Goal: Task Accomplishment & Management: Manage account settings

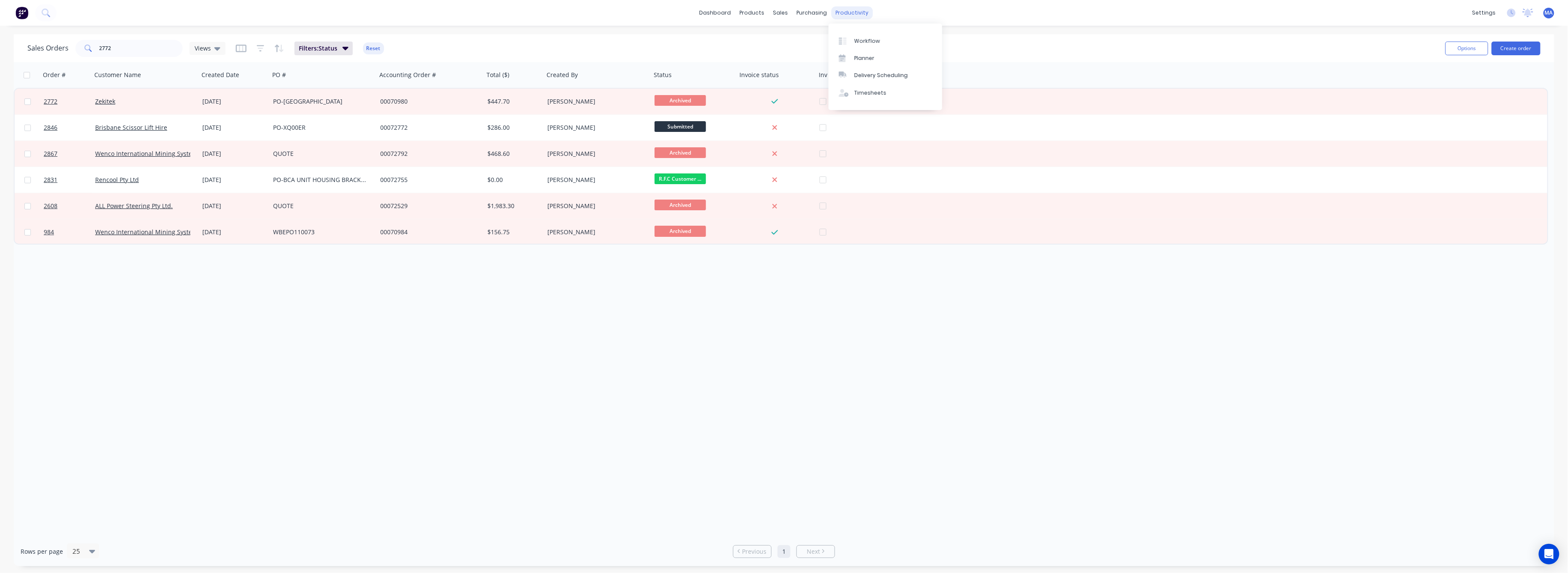
click at [846, 13] on div "productivity" at bounding box center [852, 12] width 42 height 13
click at [862, 36] on link "Workflow" at bounding box center [885, 40] width 113 height 17
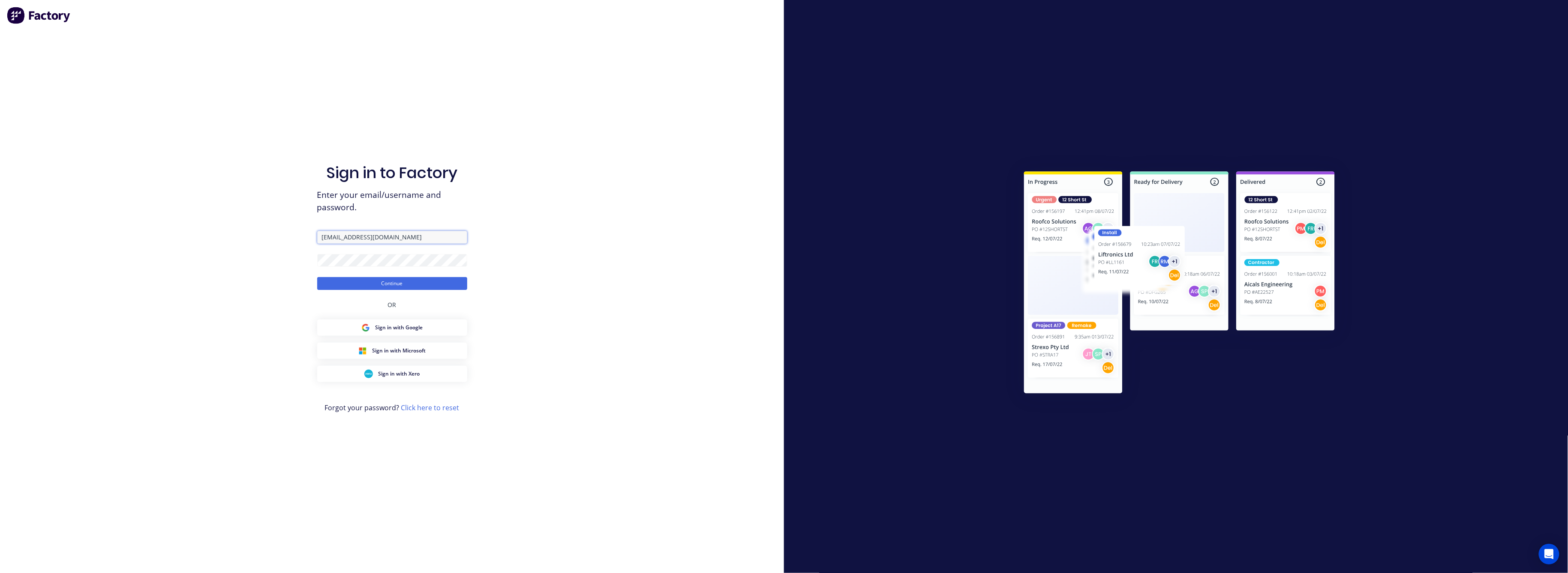
click at [390, 239] on input "[EMAIL_ADDRESS][DOMAIN_NAME]" at bounding box center [392, 237] width 150 height 13
type input "[EMAIL_ADDRESS][DOMAIN_NAME]"
click at [399, 282] on button "Continue" at bounding box center [392, 283] width 150 height 13
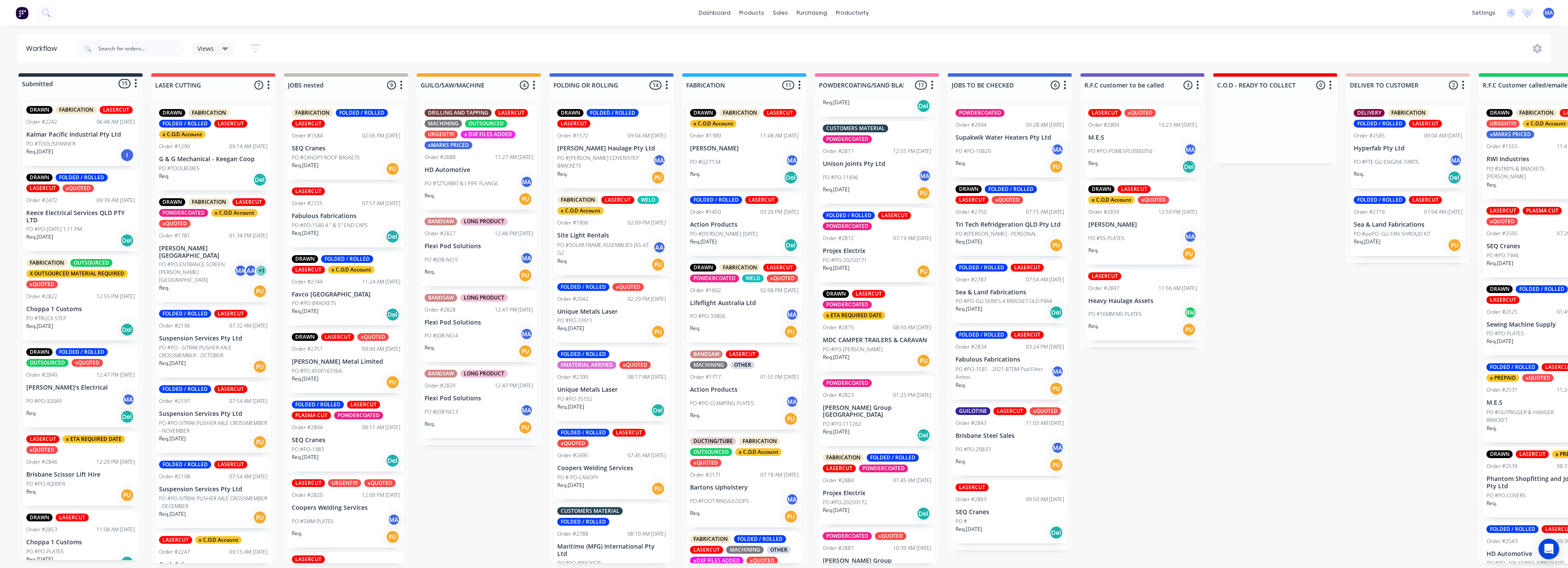
scroll to position [632, 0]
click at [856, 254] on div "FOLDED / ROLLED LASERCUT POWDERCOATED Order #2812 07:19 AM [DATE] Projex Electr…" at bounding box center [877, 245] width 116 height 74
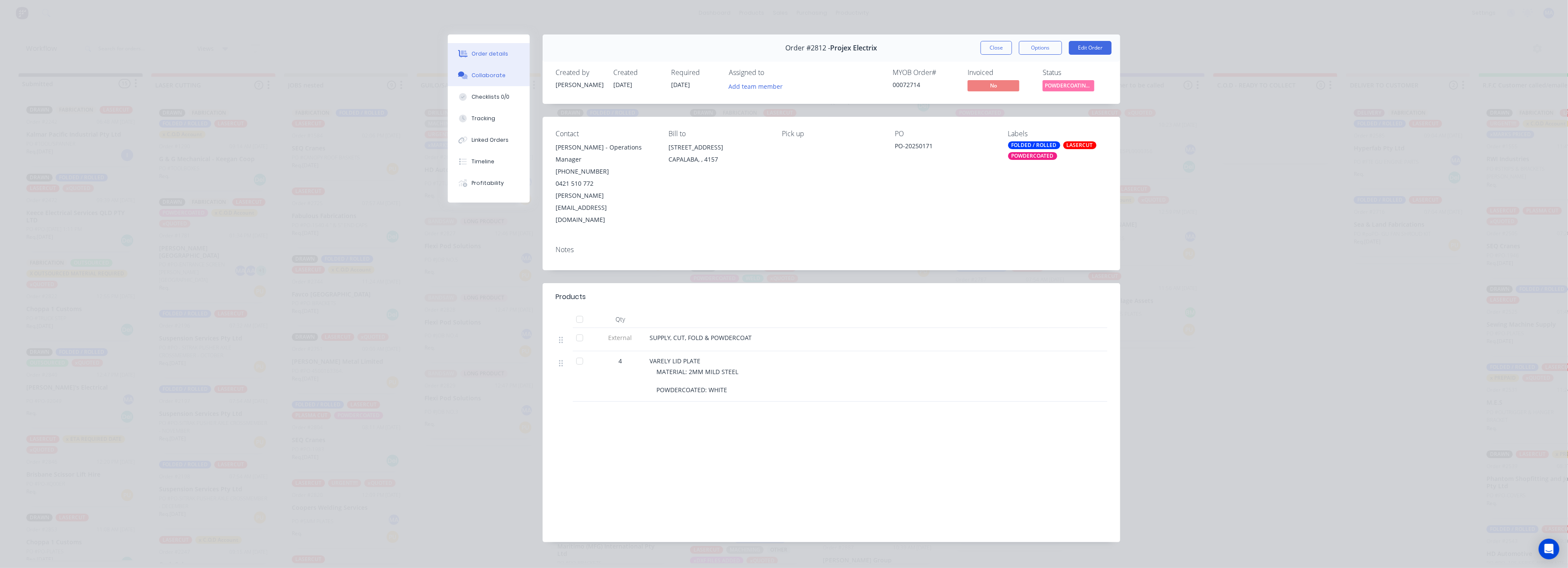
click at [493, 78] on div "Collaborate" at bounding box center [488, 75] width 34 height 8
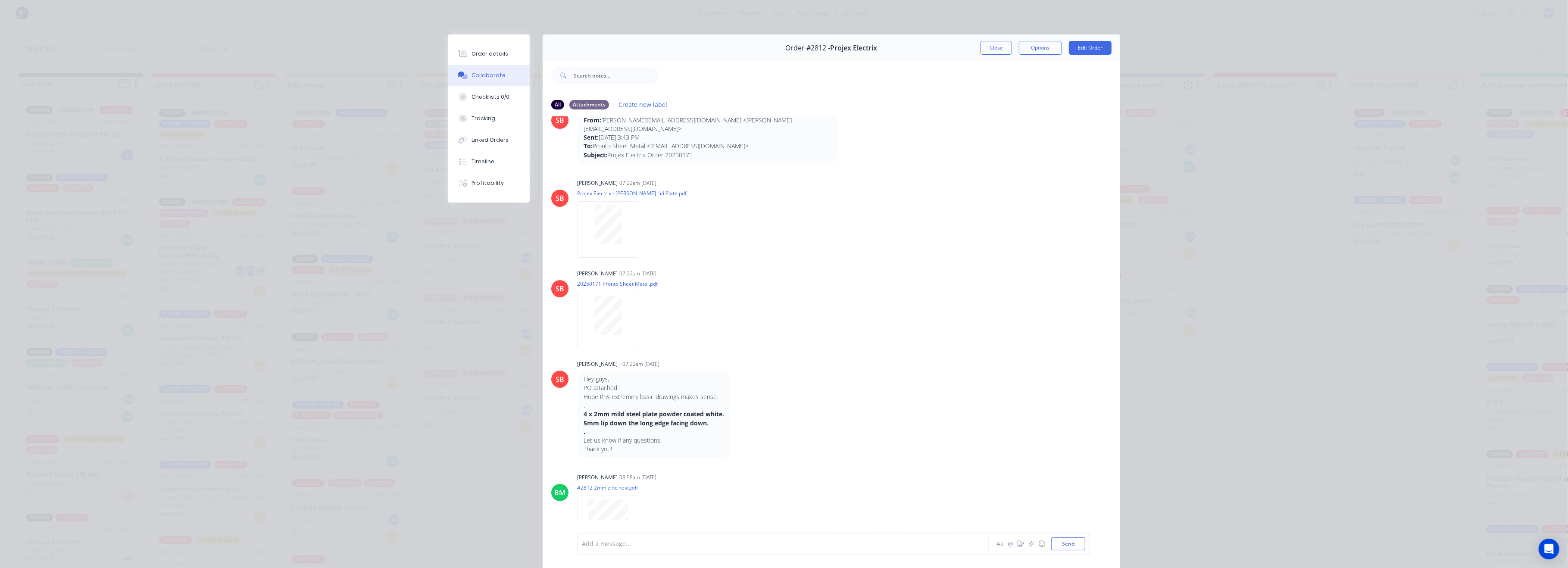
scroll to position [38, 0]
click at [483, 55] on div "Order details" at bounding box center [490, 54] width 36 height 8
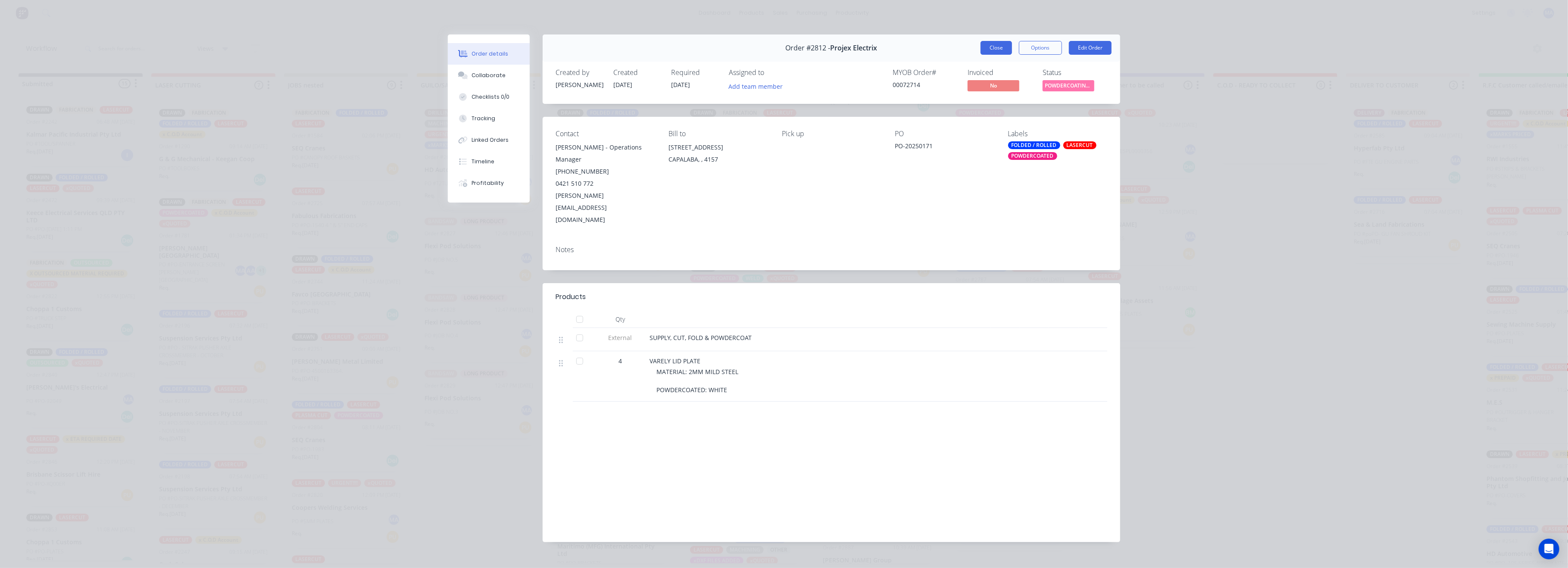
click at [994, 49] on button "Close" at bounding box center [996, 47] width 31 height 14
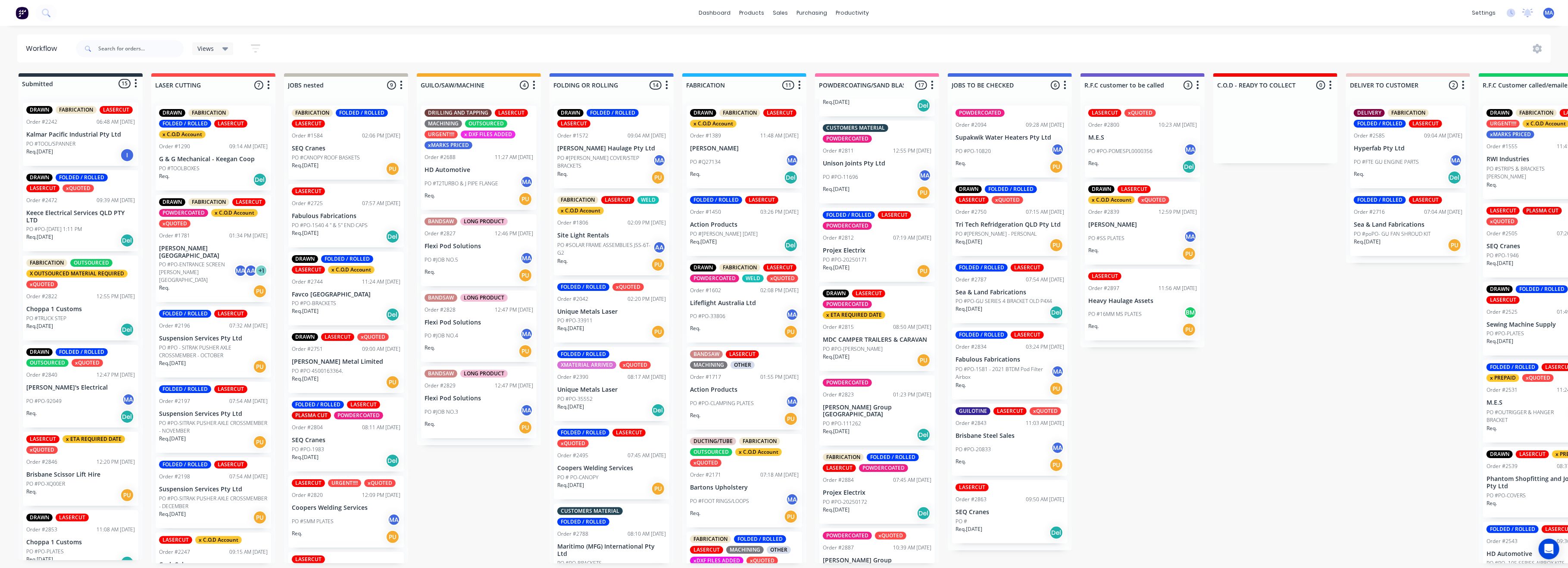
click at [867, 325] on div "Order #2815 08:50 AM [DATE]" at bounding box center [877, 327] width 108 height 8
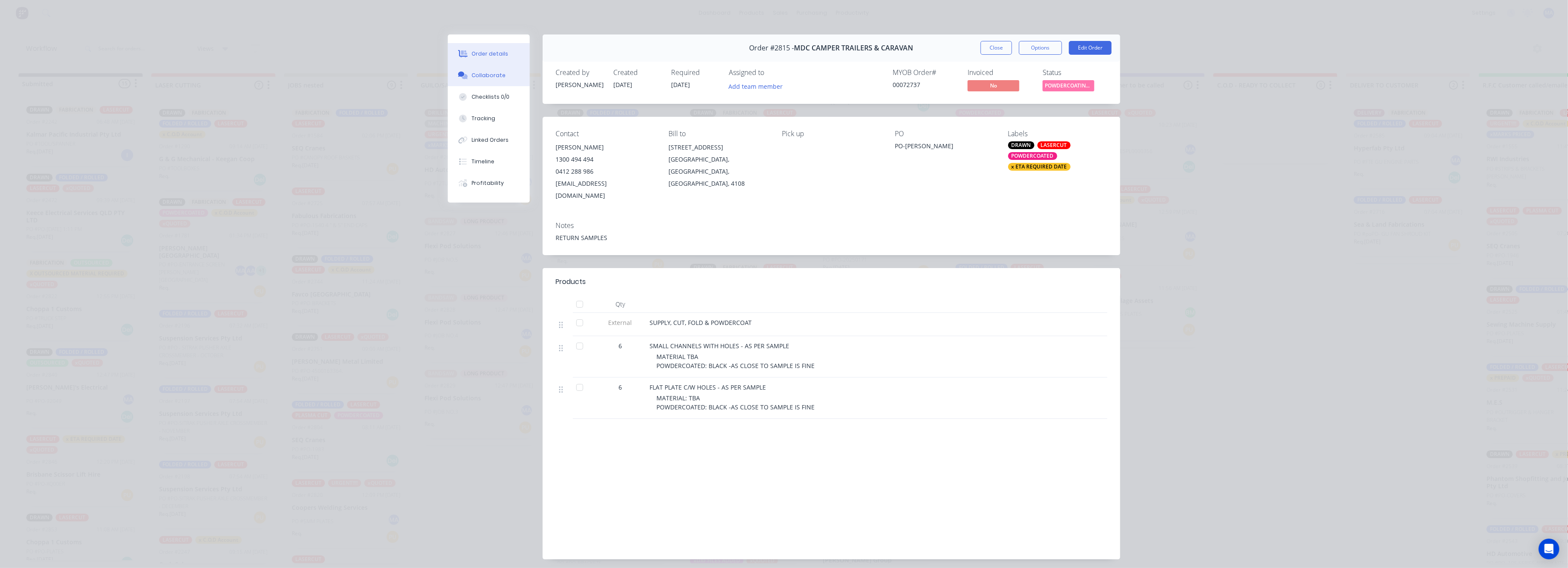
click at [482, 75] on div "Collaborate" at bounding box center [488, 75] width 34 height 8
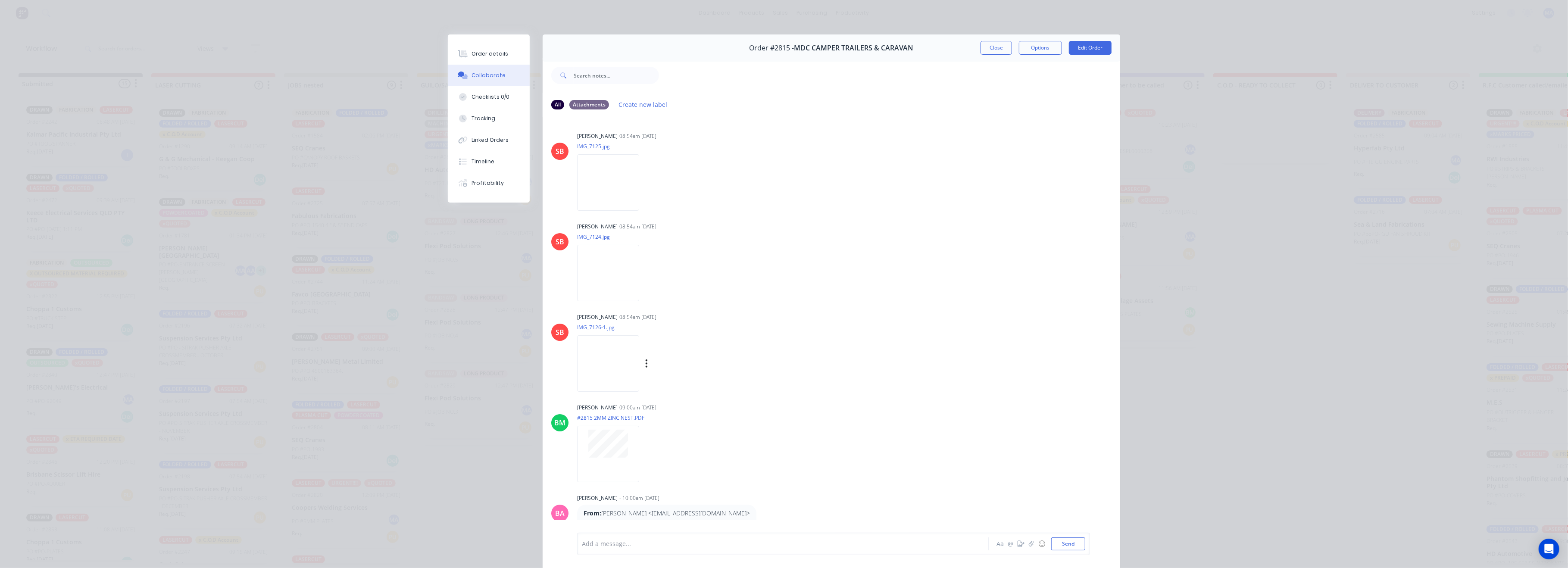
click at [609, 359] on img at bounding box center [608, 363] width 62 height 57
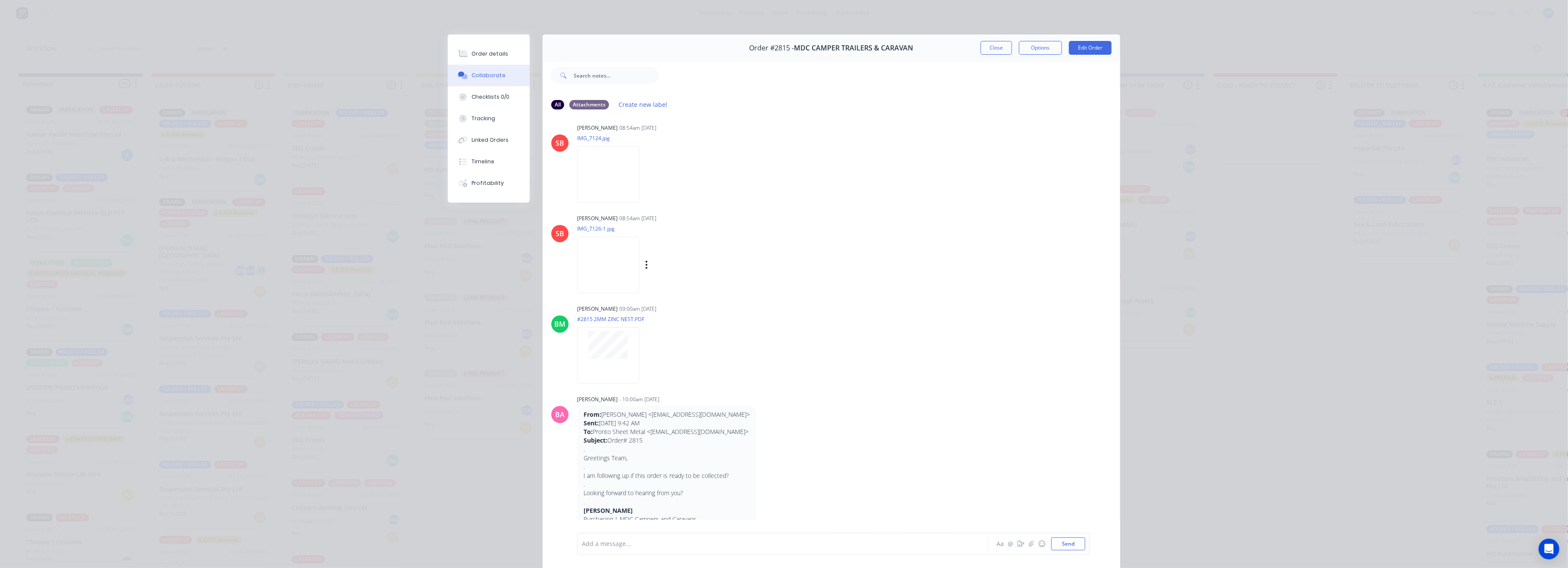
scroll to position [0, 0]
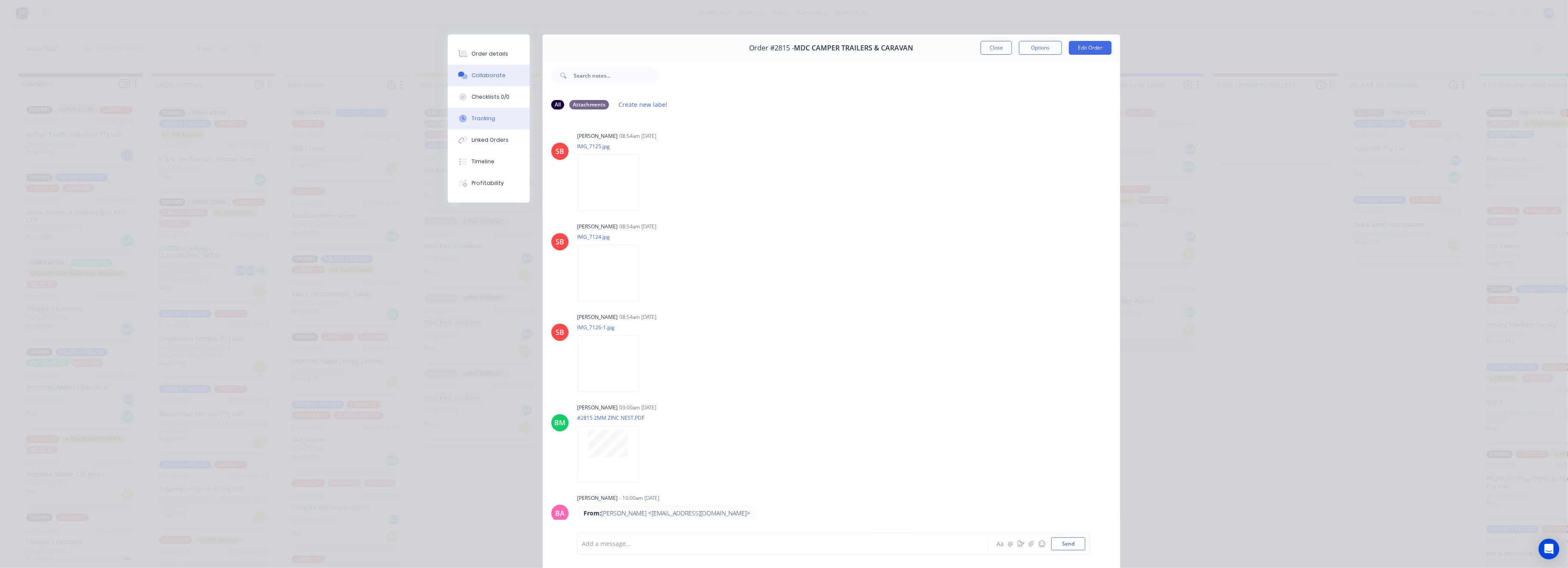
click at [485, 116] on div "Tracking" at bounding box center [483, 118] width 23 height 8
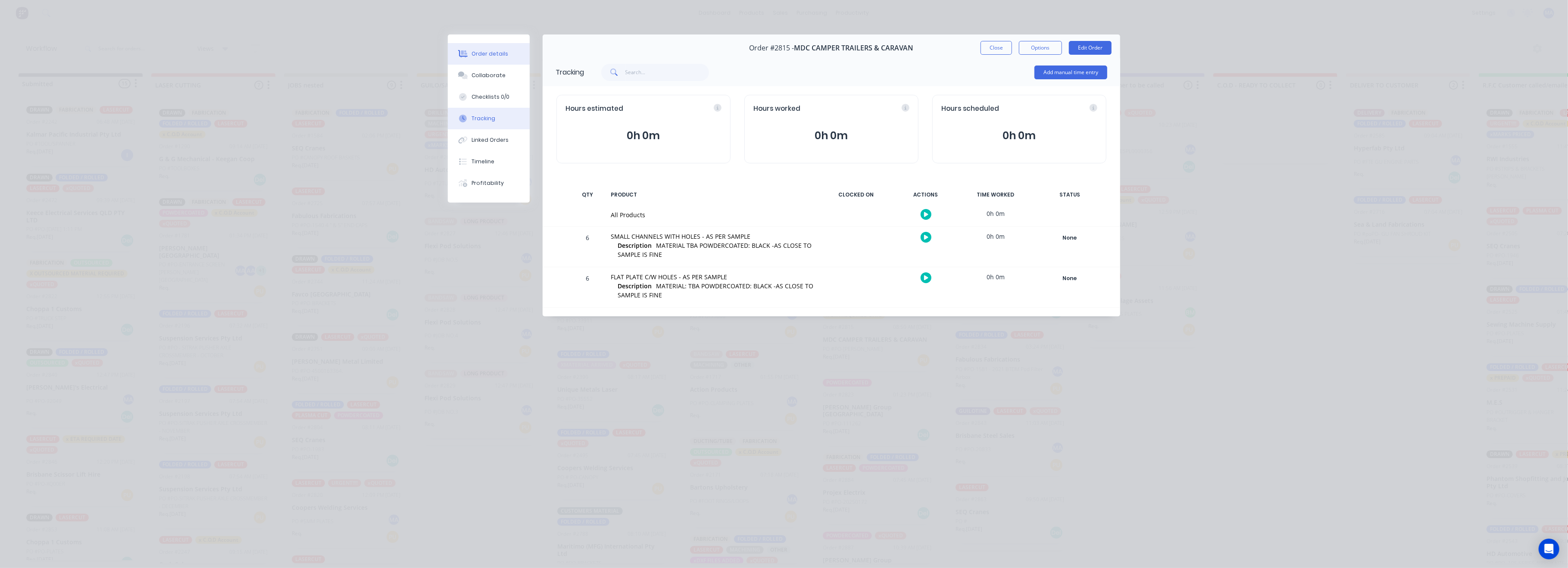
click at [488, 44] on button "Order details" at bounding box center [488, 54] width 82 height 22
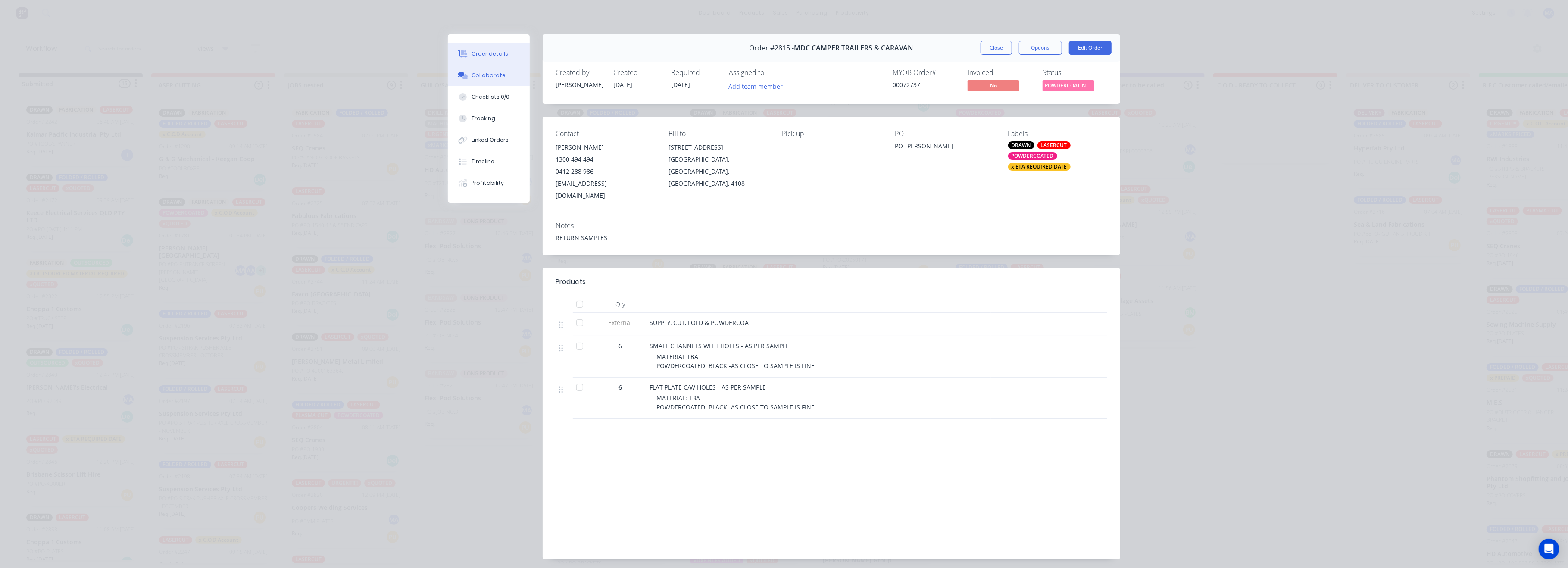
click at [496, 77] on div "Collaborate" at bounding box center [488, 75] width 34 height 8
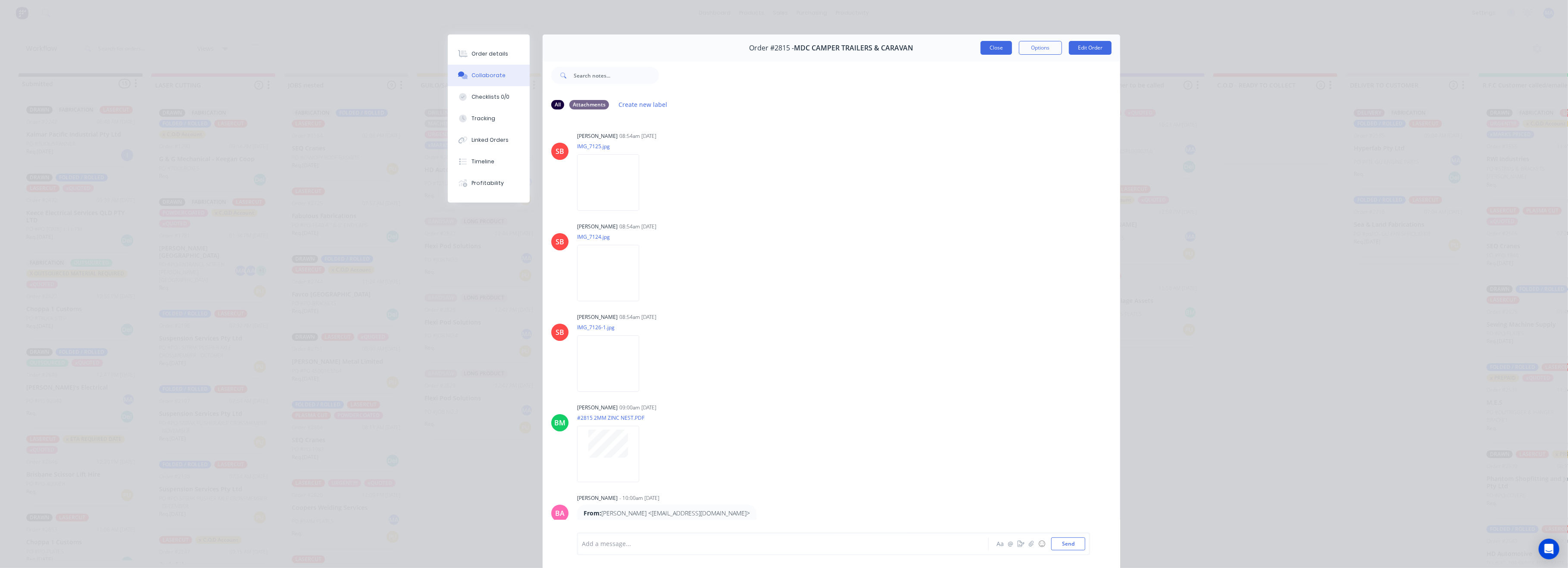
click at [998, 47] on button "Close" at bounding box center [996, 47] width 31 height 14
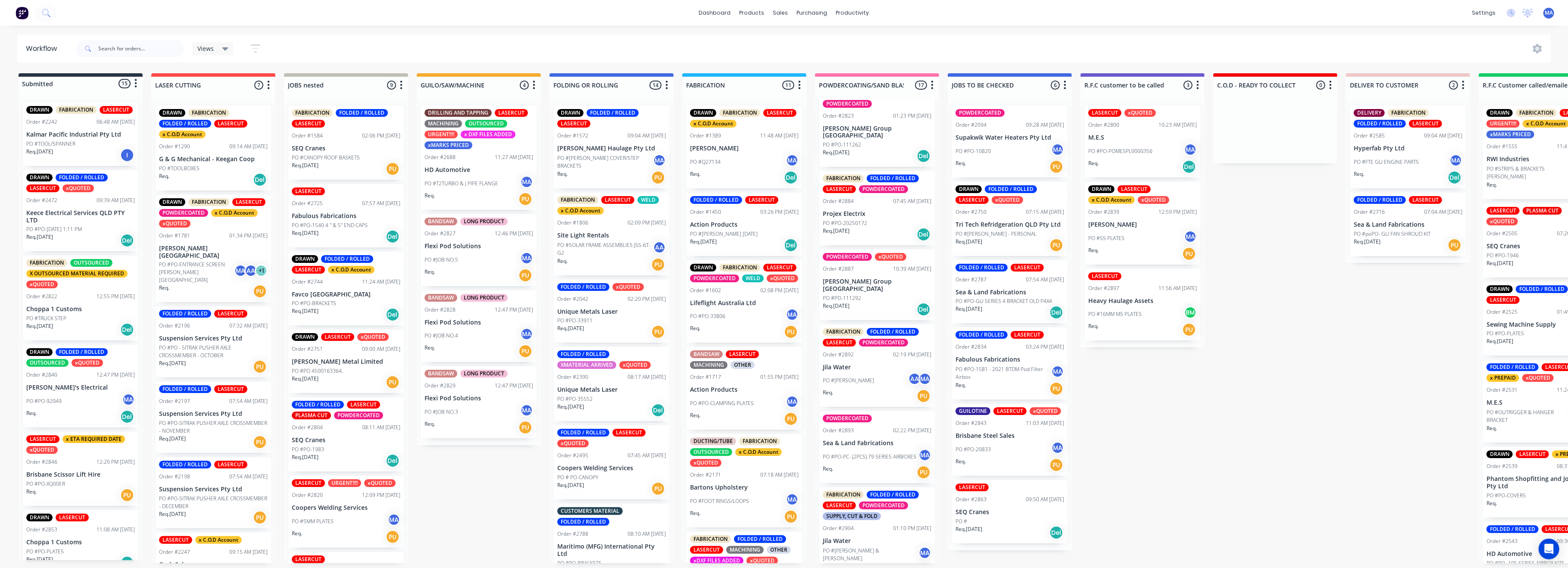
scroll to position [912, 0]
click at [869, 362] on p "Jila Water" at bounding box center [877, 366] width 108 height 7
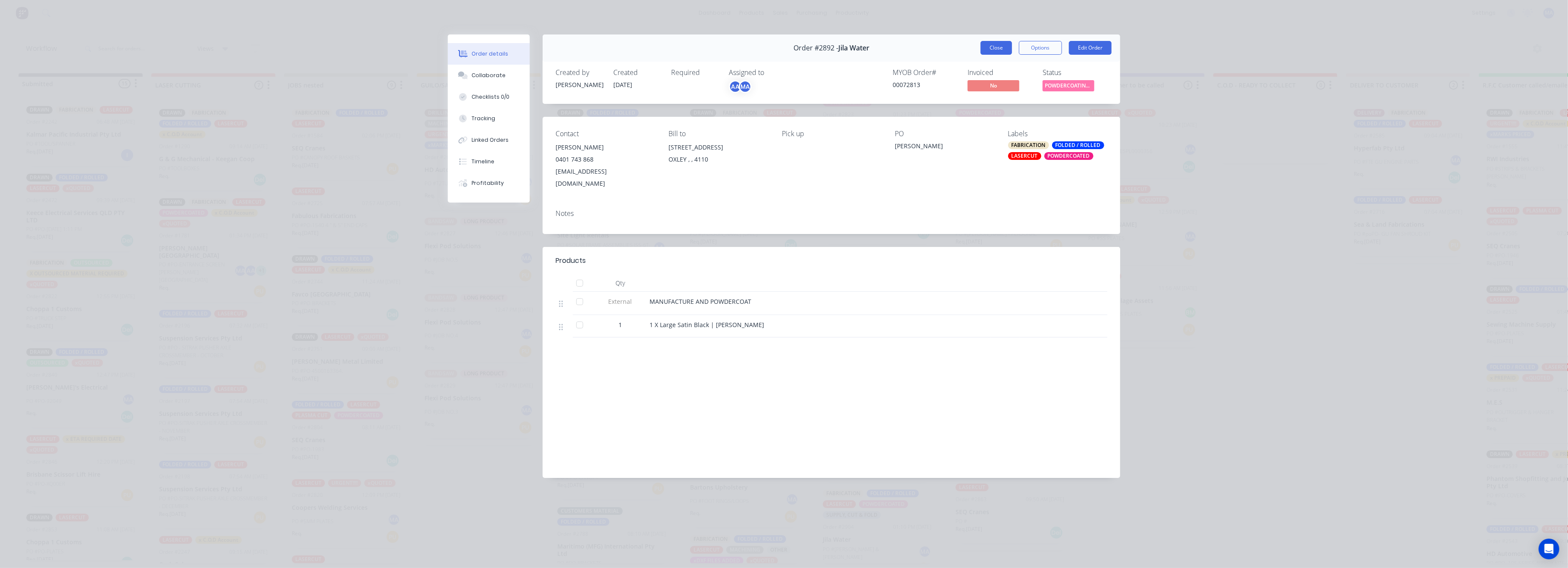
click at [988, 48] on button "Close" at bounding box center [996, 47] width 31 height 14
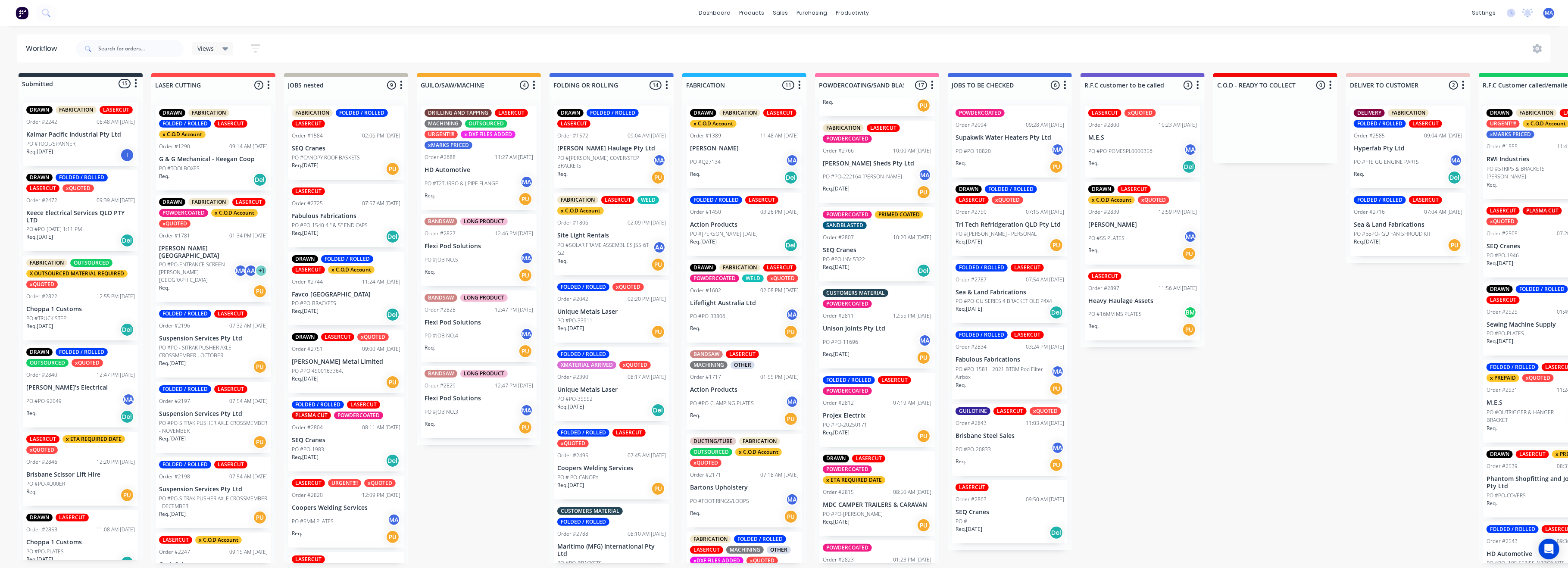
scroll to position [452, 0]
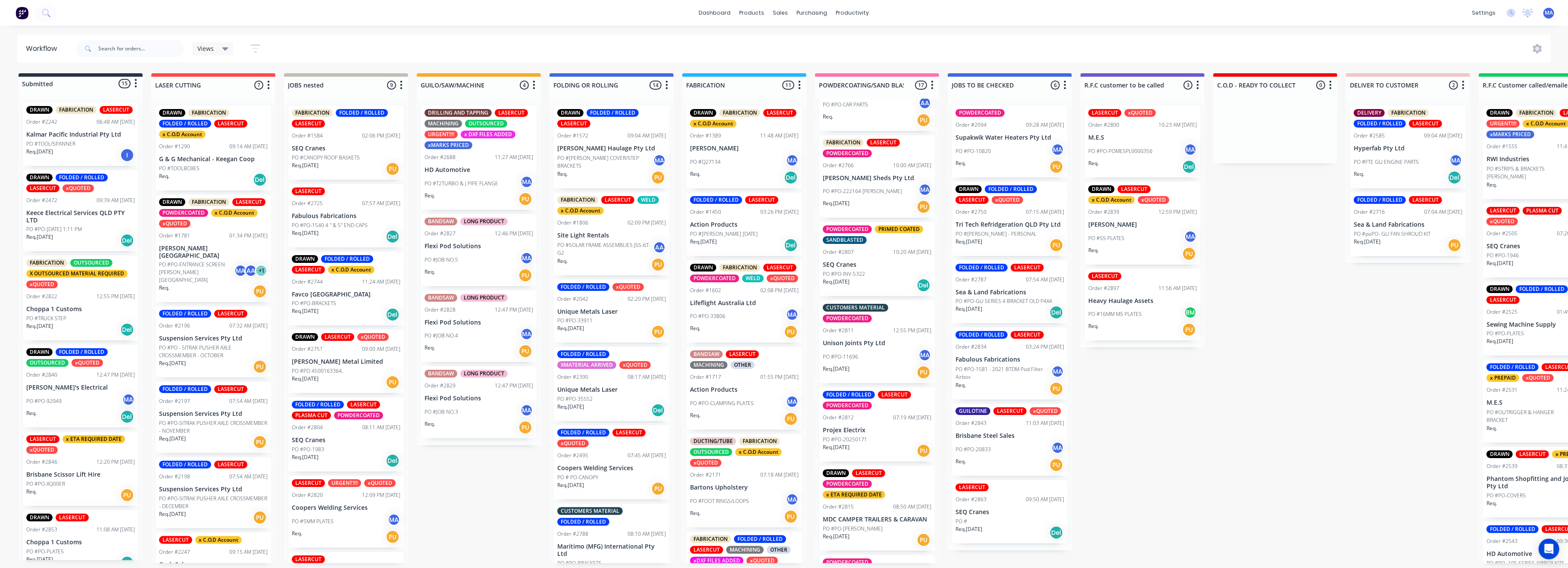
click at [858, 270] on p "PO #PO-INV-5322" at bounding box center [844, 274] width 42 height 8
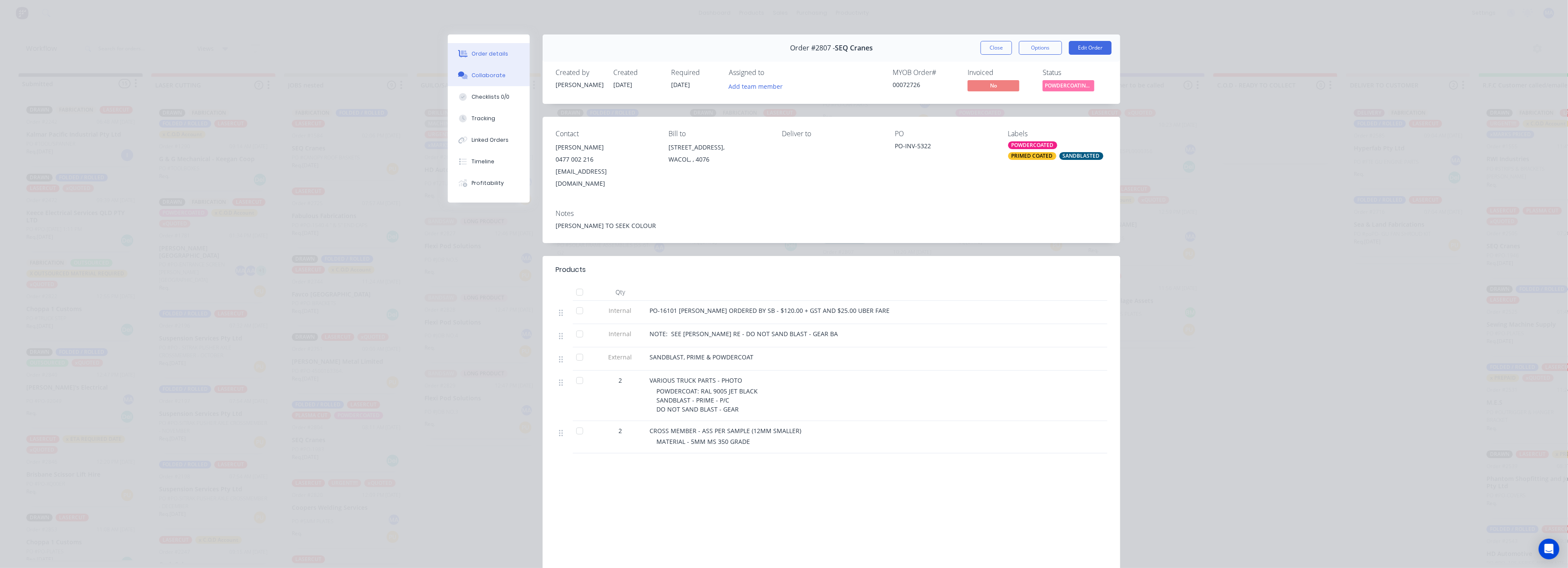
click at [490, 74] on div "Collaborate" at bounding box center [488, 75] width 34 height 8
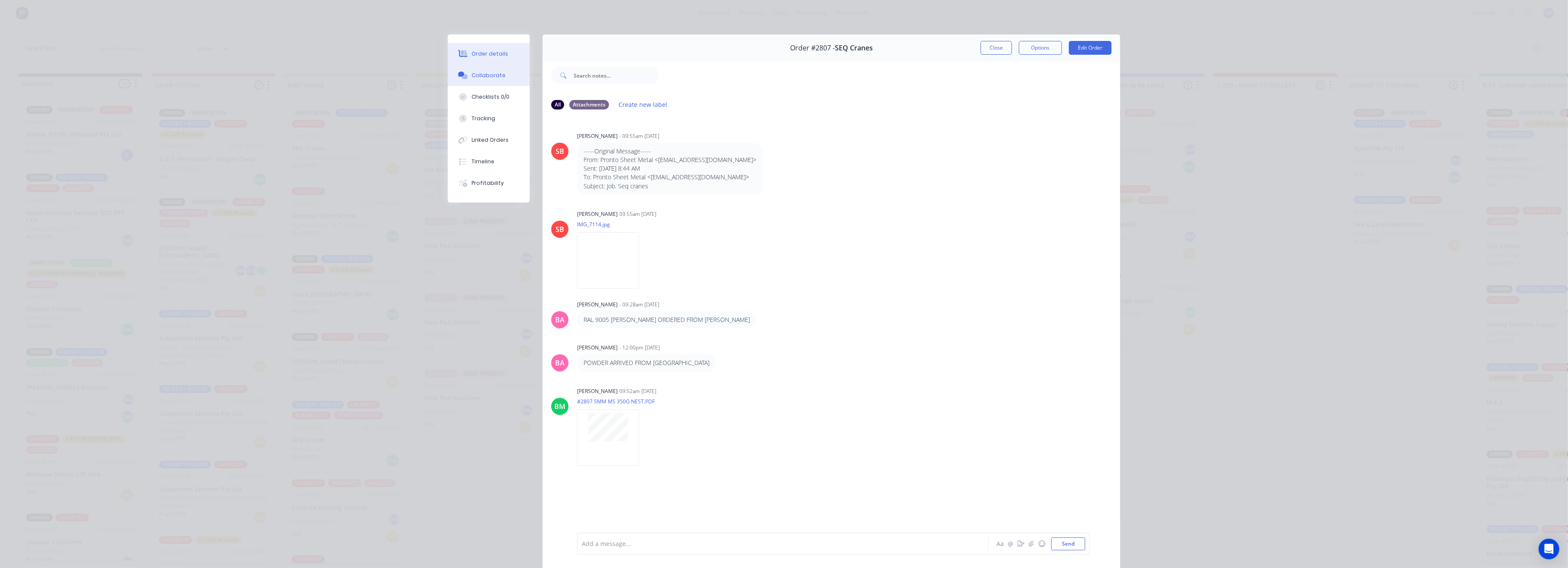
click at [483, 46] on button "Order details" at bounding box center [488, 54] width 82 height 22
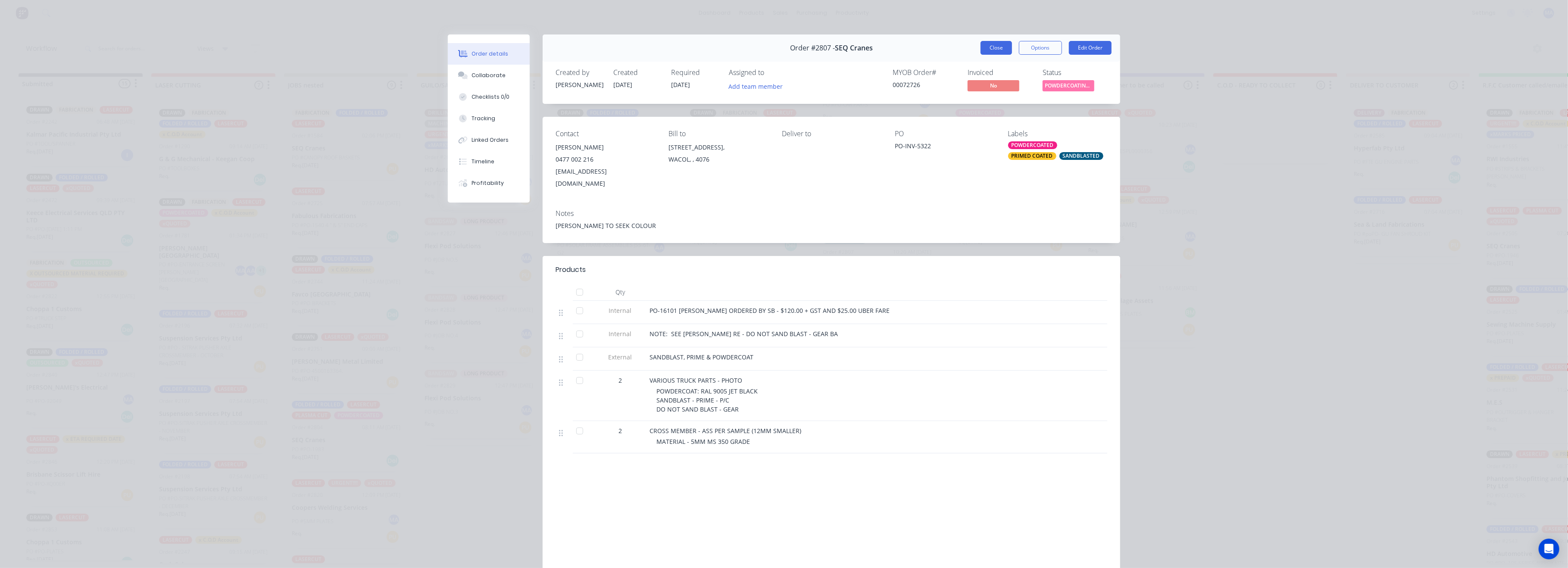
click at [998, 45] on button "Close" at bounding box center [996, 47] width 31 height 14
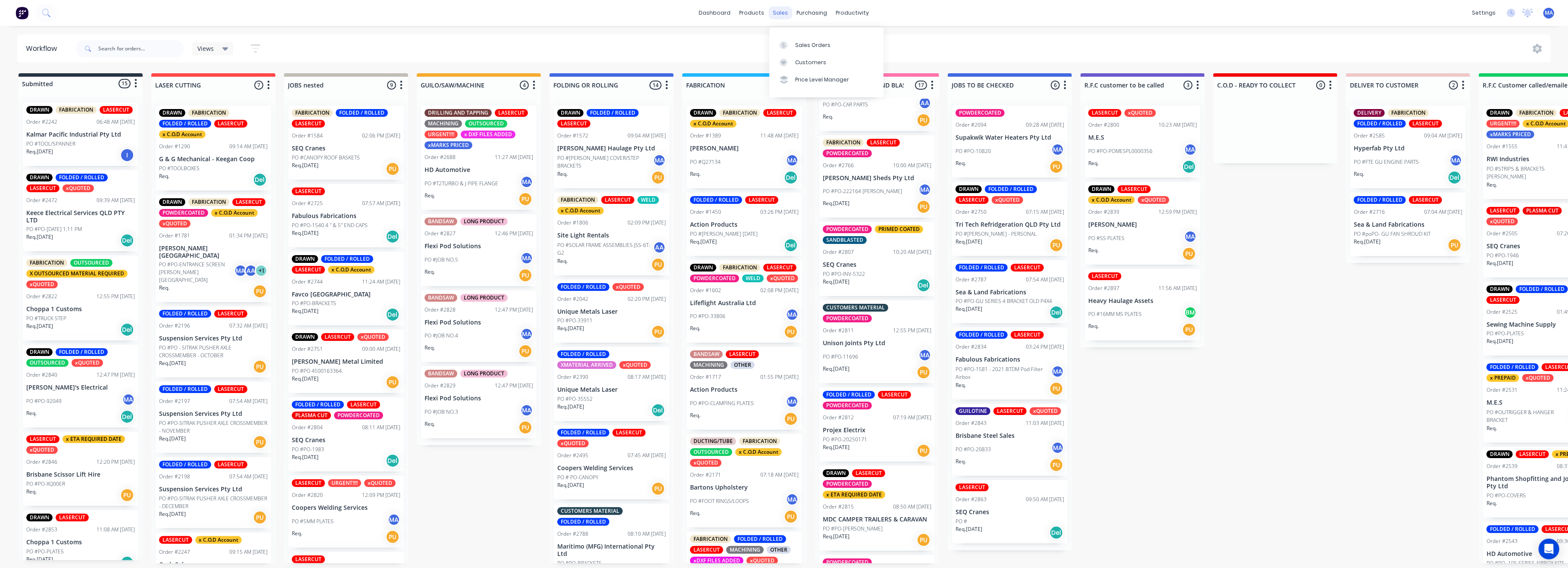
click at [780, 10] on div "sales" at bounding box center [780, 12] width 23 height 13
click at [801, 44] on div "Sales Orders" at bounding box center [812, 45] width 35 height 8
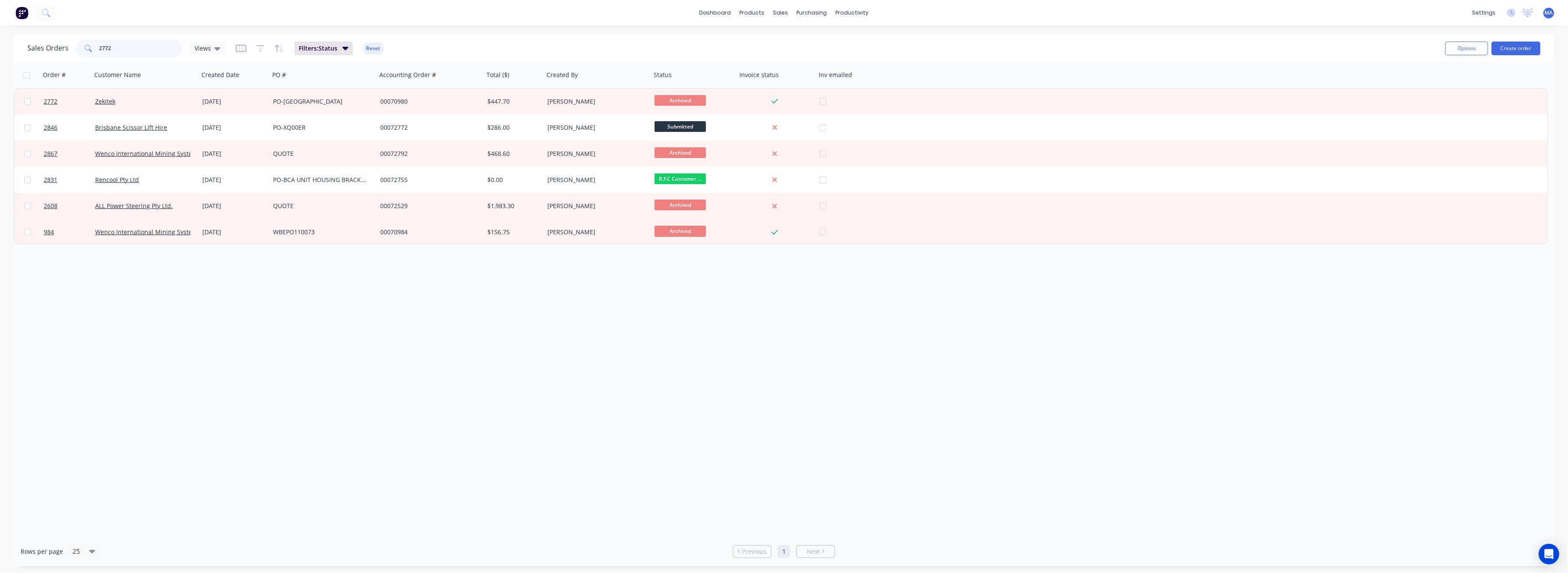
drag, startPoint x: 113, startPoint y: 48, endPoint x: 77, endPoint y: 52, distance: 36.2
click at [77, 52] on div "2772" at bounding box center [129, 48] width 107 height 17
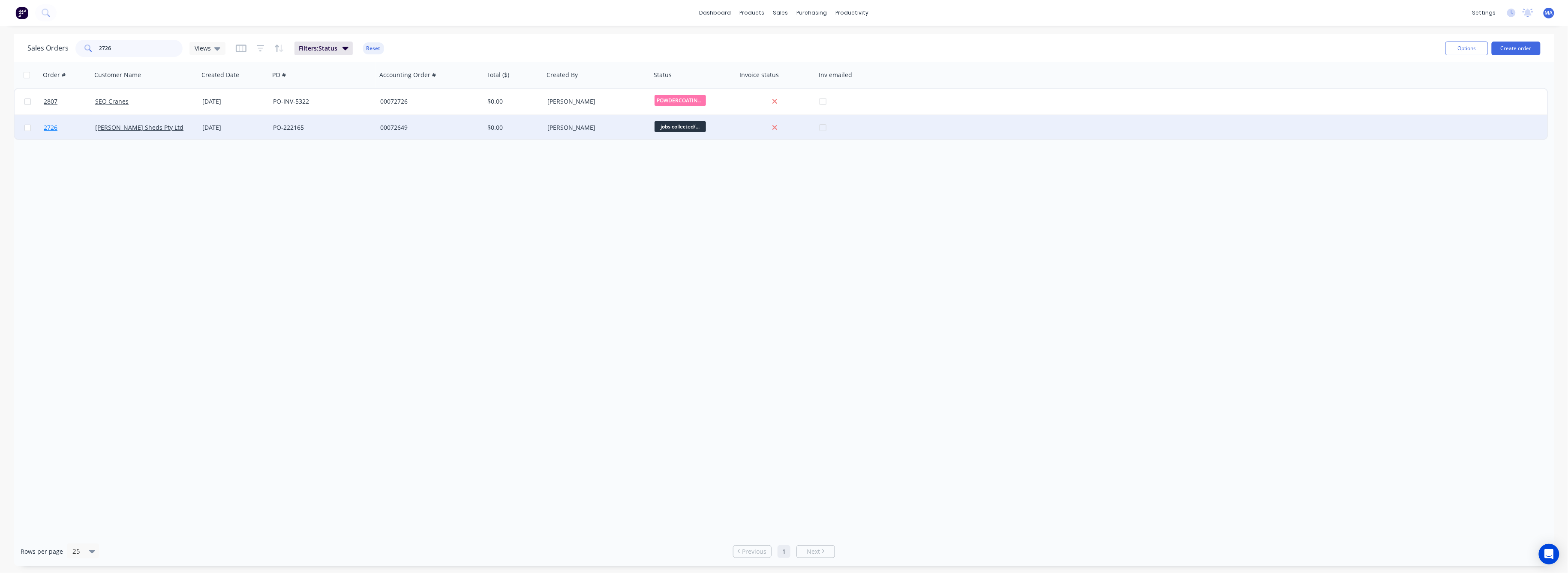
type input "2726"
click at [51, 129] on span "2726" at bounding box center [50, 128] width 13 height 9
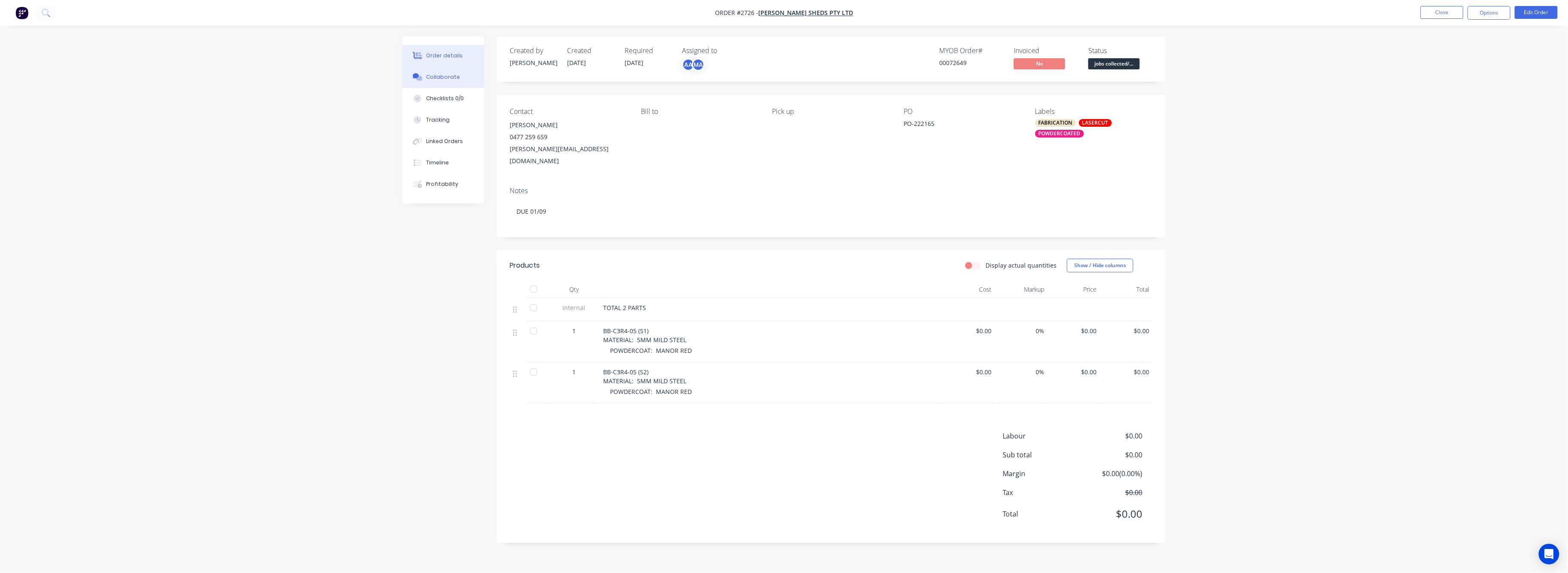
click at [441, 73] on div "Collaborate" at bounding box center [443, 77] width 34 height 8
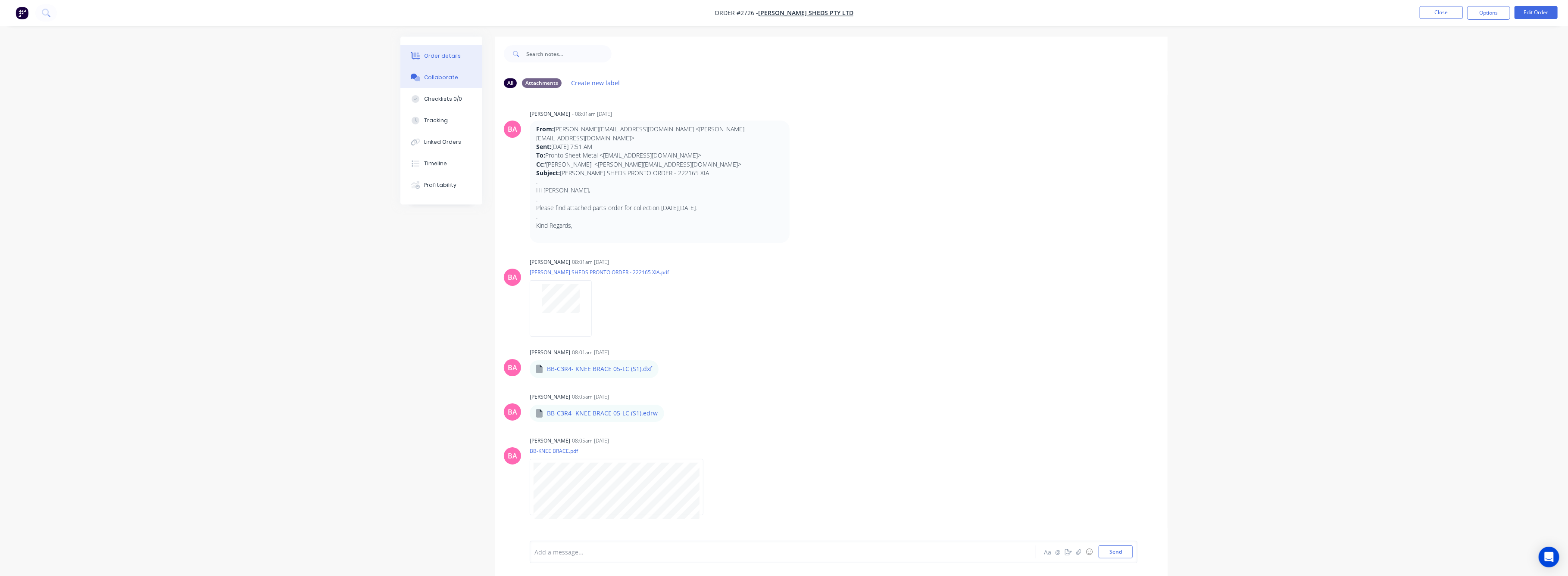
click at [438, 59] on div "Order details" at bounding box center [442, 56] width 36 height 8
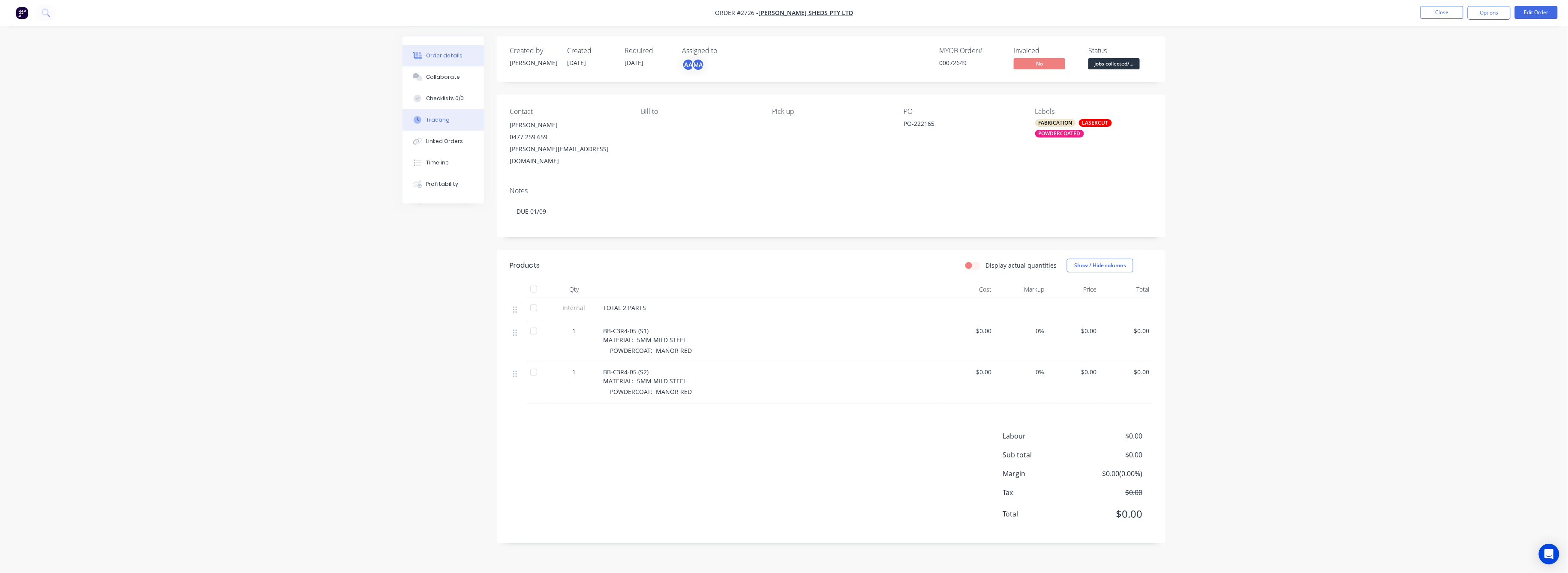
click at [444, 122] on div "Tracking" at bounding box center [438, 120] width 23 height 8
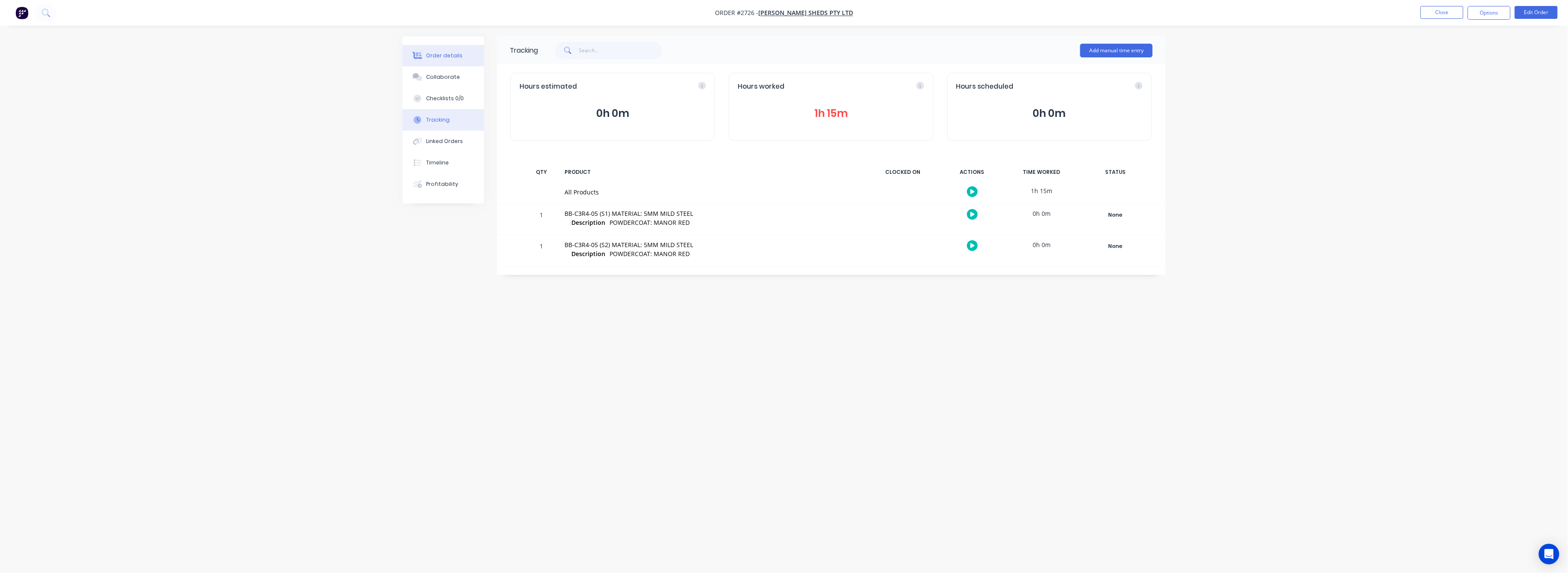
click at [440, 56] on div "Order details" at bounding box center [444, 56] width 36 height 8
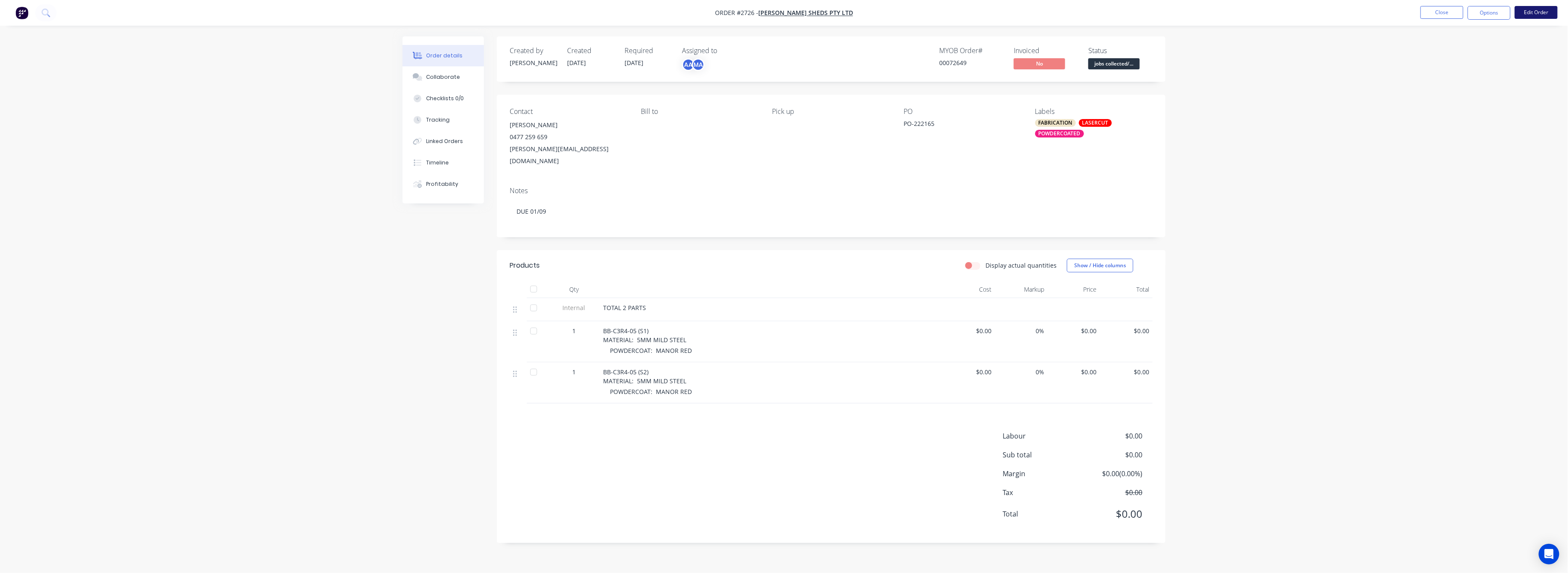
click at [1525, 15] on button "Edit Order" at bounding box center [1536, 12] width 43 height 13
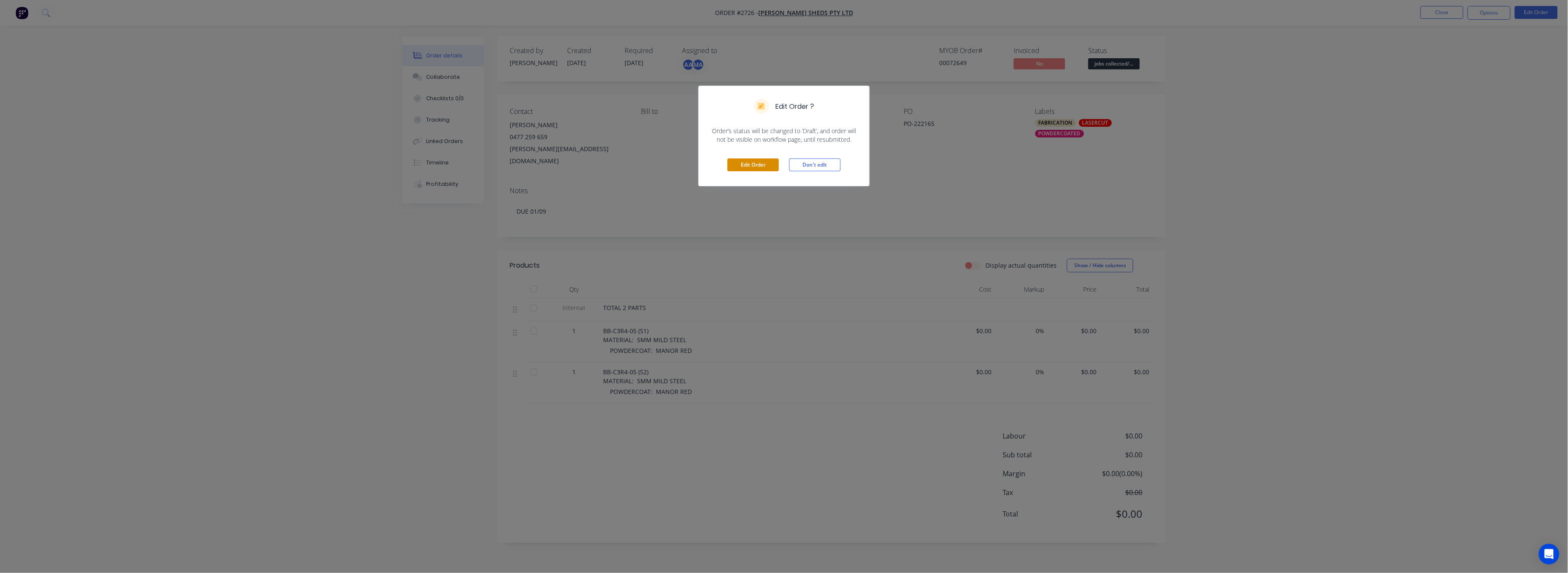
click at [750, 166] on button "Edit Order" at bounding box center [753, 165] width 51 height 13
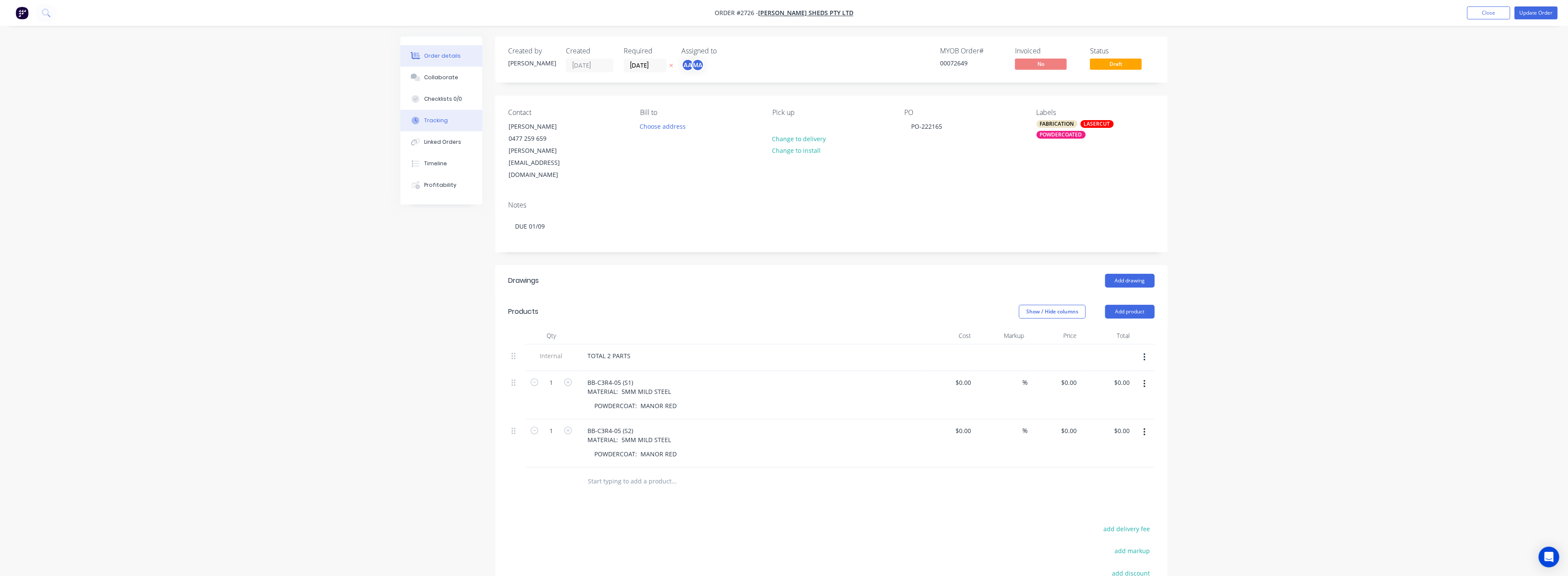
click at [438, 123] on div "Tracking" at bounding box center [436, 121] width 23 height 8
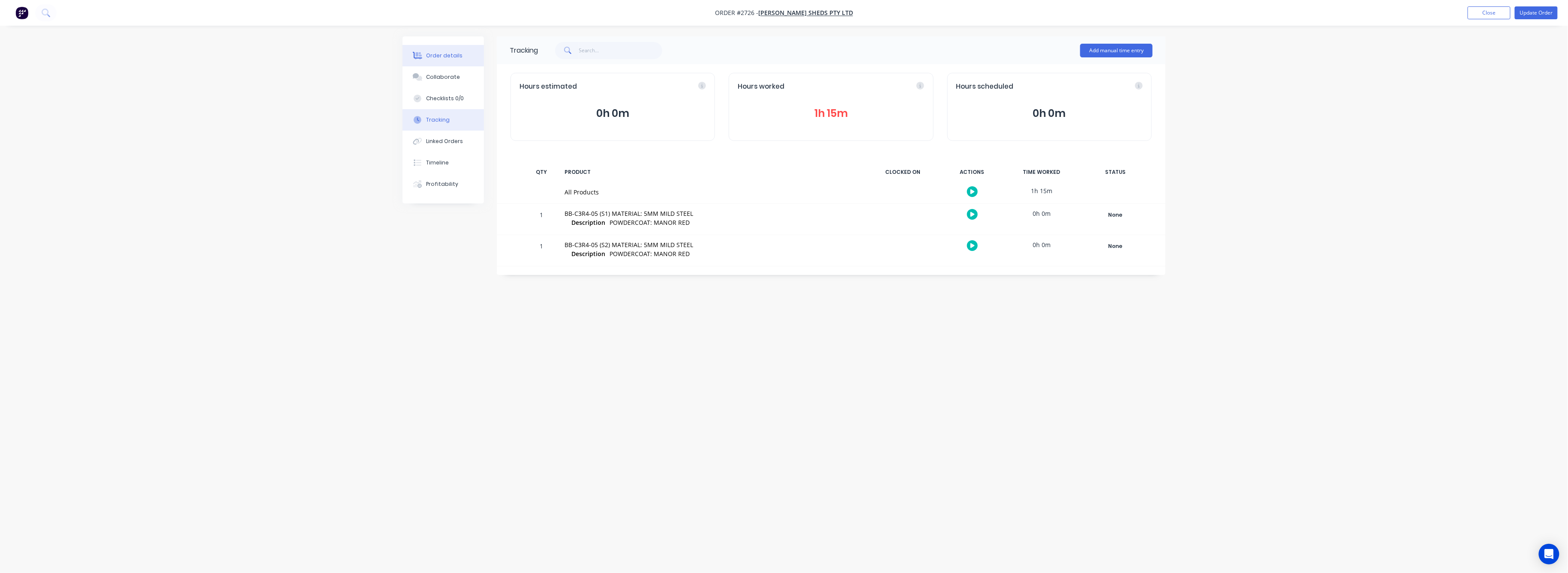
click at [444, 56] on div "Order details" at bounding box center [444, 56] width 36 height 8
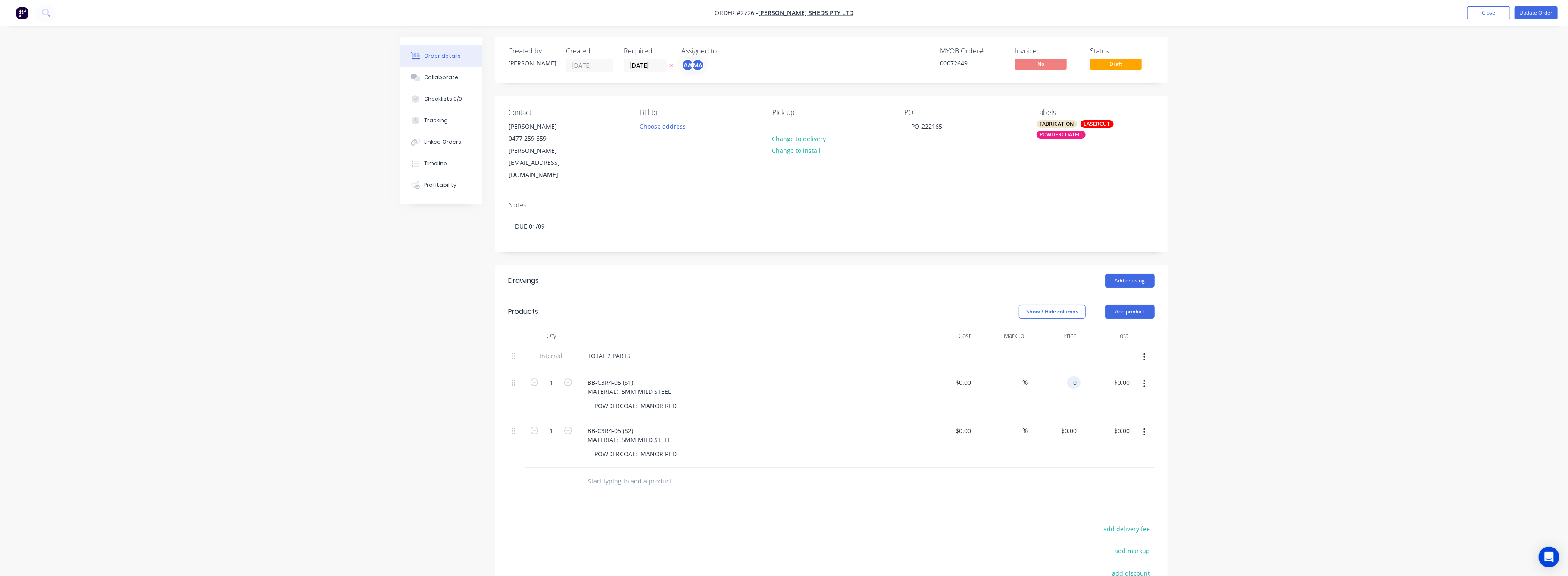
click at [1078, 377] on input "0" at bounding box center [1075, 383] width 10 height 12
type input "$75.00"
drag, startPoint x: 1415, startPoint y: 394, endPoint x: 1410, endPoint y: 391, distance: 5.8
click at [1412, 393] on div "Order details Collaborate Checklists 0/0 Tracking Linked Orders Timeline Profit…" at bounding box center [784, 358] width 1568 height 715
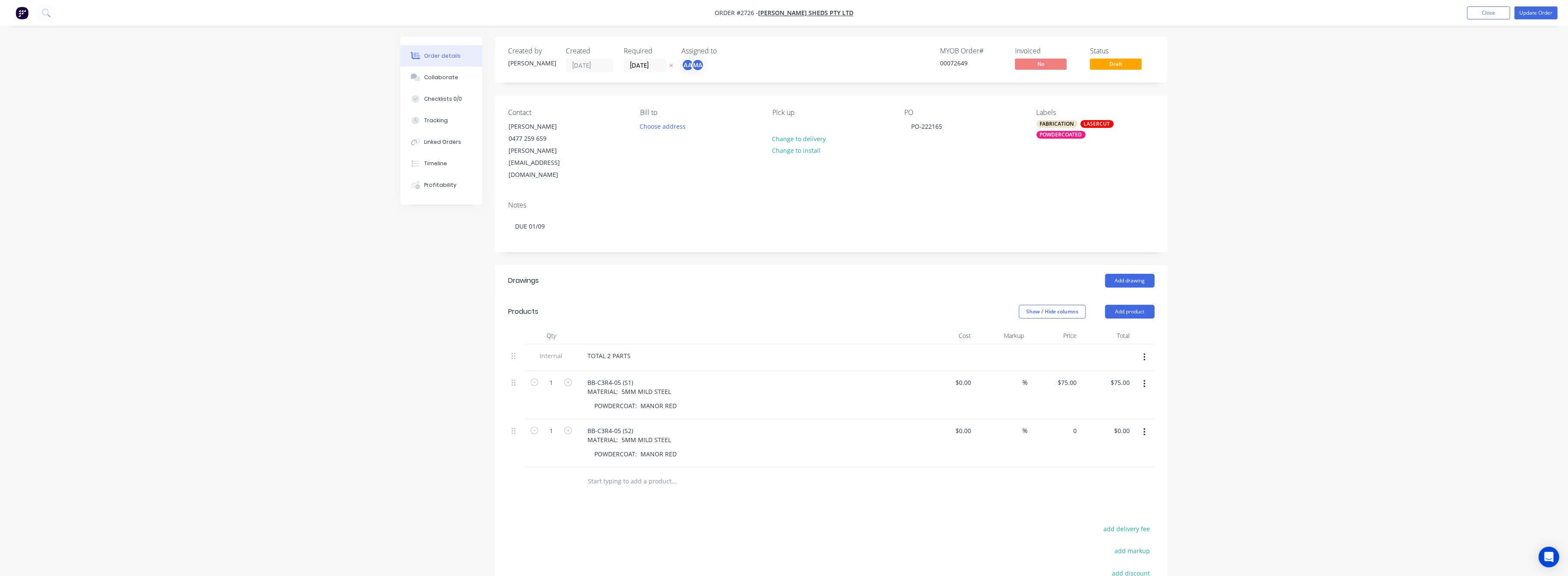
drag, startPoint x: 1069, startPoint y: 408, endPoint x: 1085, endPoint y: 418, distance: 18.9
click at [1073, 425] on input "0" at bounding box center [1070, 431] width 20 height 12
type input "$75.00"
click at [1279, 419] on div "Order details Collaborate Checklists 0/0 Tracking Linked Orders Timeline Profit…" at bounding box center [784, 358] width 1568 height 715
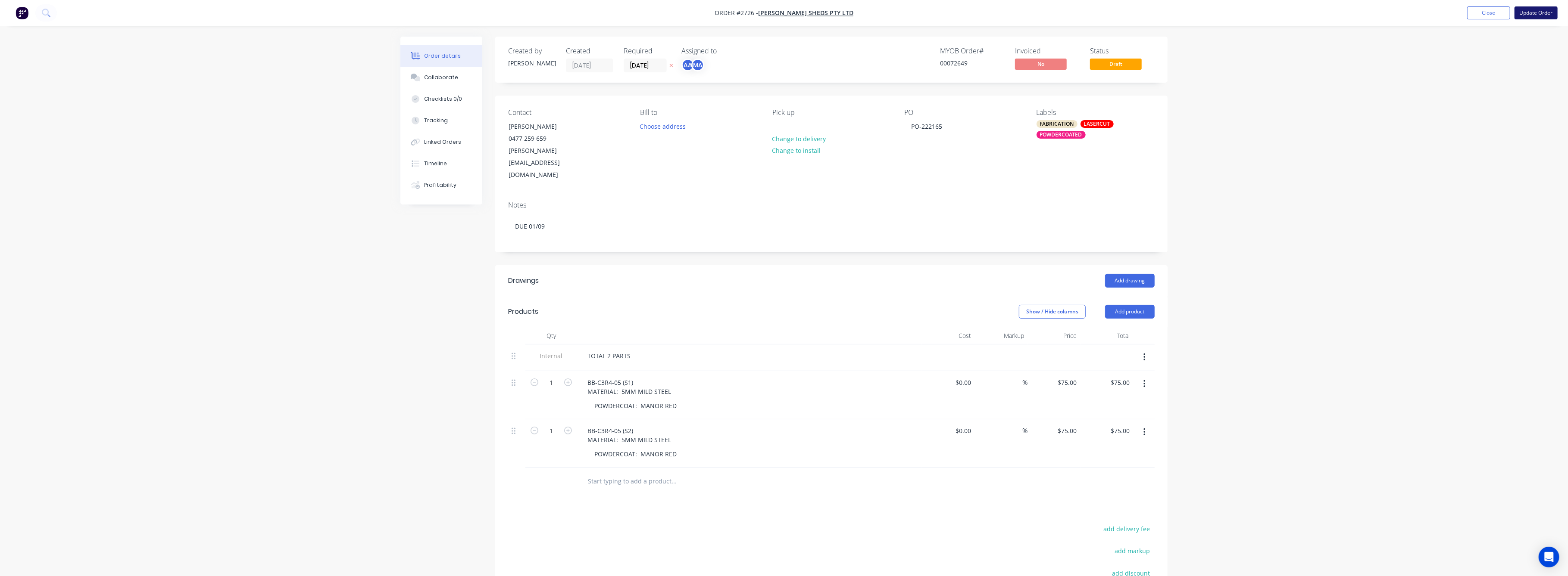
click at [1529, 8] on button "Update Order" at bounding box center [1536, 12] width 43 height 13
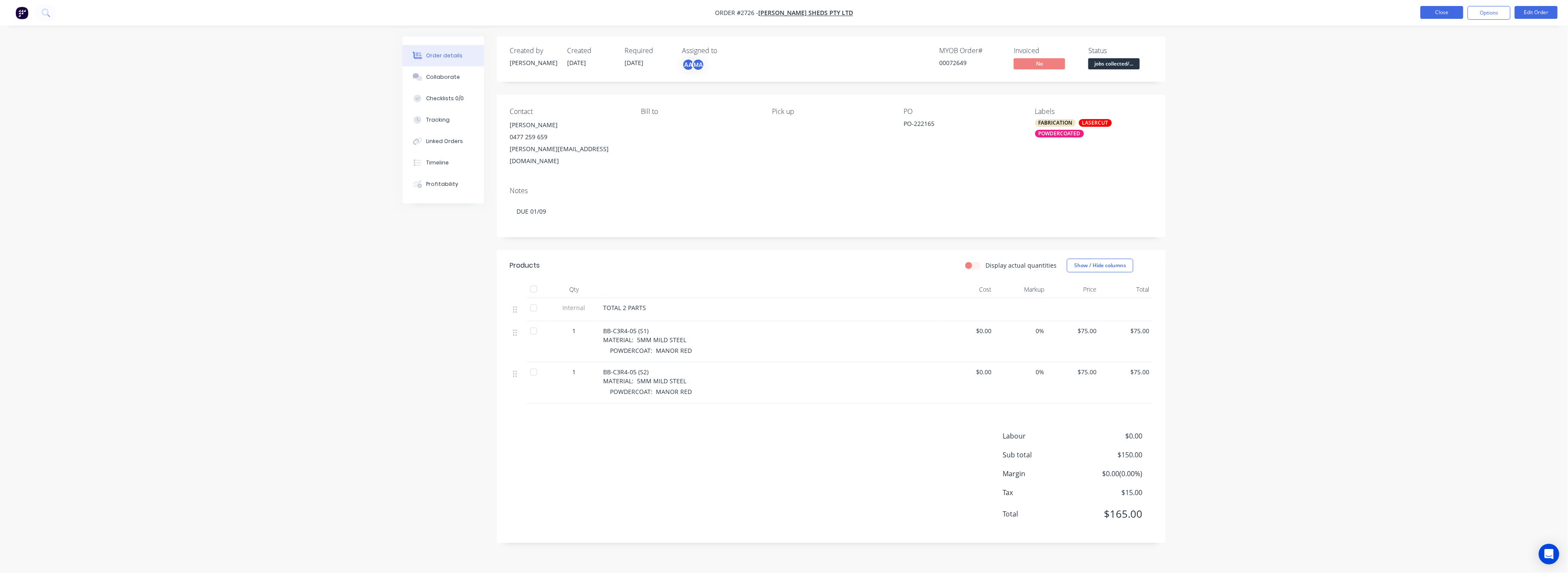
drag, startPoint x: 1438, startPoint y: 15, endPoint x: 1442, endPoint y: 15, distance: 4.0
click at [1442, 15] on button "Close" at bounding box center [1442, 12] width 43 height 13
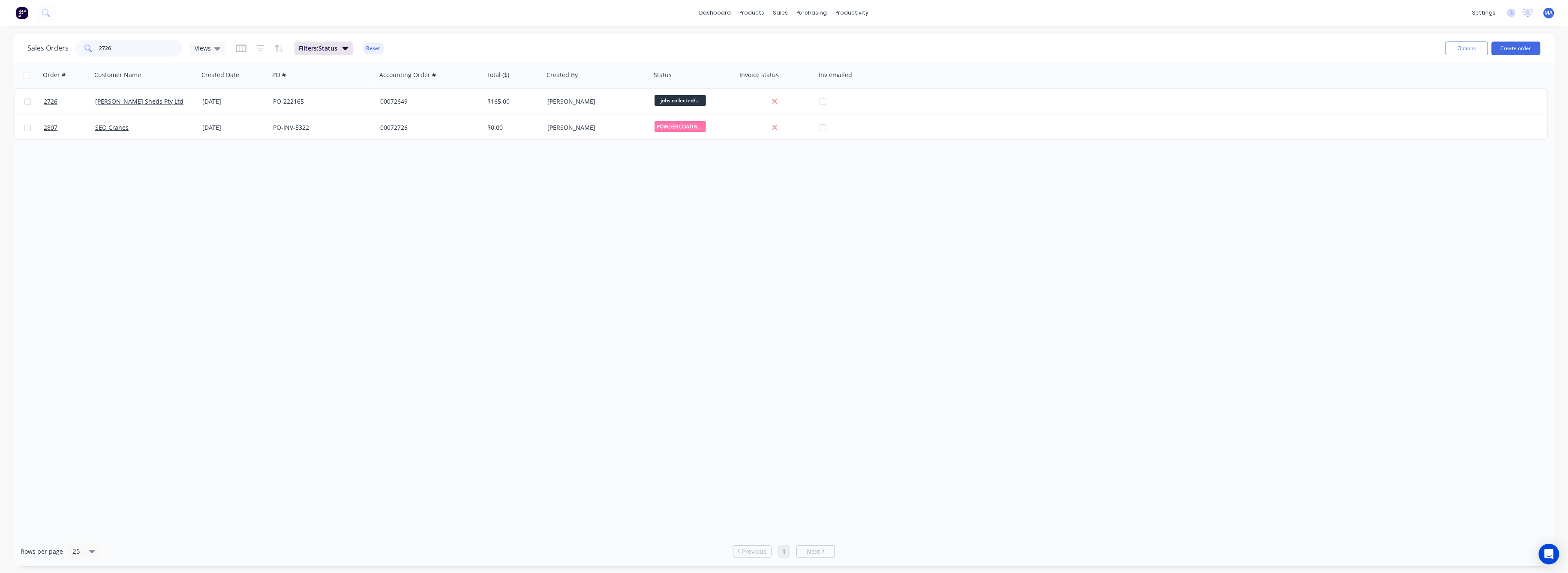
drag, startPoint x: 115, startPoint y: 47, endPoint x: 91, endPoint y: 49, distance: 24.1
click at [91, 48] on div "2726" at bounding box center [129, 48] width 107 height 17
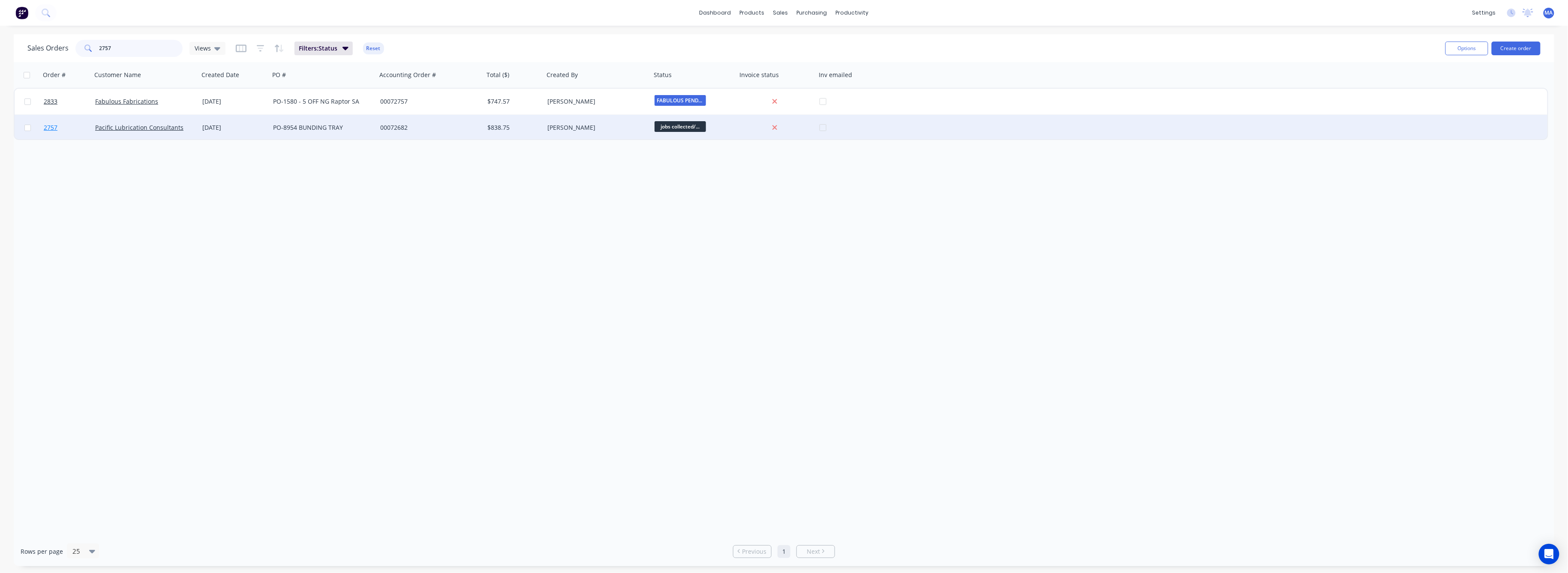
type input "2757"
click at [53, 127] on span "2757" at bounding box center [50, 128] width 13 height 9
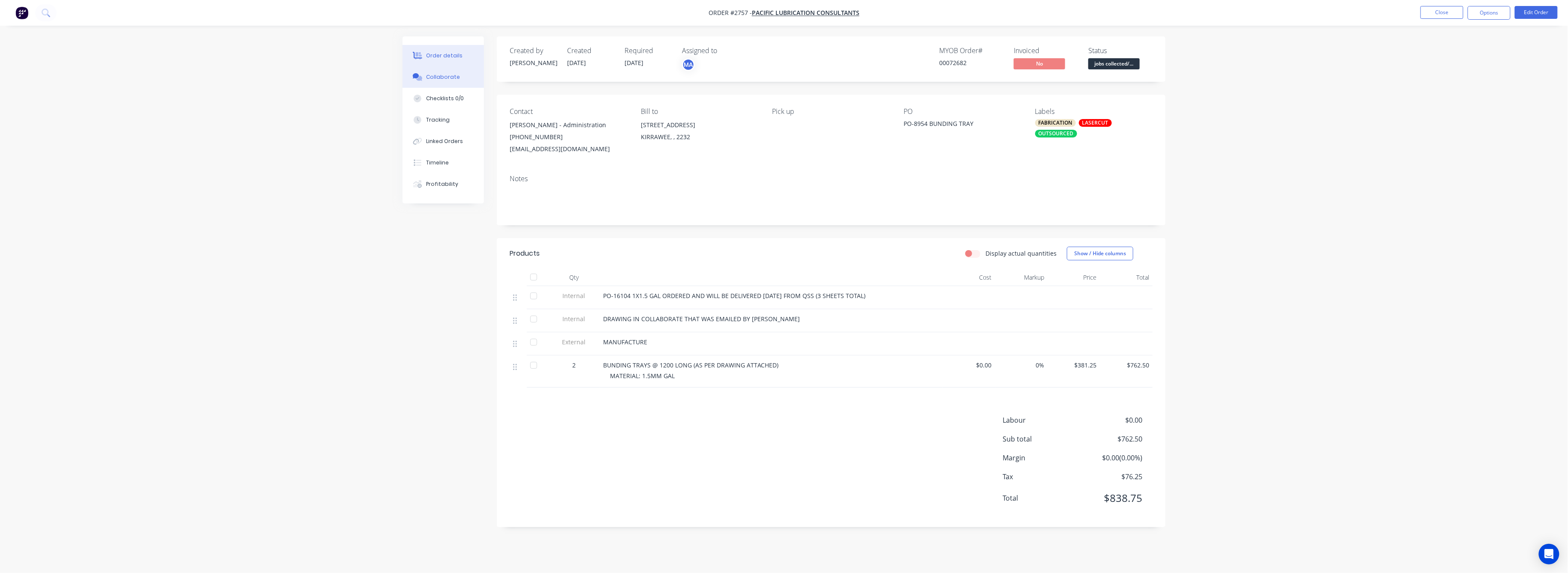
click at [443, 76] on div "Collaborate" at bounding box center [443, 77] width 34 height 8
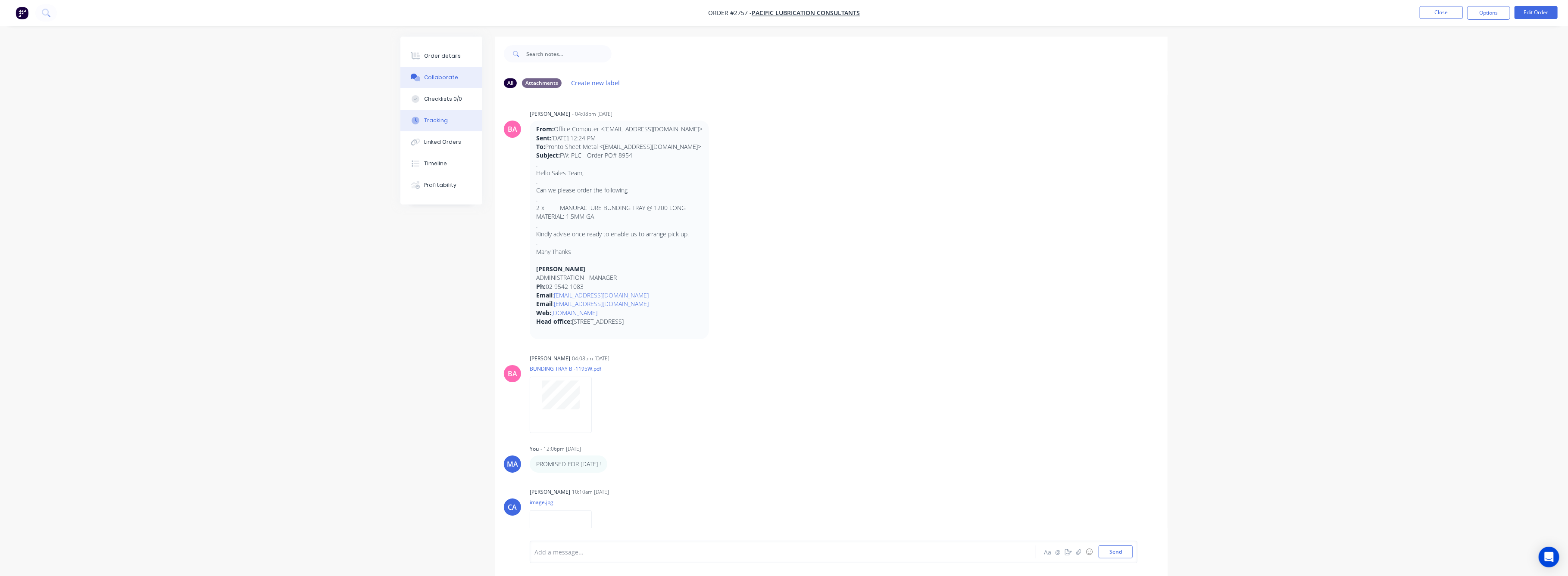
click at [443, 119] on div "Tracking" at bounding box center [436, 121] width 23 height 8
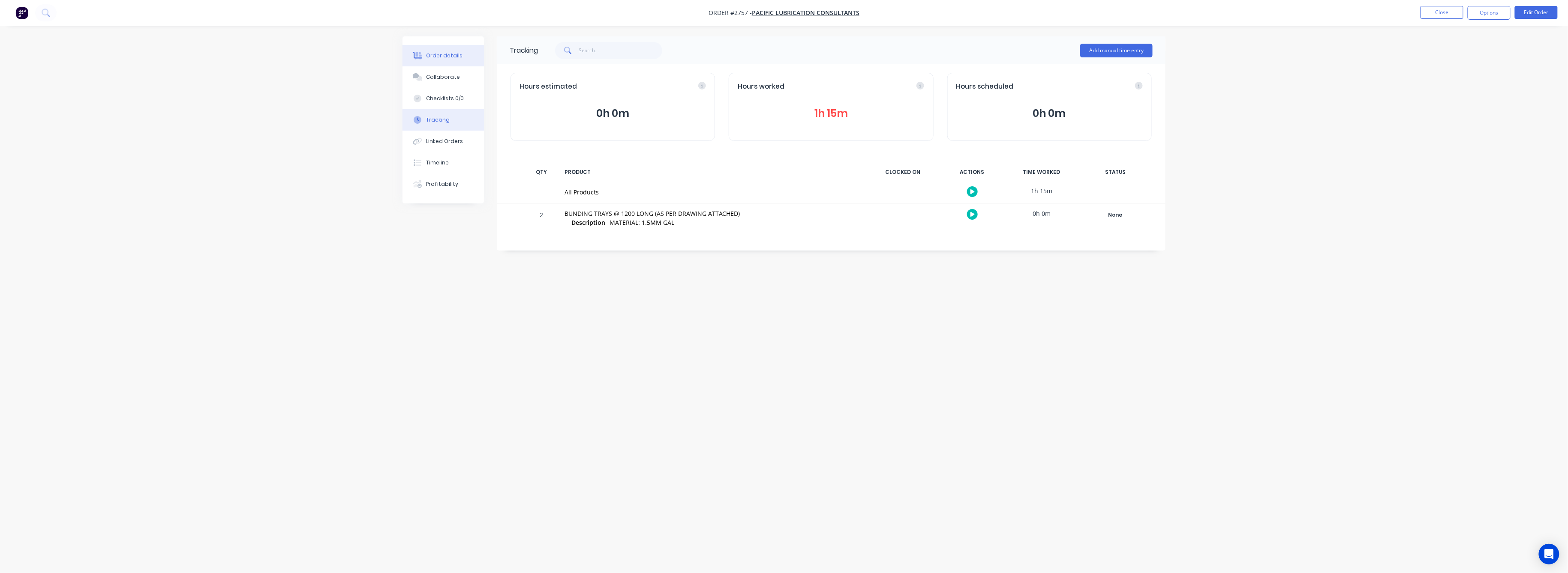
click at [440, 54] on div "Order details" at bounding box center [444, 56] width 36 height 8
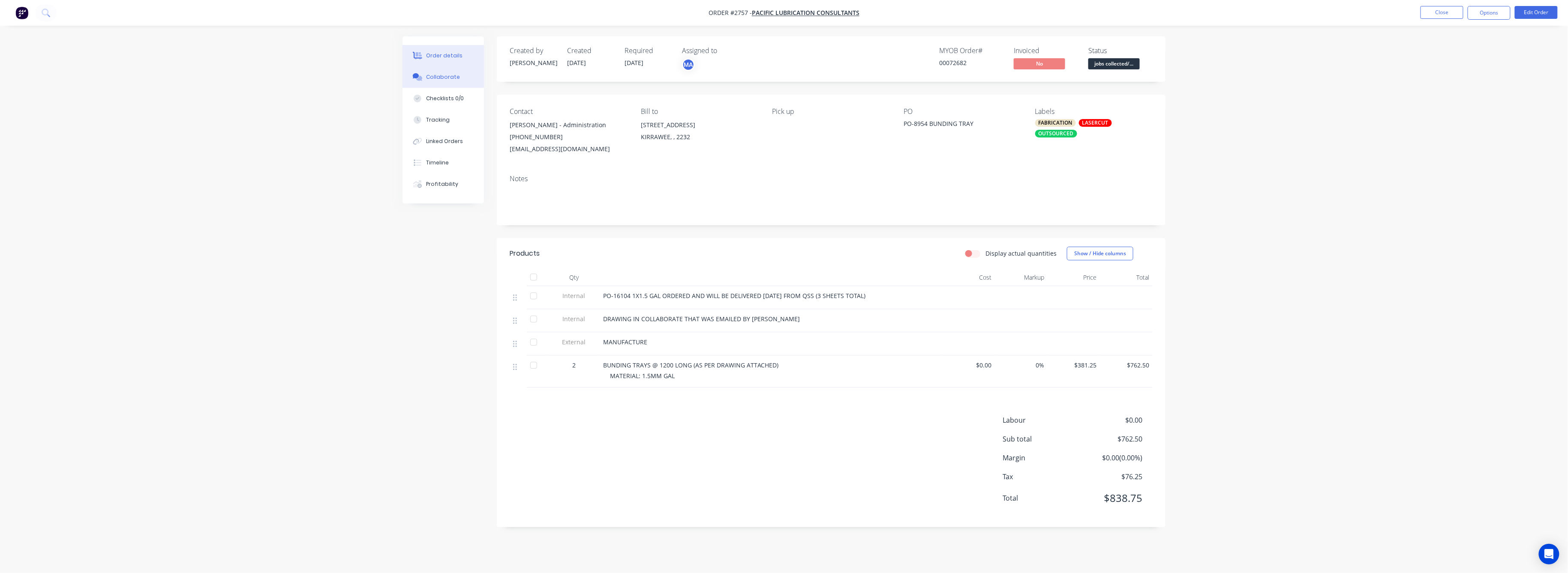
click at [440, 77] on div "Collaborate" at bounding box center [443, 77] width 34 height 8
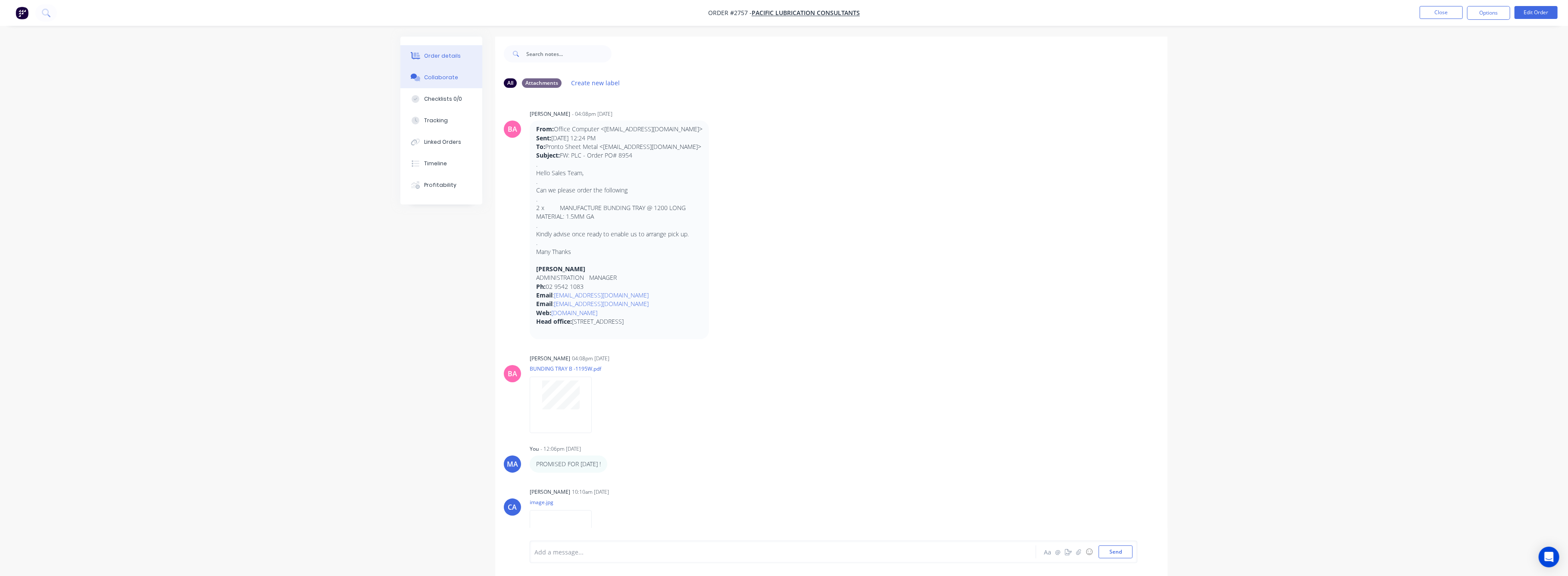
click at [438, 52] on div "Order details" at bounding box center [442, 56] width 36 height 8
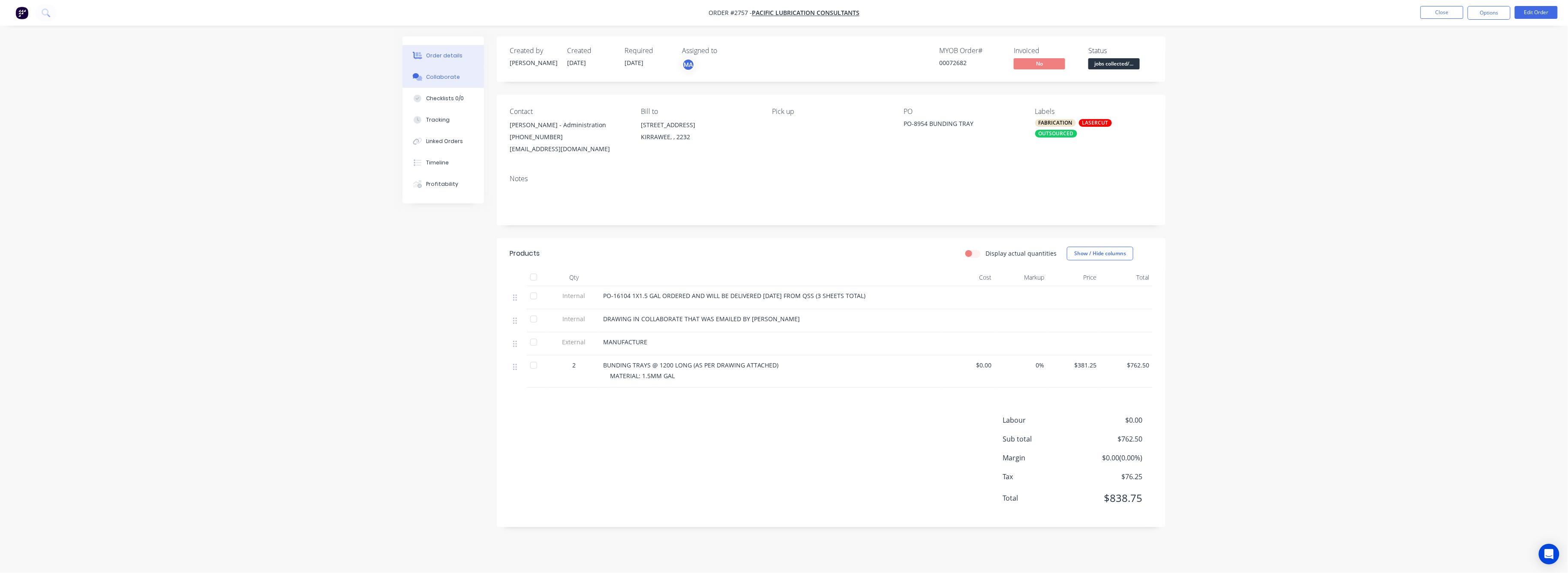
click at [444, 76] on div "Collaborate" at bounding box center [443, 77] width 34 height 8
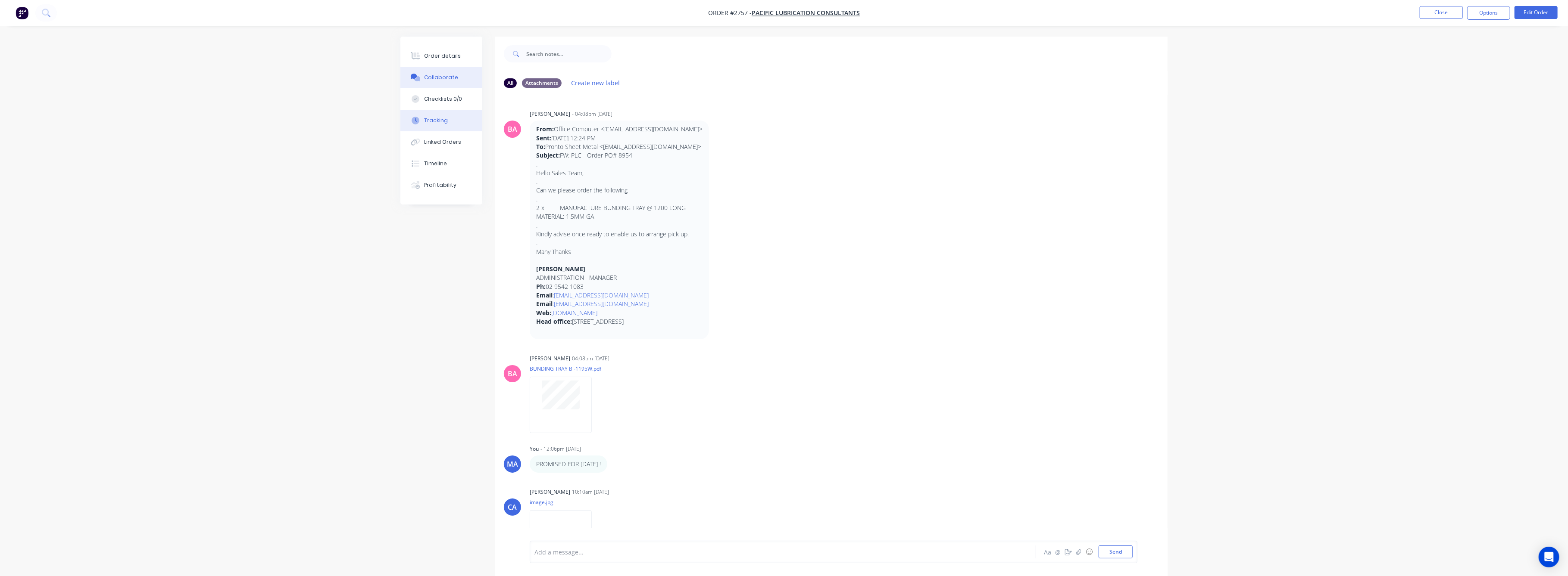
click at [437, 116] on button "Tracking" at bounding box center [441, 120] width 82 height 22
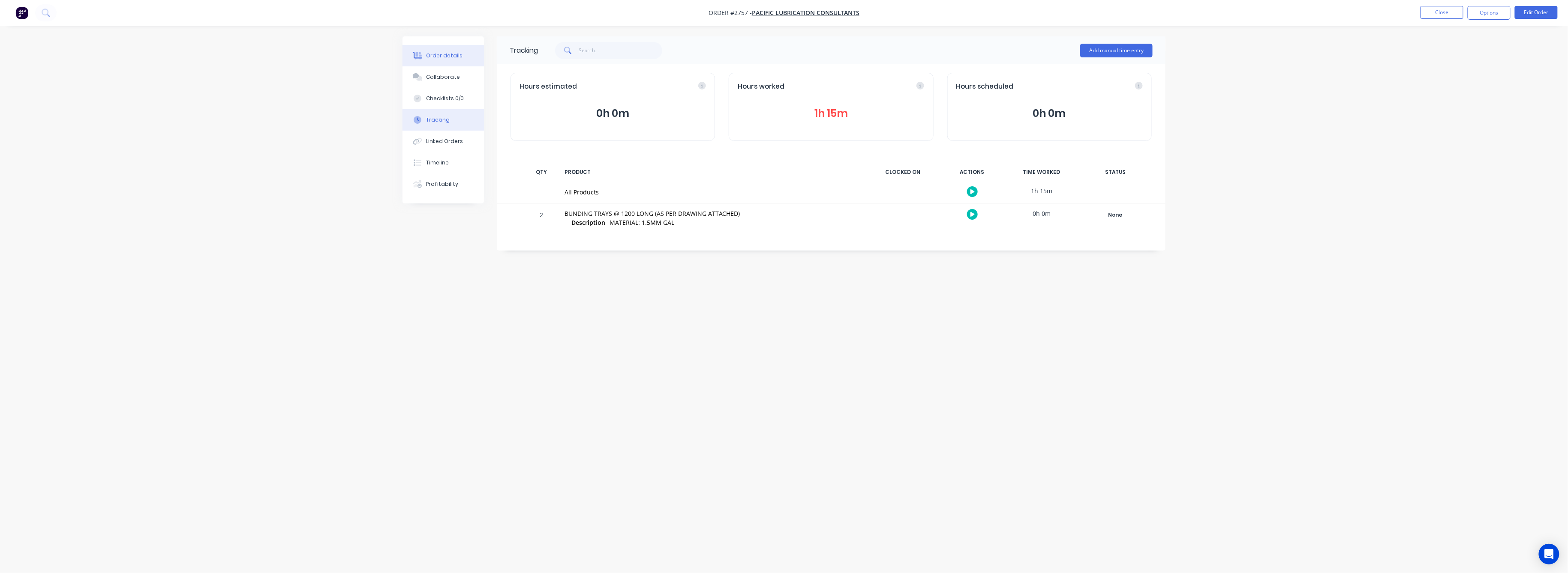
click at [448, 56] on div "Order details" at bounding box center [444, 56] width 36 height 8
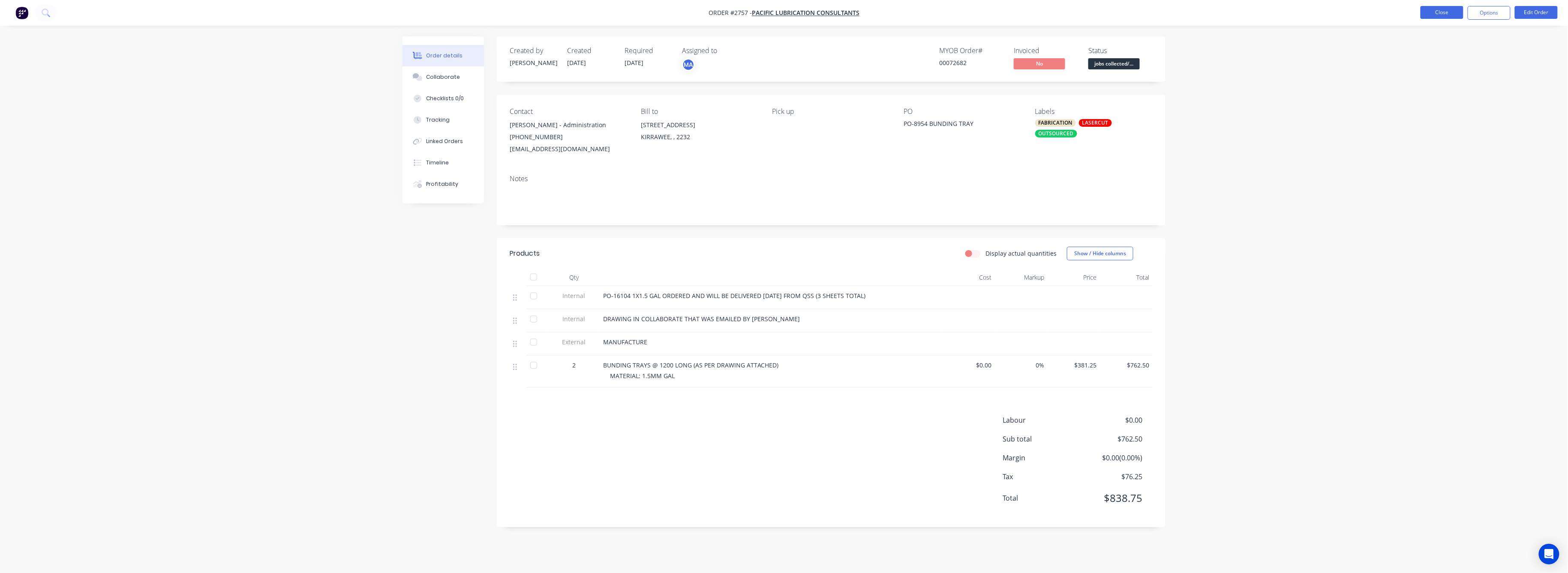
click at [1450, 16] on button "Close" at bounding box center [1442, 12] width 43 height 13
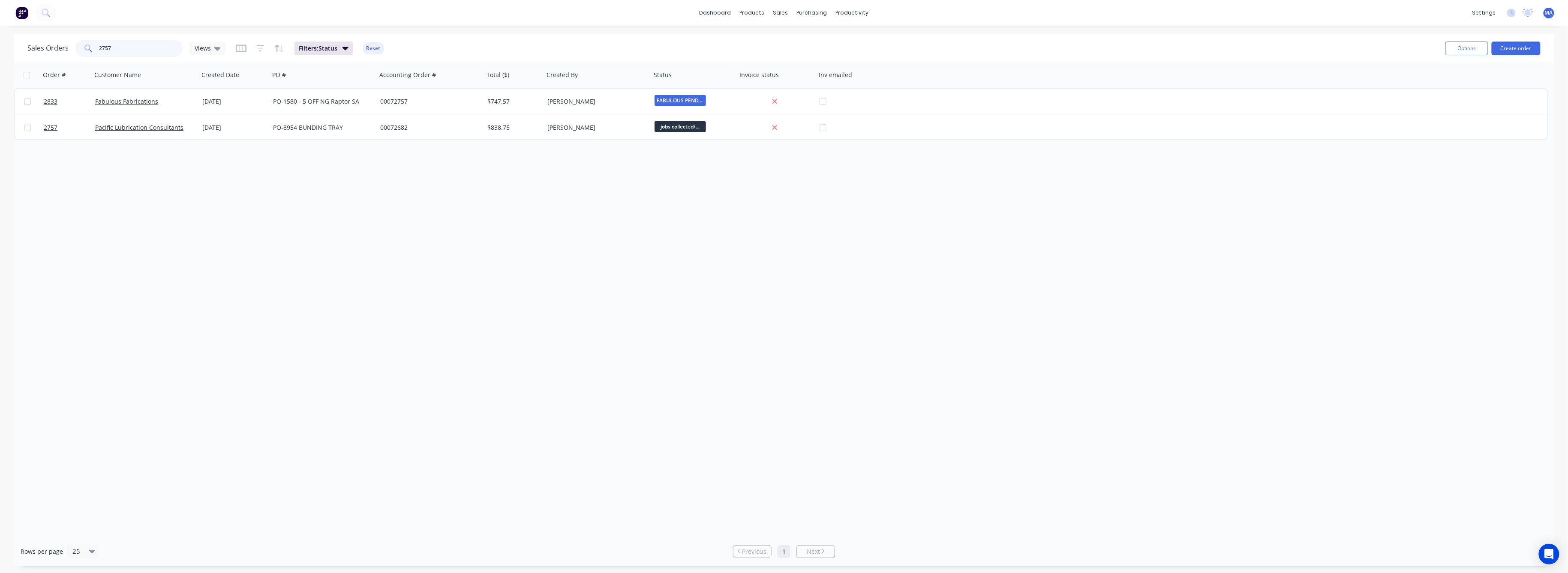
drag, startPoint x: 116, startPoint y: 47, endPoint x: 85, endPoint y: 52, distance: 31.4
click at [85, 50] on div "2757" at bounding box center [129, 48] width 107 height 17
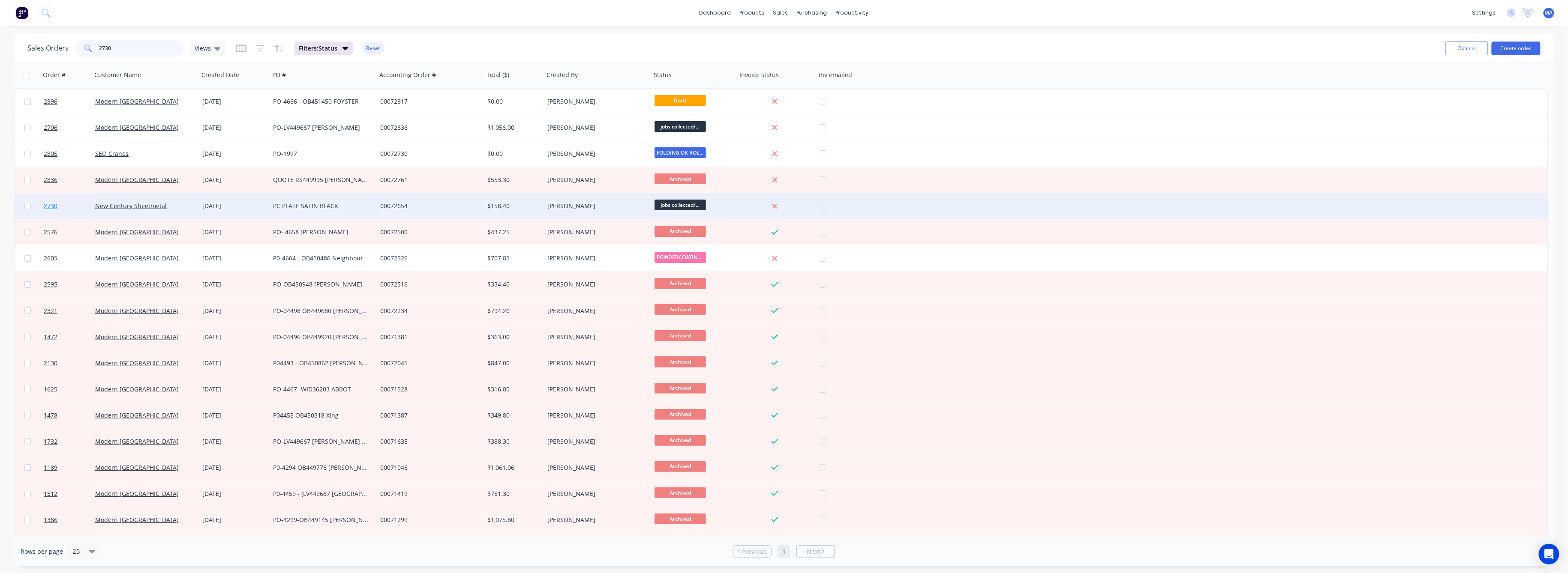
type input "2730"
click at [51, 206] on span "2730" at bounding box center [50, 206] width 13 height 9
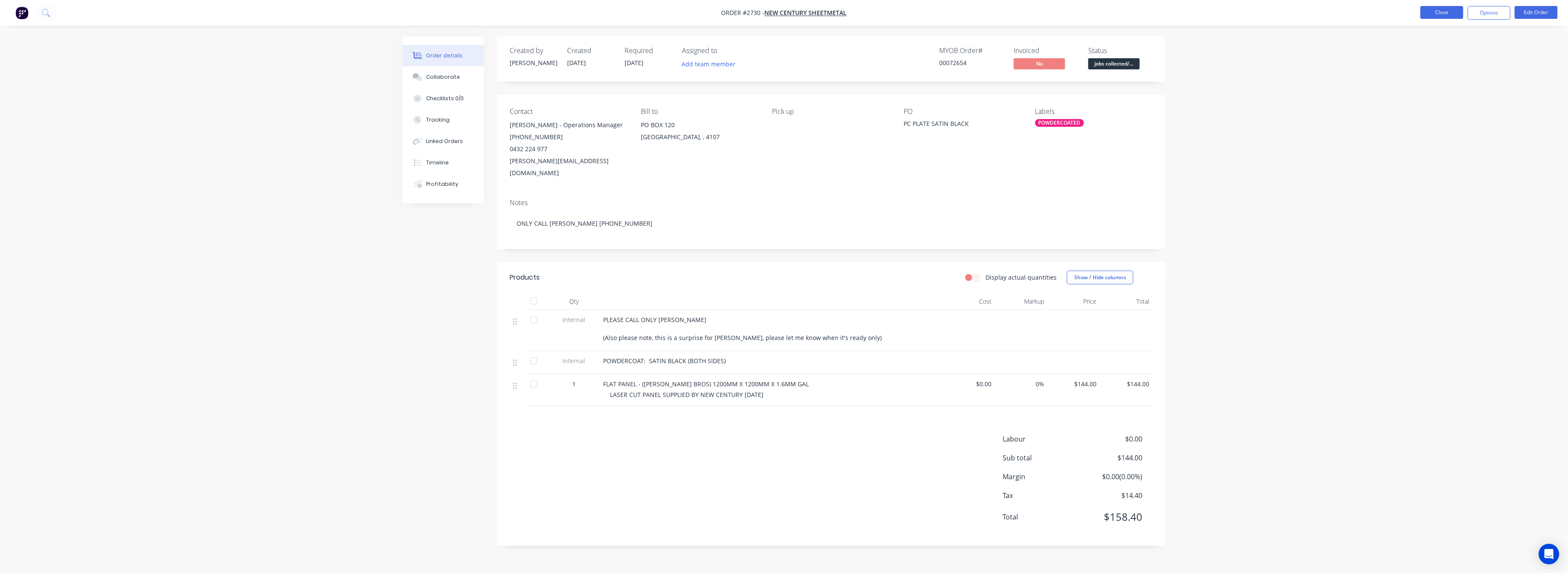
click at [1431, 13] on button "Close" at bounding box center [1442, 12] width 43 height 13
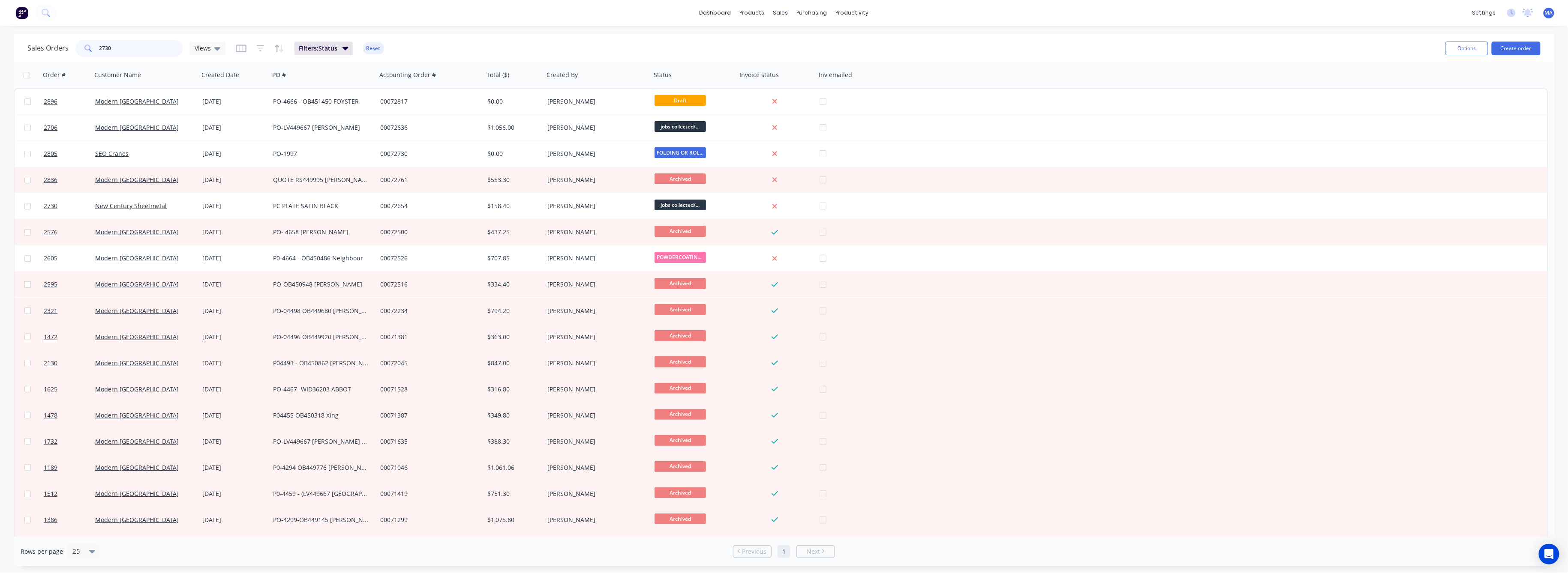
drag, startPoint x: 115, startPoint y: 49, endPoint x: 93, endPoint y: 52, distance: 22.2
click at [94, 50] on div "2730" at bounding box center [129, 48] width 107 height 17
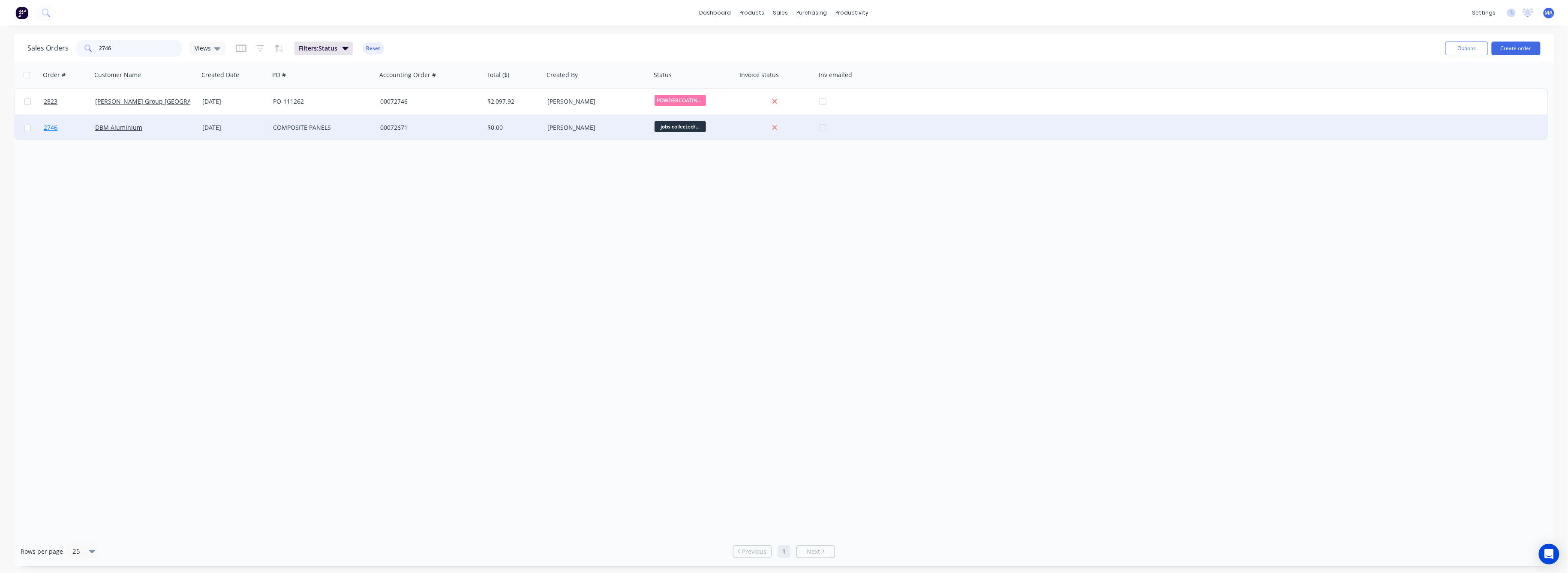
type input "2746"
click at [49, 126] on span "2746" at bounding box center [50, 128] width 13 height 9
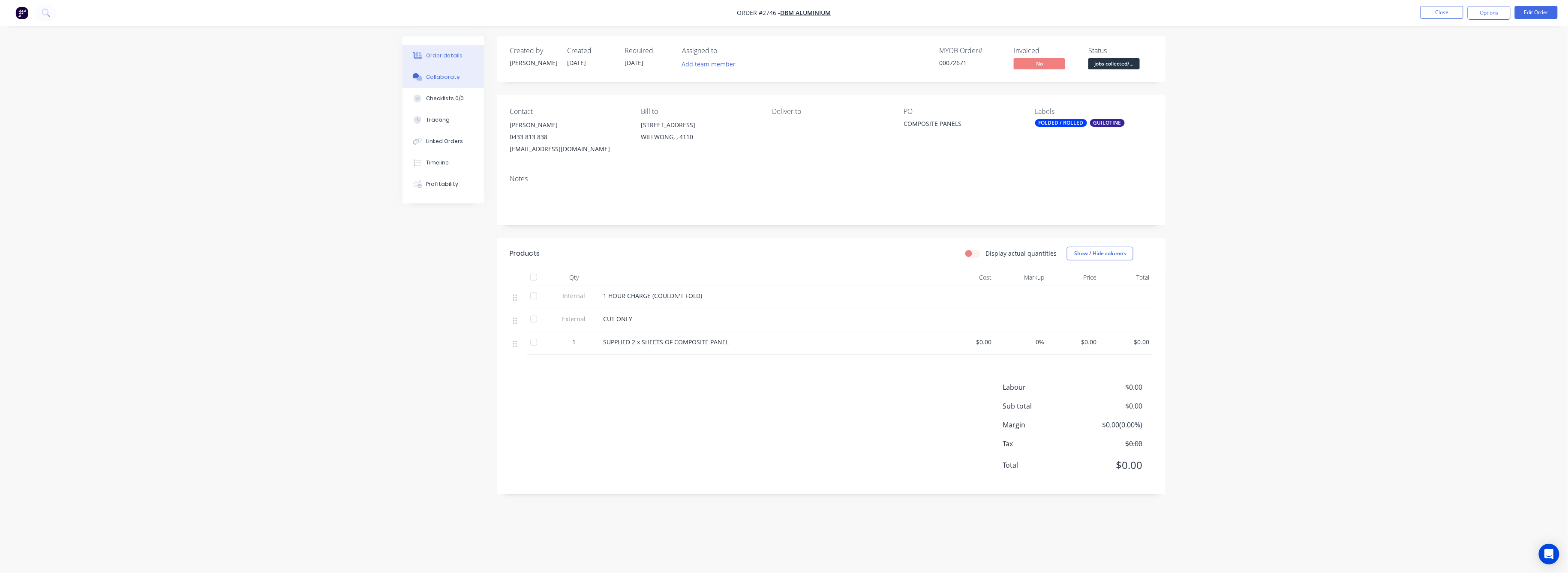
click at [439, 71] on button "Collaborate" at bounding box center [443, 77] width 81 height 21
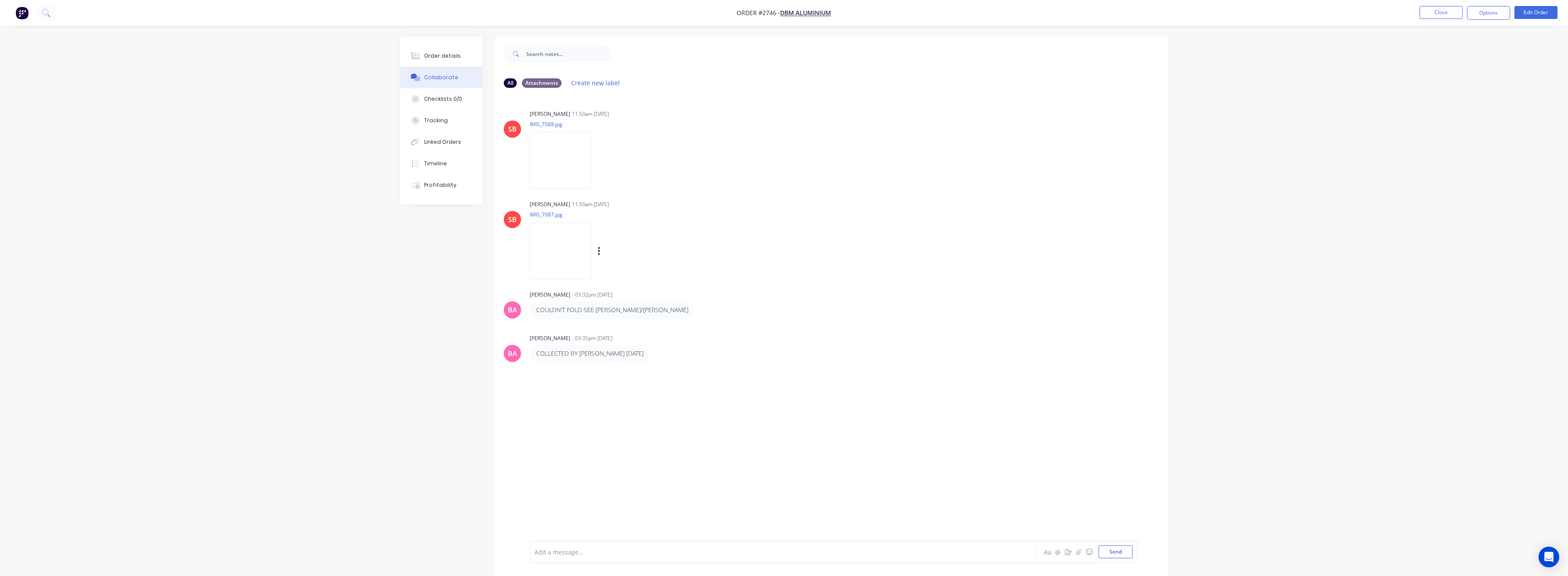
click at [543, 236] on img at bounding box center [560, 251] width 62 height 57
click at [574, 179] on img at bounding box center [560, 161] width 62 height 57
drag, startPoint x: 433, startPoint y: 49, endPoint x: 445, endPoint y: 49, distance: 12.0
click at [438, 49] on button "Order details" at bounding box center [441, 55] width 82 height 22
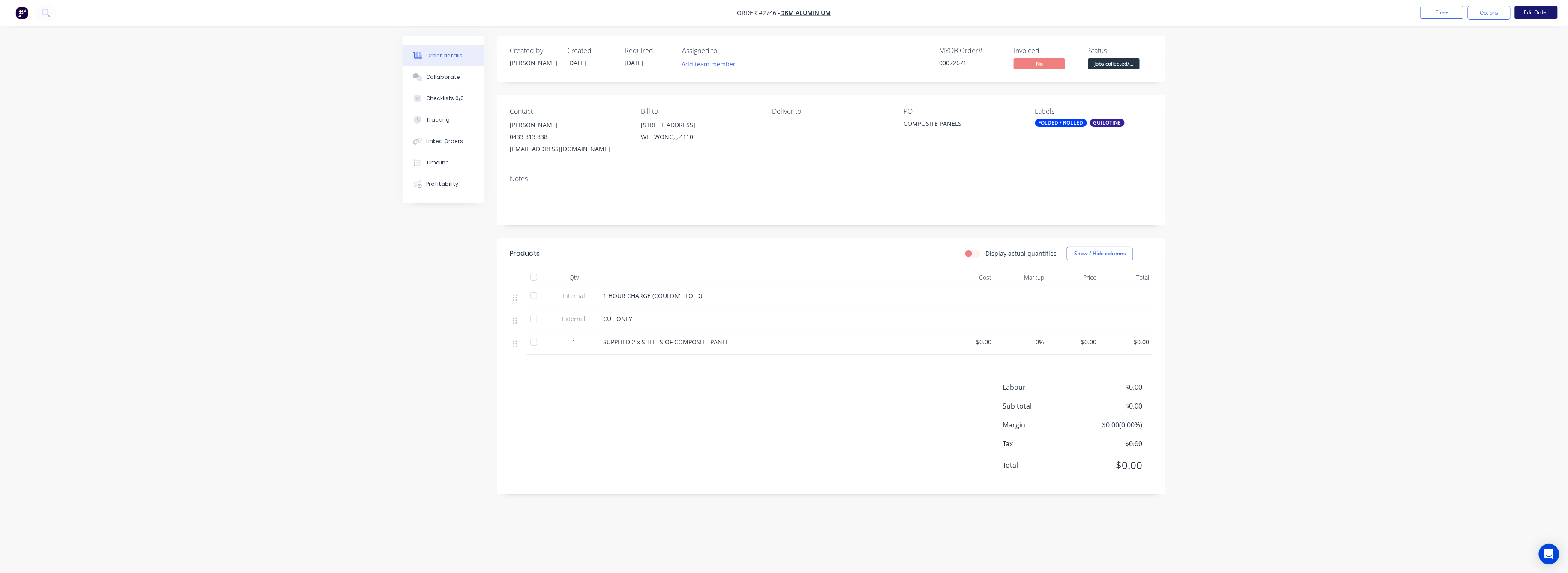
click at [1531, 14] on button "Edit Order" at bounding box center [1536, 12] width 43 height 13
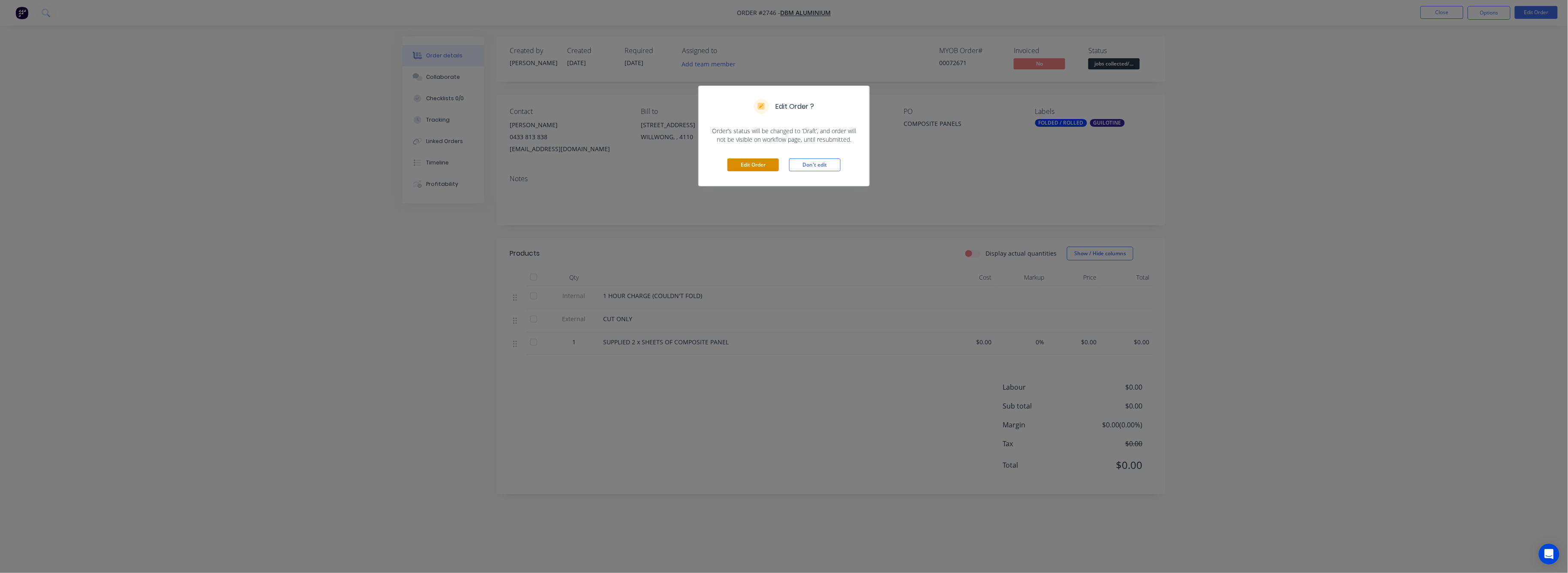
click at [757, 166] on button "Edit Order" at bounding box center [753, 165] width 51 height 13
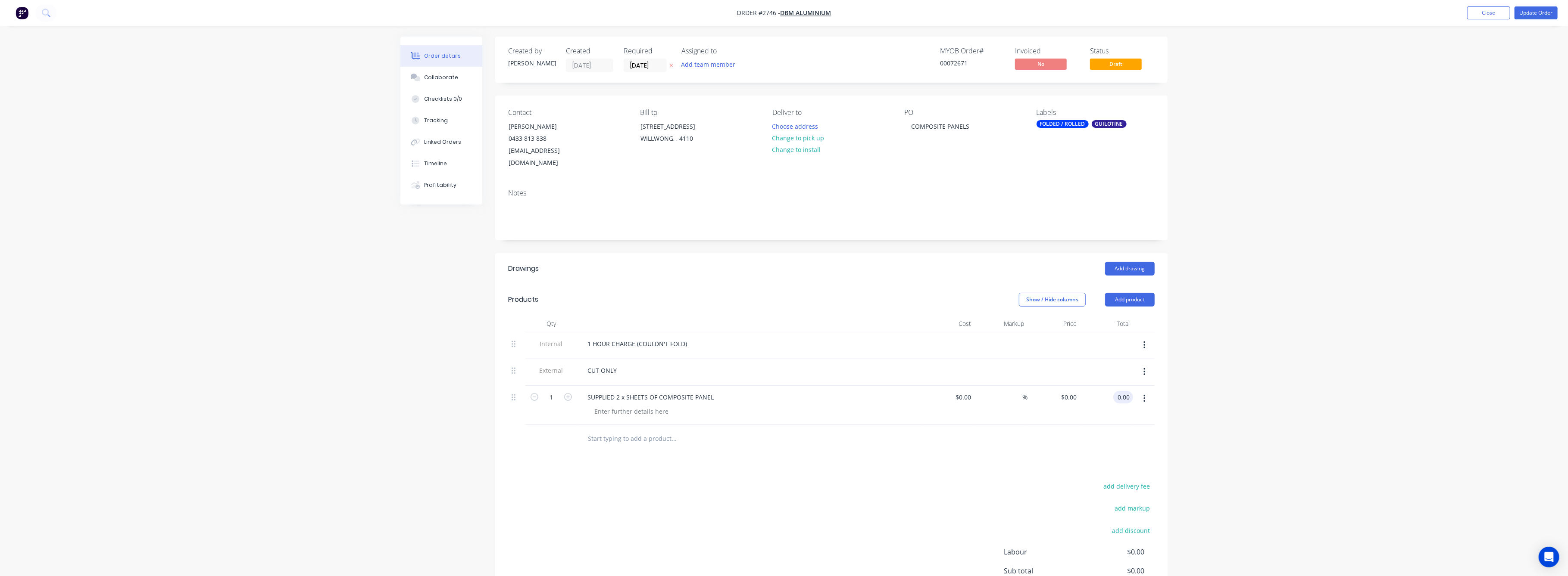
click at [1125, 391] on input "0.00" at bounding box center [1125, 397] width 17 height 12
type input "100"
type input "$100.00"
drag, startPoint x: 1219, startPoint y: 404, endPoint x: 1225, endPoint y: 386, distance: 19.0
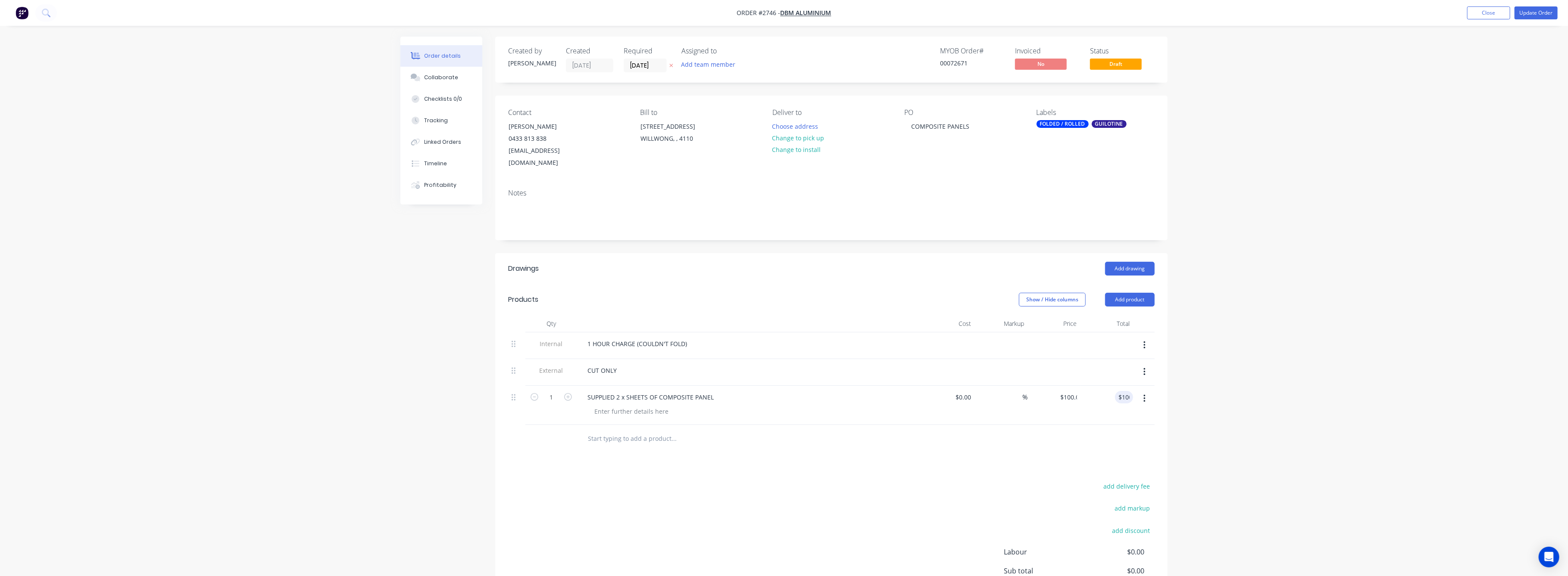
click at [1225, 386] on div "Order details Collaborate Checklists 0/0 Tracking Linked Orders Timeline Profit…" at bounding box center [784, 336] width 1568 height 673
click at [1535, 12] on button "Update Order" at bounding box center [1536, 12] width 43 height 13
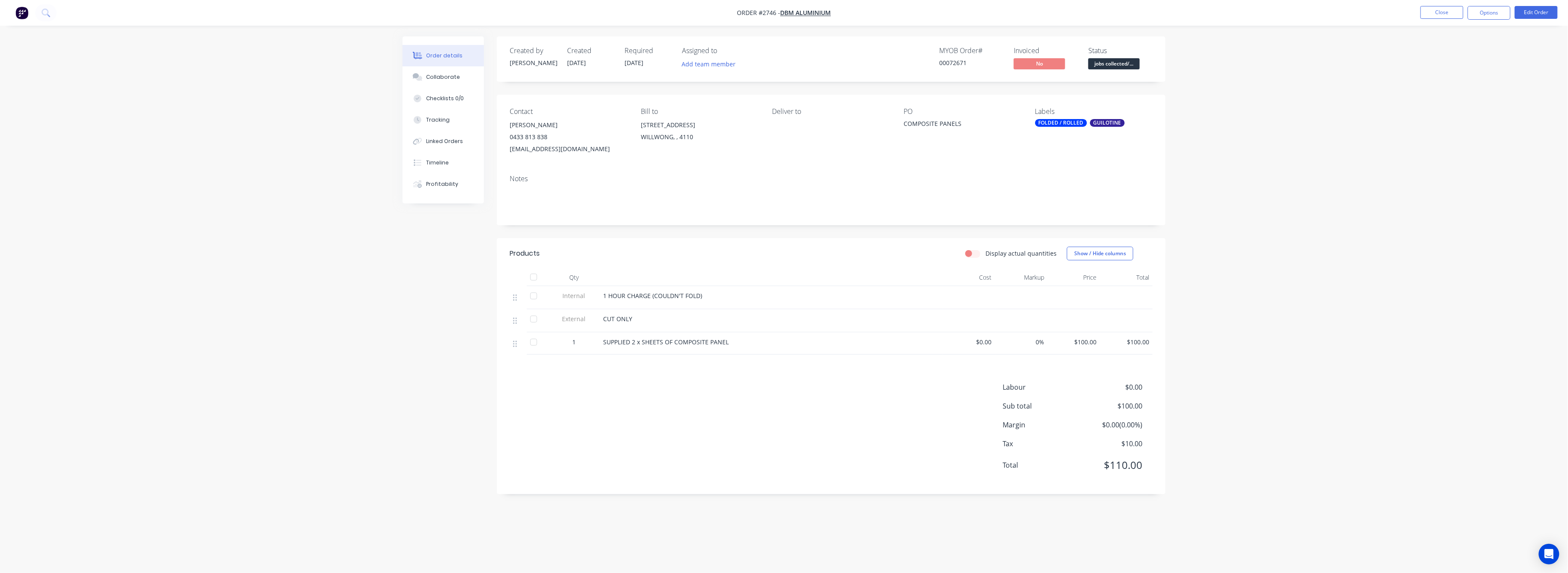
drag, startPoint x: 1444, startPoint y: 6, endPoint x: 1373, endPoint y: 6, distance: 71.0
click at [1393, 6] on nav "Order #2746 - DBM Aluminium Close Options Edit Order" at bounding box center [784, 13] width 1568 height 26
click at [1435, 9] on button "Close" at bounding box center [1442, 12] width 43 height 13
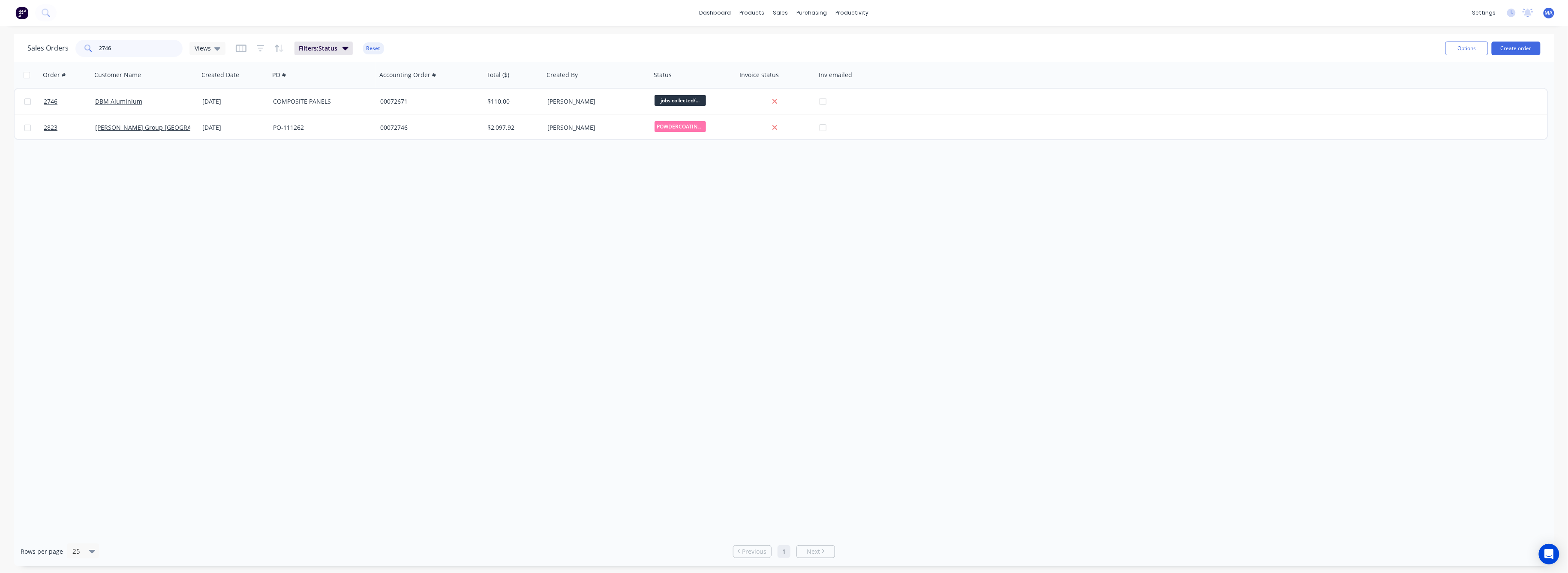
drag, startPoint x: 109, startPoint y: 45, endPoint x: 88, endPoint y: 52, distance: 22.1
click at [88, 45] on div "2746" at bounding box center [129, 48] width 107 height 17
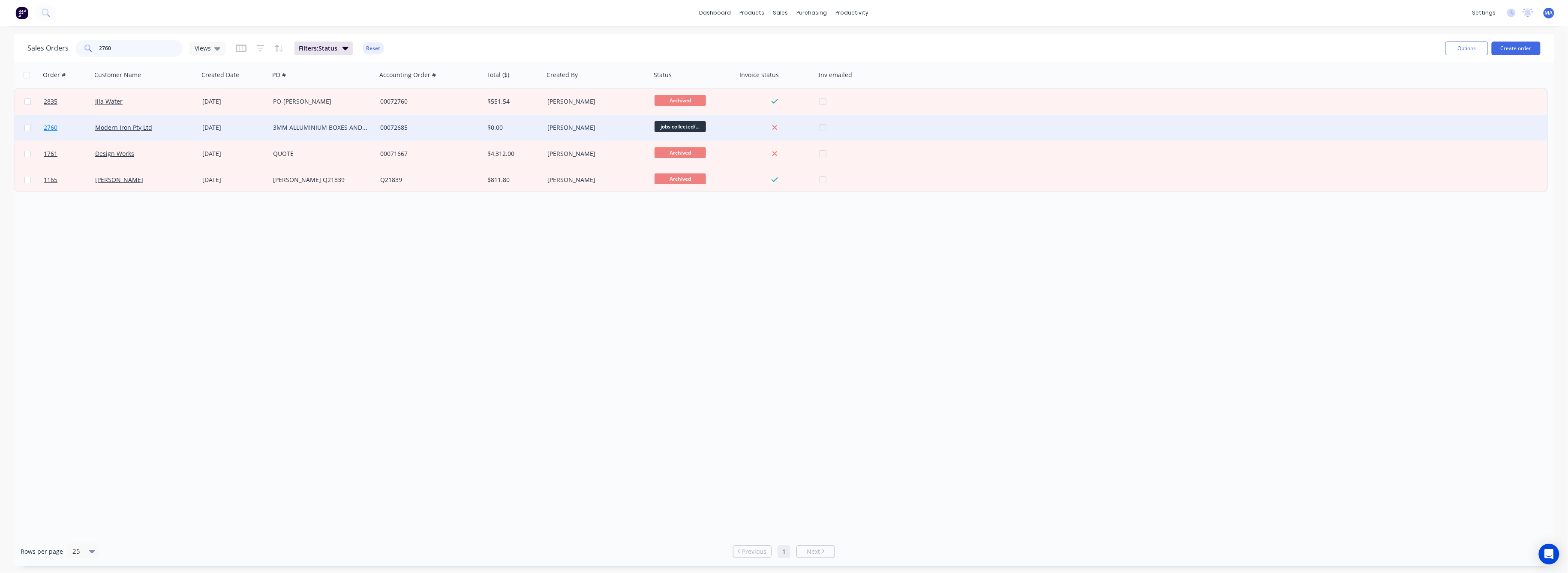
type input "2760"
click at [53, 127] on span "2760" at bounding box center [50, 128] width 13 height 9
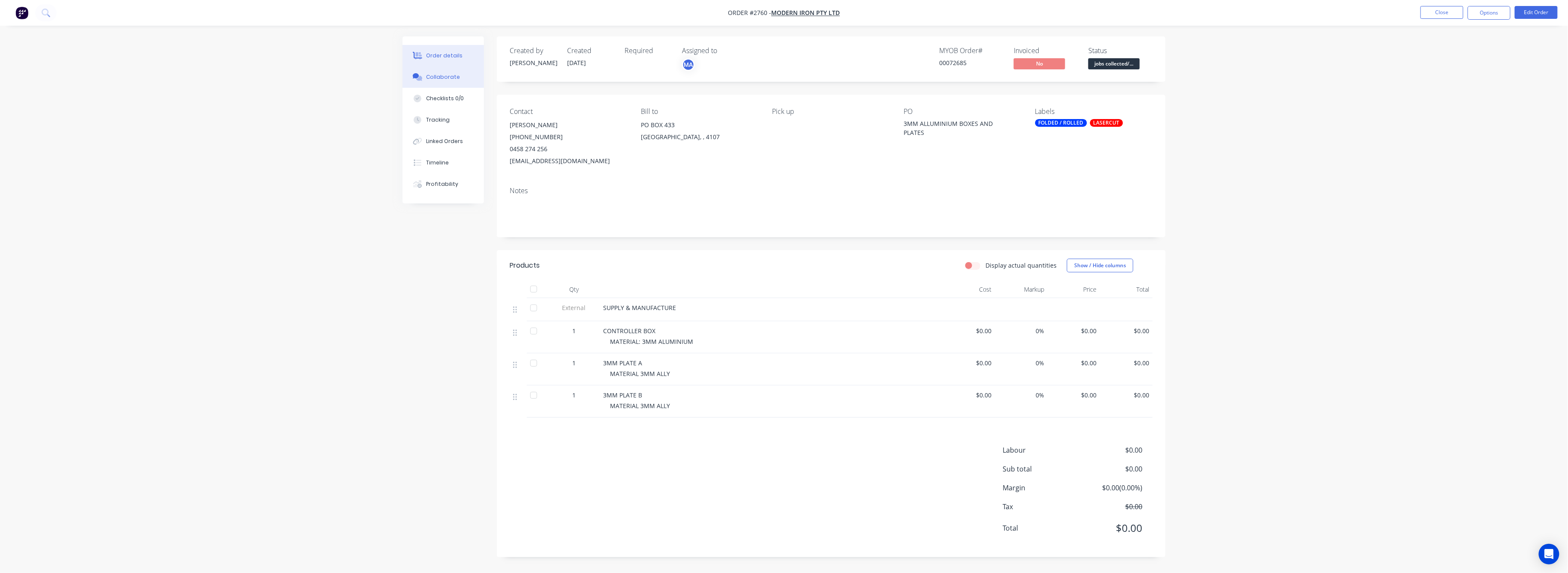
click at [443, 72] on button "Collaborate" at bounding box center [443, 77] width 81 height 21
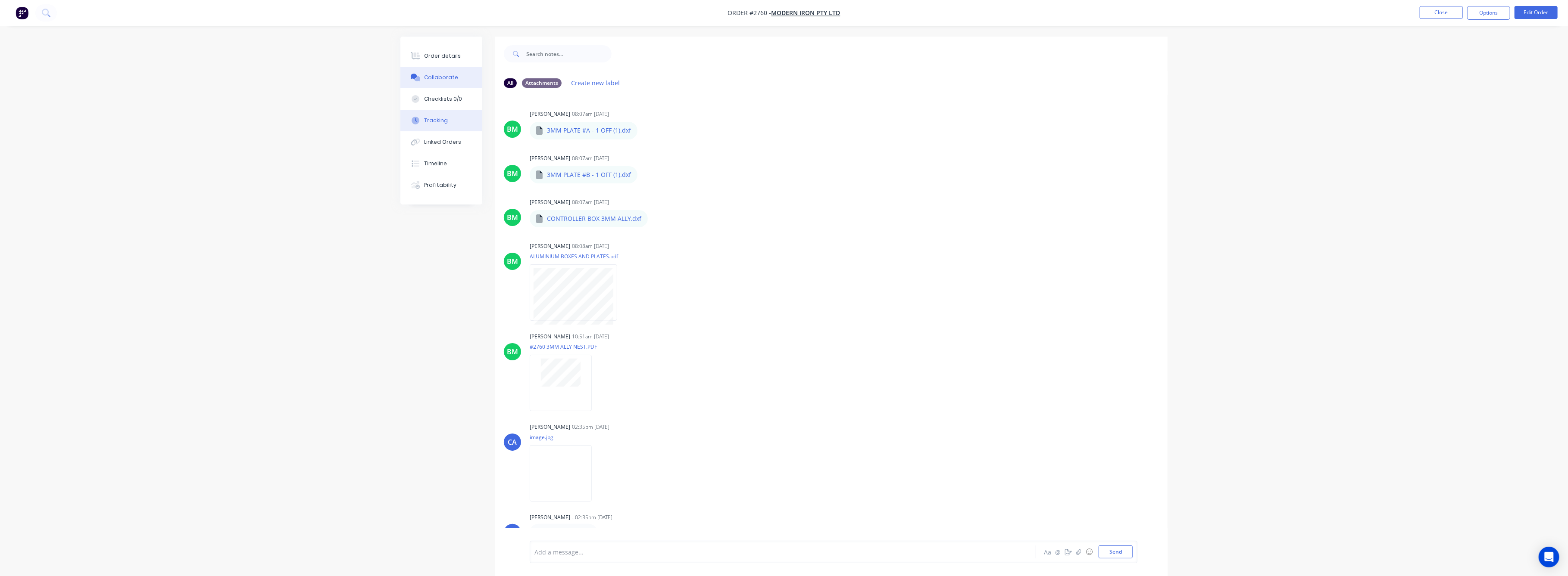
click at [442, 121] on div "Tracking" at bounding box center [436, 121] width 23 height 8
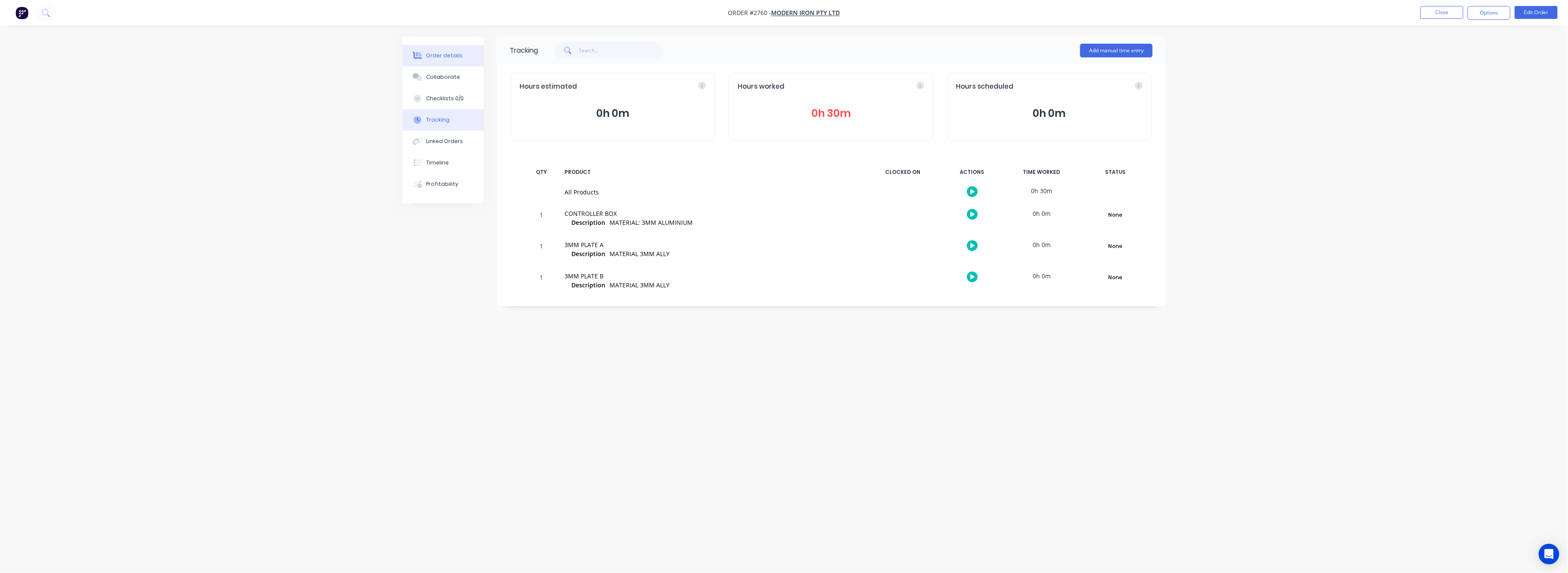
drag, startPoint x: 440, startPoint y: 51, endPoint x: 481, endPoint y: 51, distance: 41.0
click at [481, 51] on button "Order details" at bounding box center [443, 55] width 81 height 21
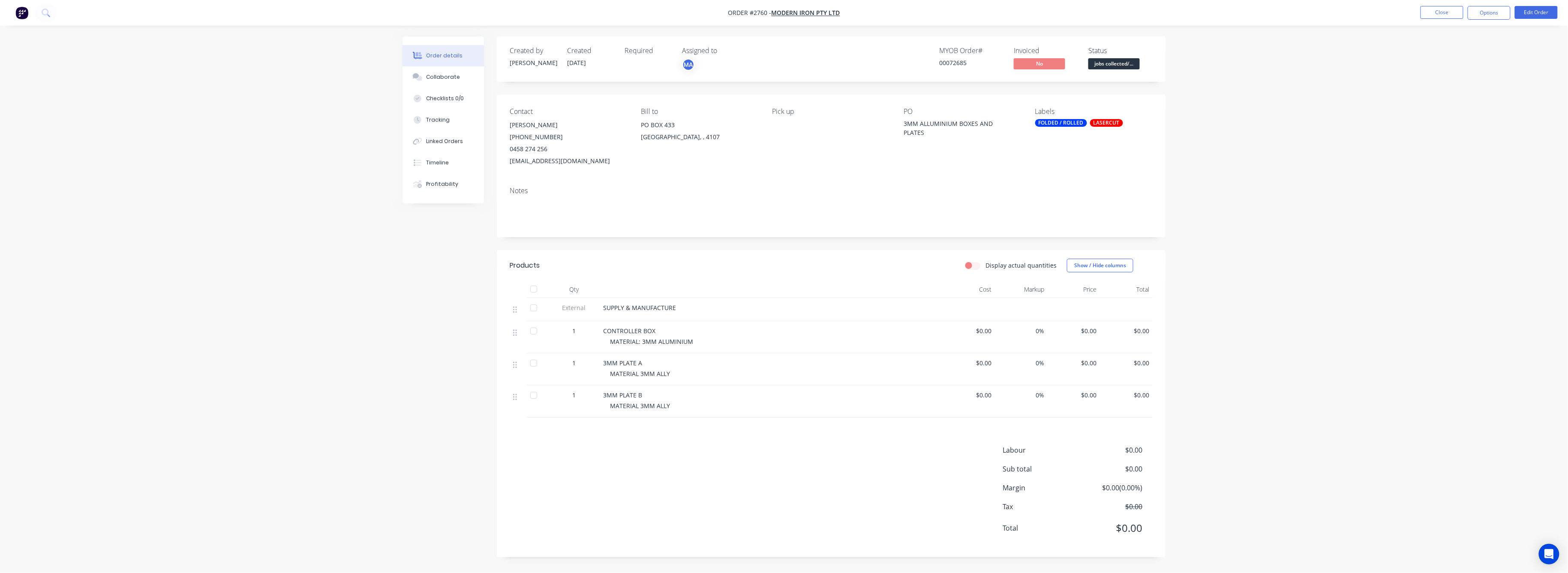
click at [1144, 329] on span "$0.00" at bounding box center [1126, 331] width 46 height 9
click at [1535, 7] on button "Edit Order" at bounding box center [1536, 12] width 43 height 13
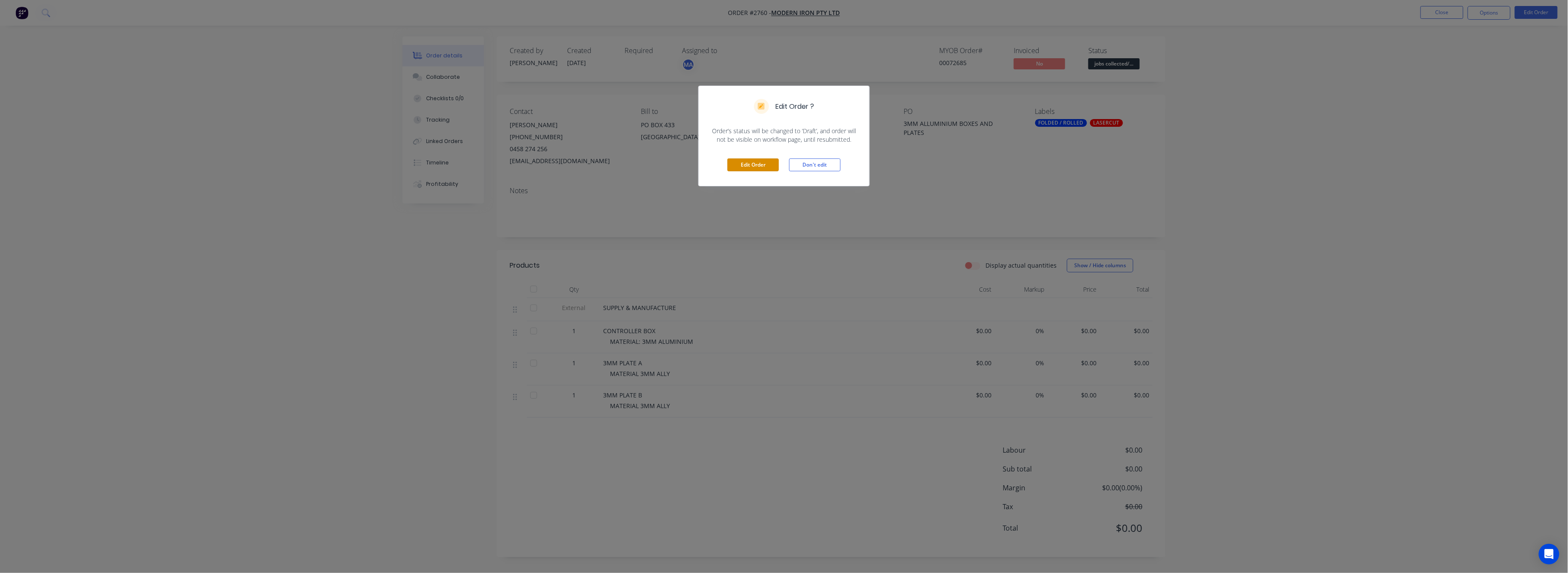
drag, startPoint x: 739, startPoint y: 161, endPoint x: 815, endPoint y: 208, distance: 89.4
click at [741, 162] on button "Edit Order" at bounding box center [753, 165] width 51 height 13
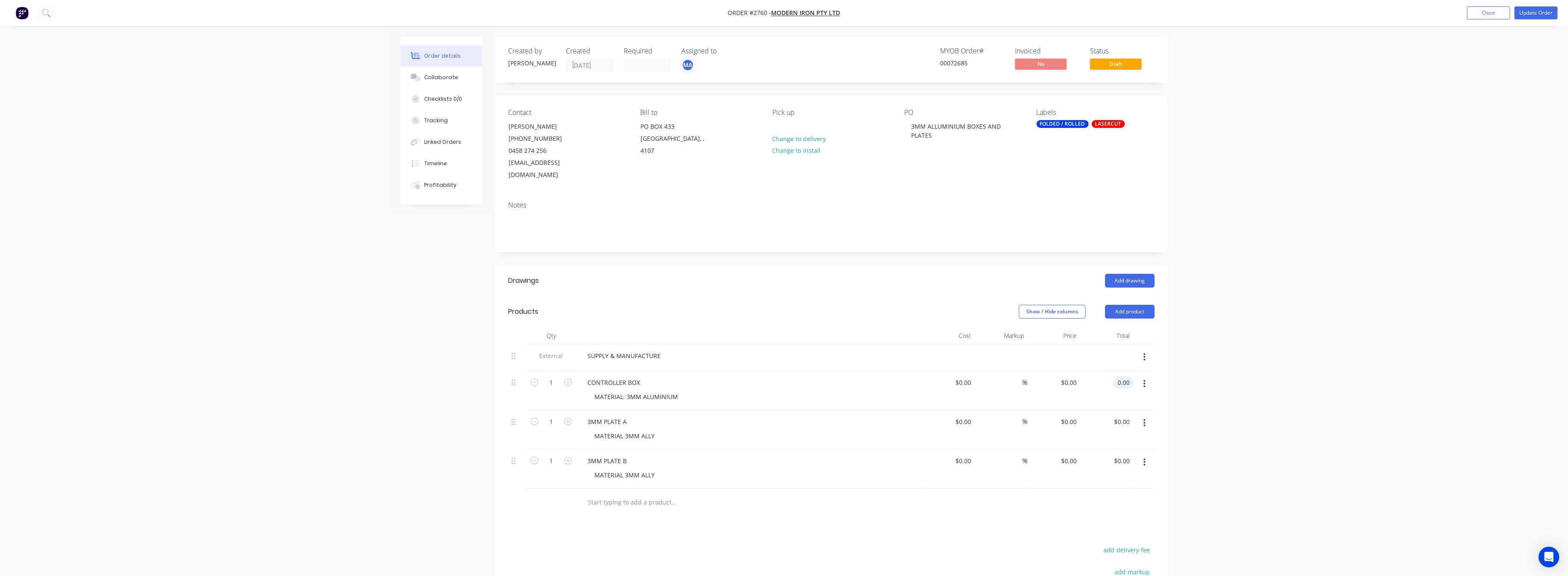
click at [1123, 377] on input "0.00" at bounding box center [1125, 383] width 17 height 12
type input "299.8"
type input "$299.80"
drag, startPoint x: 1264, startPoint y: 353, endPoint x: 1269, endPoint y: 346, distance: 8.6
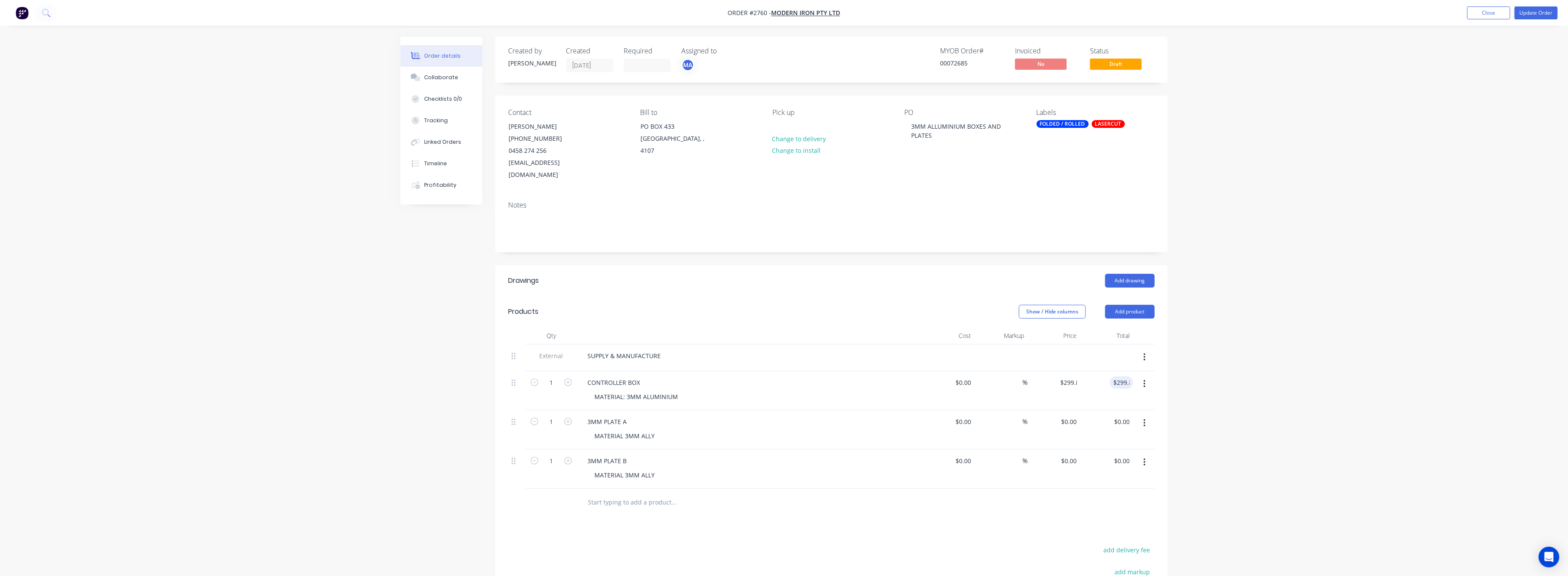
click at [1269, 346] on div "Order details Collaborate Checklists 0/0 Tracking Linked Orders Timeline Profit…" at bounding box center [784, 368] width 1568 height 737
click at [1529, 10] on button "Update Order" at bounding box center [1536, 12] width 43 height 13
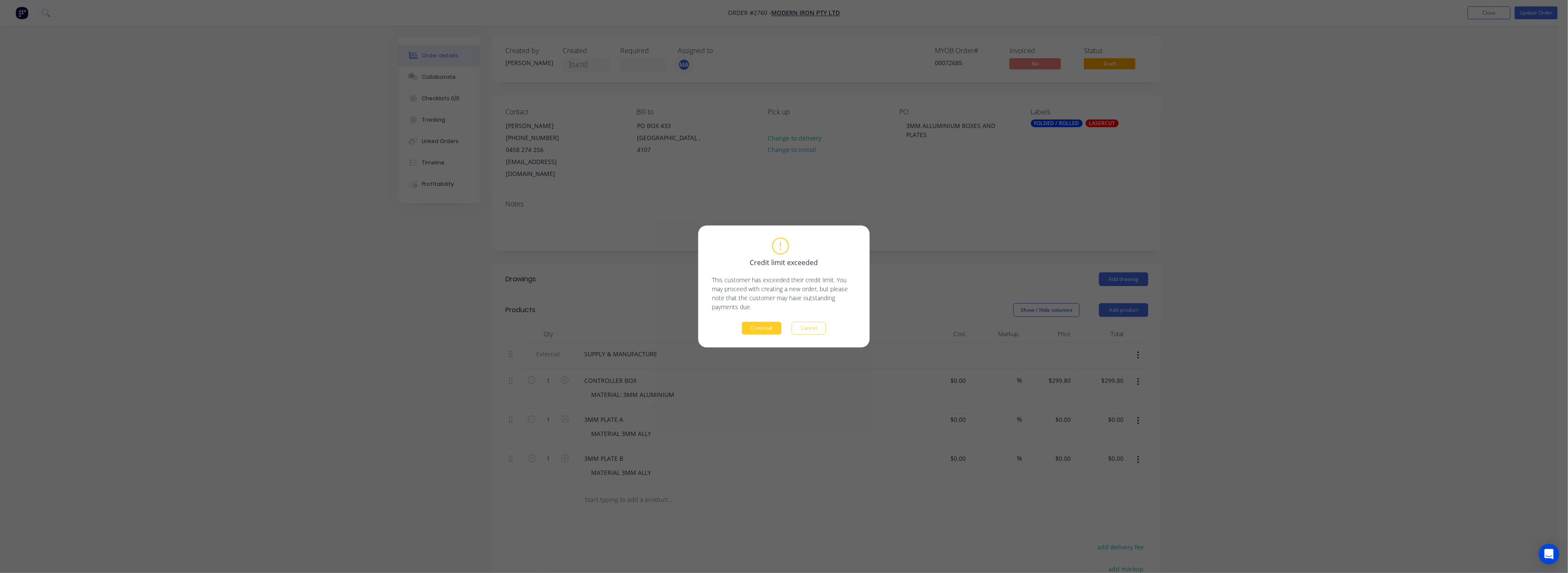
click at [771, 323] on button "Continue" at bounding box center [761, 328] width 39 height 13
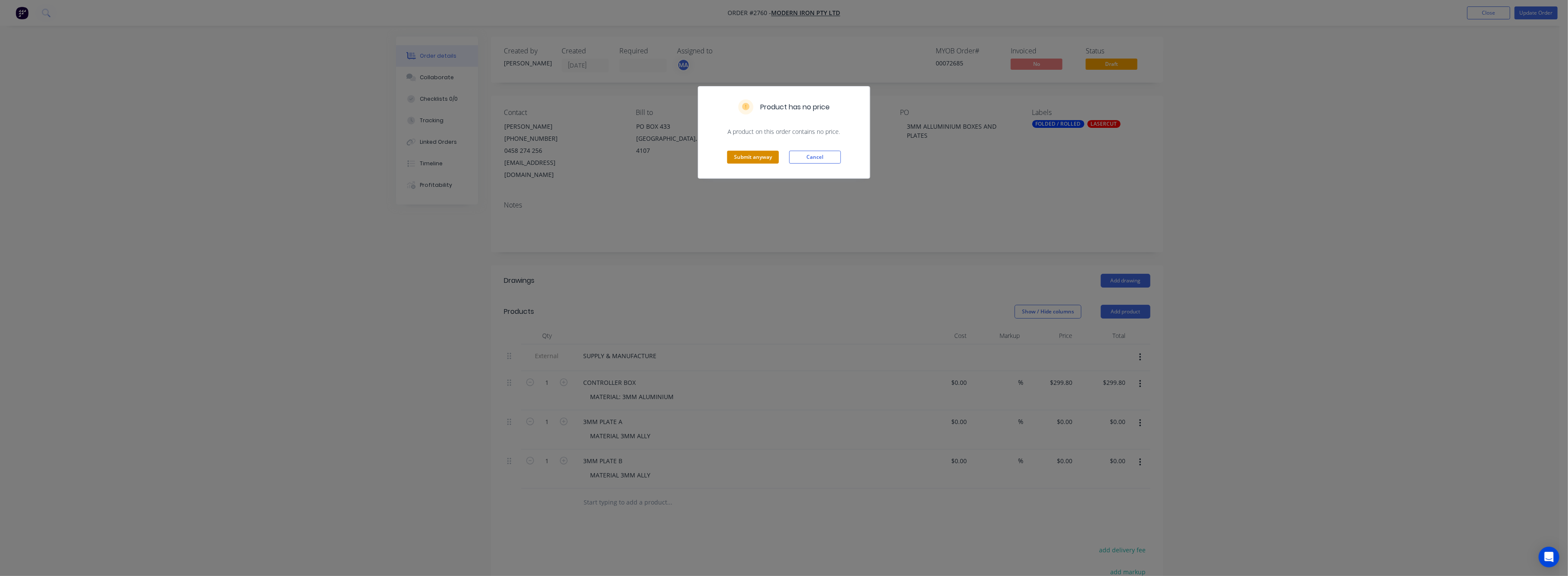
click at [762, 158] on button "Submit anyway" at bounding box center [753, 157] width 52 height 13
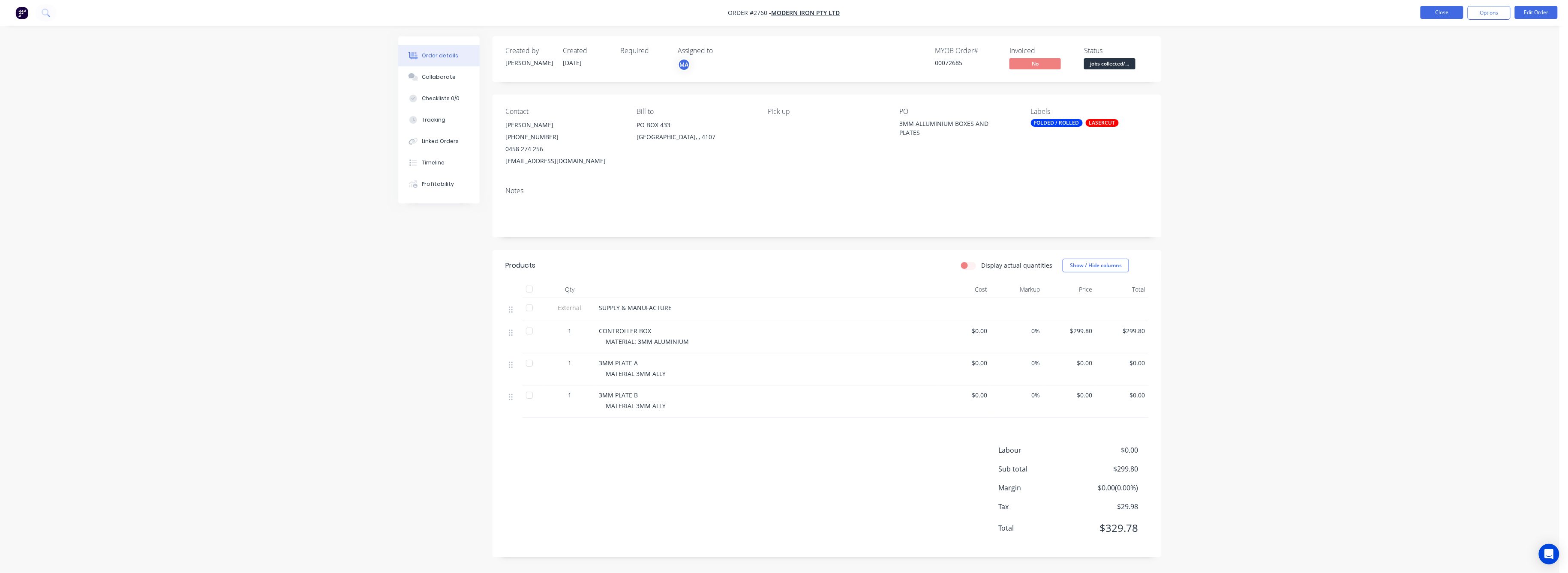
click at [1437, 9] on button "Close" at bounding box center [1442, 12] width 43 height 13
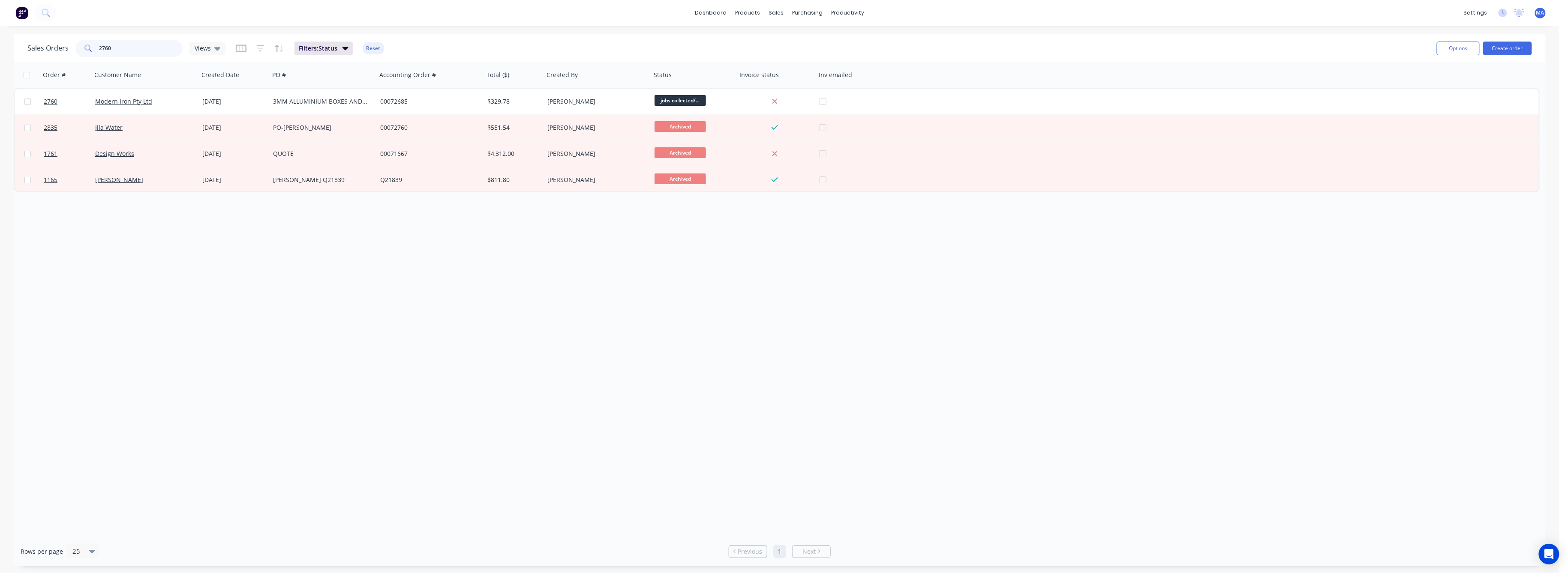
drag, startPoint x: 107, startPoint y: 48, endPoint x: 78, endPoint y: 56, distance: 30.1
click at [80, 50] on div "2760" at bounding box center [129, 48] width 107 height 17
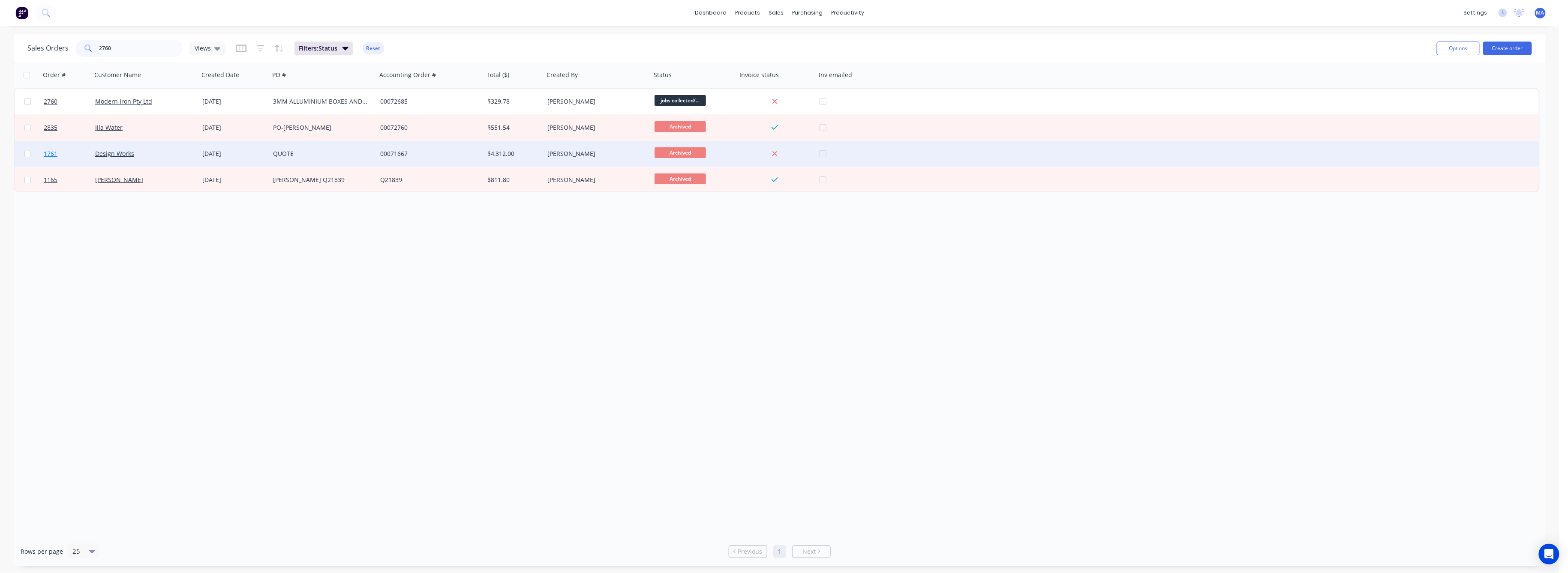
click at [54, 153] on span "1761" at bounding box center [50, 154] width 13 height 9
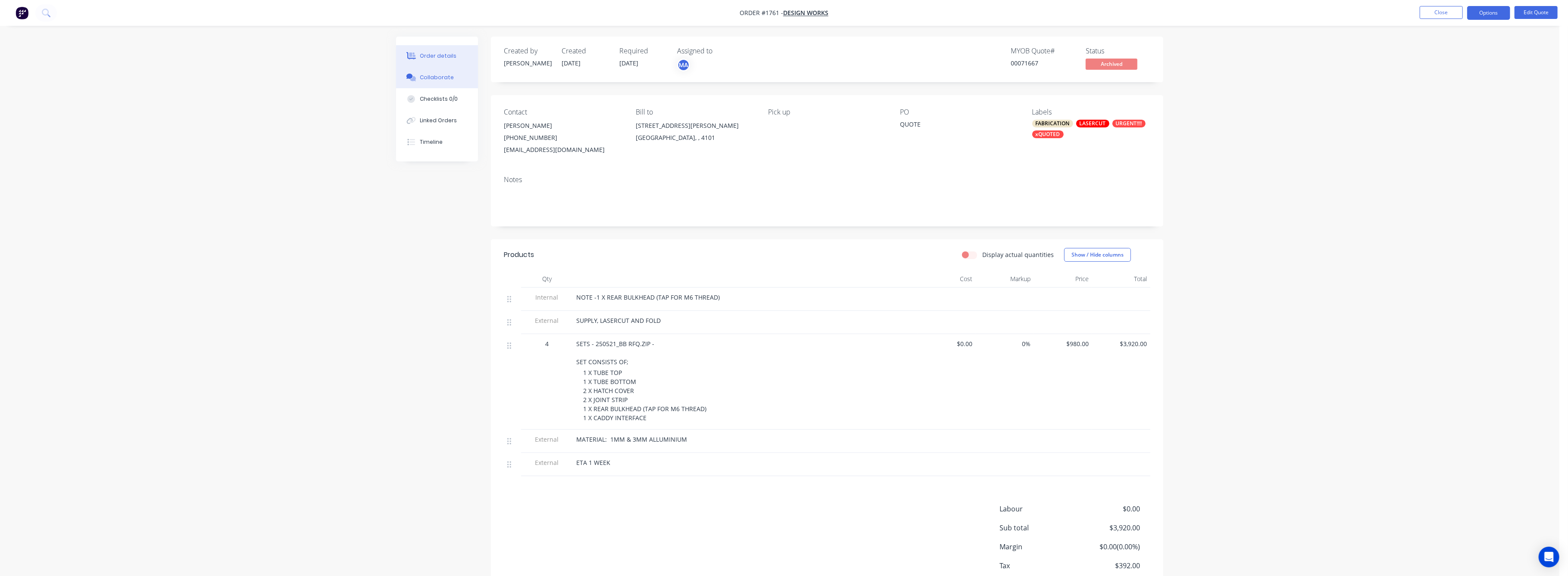
click at [431, 77] on div "Collaborate" at bounding box center [437, 78] width 34 height 8
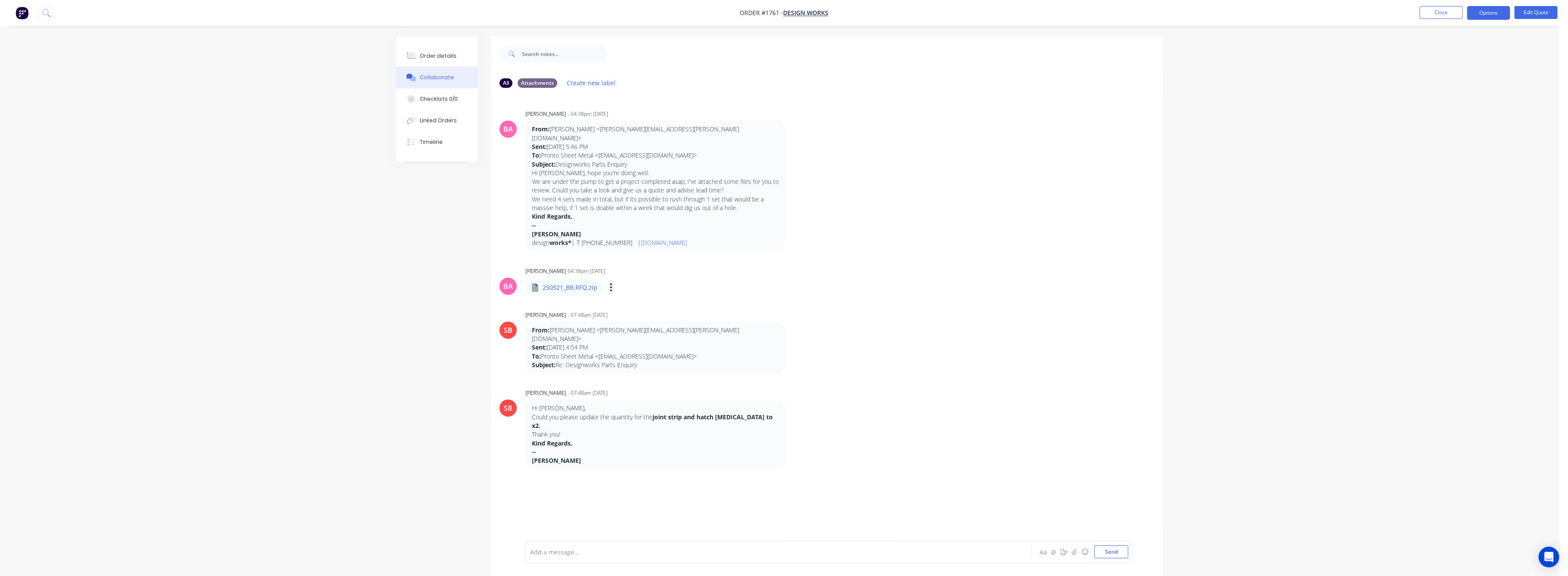
click at [610, 282] on icon "button" at bounding box center [611, 287] width 2 height 10
click at [645, 301] on button "Download" at bounding box center [667, 310] width 97 height 19
drag, startPoint x: 1320, startPoint y: 100, endPoint x: 1367, endPoint y: 87, distance: 48.8
click at [1348, 92] on div "Order details Collaborate Checklists 0/0 Linked Orders Timeline Order details C…" at bounding box center [780, 294] width 1559 height 589
click at [437, 57] on div "Order details" at bounding box center [438, 56] width 36 height 8
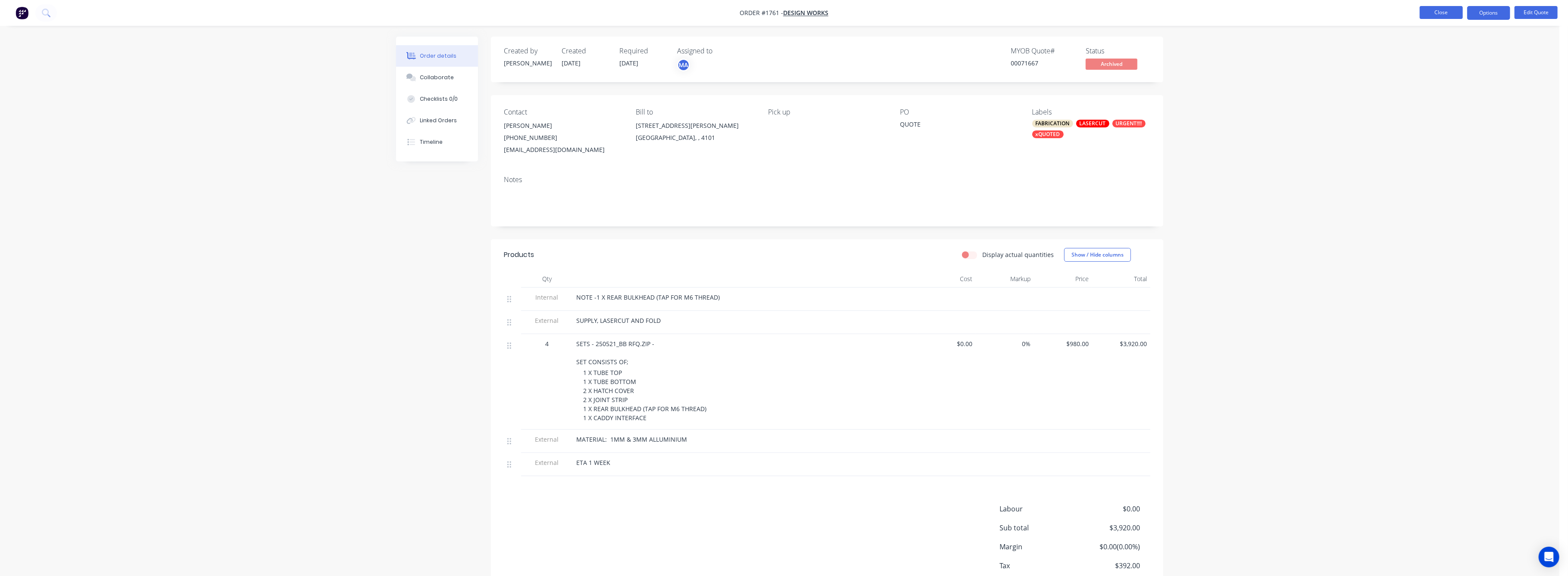
click at [1451, 14] on button "Close" at bounding box center [1441, 12] width 43 height 13
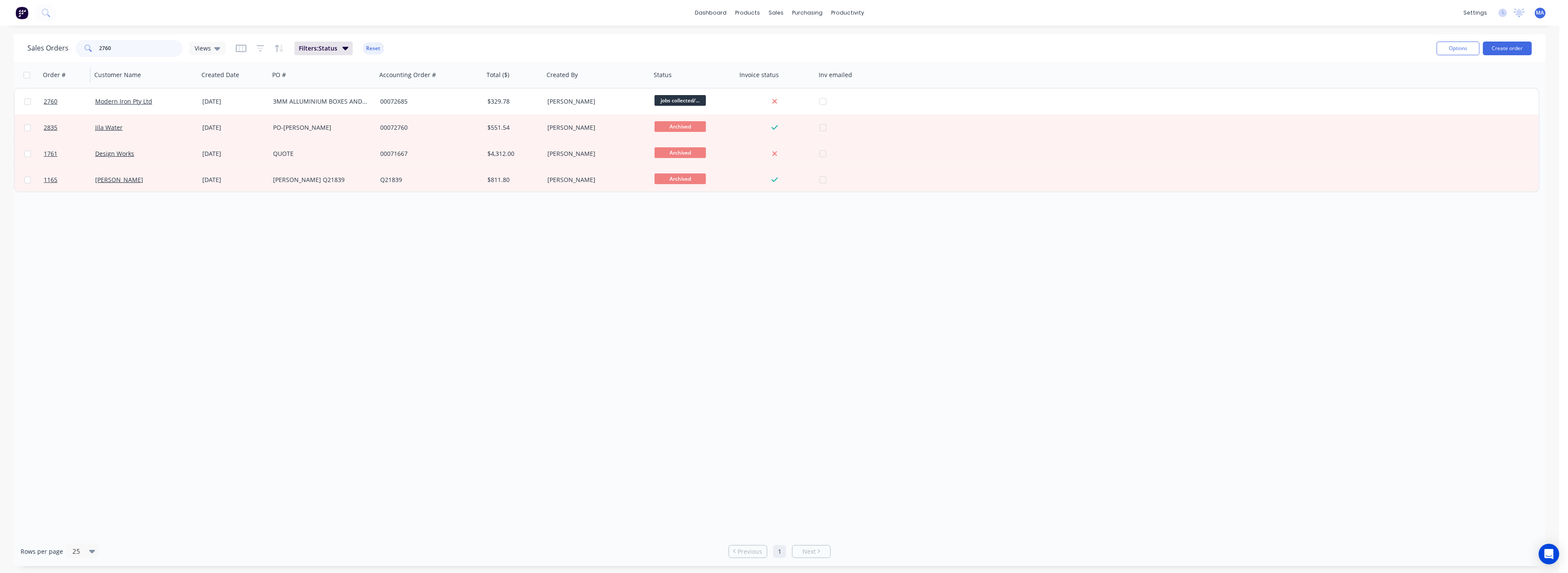
drag, startPoint x: 112, startPoint y: 48, endPoint x: 77, endPoint y: 62, distance: 37.7
click at [80, 59] on div "Sales Orders 2760 Views Filters: Status Reset Options Create order" at bounding box center [779, 48] width 1532 height 28
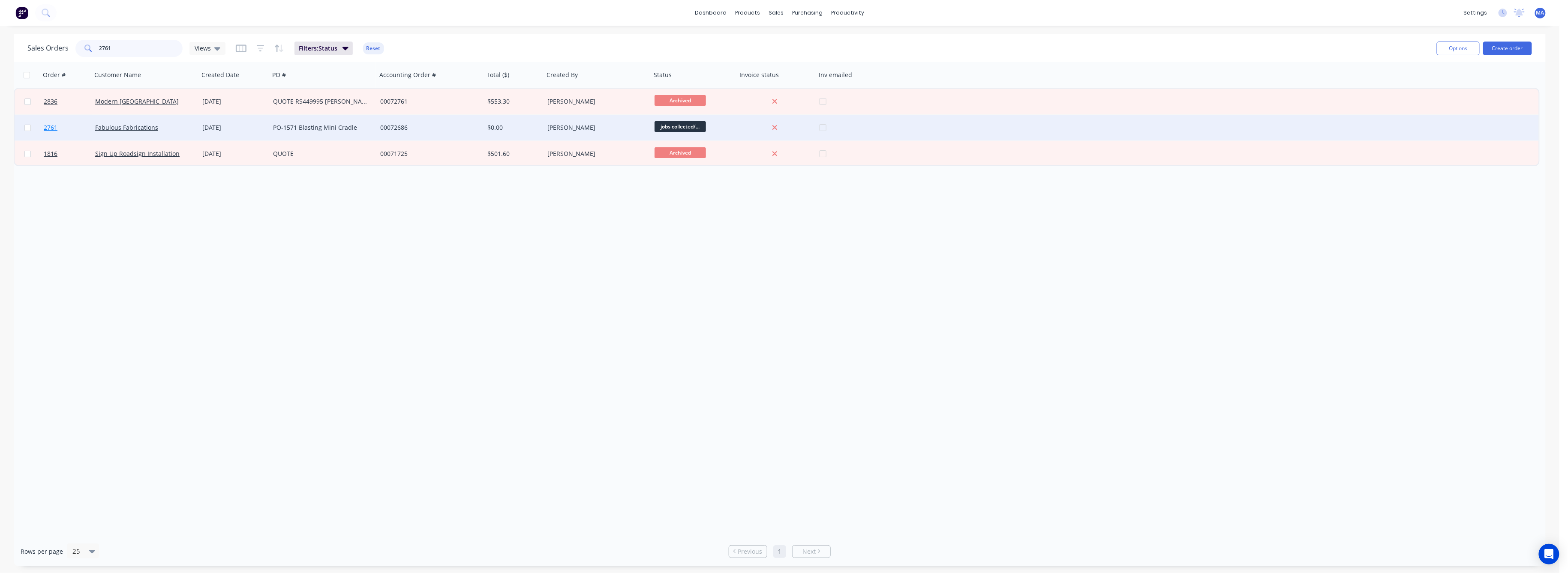
type input "2761"
click at [50, 126] on span "2761" at bounding box center [50, 128] width 13 height 9
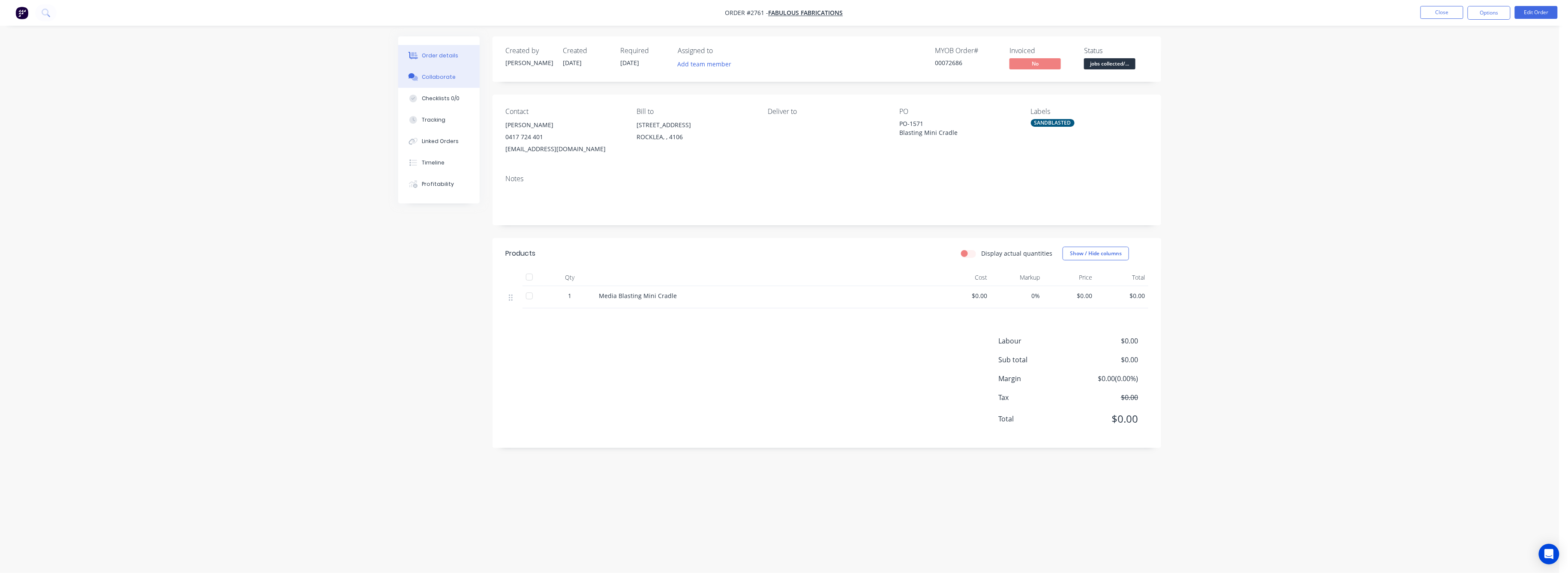
click at [445, 76] on div "Collaborate" at bounding box center [439, 77] width 34 height 8
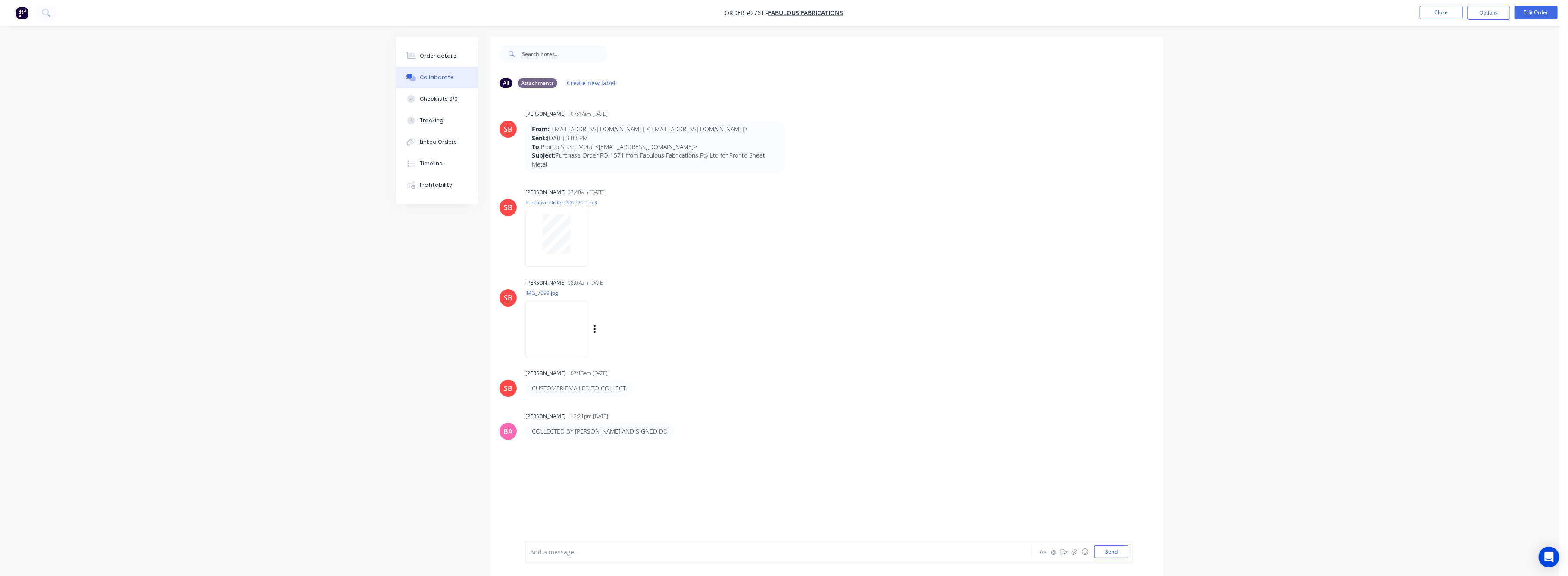
click at [569, 325] on img at bounding box center [556, 329] width 62 height 57
click at [429, 121] on div "Tracking" at bounding box center [432, 121] width 23 height 8
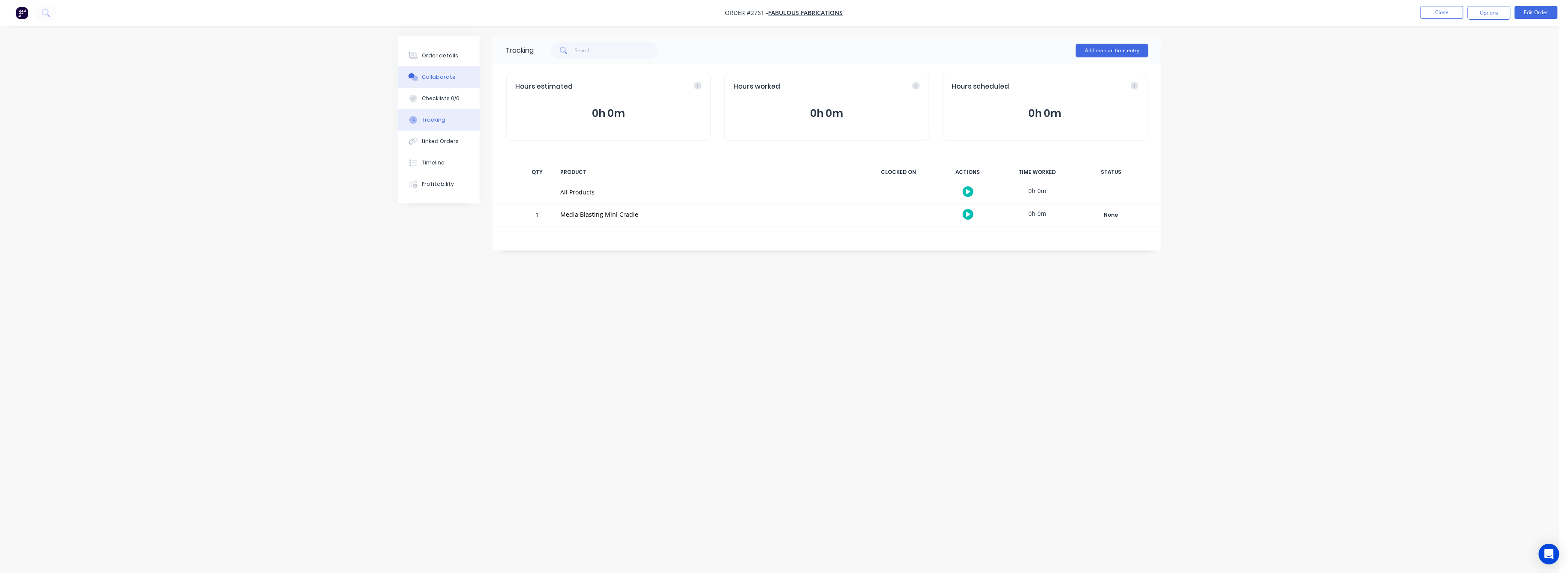
click at [437, 77] on div "Collaborate" at bounding box center [439, 77] width 34 height 8
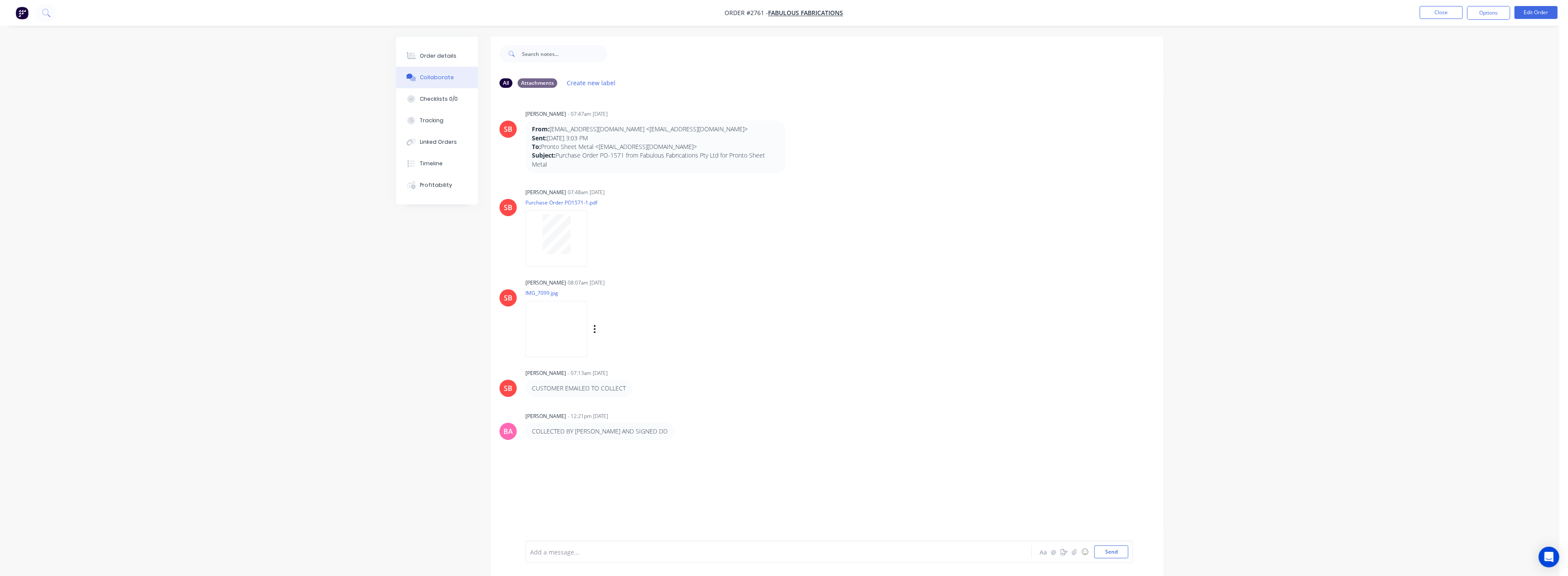
click at [565, 339] on img at bounding box center [556, 329] width 62 height 57
click at [443, 58] on div "Order details" at bounding box center [438, 56] width 36 height 8
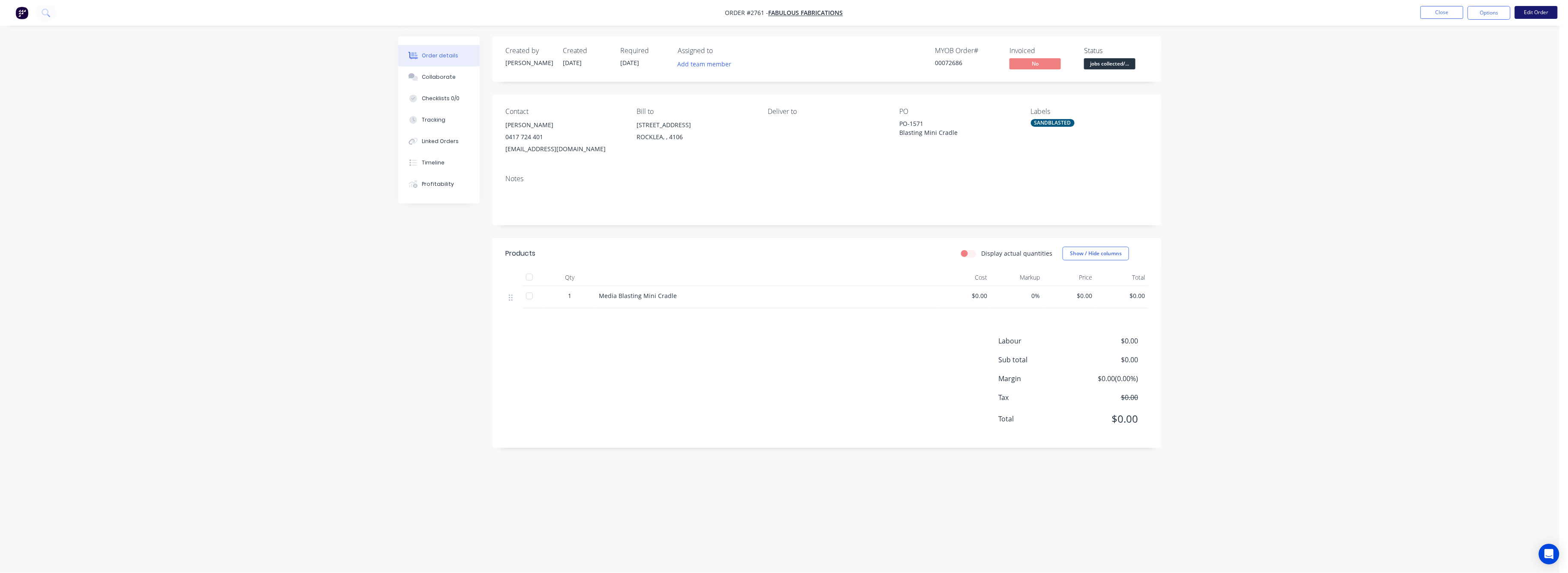
click at [1538, 13] on button "Edit Order" at bounding box center [1536, 12] width 43 height 13
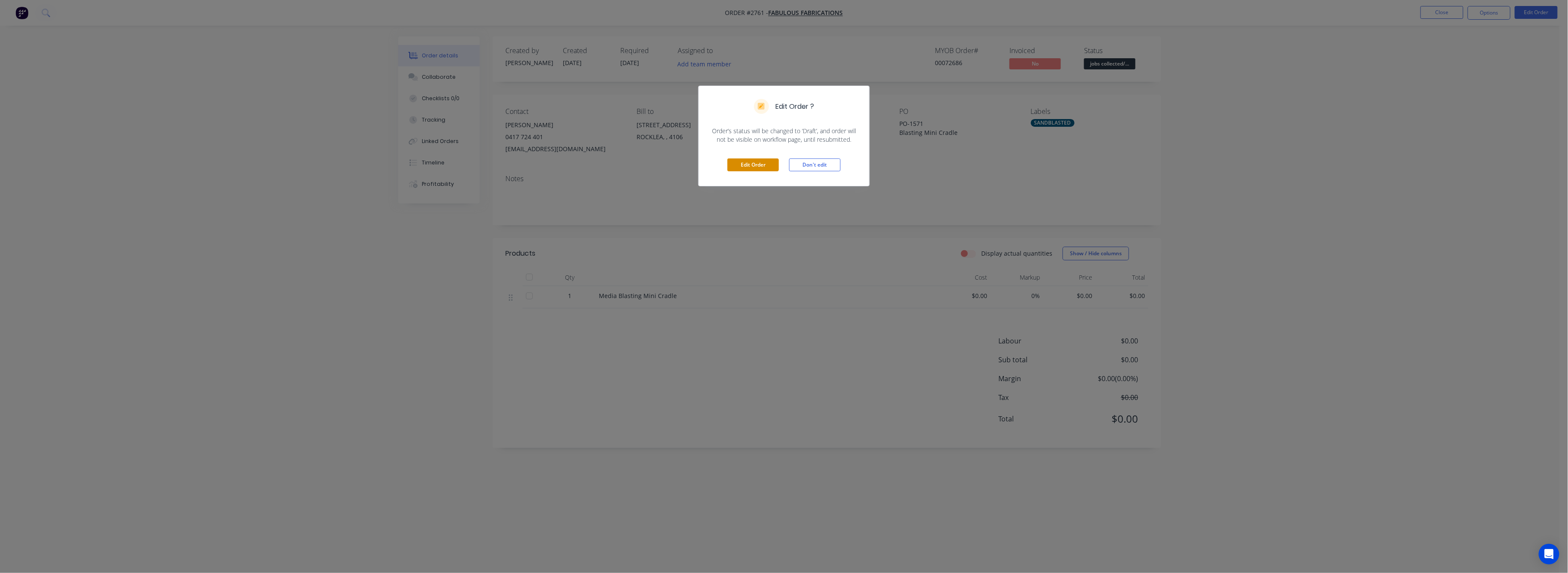
click at [757, 166] on button "Edit Order" at bounding box center [753, 165] width 51 height 13
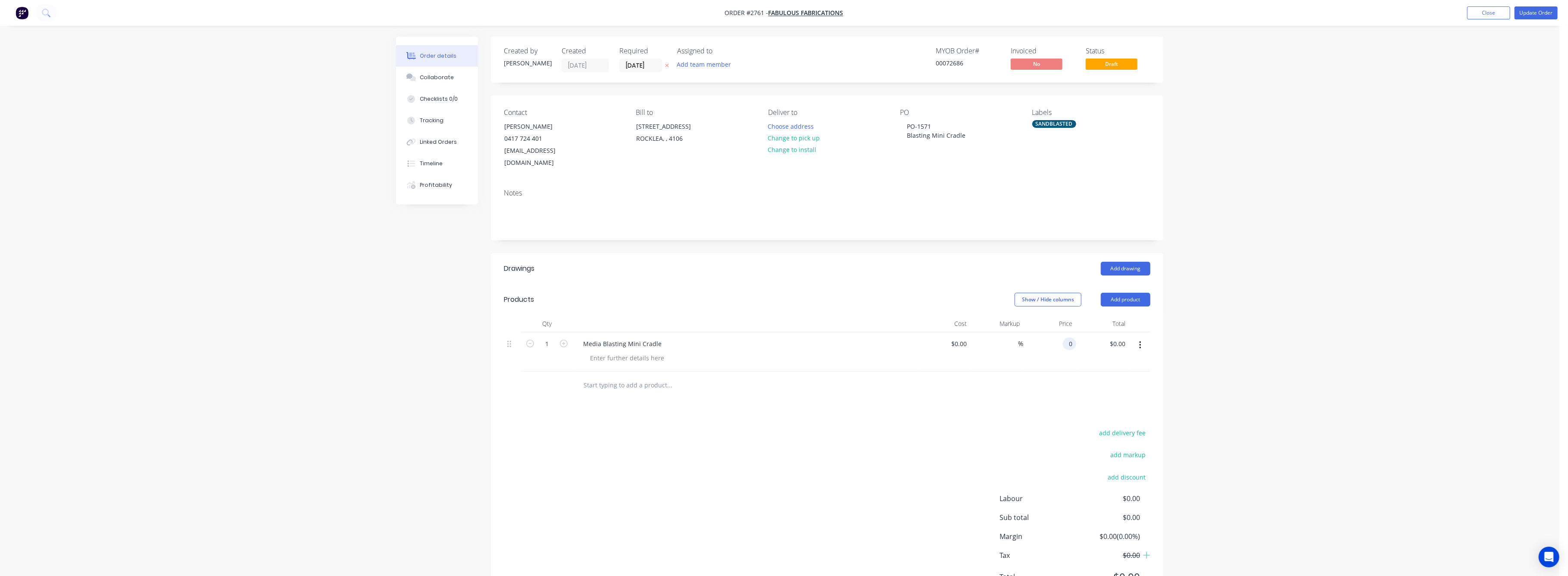
click at [1066, 338] on input "0" at bounding box center [1071, 344] width 10 height 12
type input "$100.00"
drag, startPoint x: 1344, startPoint y: 334, endPoint x: 1345, endPoint y: 302, distance: 32.0
click at [1344, 334] on div "Order details Collaborate Checklists 0/0 Tracking Linked Orders Timeline Profit…" at bounding box center [780, 310] width 1559 height 619
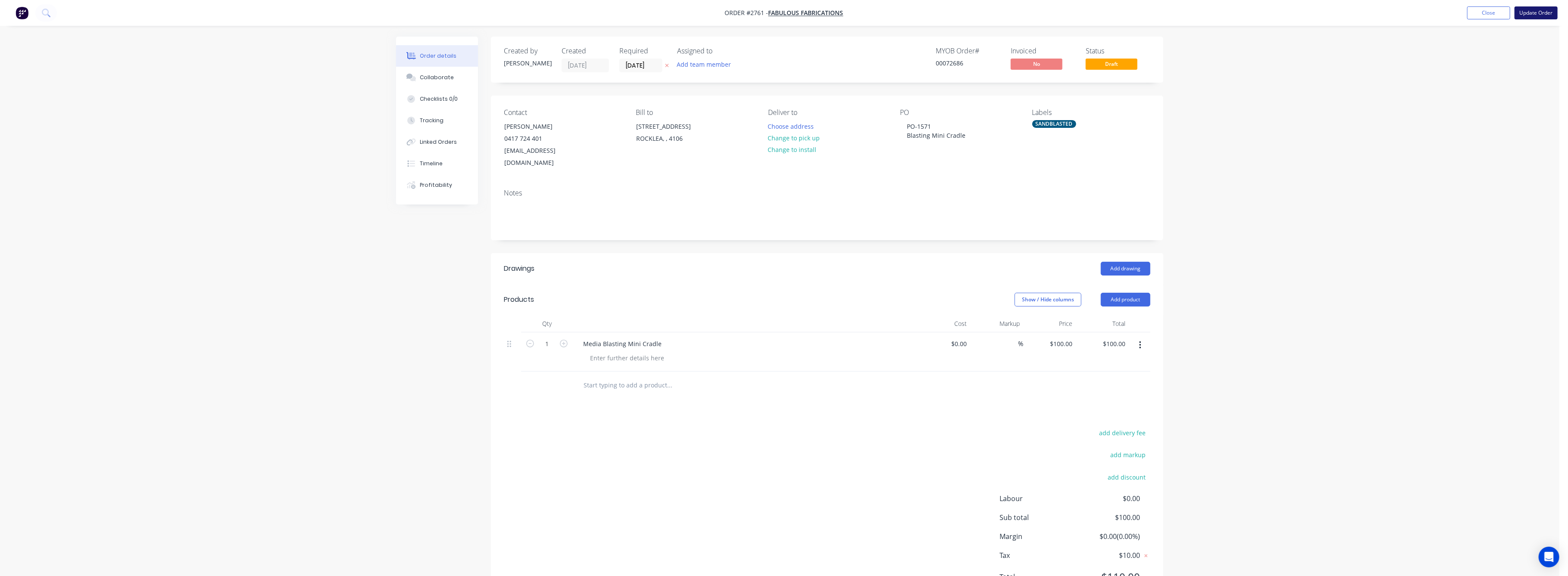
click at [1535, 11] on button "Update Order" at bounding box center [1536, 12] width 43 height 13
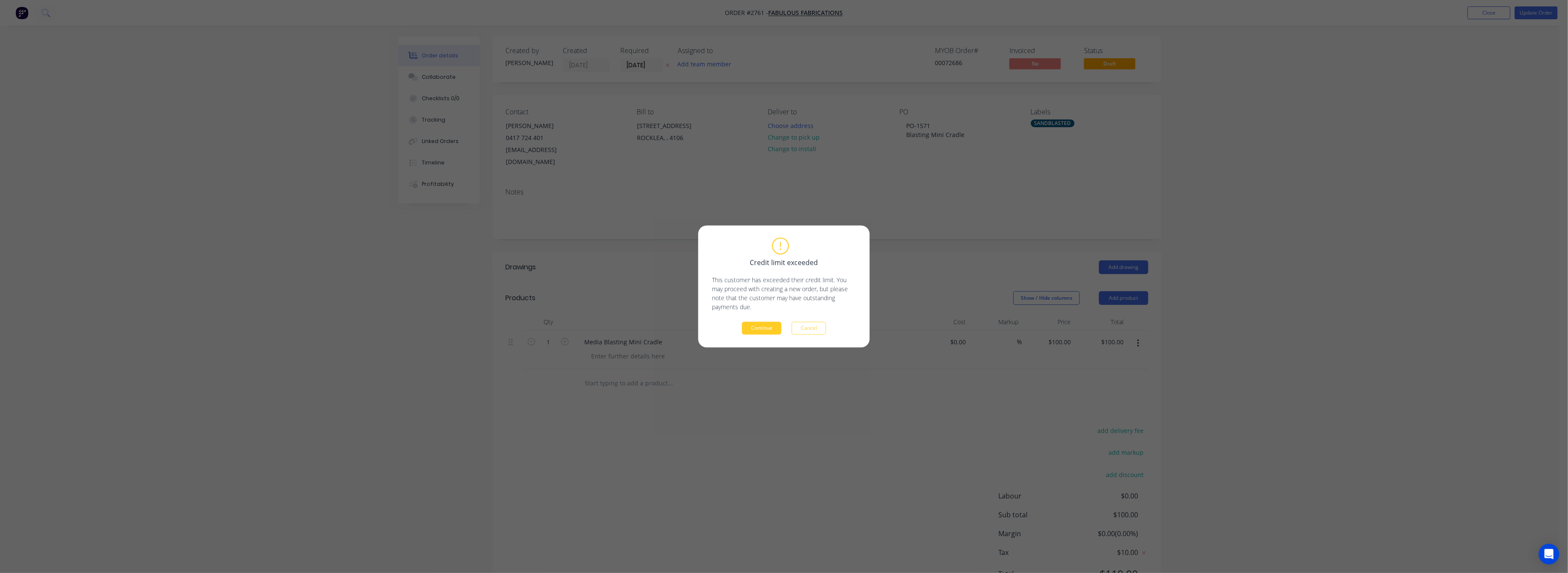
click at [759, 330] on button "Continue" at bounding box center [761, 328] width 39 height 13
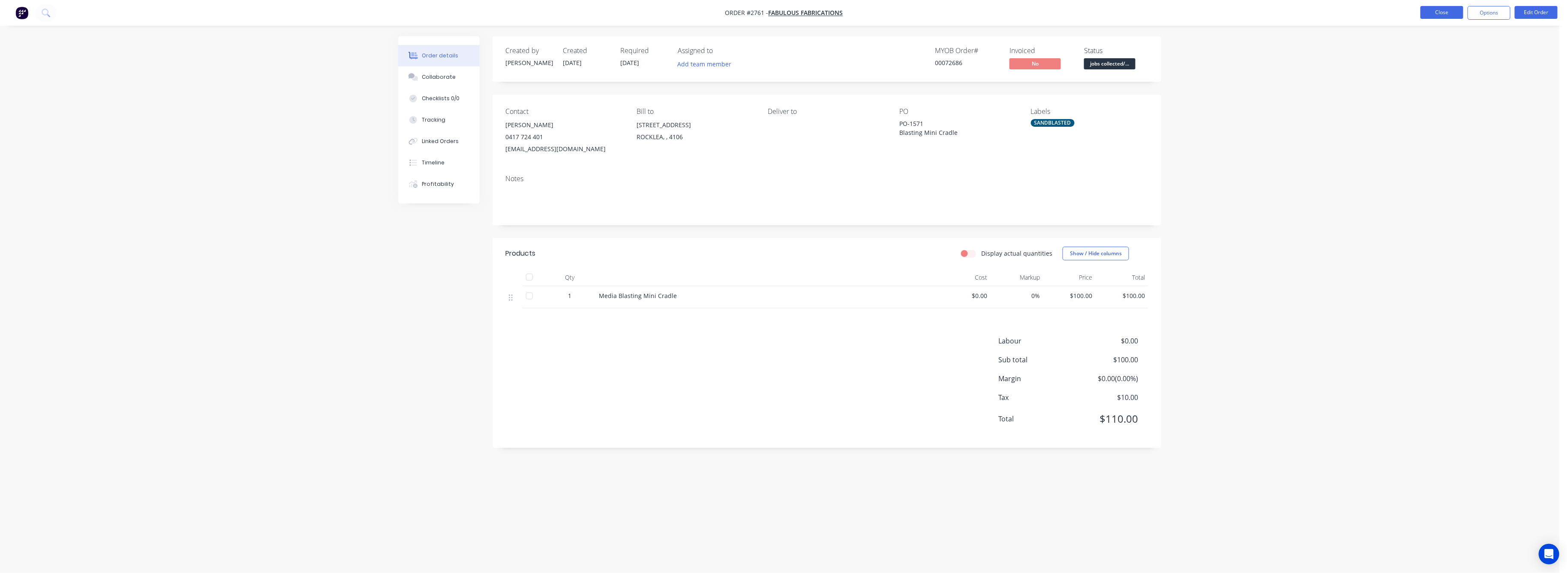
click at [1430, 13] on button "Close" at bounding box center [1442, 12] width 43 height 13
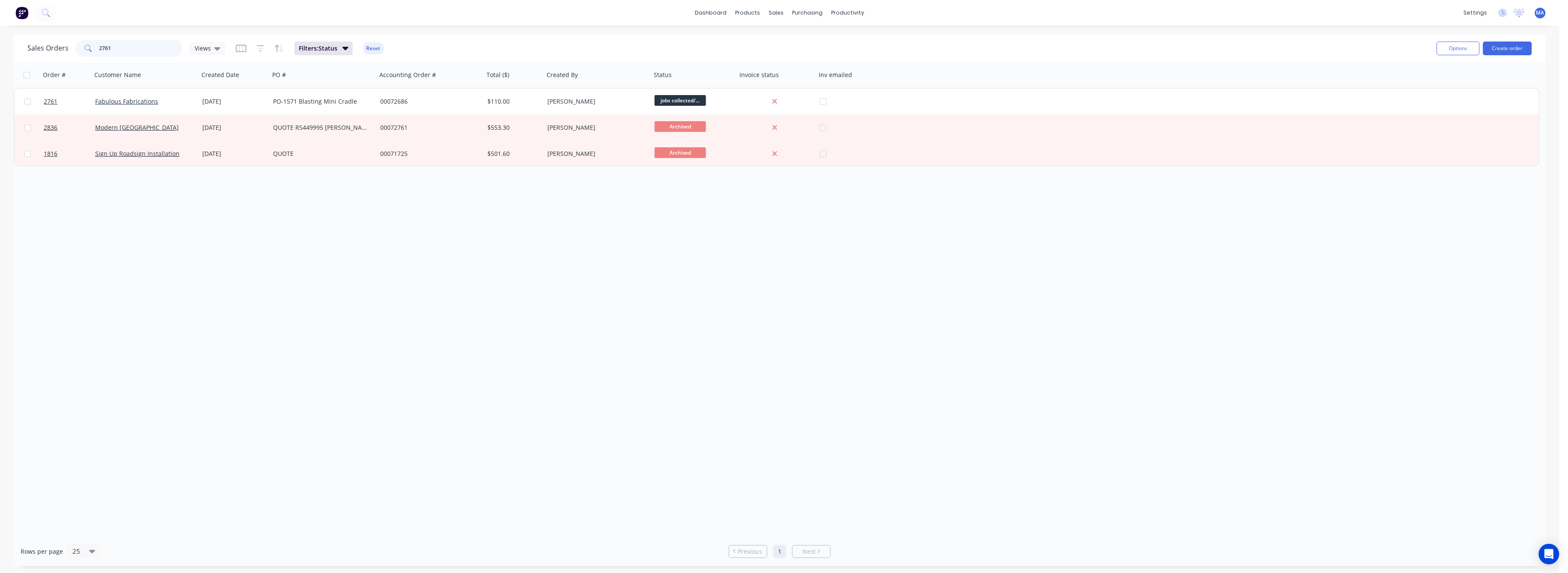
drag, startPoint x: 115, startPoint y: 45, endPoint x: 83, endPoint y: 74, distance: 43.2
click at [90, 53] on div "2761" at bounding box center [129, 48] width 107 height 17
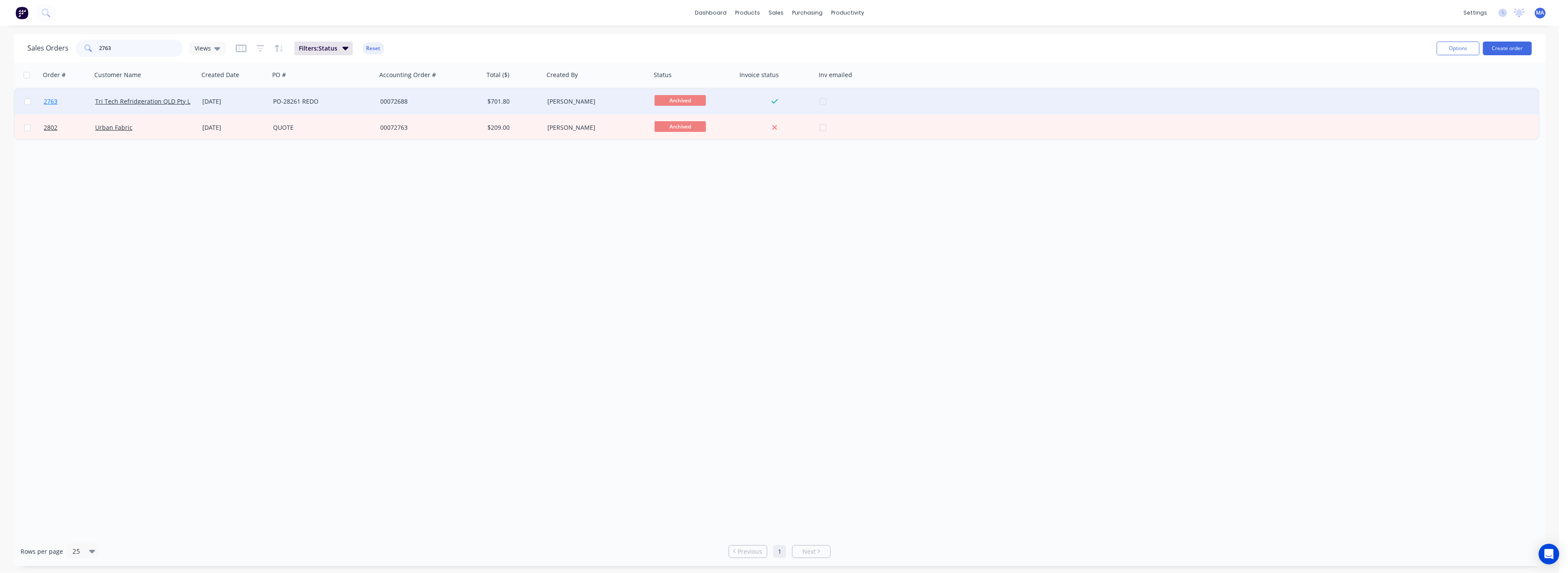
type input "2763"
click at [51, 101] on span "2763" at bounding box center [50, 102] width 13 height 9
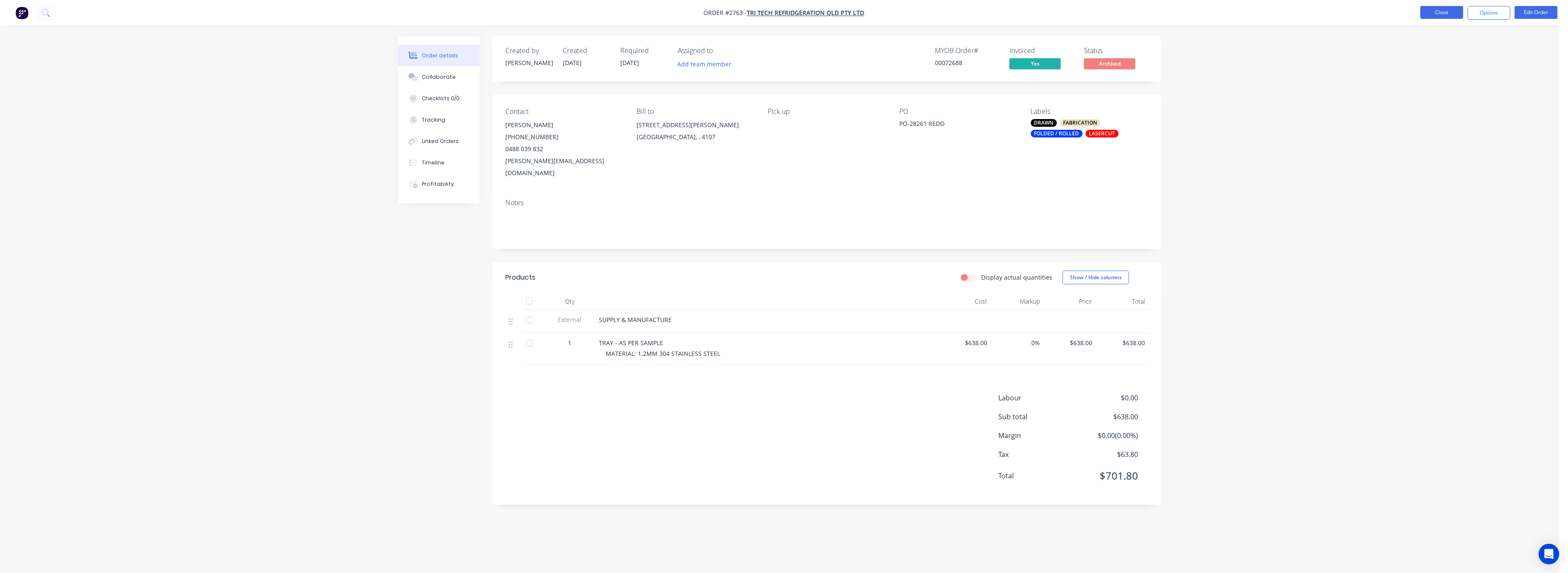
click at [1441, 15] on button "Close" at bounding box center [1442, 12] width 43 height 13
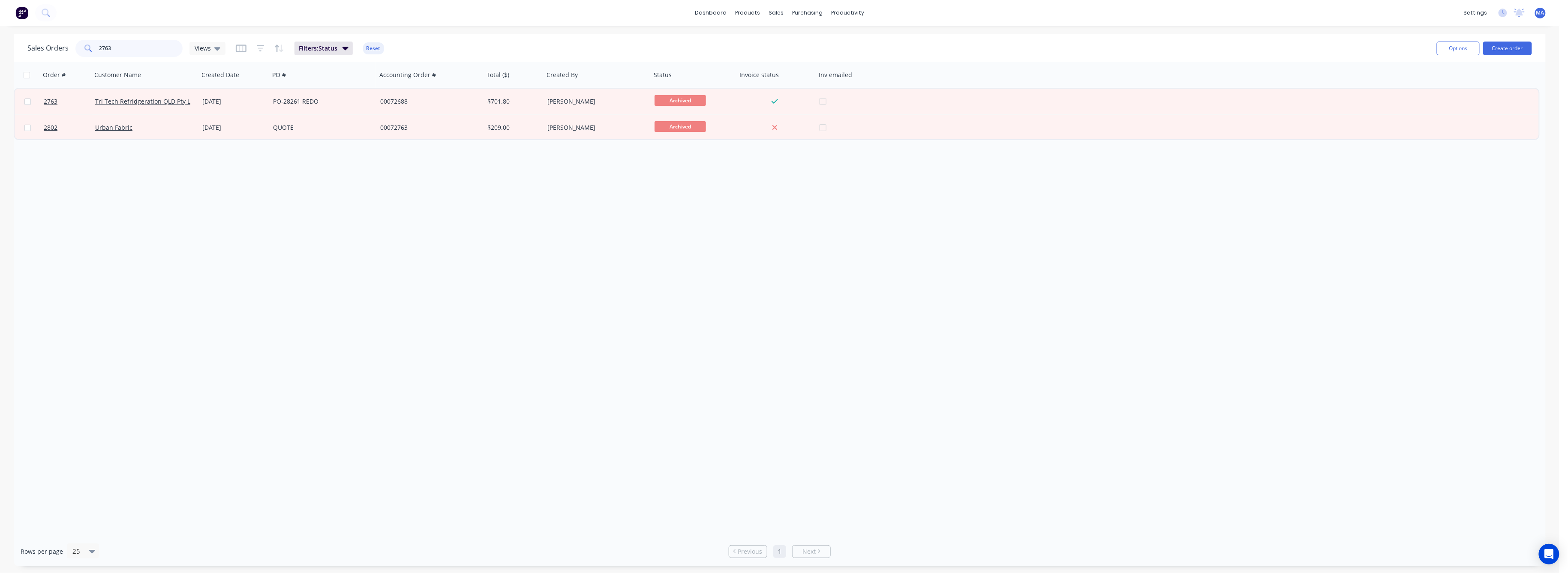
drag, startPoint x: 113, startPoint y: 47, endPoint x: 65, endPoint y: 59, distance: 49.5
click at [65, 54] on div "Sales Orders 2763 Views" at bounding box center [126, 48] width 198 height 17
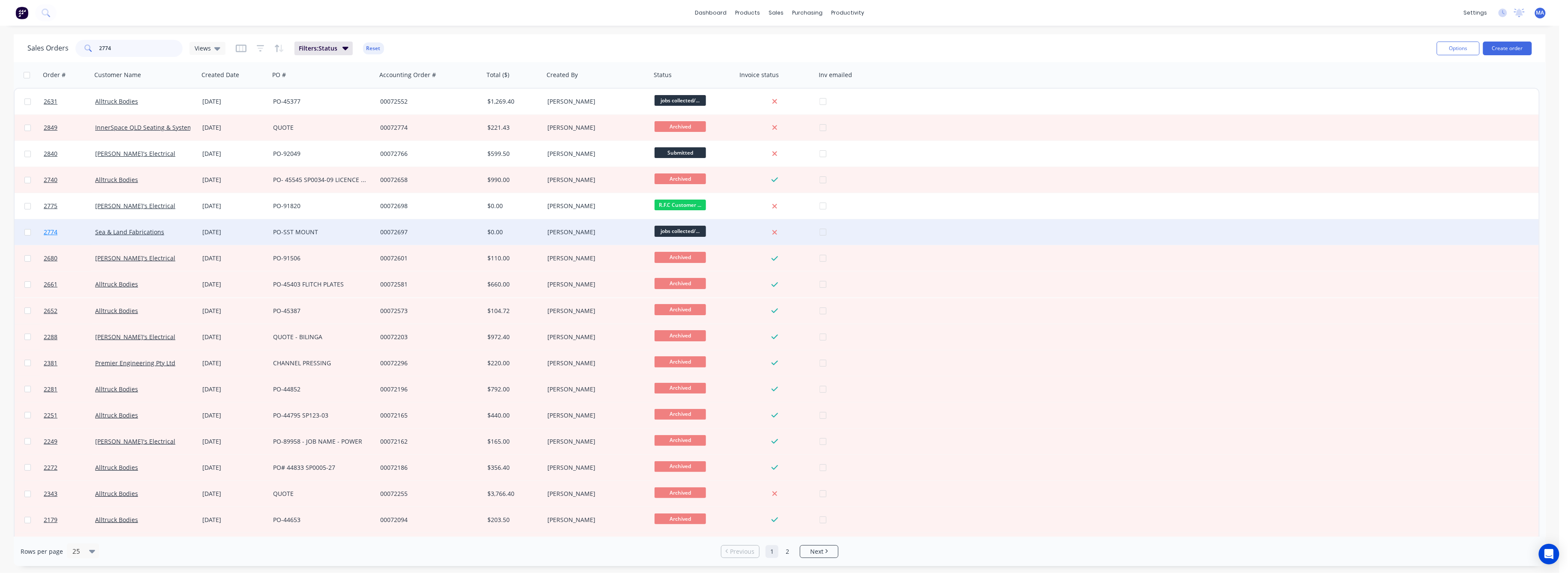
type input "2774"
click at [52, 230] on span "2774" at bounding box center [50, 232] width 13 height 9
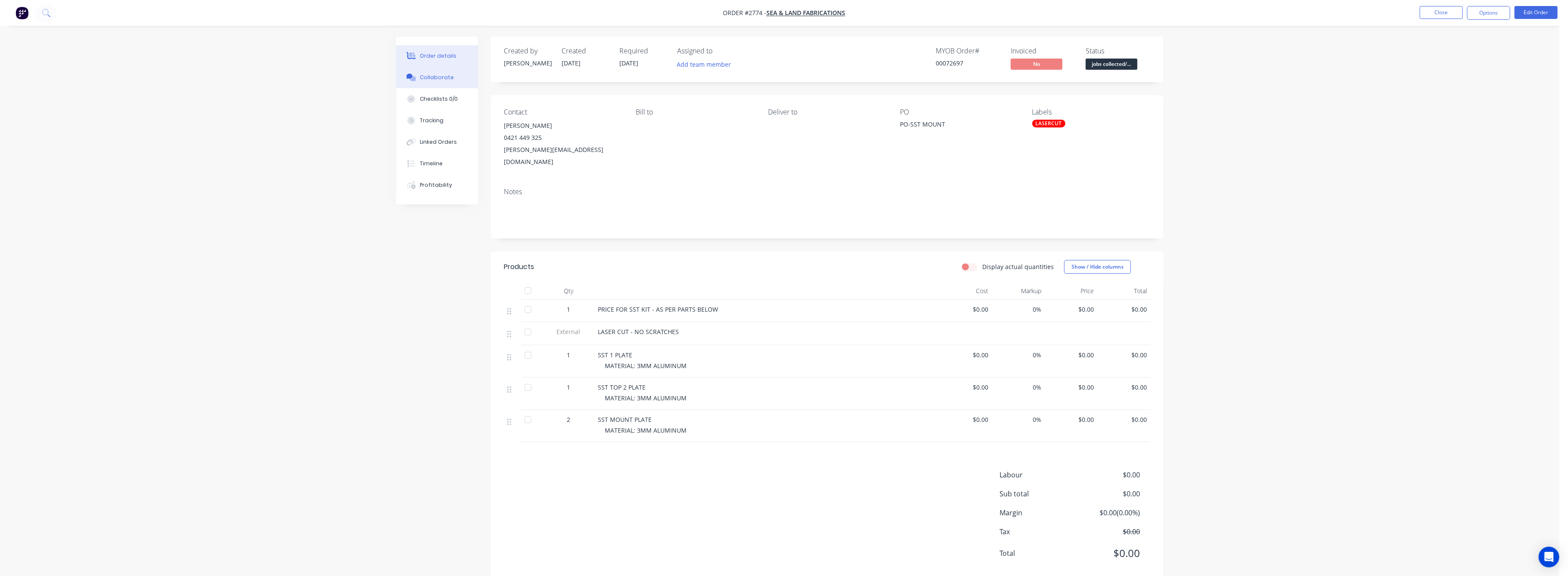
click at [435, 78] on div "Collaborate" at bounding box center [437, 78] width 34 height 8
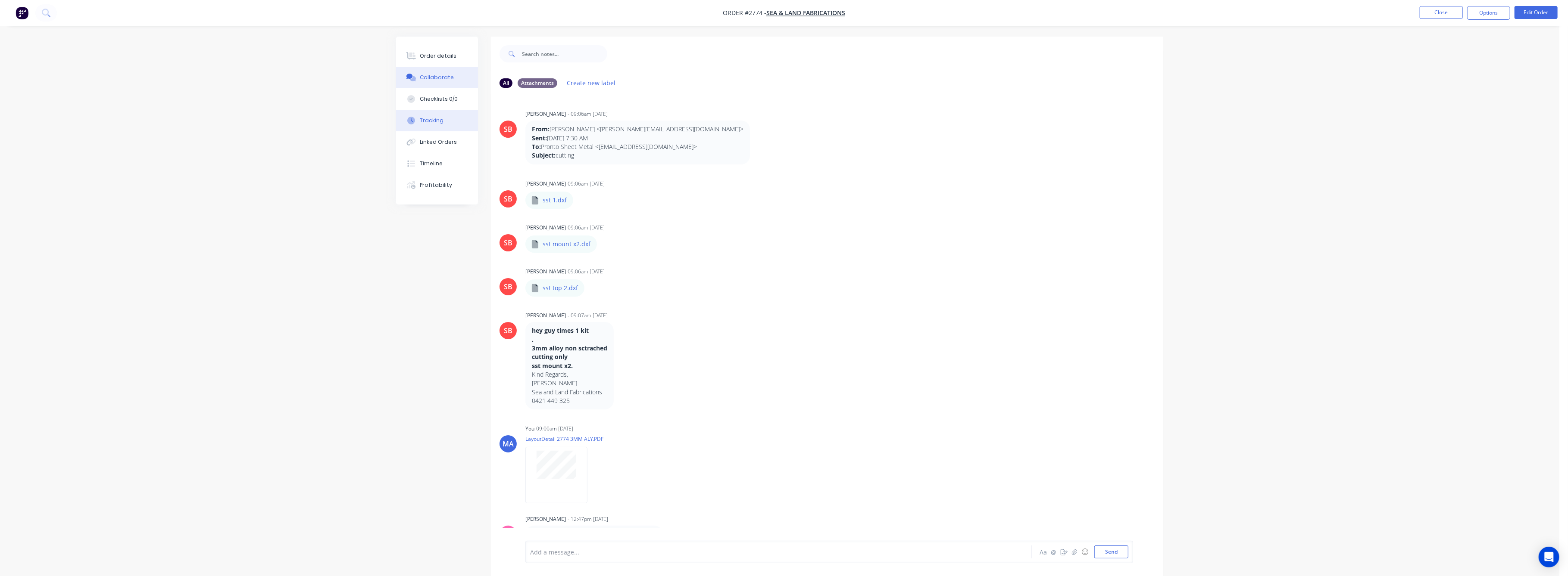
click at [439, 120] on div "Tracking" at bounding box center [432, 121] width 23 height 8
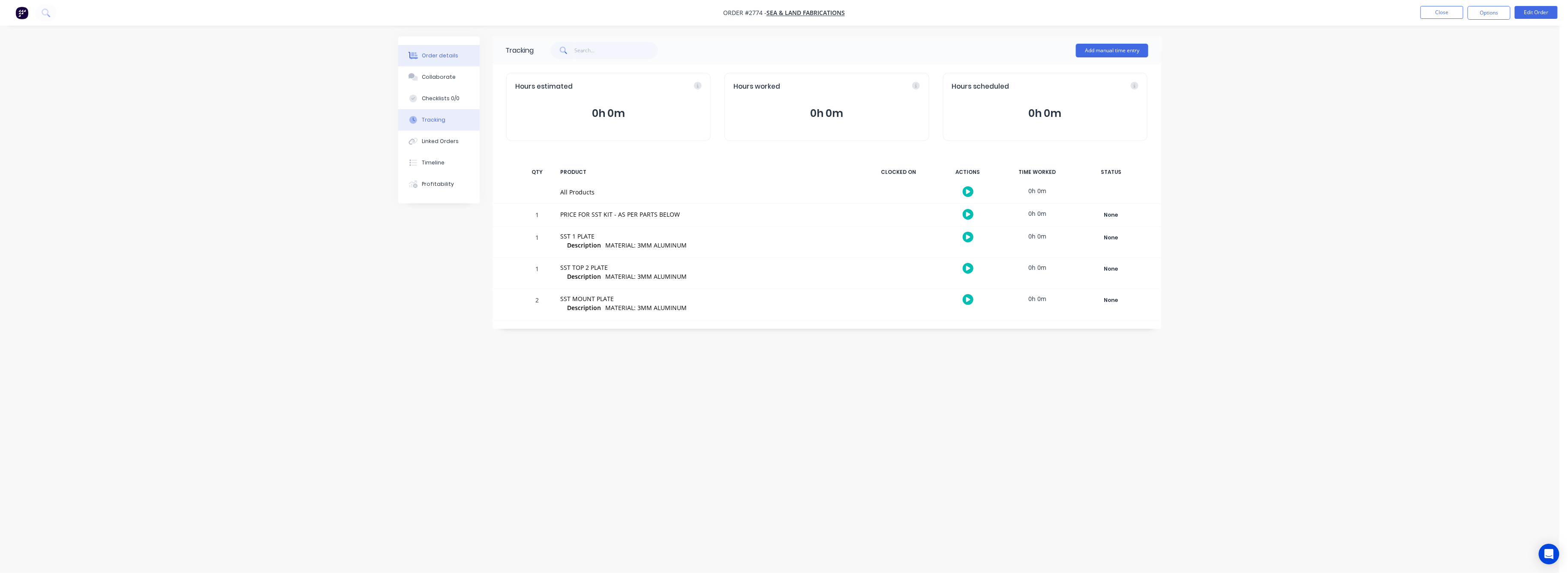
click at [431, 52] on div "Order details" at bounding box center [440, 56] width 36 height 8
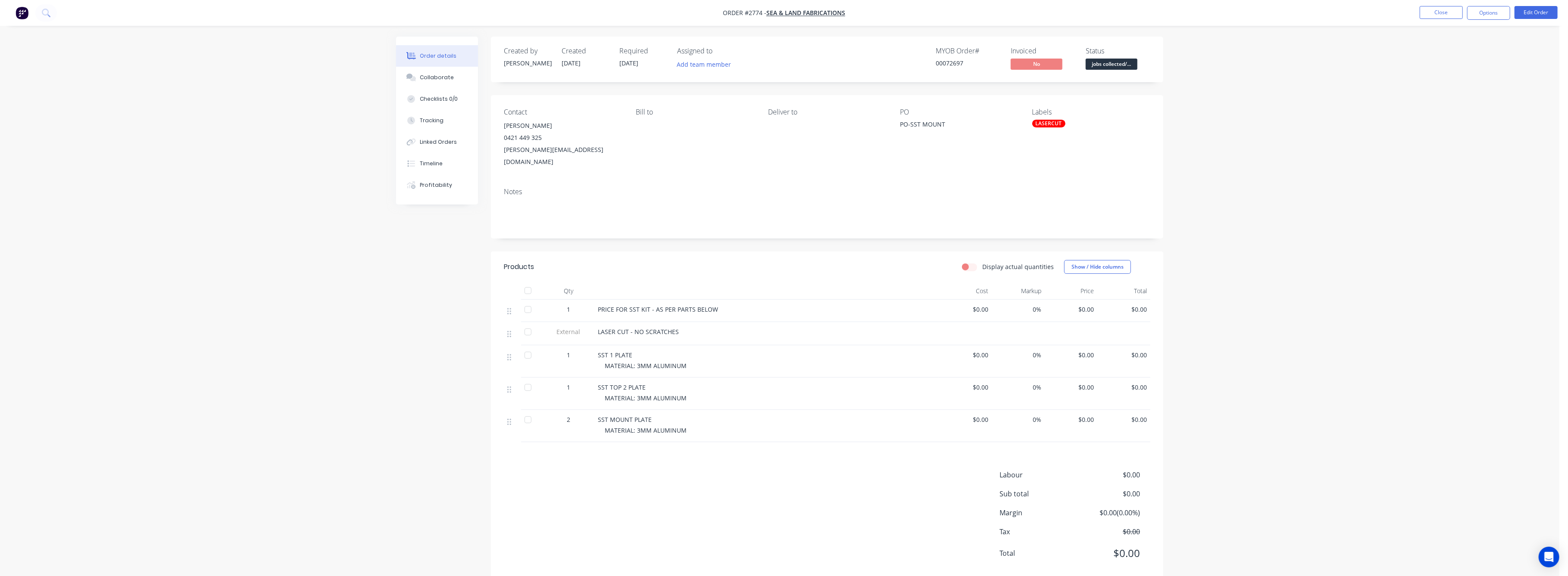
click at [1132, 351] on span "$0.00" at bounding box center [1124, 355] width 46 height 9
click at [1528, 10] on button "Edit Order" at bounding box center [1536, 12] width 43 height 13
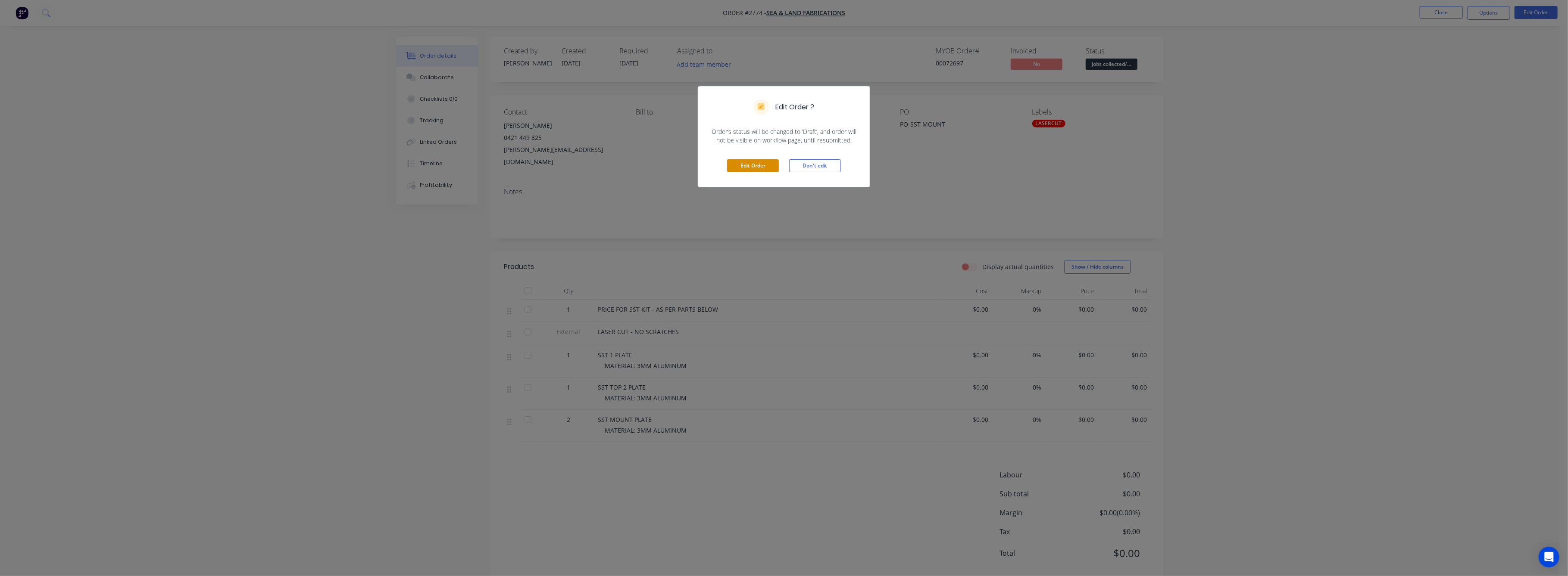
click at [769, 166] on button "Edit Order" at bounding box center [753, 166] width 52 height 13
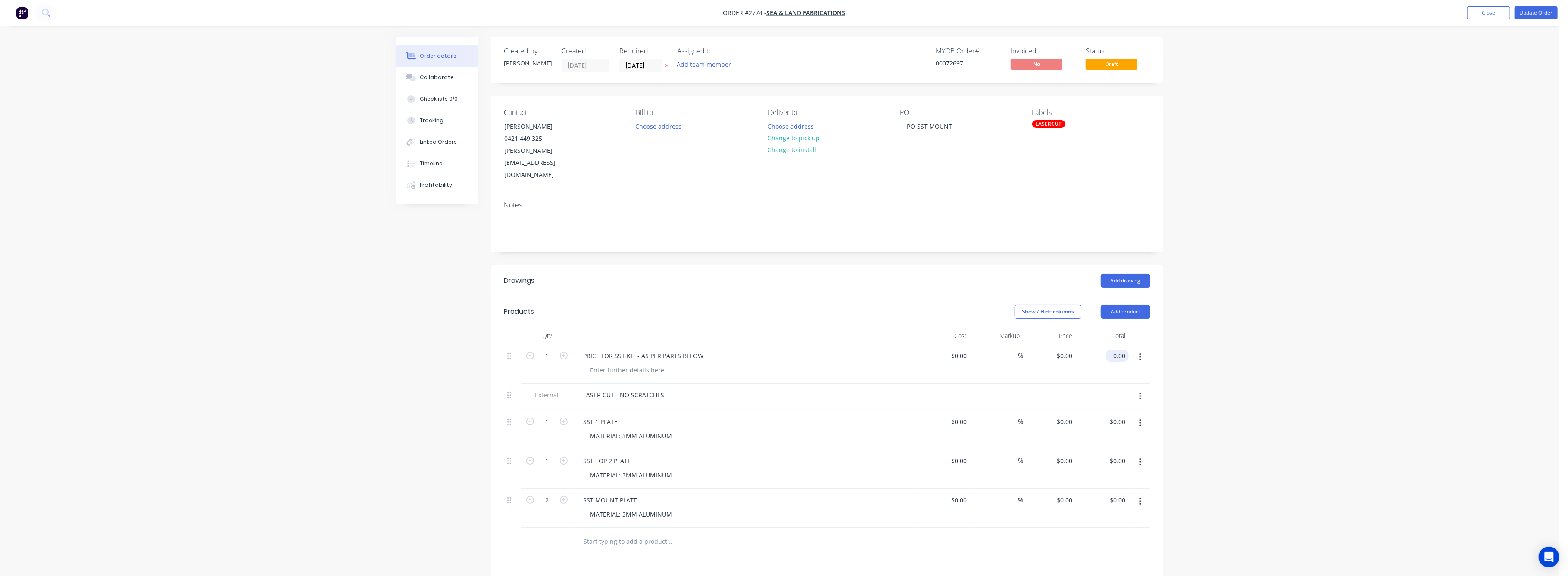
click at [1125, 350] on input "0.00" at bounding box center [1118, 356] width 20 height 12
type input "98"
type input "$98.00"
drag, startPoint x: 1258, startPoint y: 370, endPoint x: 1252, endPoint y: 364, distance: 8.5
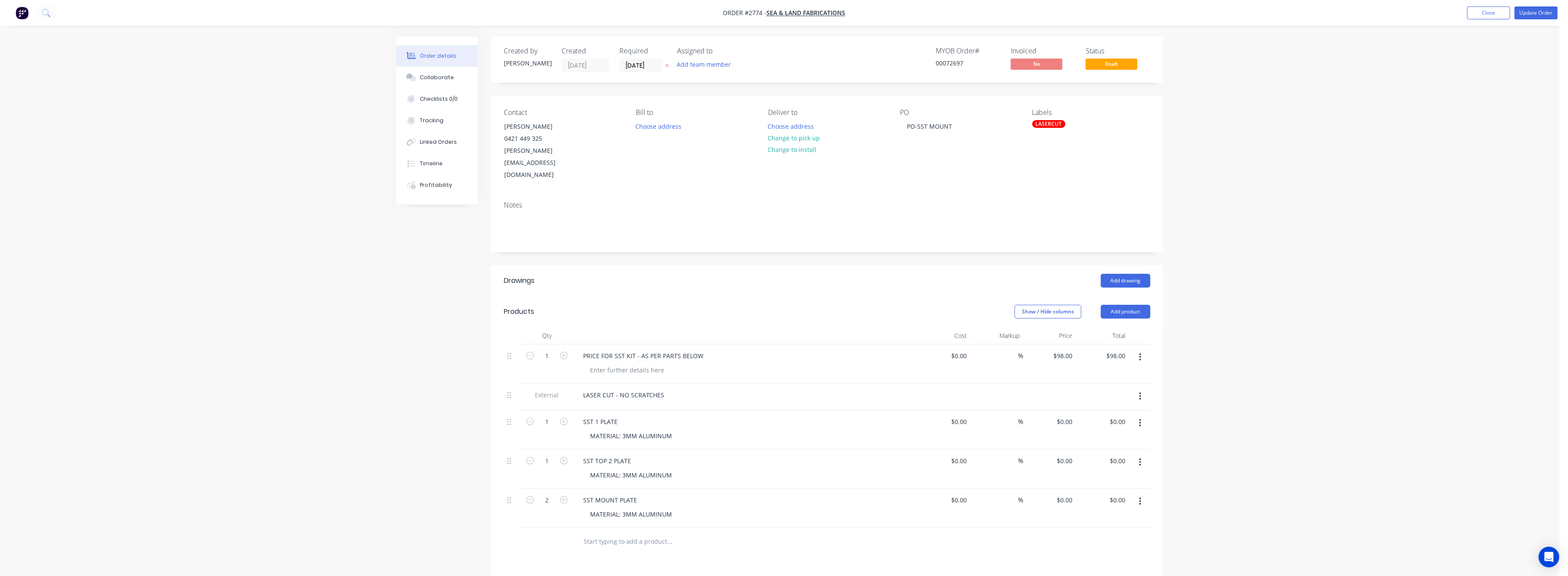
click at [1256, 369] on div "Order details Collaborate Checklists 0/0 Tracking Linked Orders Timeline Profit…" at bounding box center [780, 388] width 1559 height 775
click at [1532, 10] on button "Update Order" at bounding box center [1536, 12] width 43 height 13
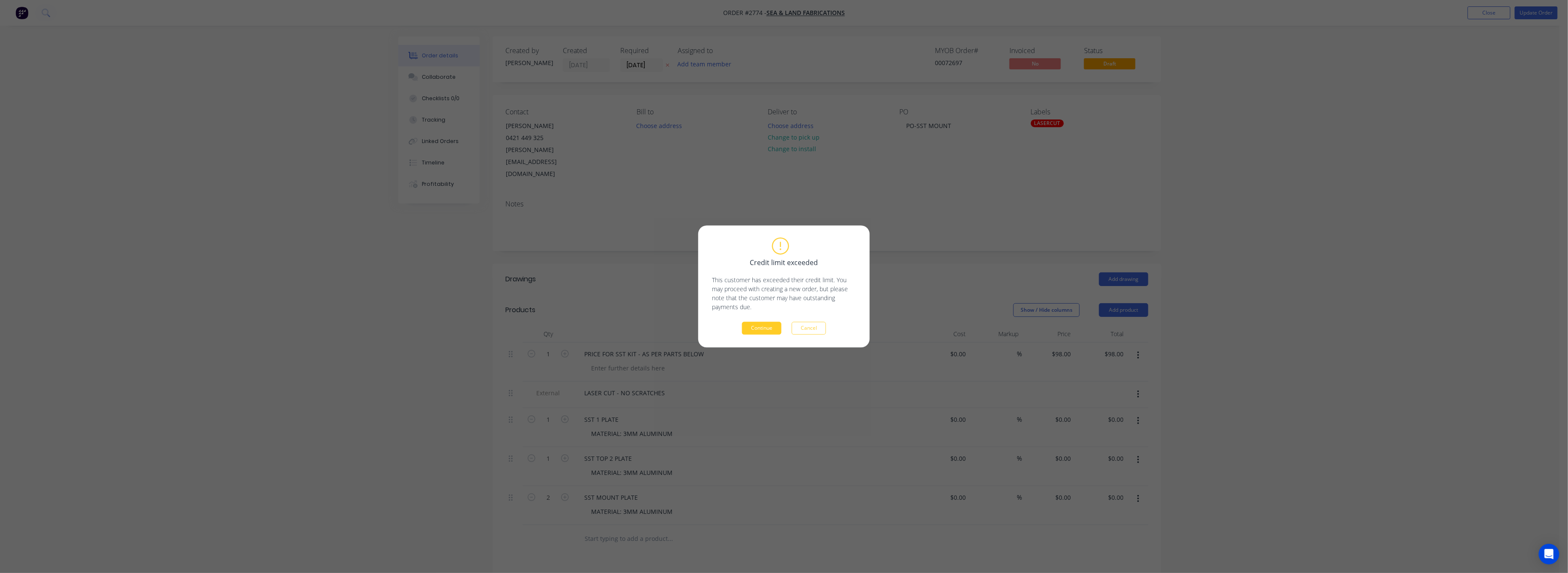
click at [758, 328] on button "Continue" at bounding box center [761, 328] width 39 height 13
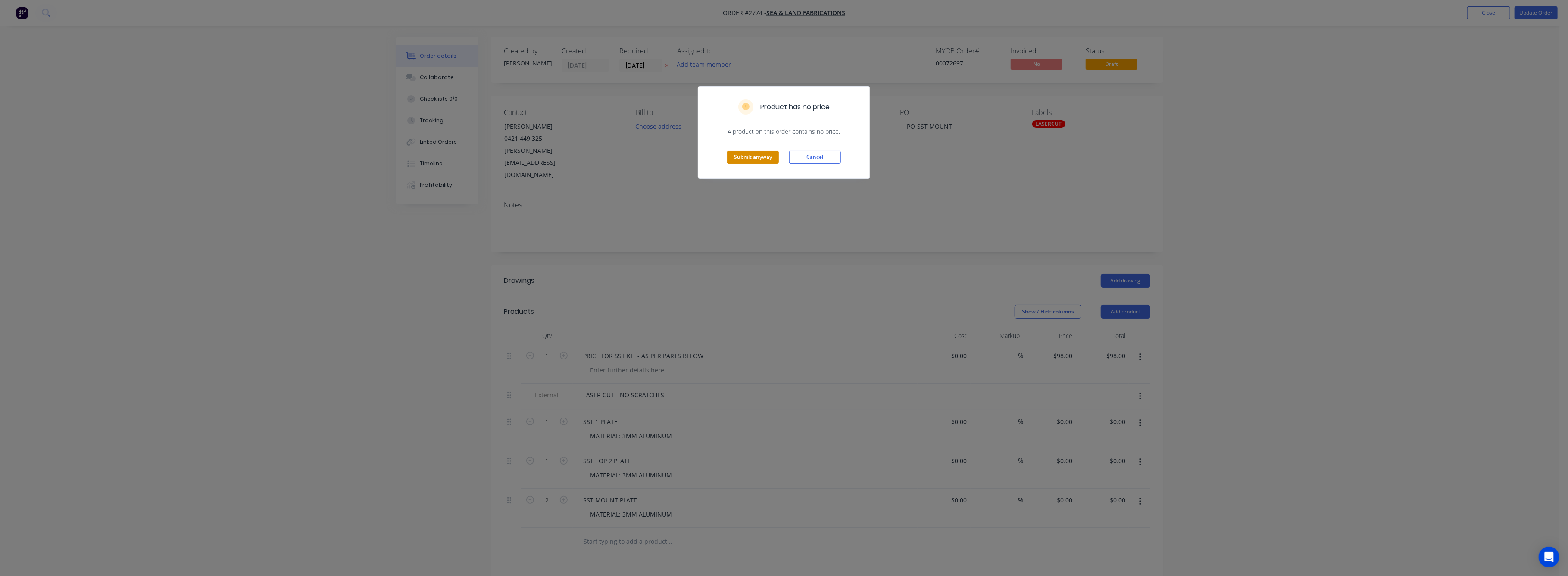
click at [746, 156] on button "Submit anyway" at bounding box center [753, 157] width 52 height 13
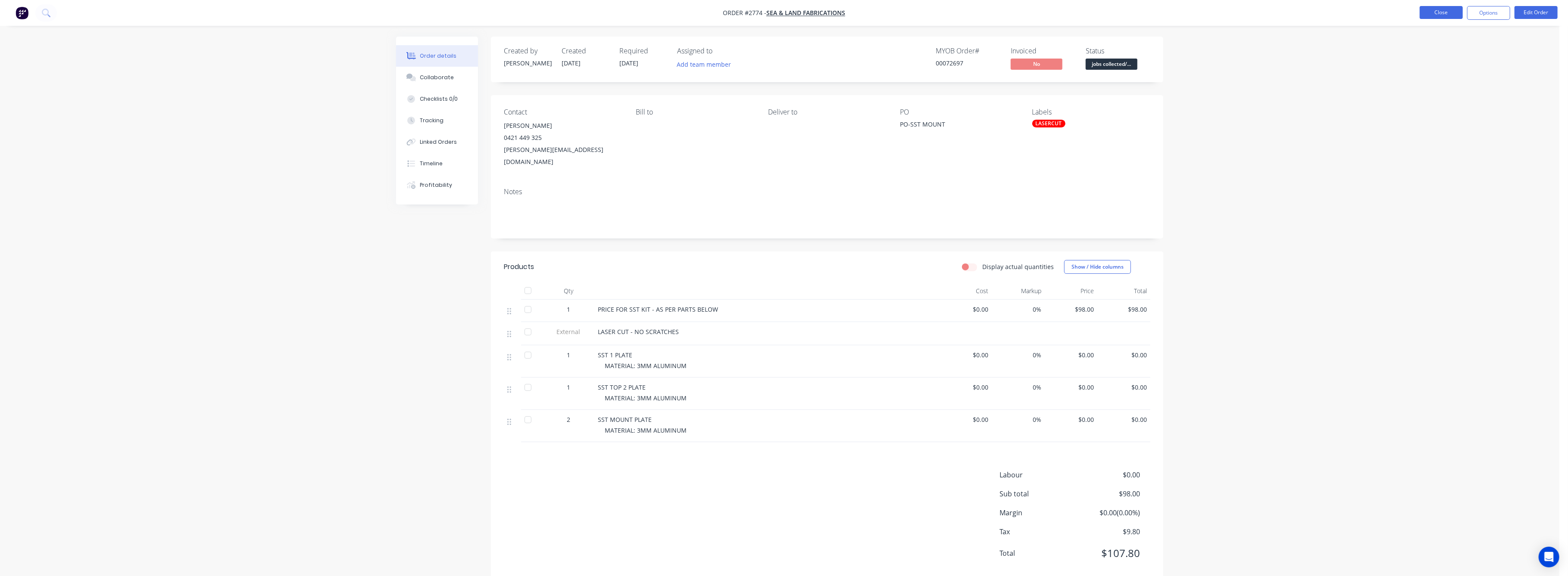
click at [1437, 7] on button "Close" at bounding box center [1441, 12] width 43 height 13
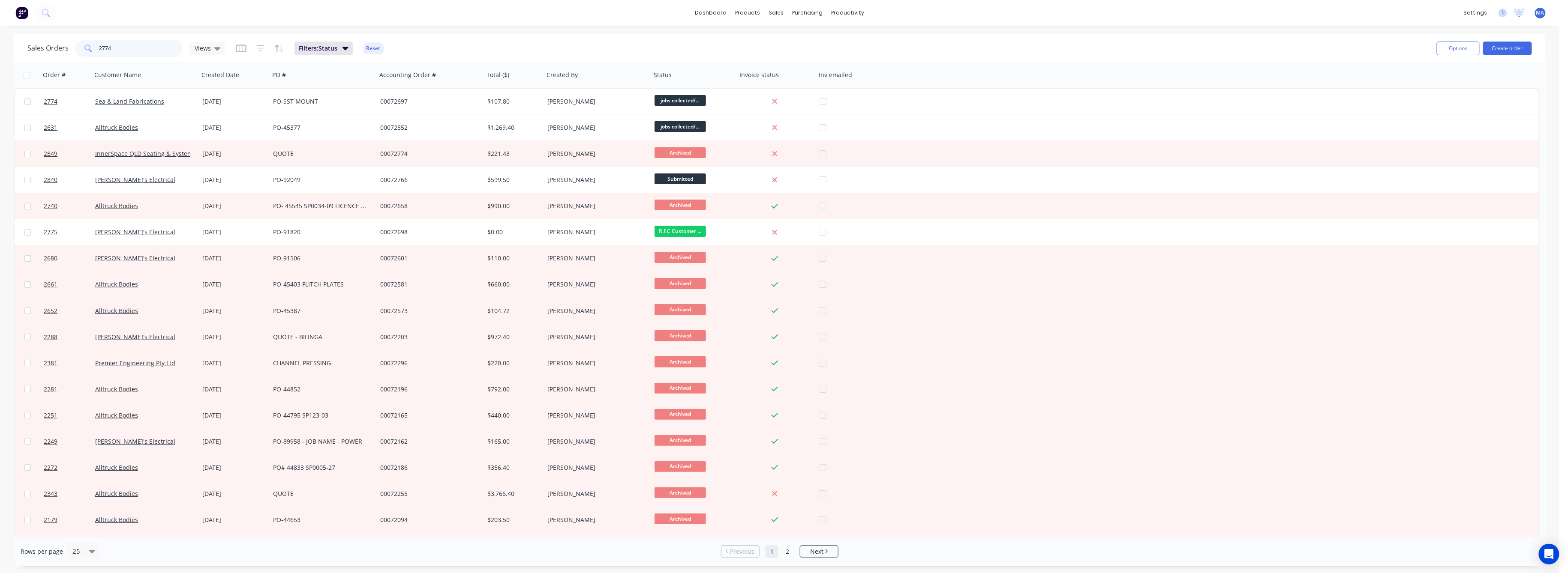
drag, startPoint x: 105, startPoint y: 48, endPoint x: 81, endPoint y: 53, distance: 24.5
click at [81, 52] on div "2774" at bounding box center [129, 48] width 107 height 17
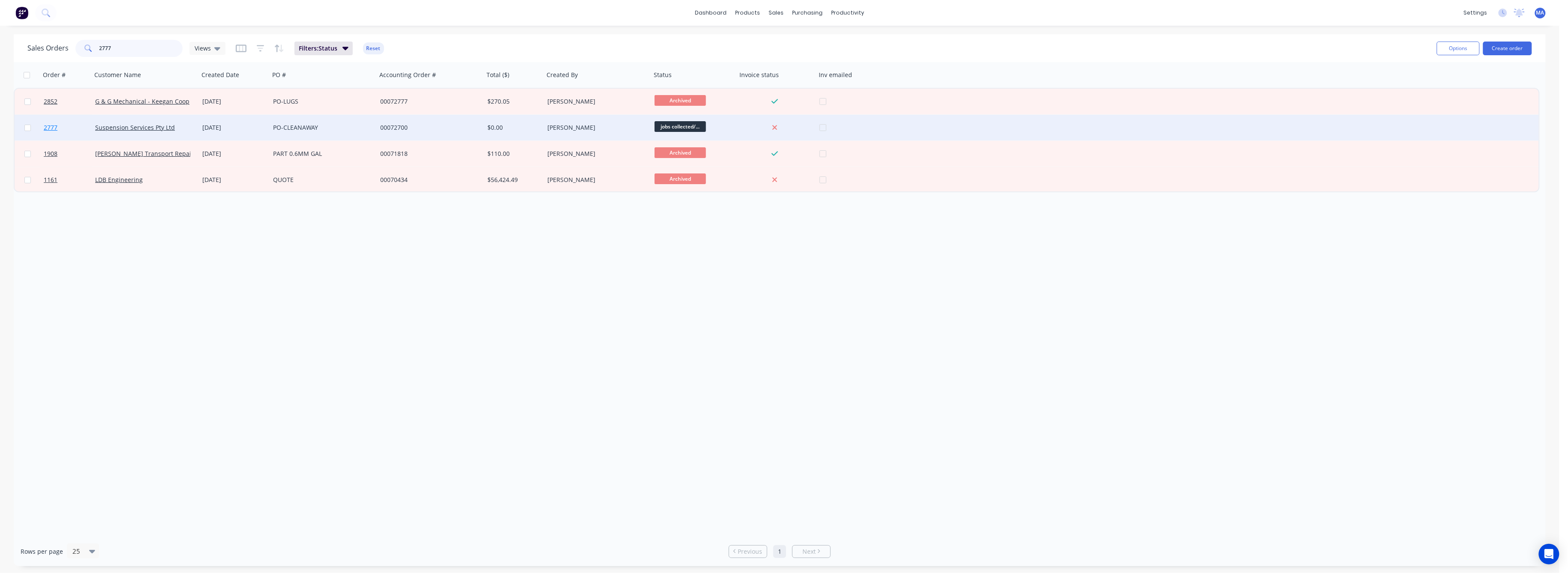
type input "2777"
click at [49, 128] on span "2777" at bounding box center [50, 128] width 13 height 9
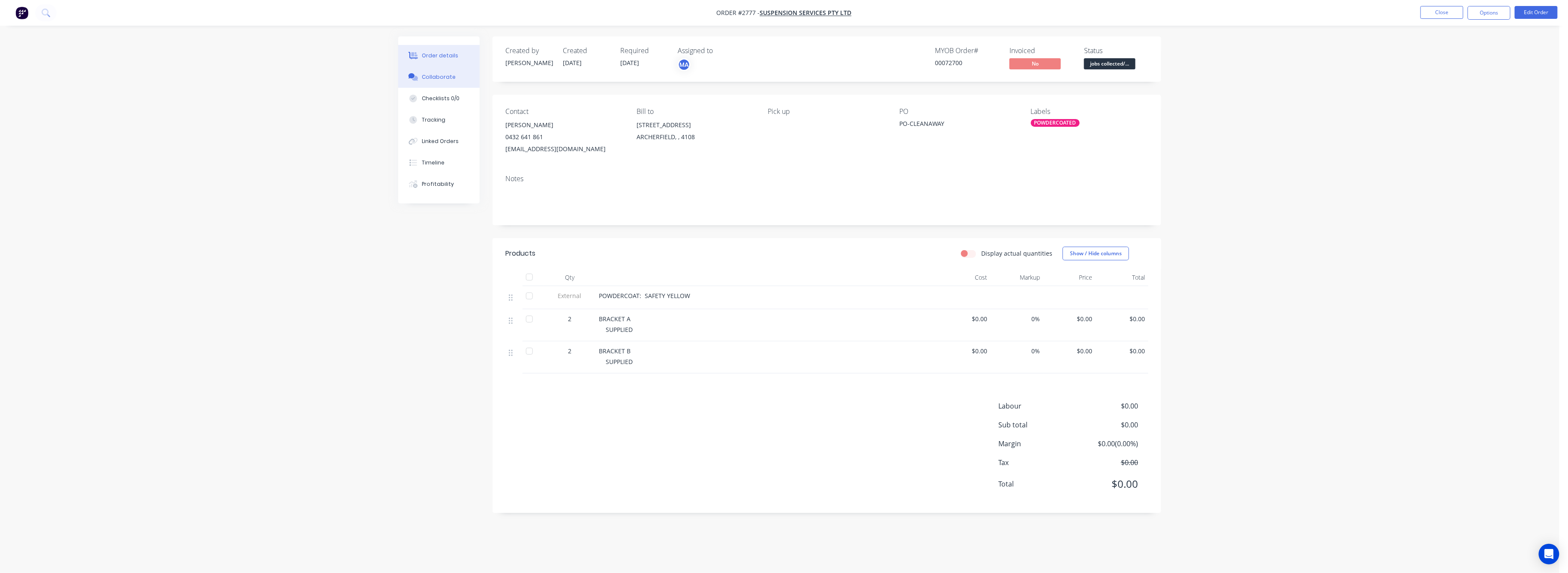
click at [424, 70] on button "Collaborate" at bounding box center [439, 77] width 81 height 21
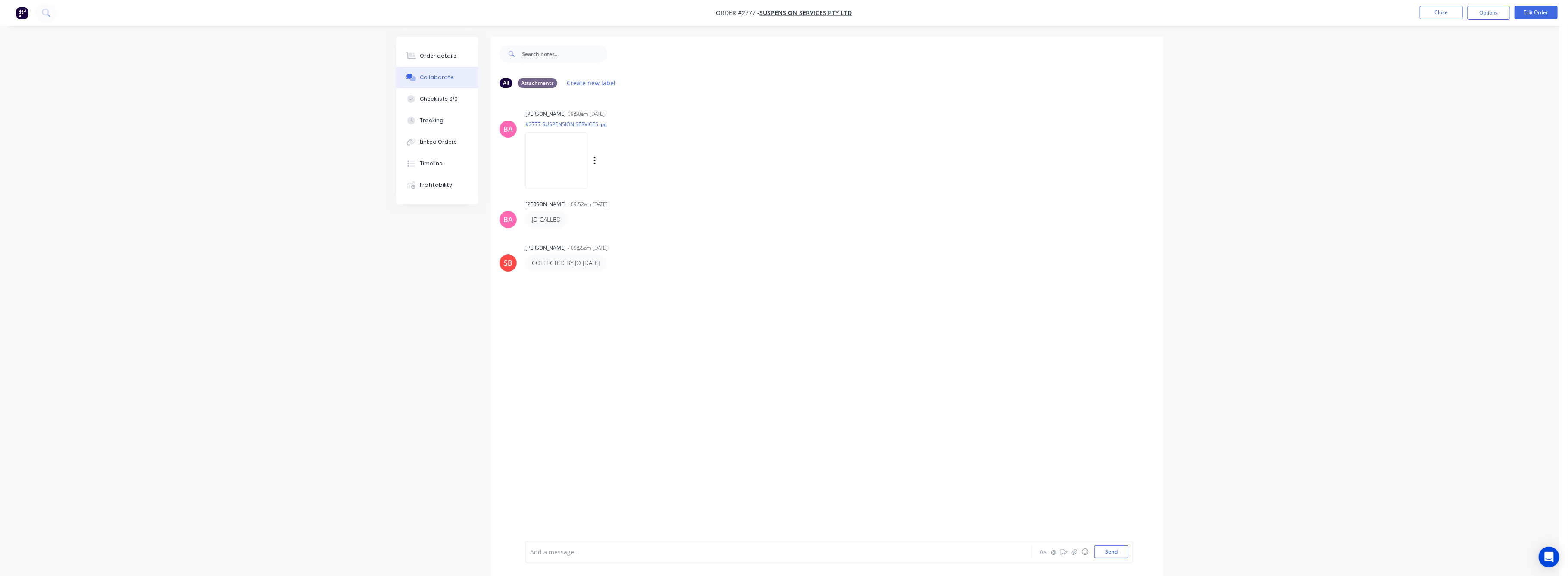
click at [560, 172] on img at bounding box center [556, 161] width 62 height 57
click at [433, 54] on div "Order details" at bounding box center [438, 56] width 36 height 8
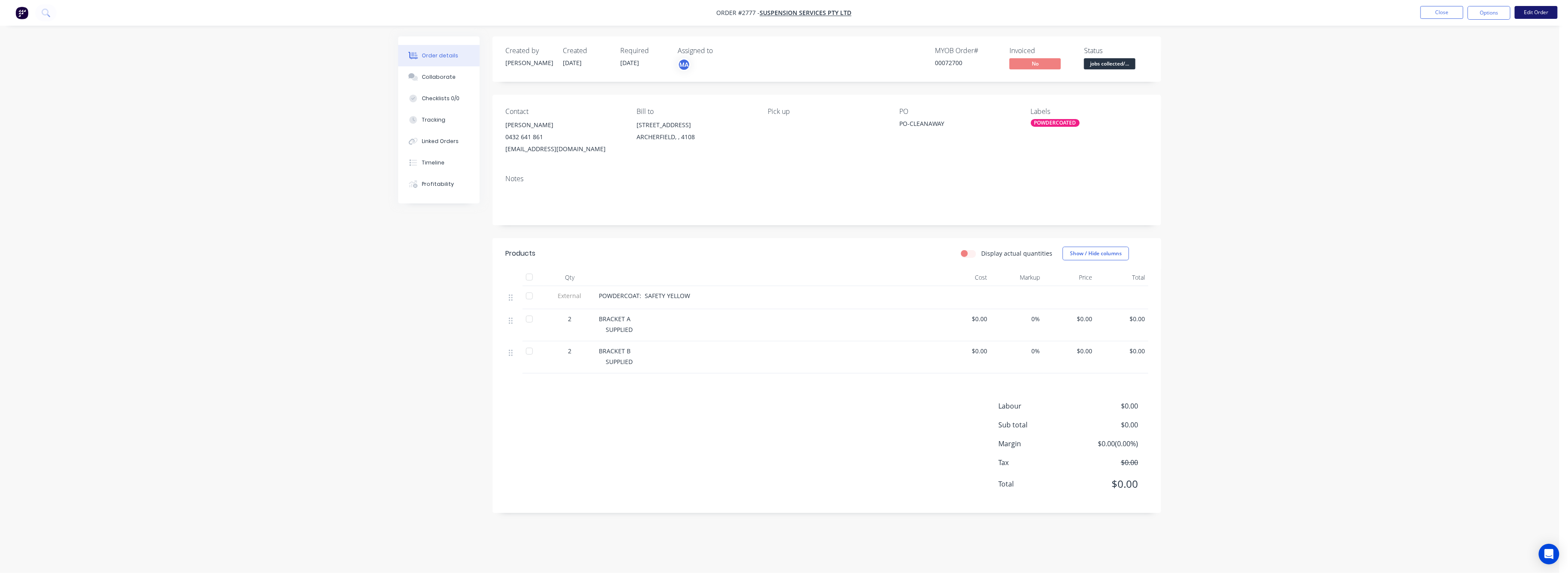
click at [1534, 8] on button "Edit Order" at bounding box center [1536, 12] width 43 height 13
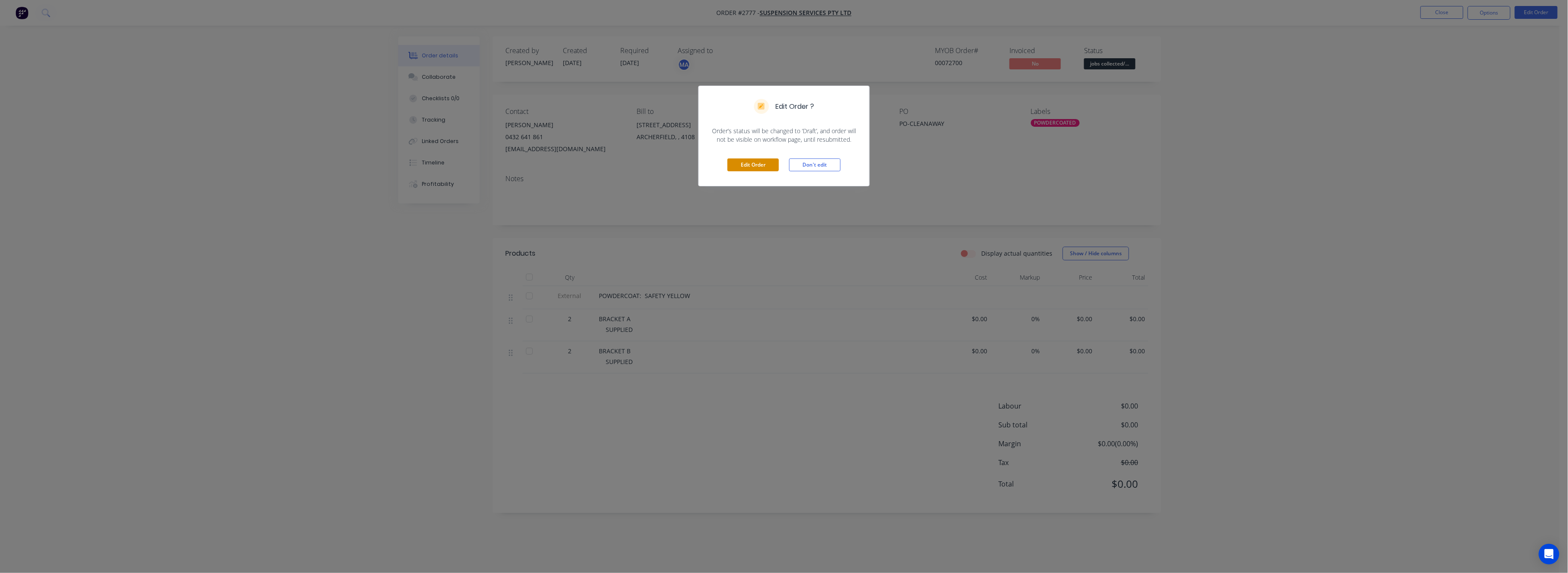
click at [752, 162] on button "Edit Order" at bounding box center [753, 165] width 51 height 13
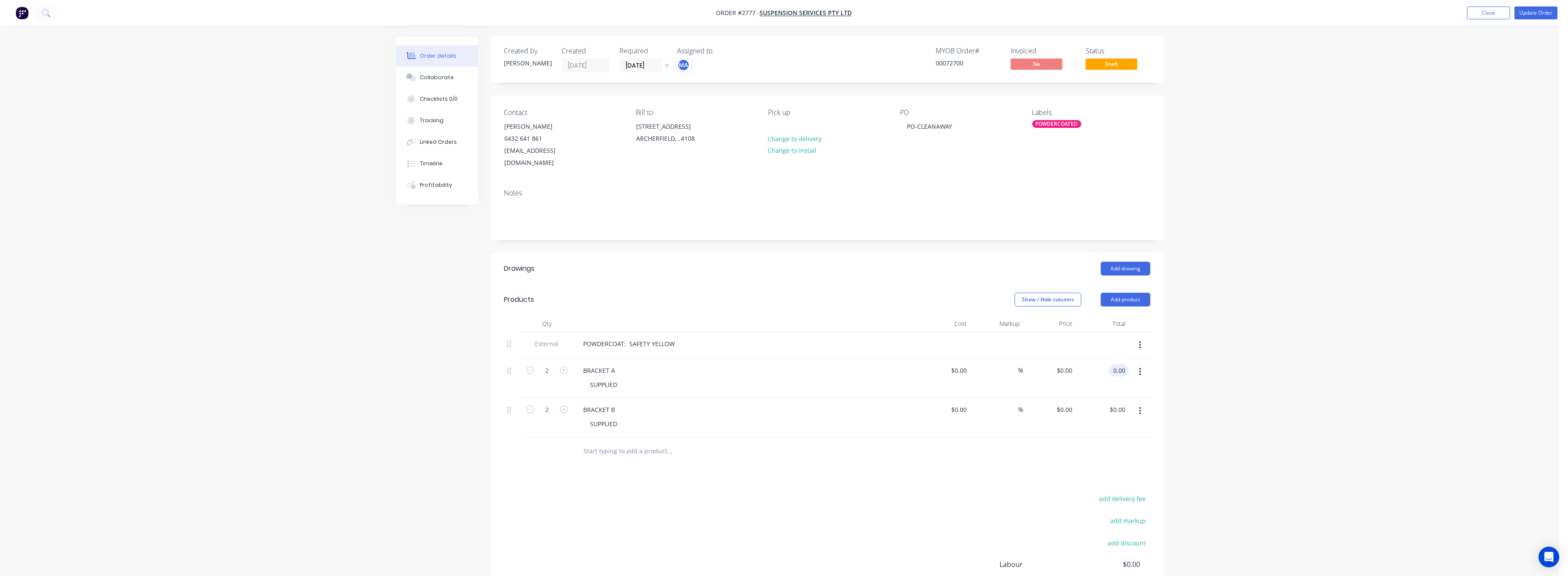
click at [1117, 364] on input "0.00" at bounding box center [1120, 370] width 17 height 12
type input "90"
type input "$45.00"
type input "$90.00"
click at [1113, 404] on input "0.00" at bounding box center [1120, 410] width 17 height 12
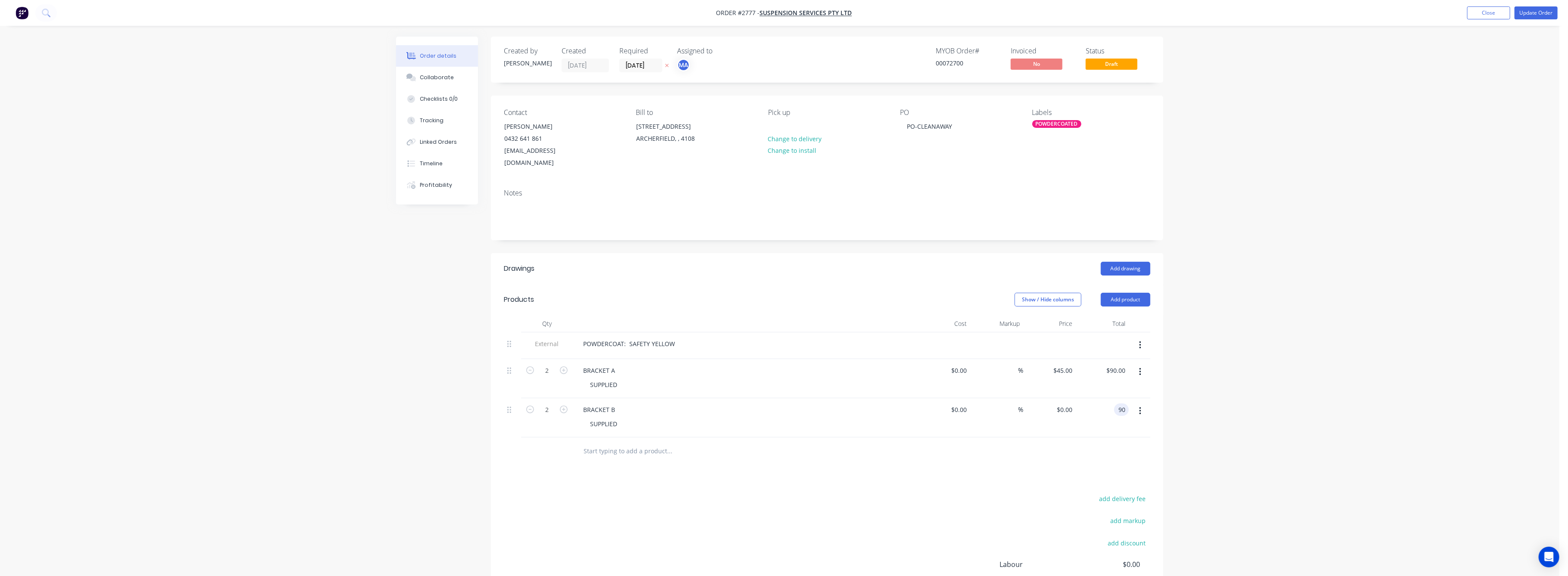
type input "90"
type input "$45.00"
type input "$90.00"
click at [1221, 418] on div "Order details Collaborate Checklists 0/0 Tracking Linked Orders Timeline Profit…" at bounding box center [780, 342] width 1559 height 685
click at [1529, 7] on button "Update Order" at bounding box center [1536, 12] width 43 height 13
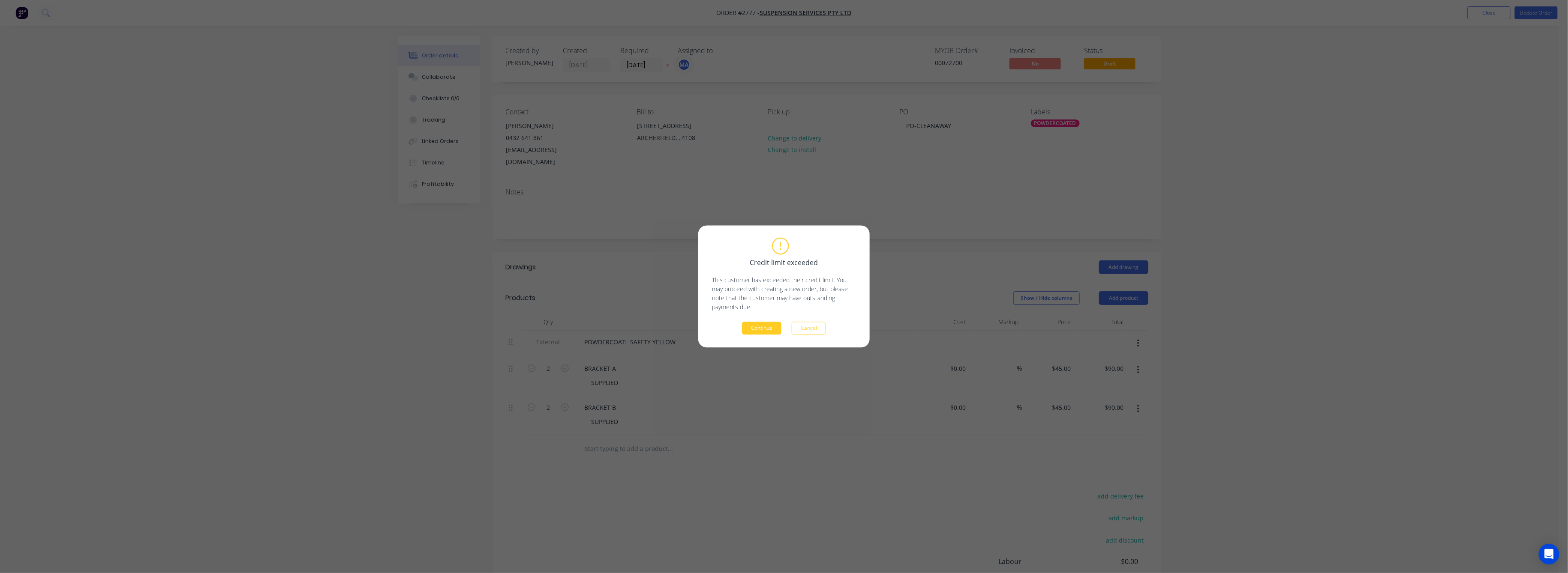
click at [764, 327] on button "Continue" at bounding box center [761, 328] width 39 height 13
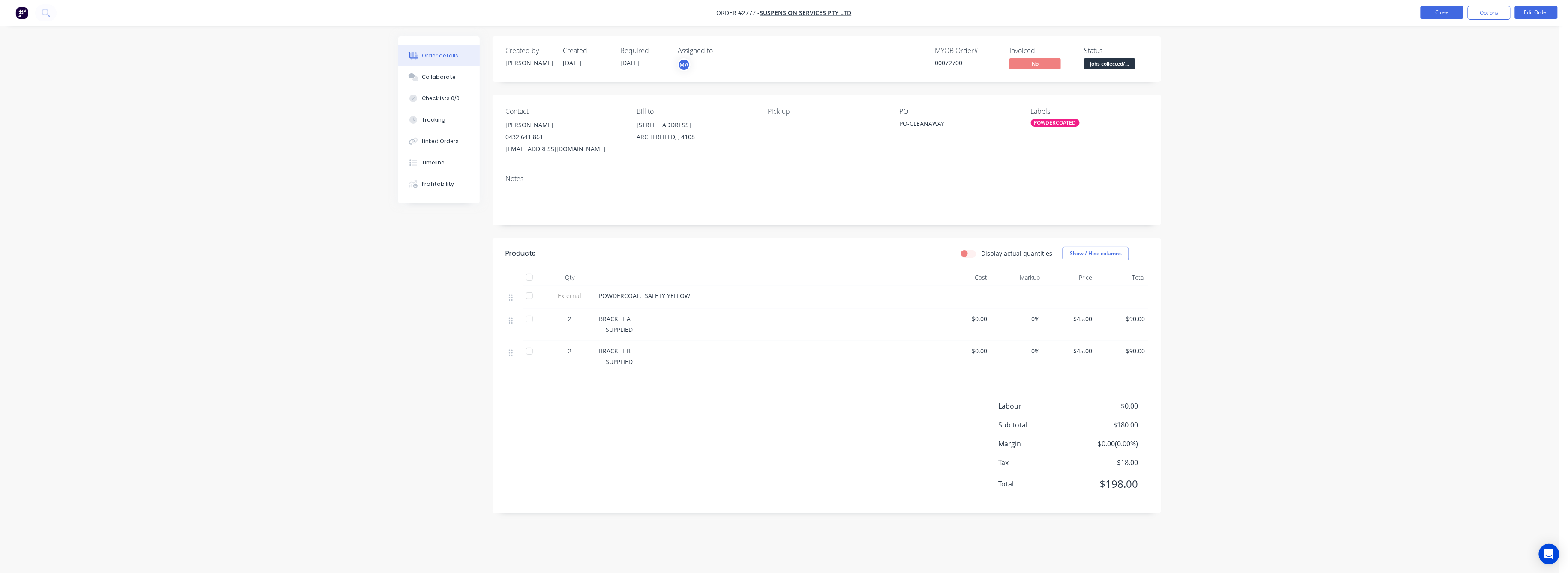
click at [1438, 12] on button "Close" at bounding box center [1442, 12] width 43 height 13
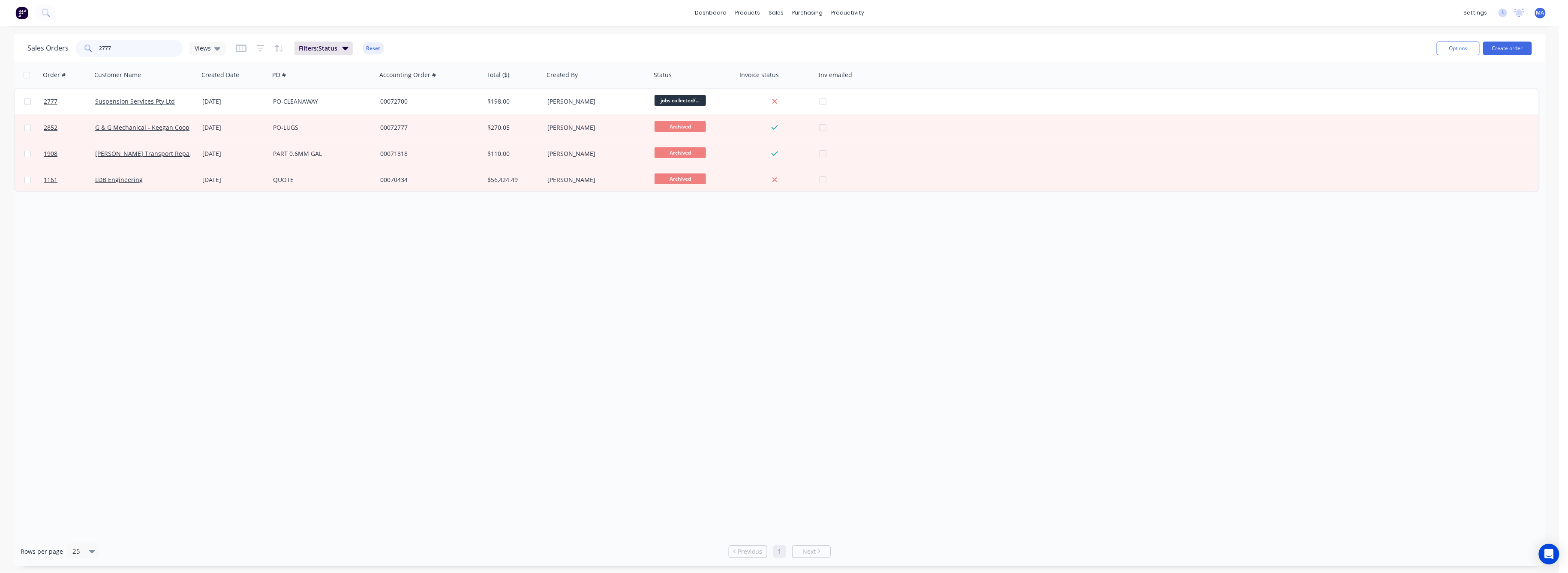
drag, startPoint x: 113, startPoint y: 44, endPoint x: 87, endPoint y: 50, distance: 26.7
click at [87, 50] on div "2777" at bounding box center [129, 48] width 107 height 17
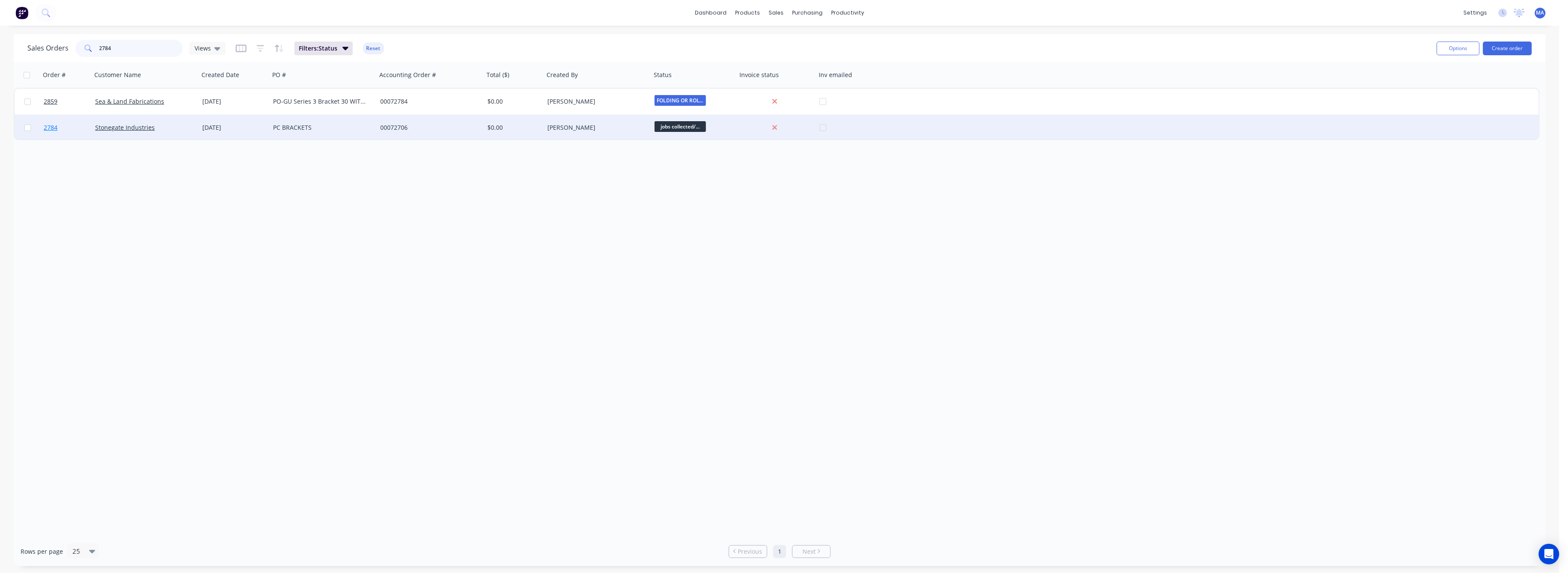
type input "2784"
click at [49, 125] on span "2784" at bounding box center [50, 128] width 13 height 9
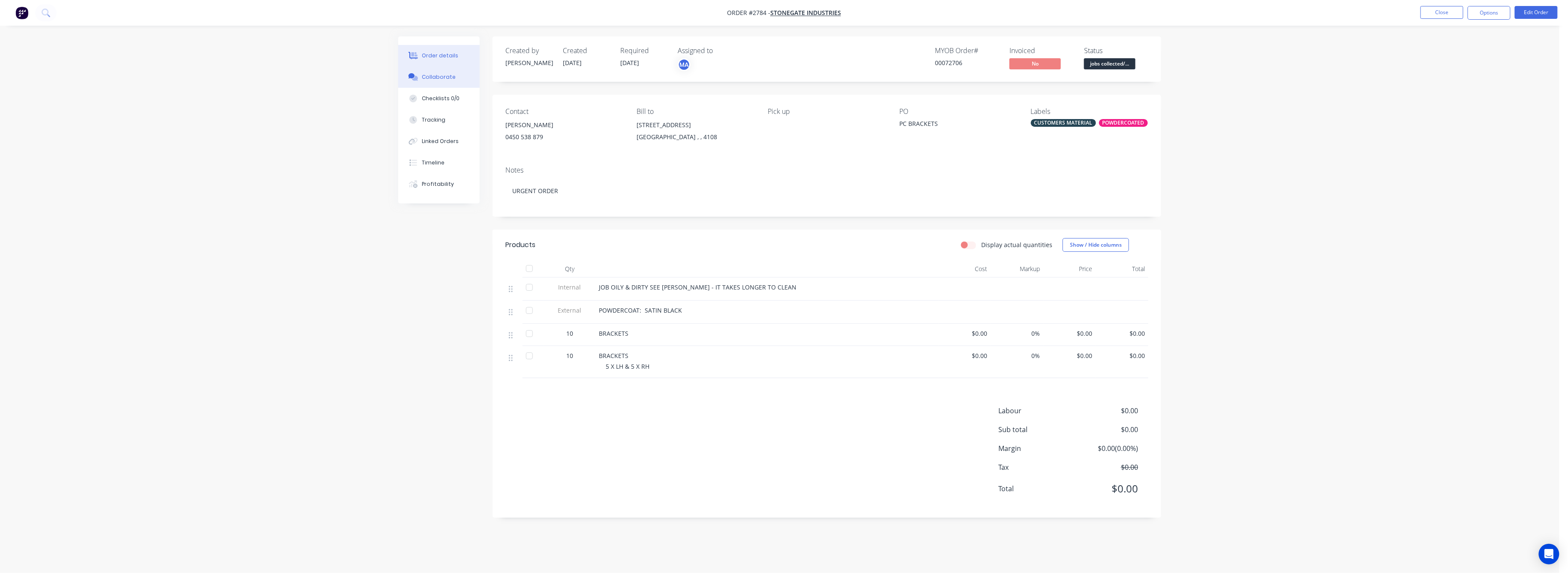
click at [431, 73] on div "Collaborate" at bounding box center [439, 77] width 34 height 8
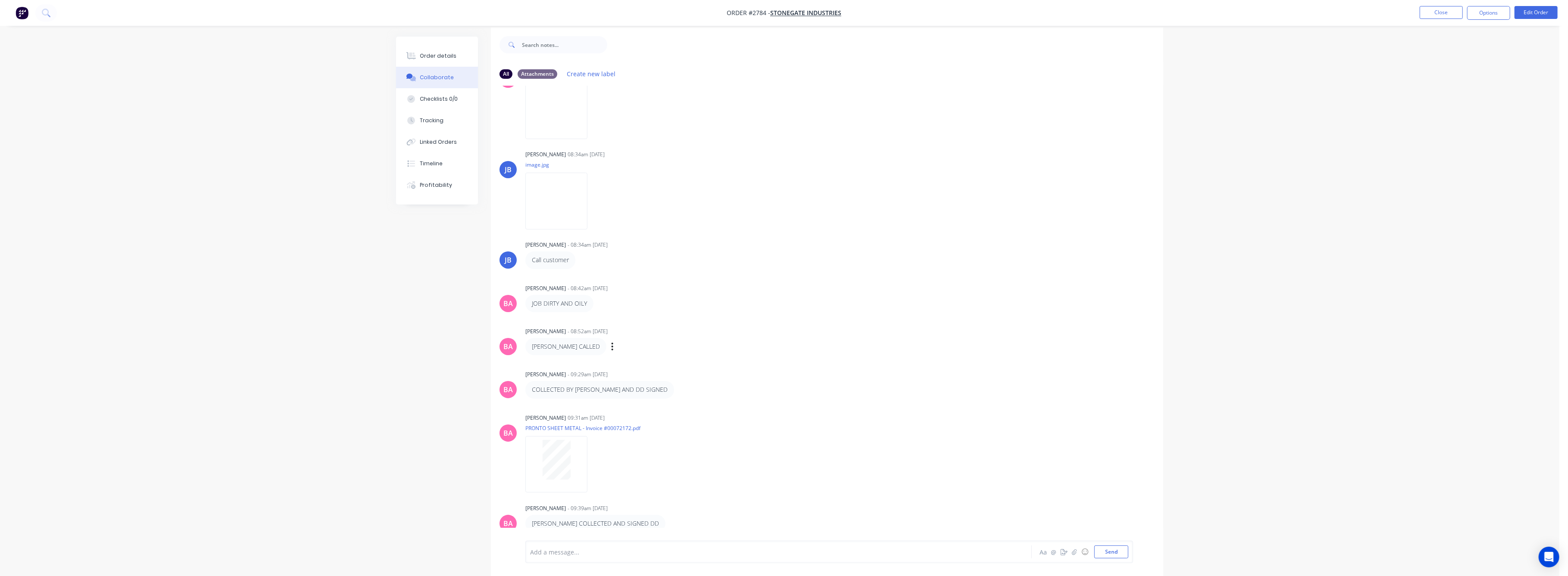
scroll to position [13, 0]
click at [438, 52] on div "Order details" at bounding box center [438, 56] width 36 height 8
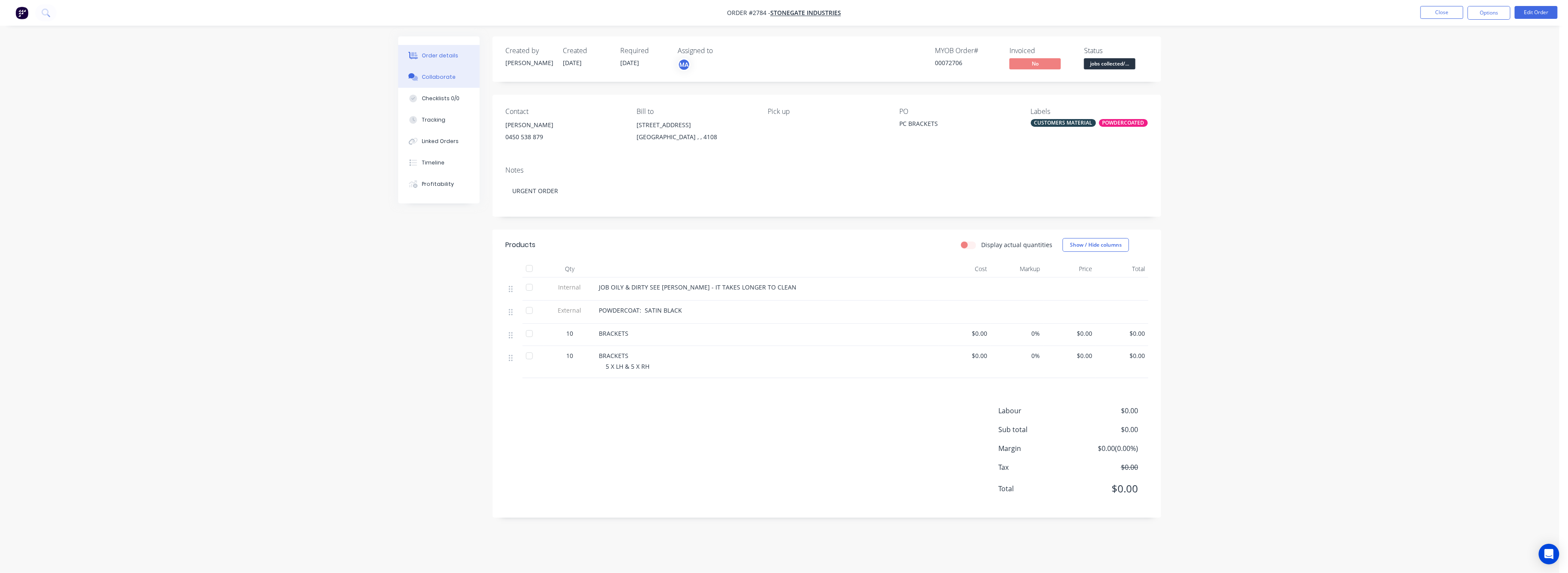
click at [440, 73] on div "Collaborate" at bounding box center [439, 77] width 34 height 8
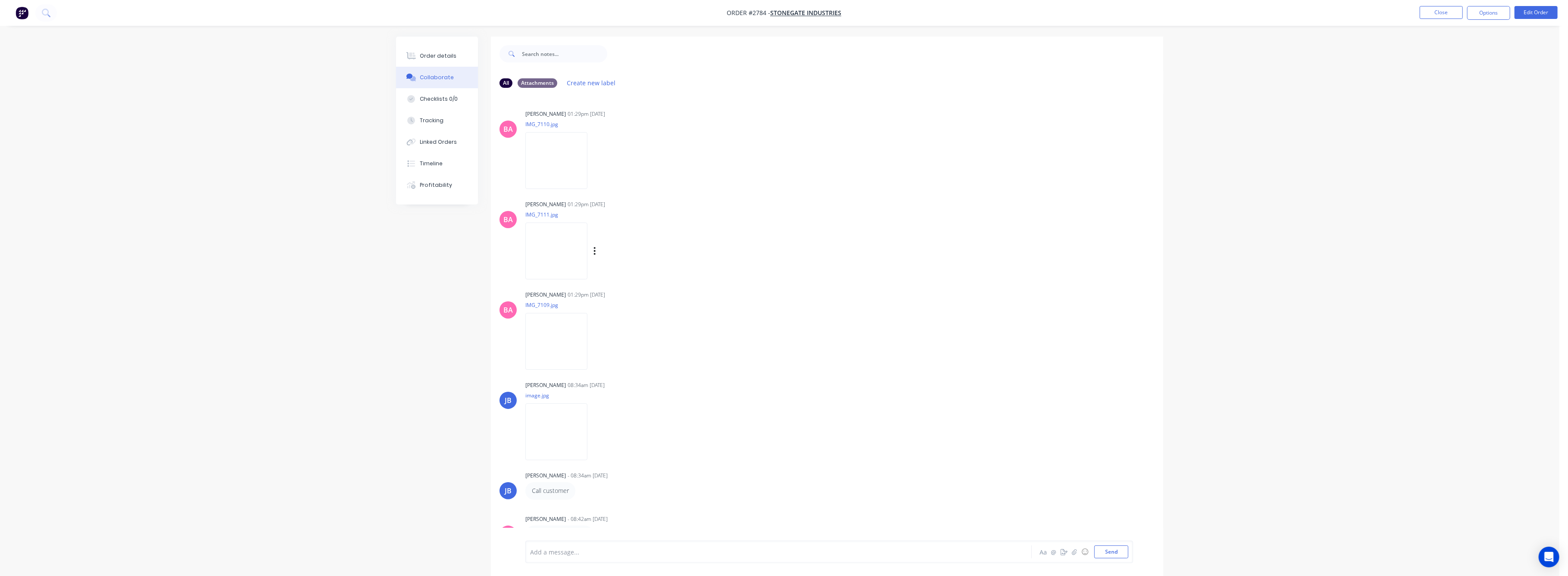
click at [562, 256] on img at bounding box center [556, 251] width 62 height 57
click at [564, 157] on img at bounding box center [556, 161] width 62 height 57
click at [542, 346] on img at bounding box center [556, 342] width 62 height 57
click at [432, 49] on button "Order details" at bounding box center [437, 55] width 82 height 22
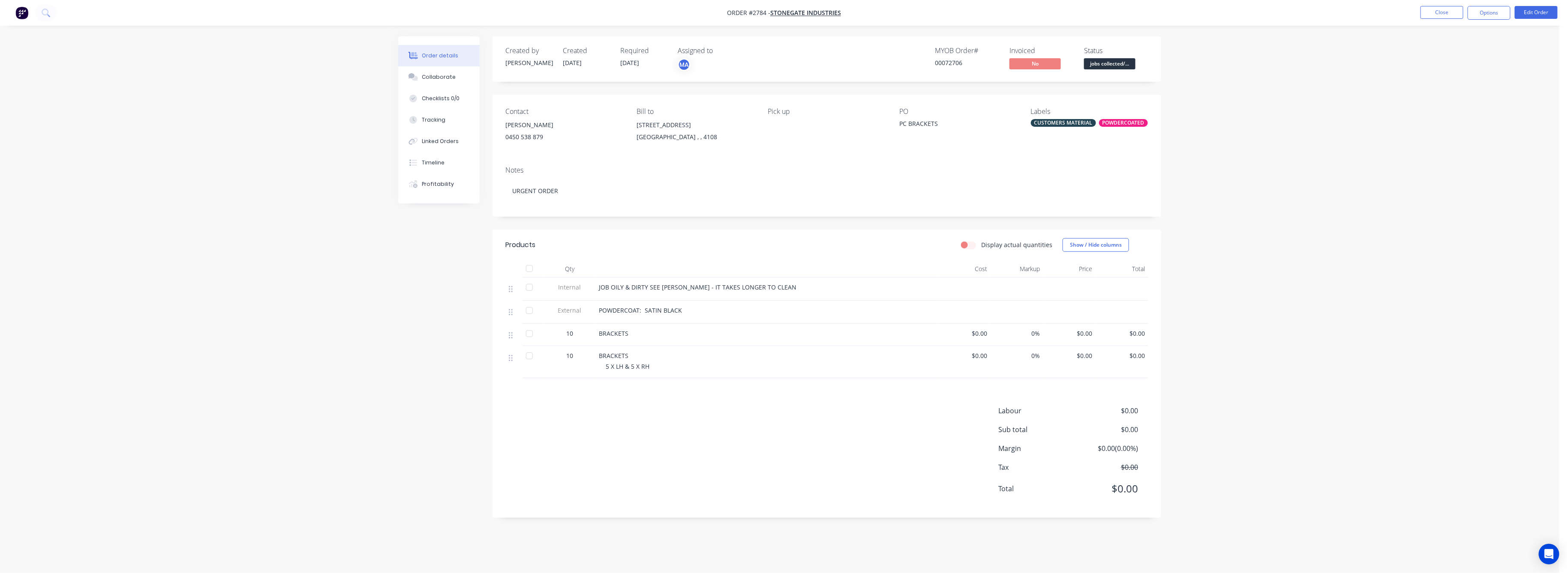
click at [439, 77] on div "Collaborate" at bounding box center [439, 77] width 34 height 8
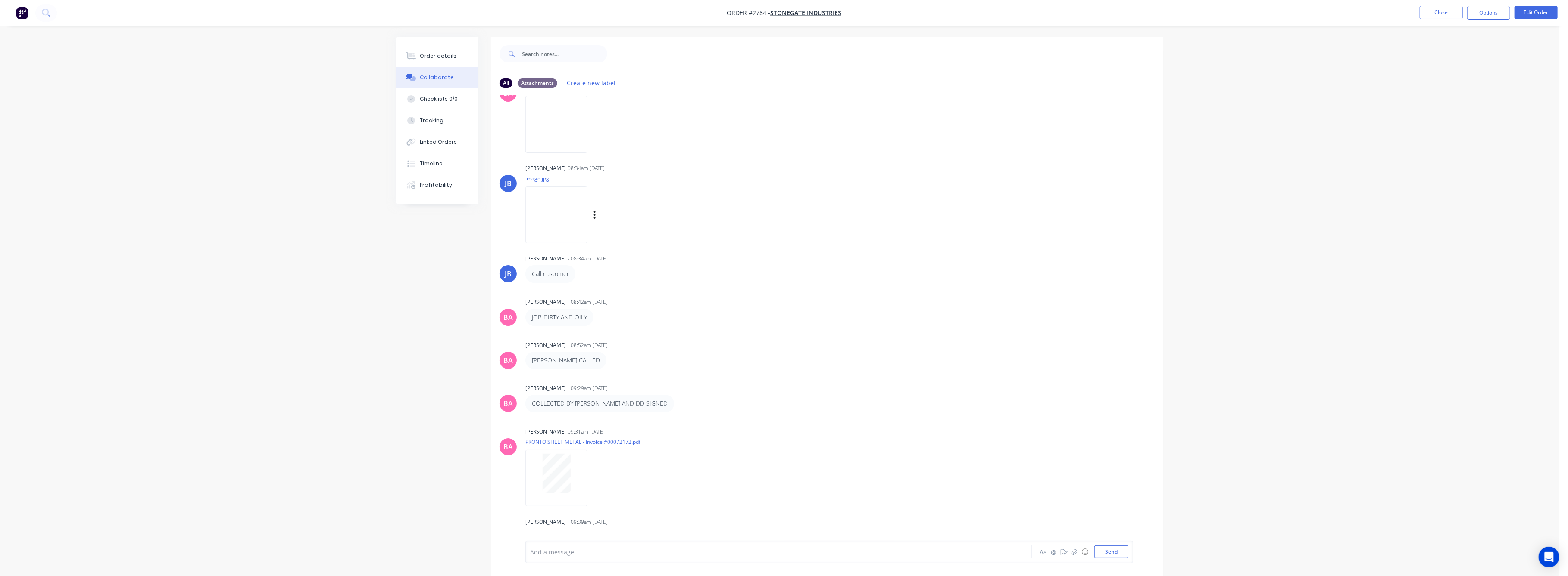
scroll to position [222, 0]
drag, startPoint x: 430, startPoint y: 54, endPoint x: 485, endPoint y: 72, distance: 57.9
click at [437, 54] on div "Order details" at bounding box center [438, 56] width 36 height 8
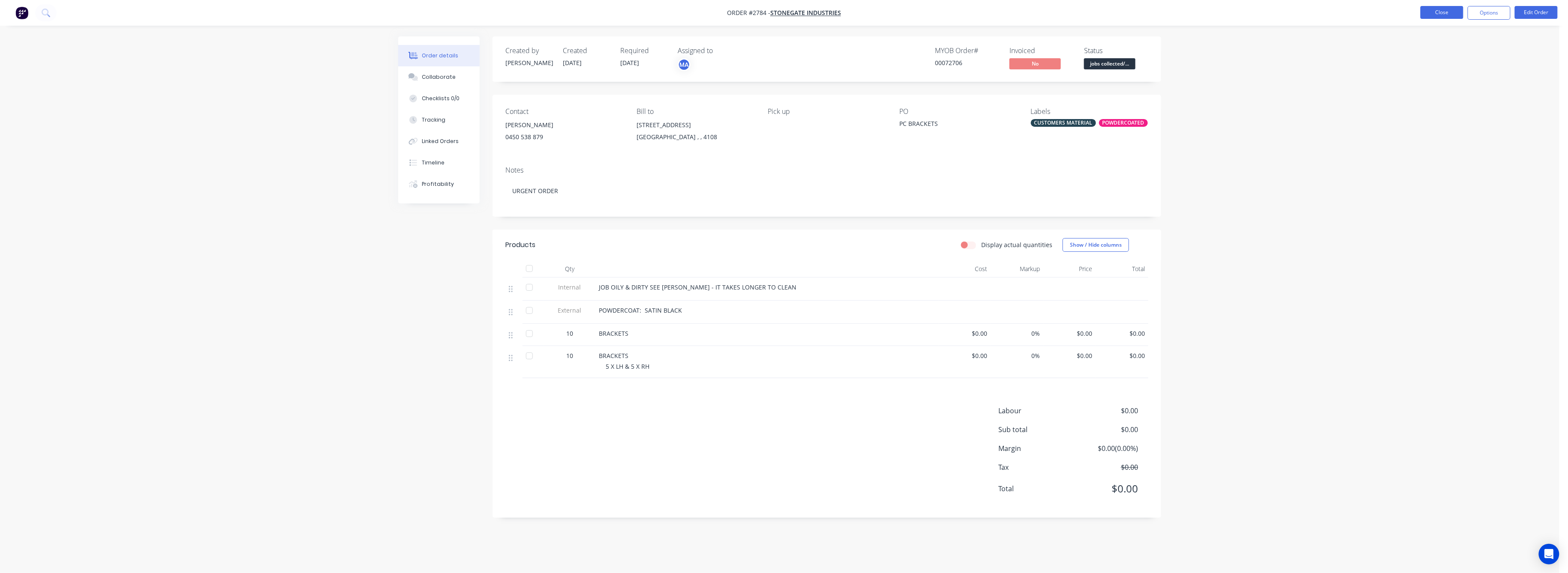
click at [1448, 16] on button "Close" at bounding box center [1442, 12] width 43 height 13
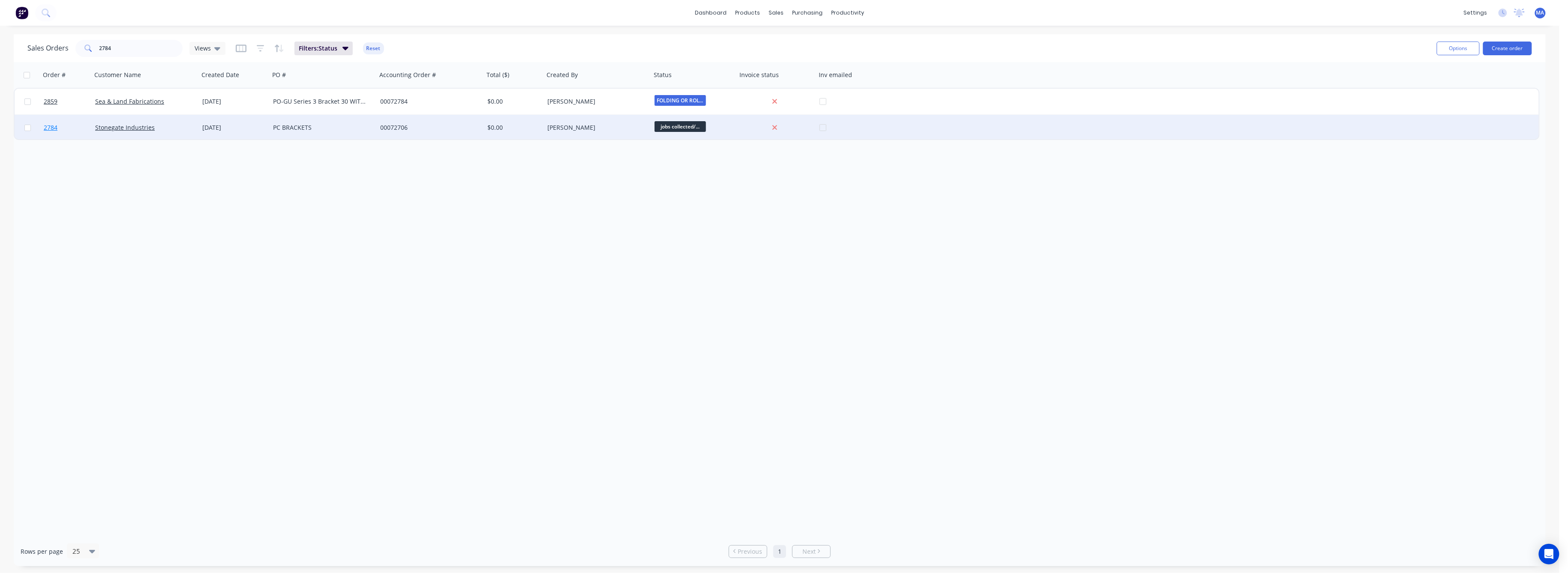
click at [53, 128] on span "2784" at bounding box center [50, 128] width 13 height 9
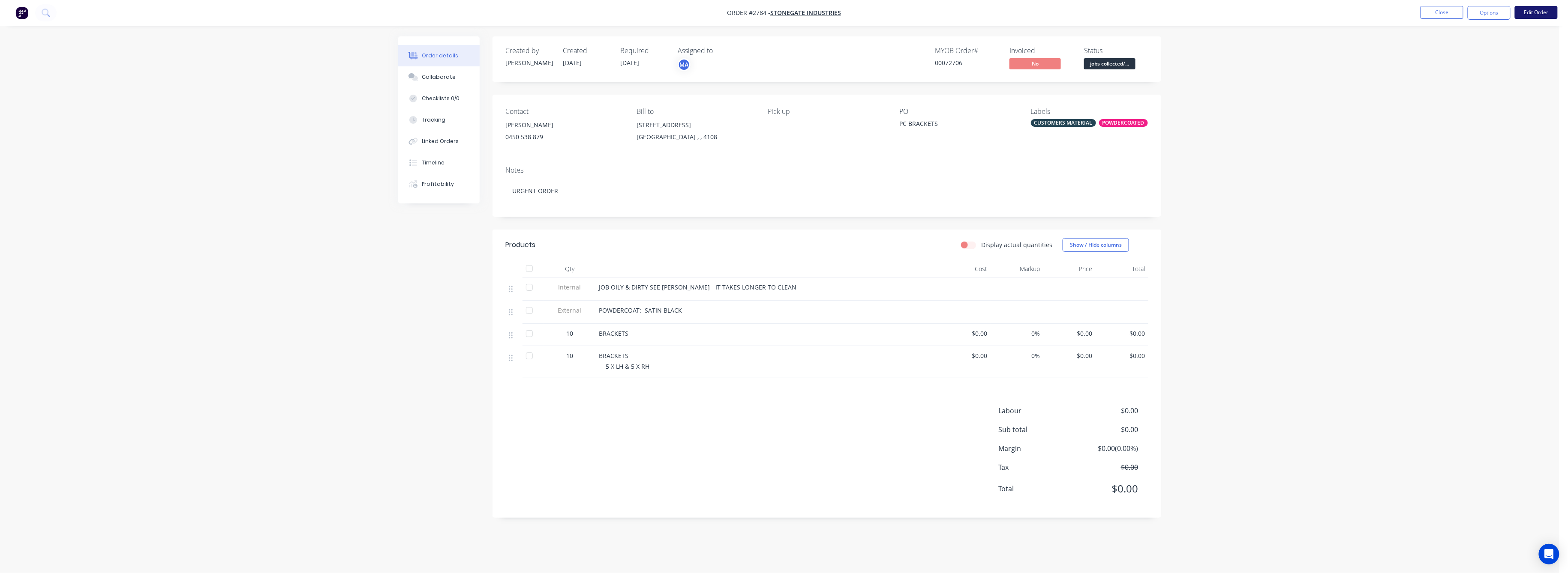
click at [1539, 12] on button "Edit Order" at bounding box center [1536, 12] width 43 height 13
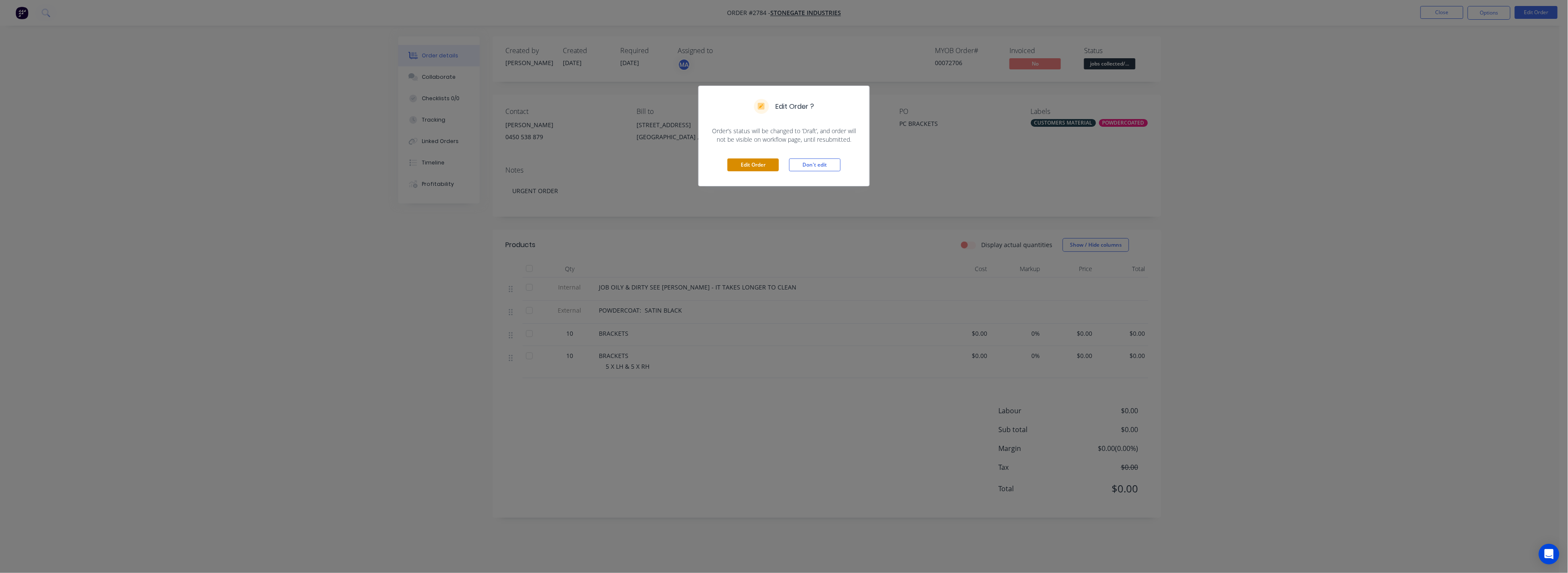
drag, startPoint x: 747, startPoint y: 162, endPoint x: 921, endPoint y: 324, distance: 237.7
click at [748, 165] on button "Edit Order" at bounding box center [753, 165] width 51 height 13
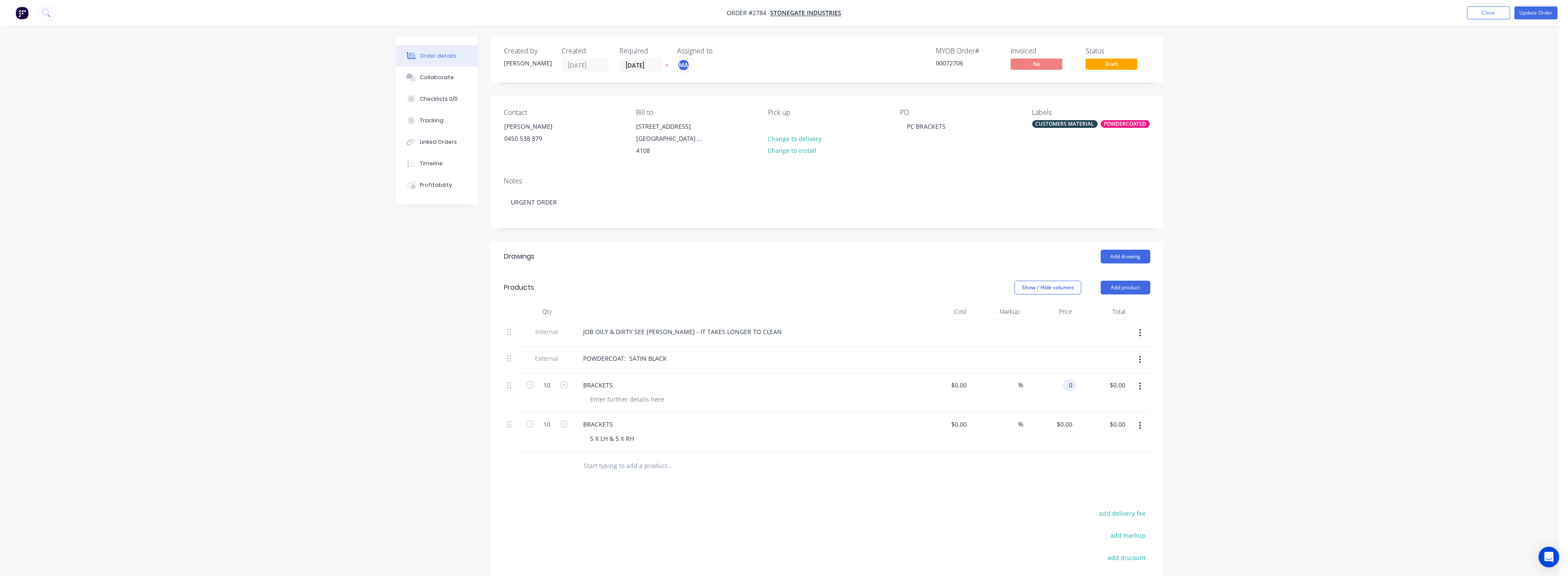
click at [1066, 386] on input "0" at bounding box center [1071, 385] width 10 height 12
type input "$21.00"
type input "$210.00"
click at [1070, 425] on input "0" at bounding box center [1071, 424] width 10 height 12
type input "$0.00"
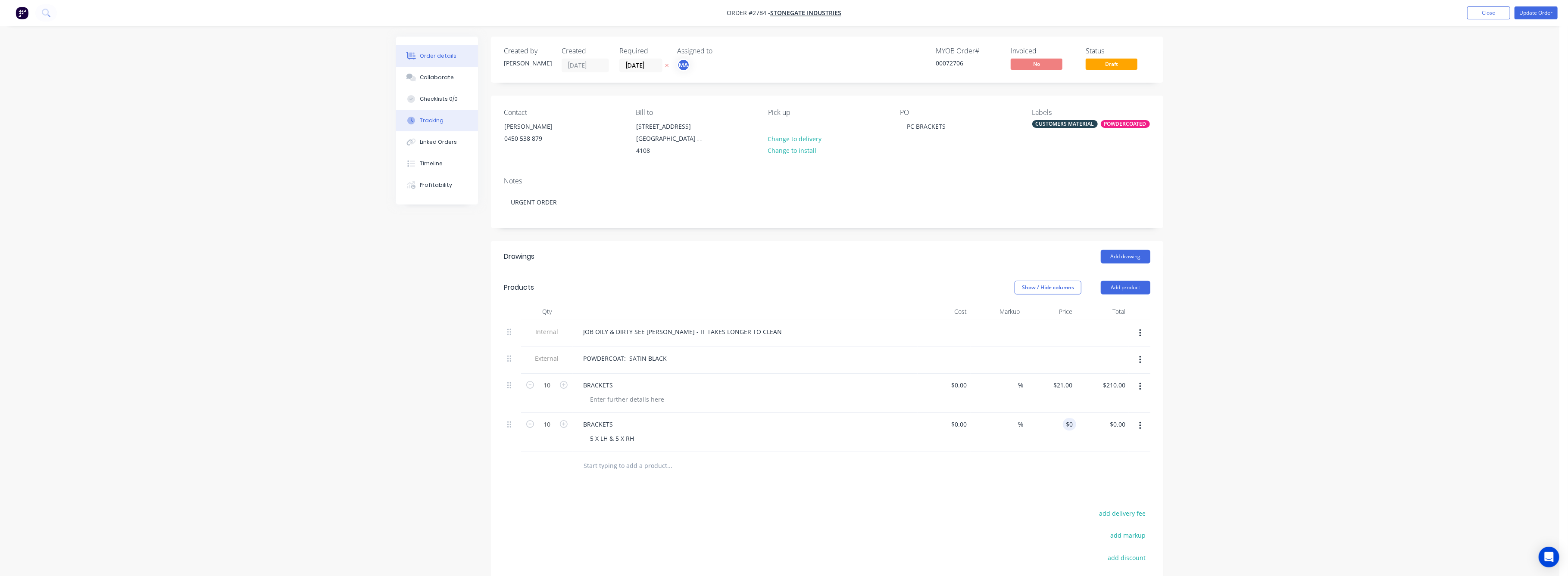
click at [438, 121] on div "Tracking" at bounding box center [432, 121] width 23 height 8
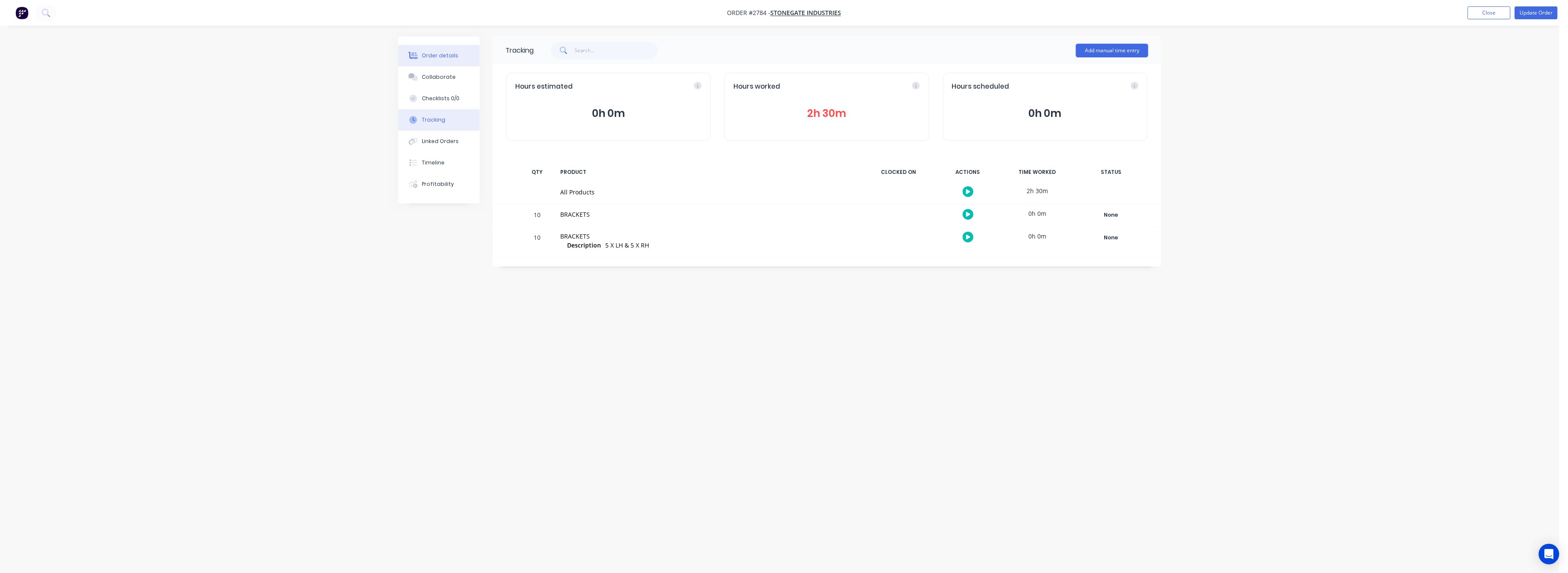
click at [437, 59] on div "Order details" at bounding box center [440, 56] width 36 height 8
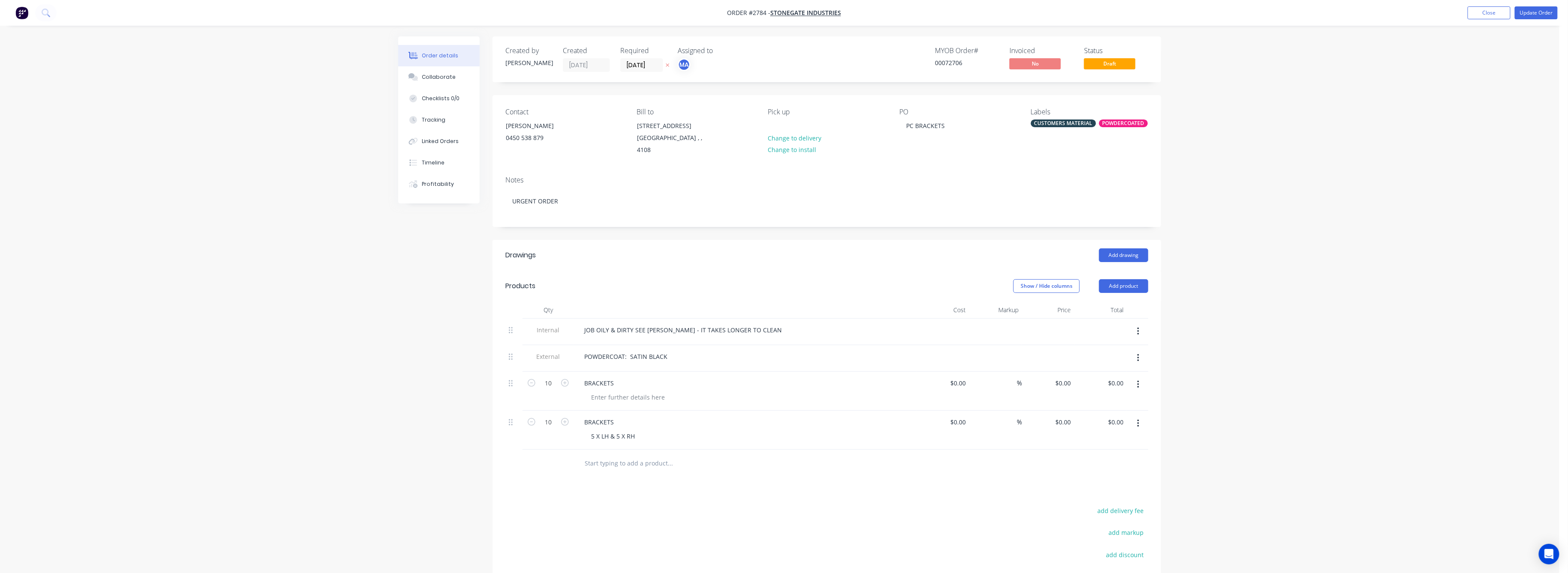
type input "$21.00"
type input "$210.00"
click at [1065, 383] on input "21" at bounding box center [1058, 383] width 23 height 12
type input "$22.50"
type input "$225.00"
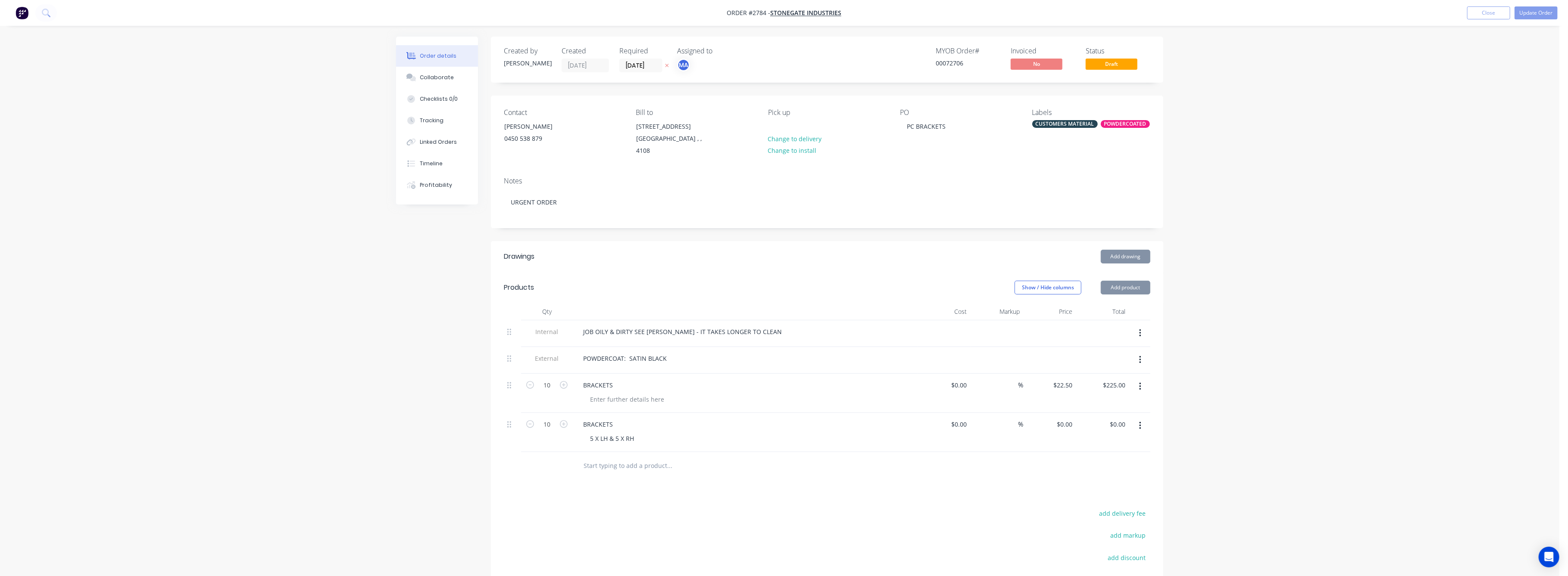
click at [1091, 442] on div "$0.00 $0.00" at bounding box center [1102, 433] width 53 height 39
click at [1073, 424] on input "0" at bounding box center [1066, 424] width 20 height 12
type input "$22.50"
type input "$225.00"
drag, startPoint x: 1365, startPoint y: 452, endPoint x: 1375, endPoint y: 377, distance: 75.7
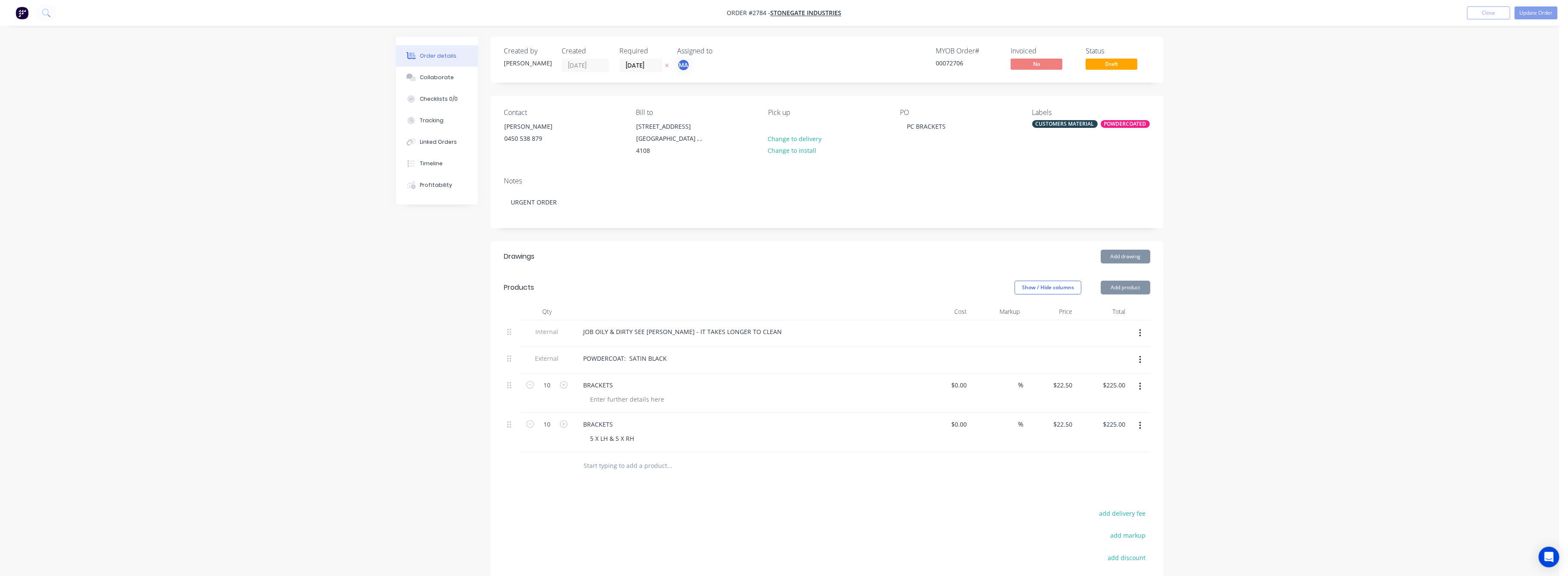
click at [1360, 418] on div "Order details Collaborate Checklists 0/0 Tracking Linked Orders Timeline Profit…" at bounding box center [780, 350] width 1559 height 700
click at [1534, 17] on button "Update Order" at bounding box center [1536, 12] width 43 height 13
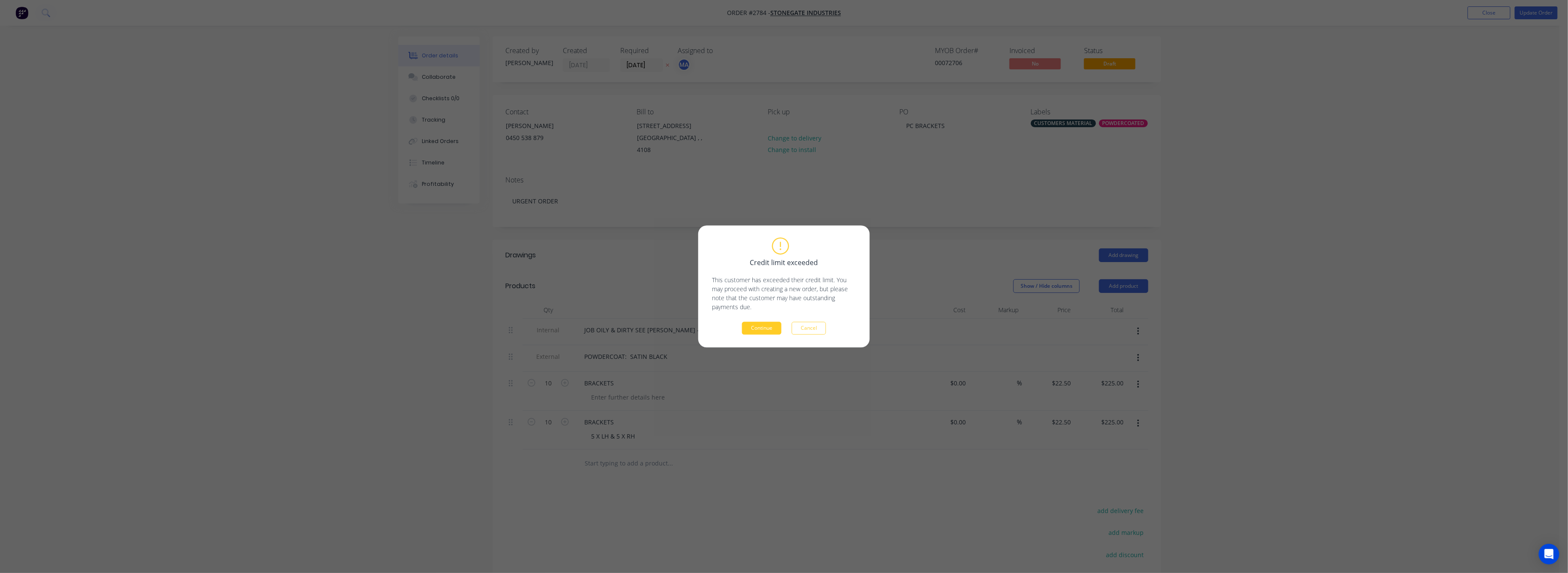
click at [760, 330] on button "Continue" at bounding box center [761, 328] width 39 height 13
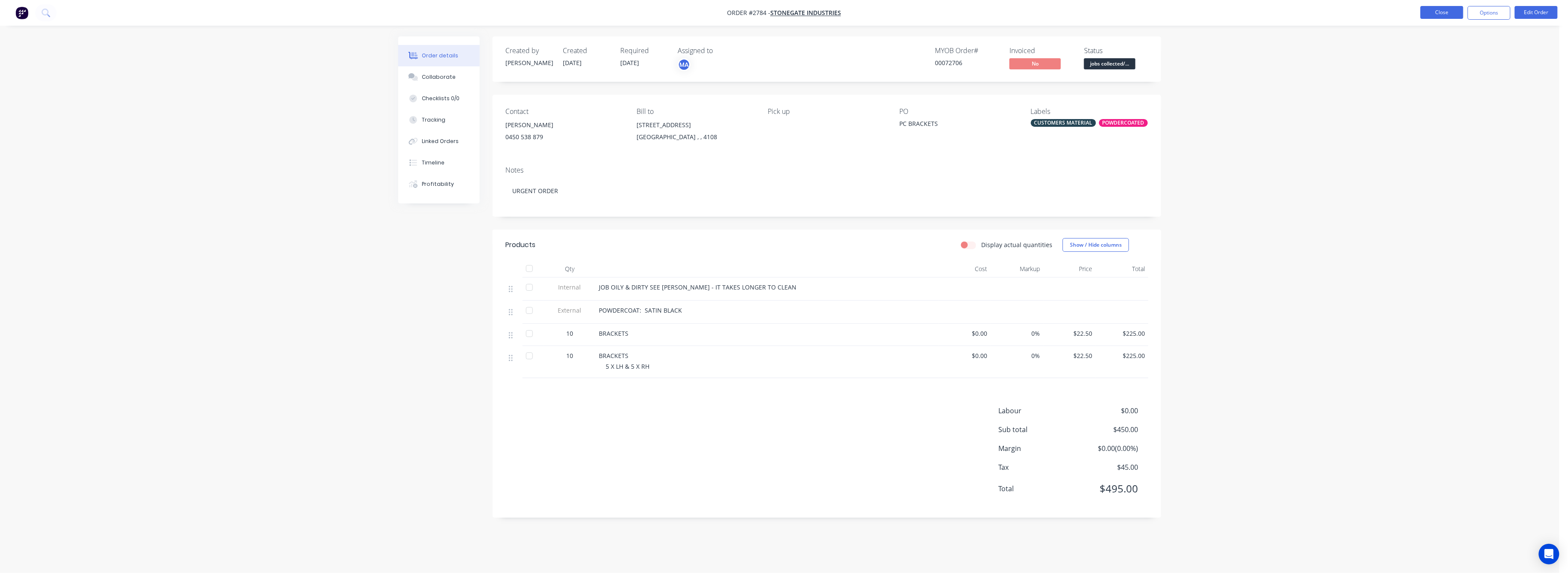
click at [1448, 13] on button "Close" at bounding box center [1442, 12] width 43 height 13
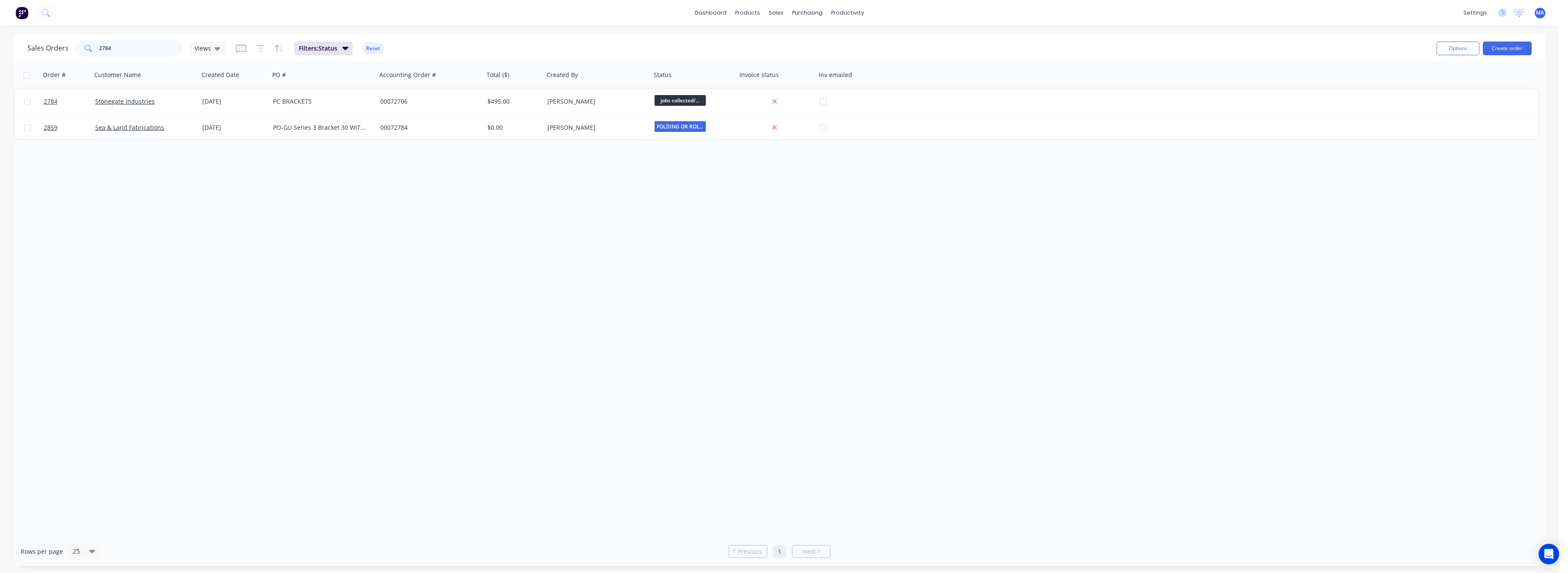
drag, startPoint x: 113, startPoint y: 43, endPoint x: 91, endPoint y: 45, distance: 22.1
click at [91, 45] on div "2784" at bounding box center [129, 48] width 107 height 17
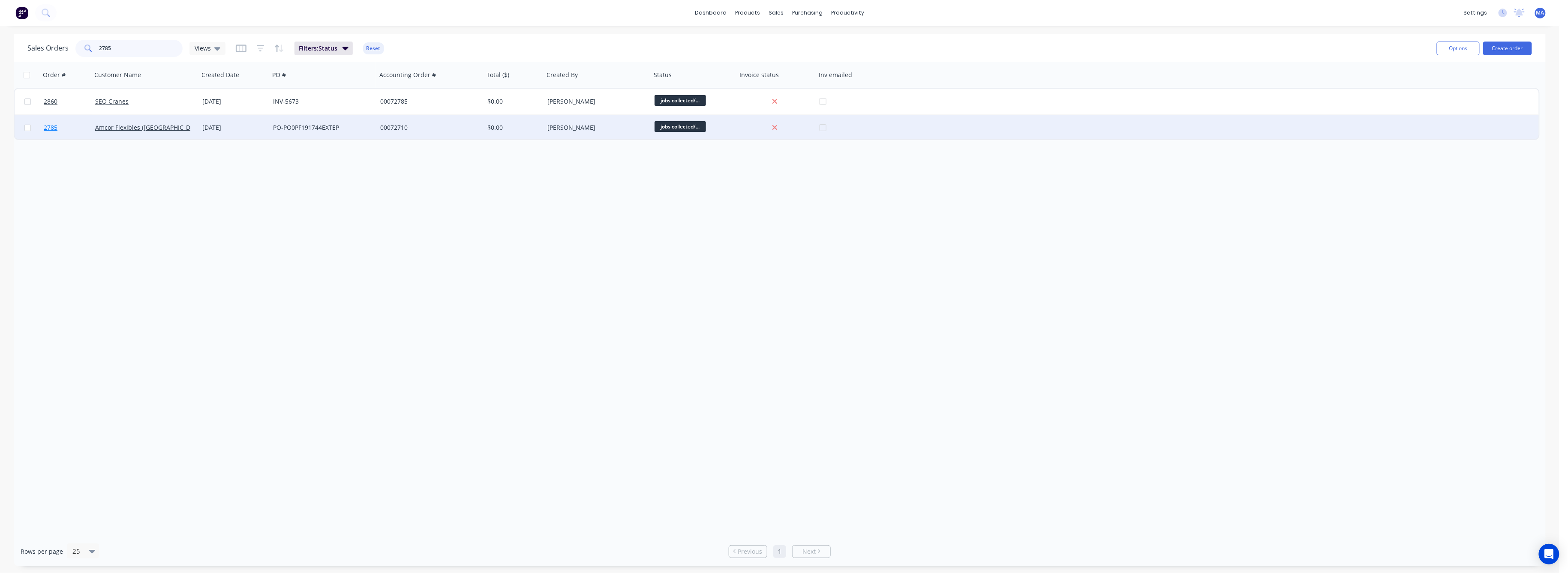
type input "2785"
click at [43, 126] on span "2785" at bounding box center [50, 128] width 13 height 9
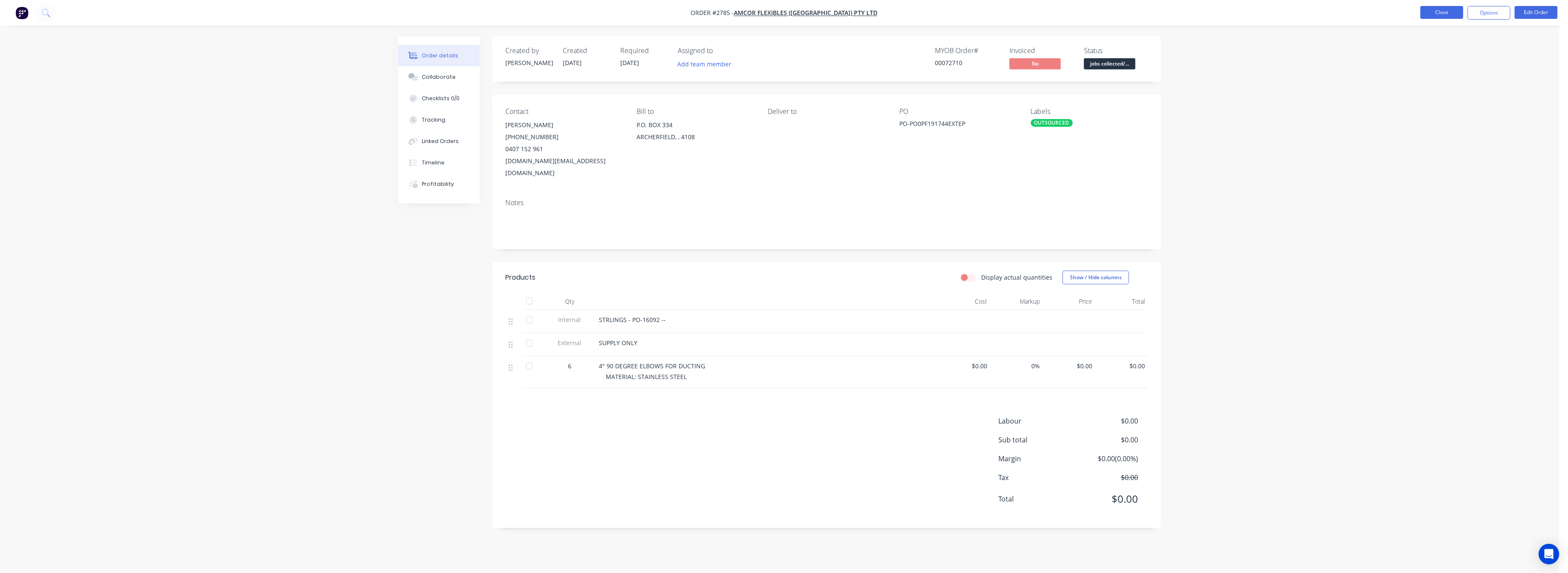
click at [1439, 13] on button "Close" at bounding box center [1442, 12] width 43 height 13
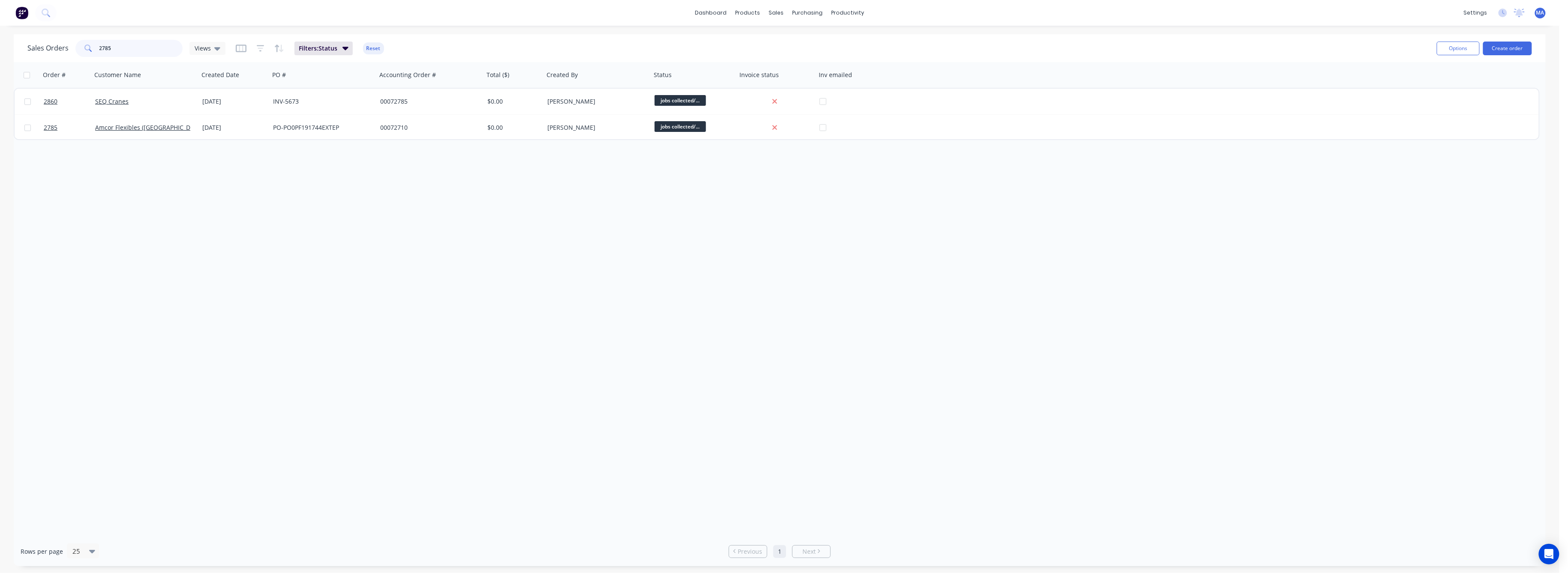
drag, startPoint x: 114, startPoint y: 47, endPoint x: 81, endPoint y: 51, distance: 33.2
click at [86, 49] on div "2785" at bounding box center [129, 48] width 107 height 17
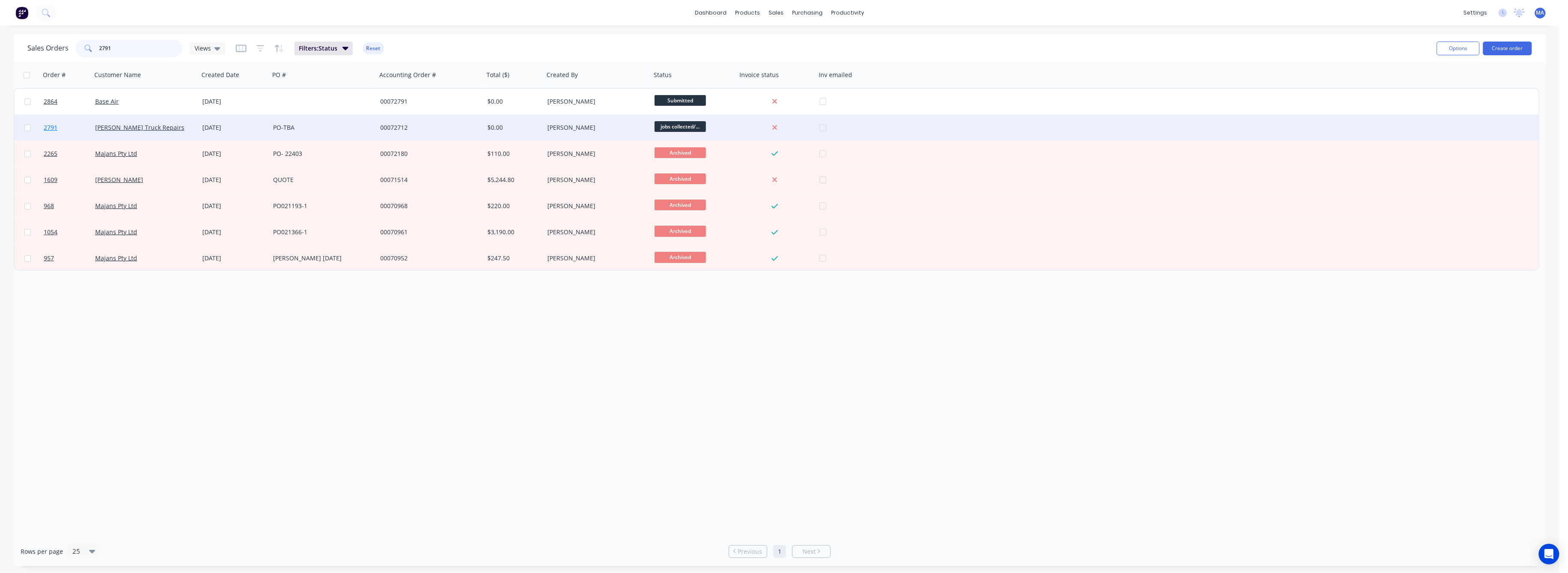
type input "2791"
click at [57, 129] on link "2791" at bounding box center [69, 128] width 51 height 26
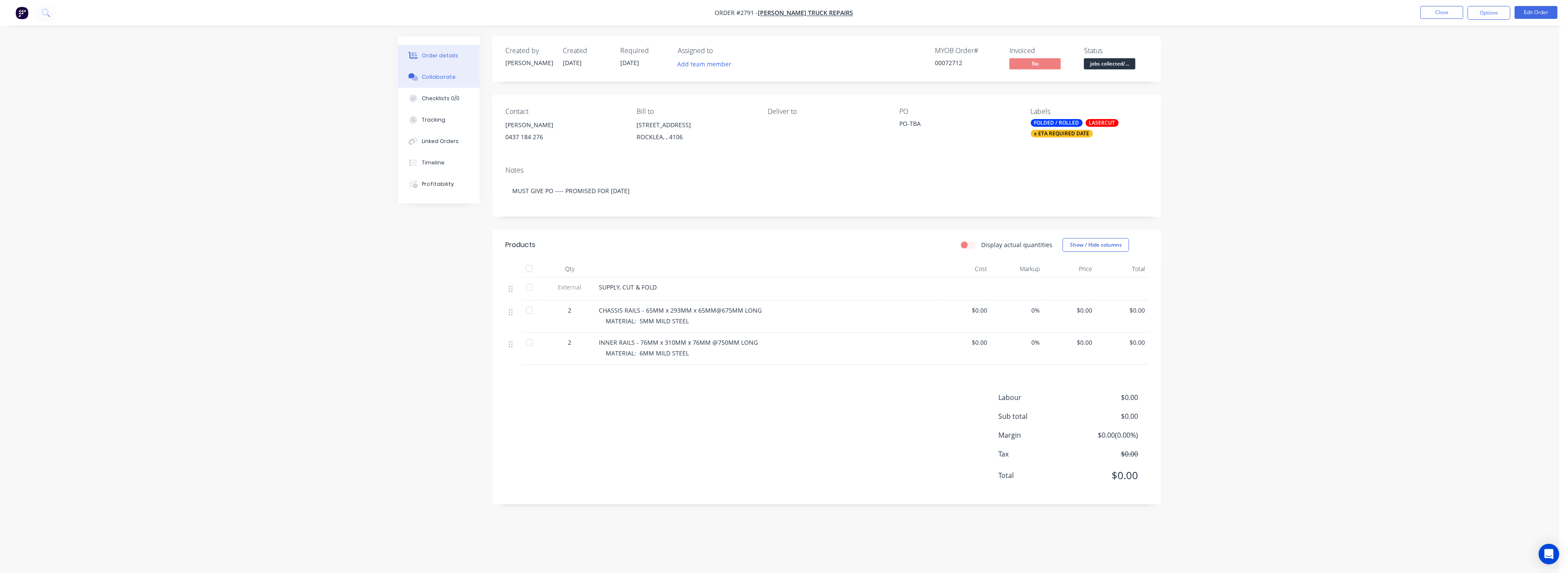
click at [441, 77] on div "Collaborate" at bounding box center [439, 77] width 34 height 8
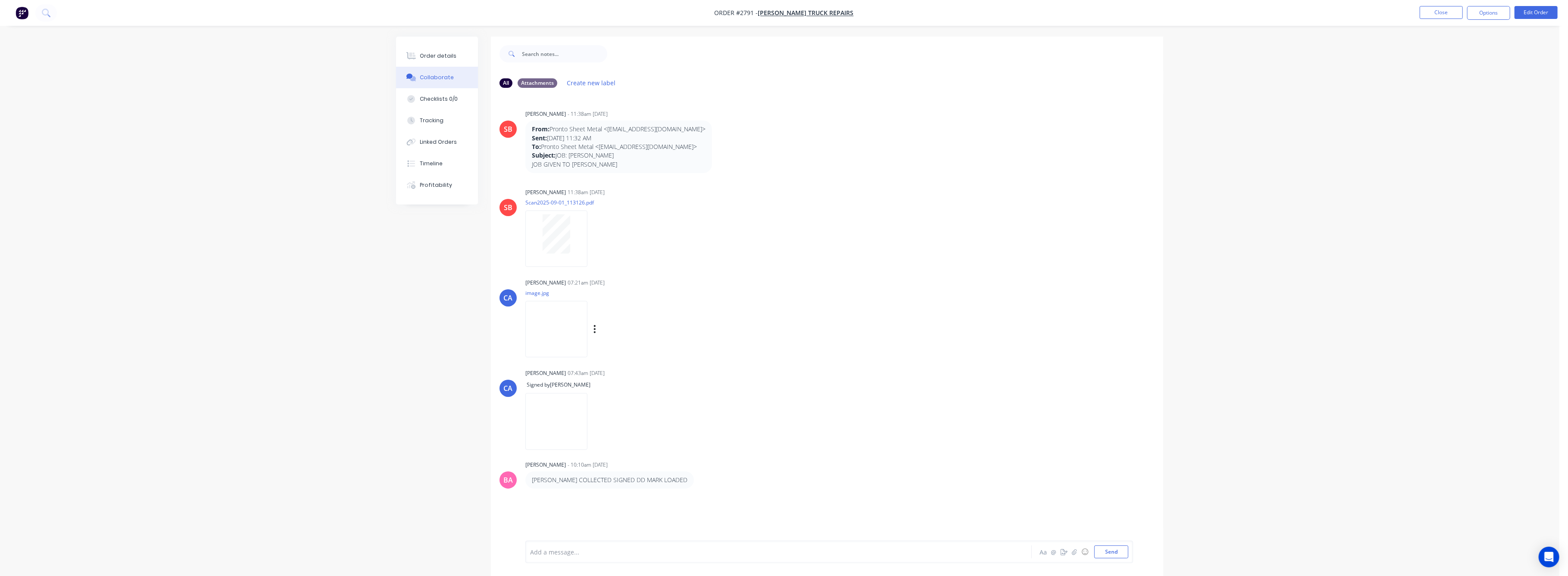
click at [560, 325] on img at bounding box center [556, 329] width 62 height 57
drag, startPoint x: 435, startPoint y: 54, endPoint x: 490, endPoint y: 73, distance: 58.2
click at [450, 57] on div "Order details" at bounding box center [438, 56] width 36 height 8
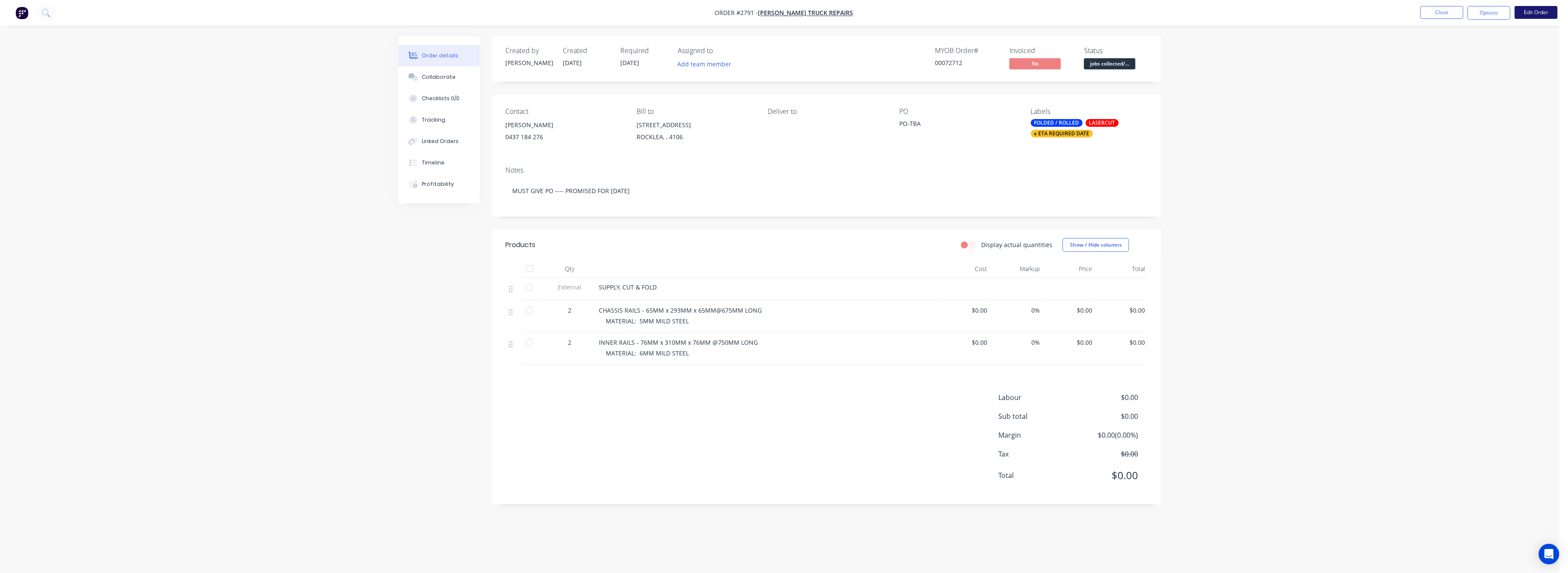
click at [1536, 12] on button "Edit Order" at bounding box center [1536, 12] width 43 height 13
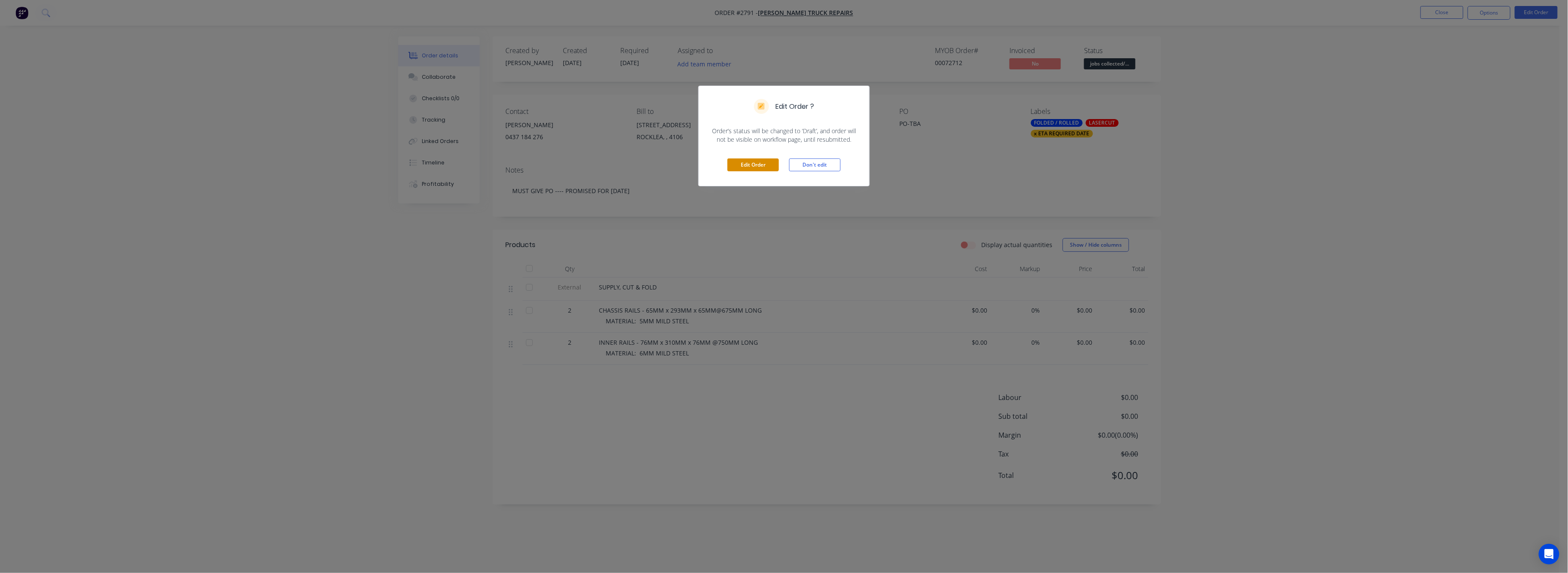
drag, startPoint x: 757, startPoint y: 165, endPoint x: 772, endPoint y: 167, distance: 15.1
click at [761, 165] on button "Edit Order" at bounding box center [753, 165] width 51 height 13
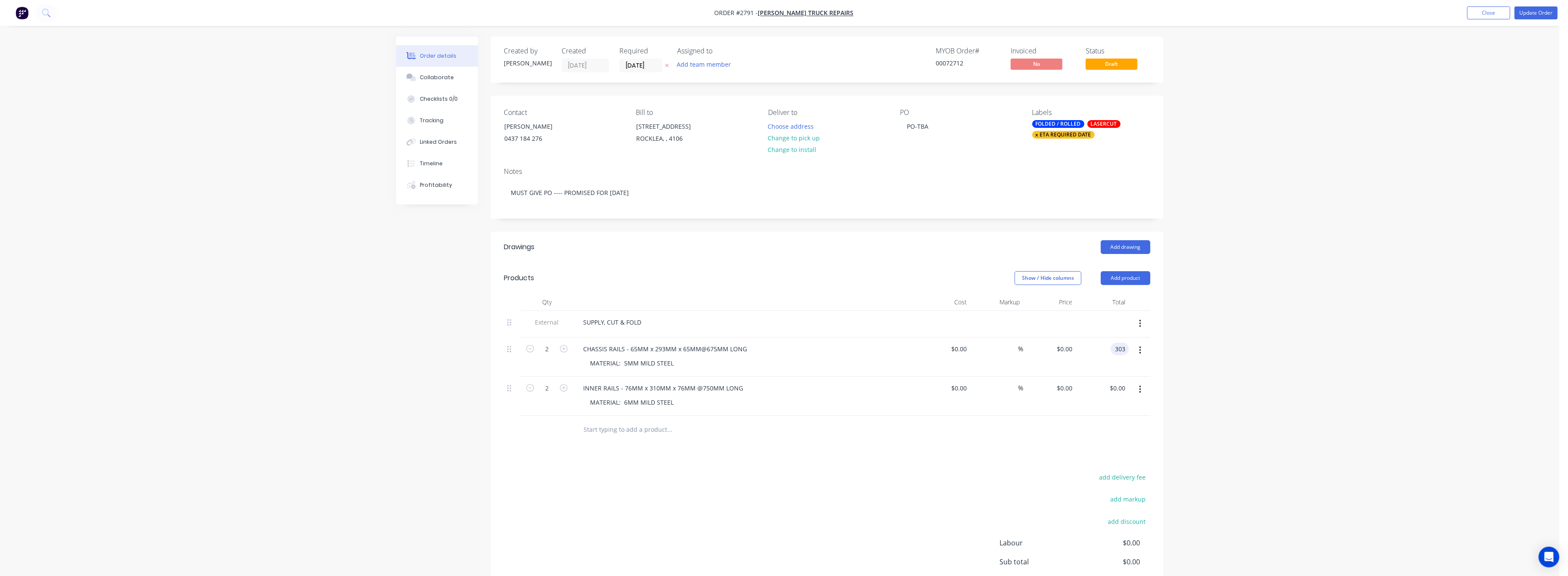
type input "303"
type input "$151.50"
type input "$303.00"
drag, startPoint x: 1320, startPoint y: 352, endPoint x: 1282, endPoint y: 346, distance: 38.5
click at [1320, 352] on div "Order details Collaborate Checklists 0/0 Tracking Linked Orders Timeline Profit…" at bounding box center [780, 332] width 1559 height 663
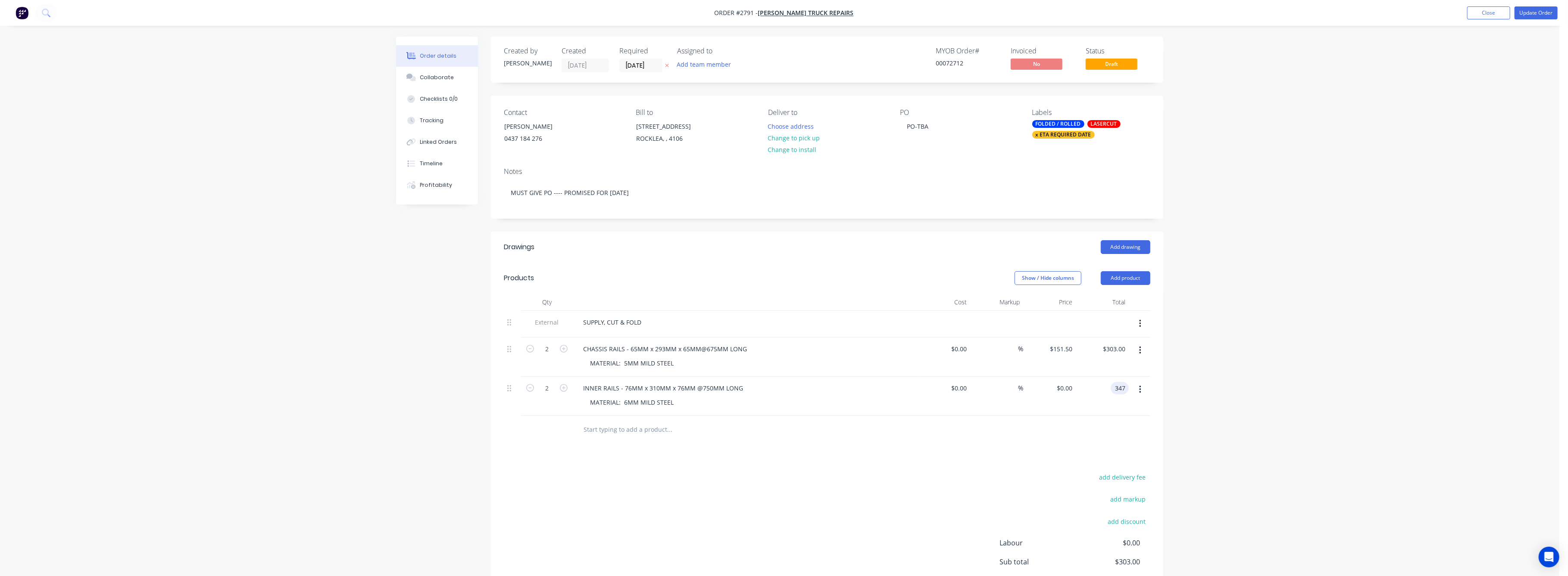
type input "347"
type input "$173.50"
type input "$347.00"
drag, startPoint x: 1418, startPoint y: 398, endPoint x: 1470, endPoint y: 166, distance: 237.8
click at [1418, 312] on div "Order details Collaborate Checklists 0/0 Tracking Linked Orders Timeline Profit…" at bounding box center [780, 332] width 1559 height 663
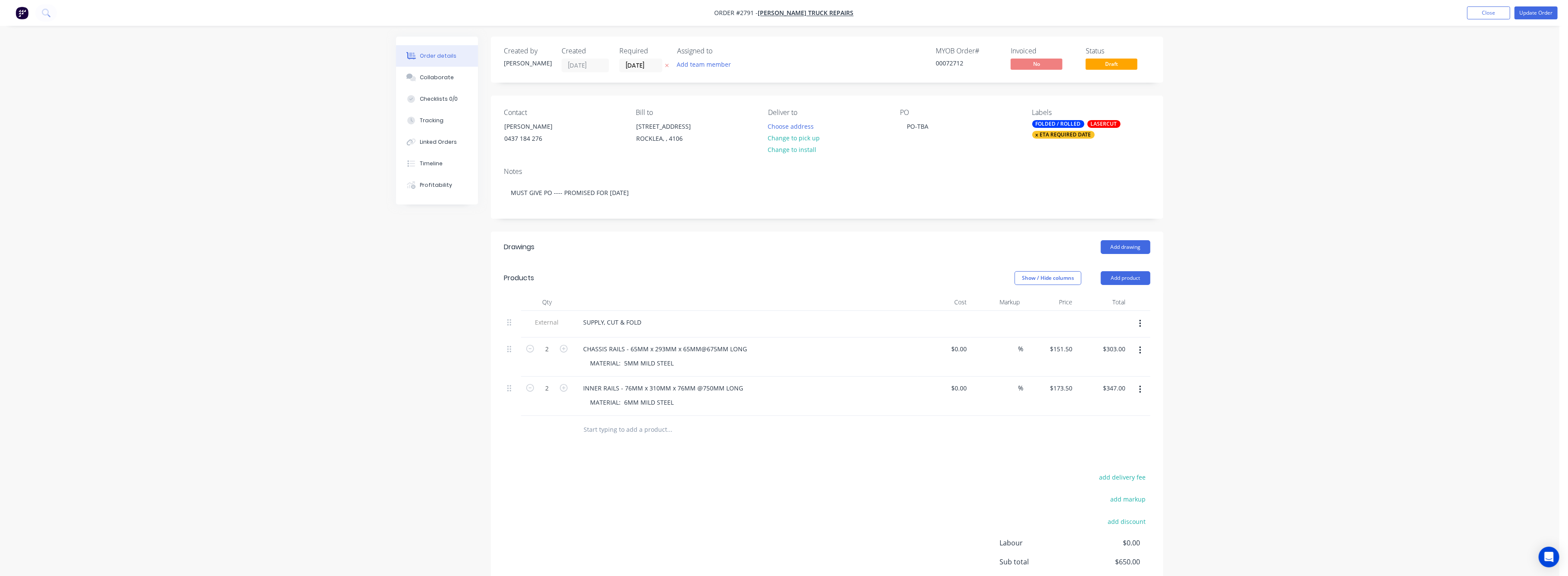
click at [1269, 430] on div "Order details Collaborate Checklists 0/0 Tracking Linked Orders Timeline Profit…" at bounding box center [780, 332] width 1559 height 663
click at [1530, 11] on button "Update Order" at bounding box center [1536, 12] width 43 height 13
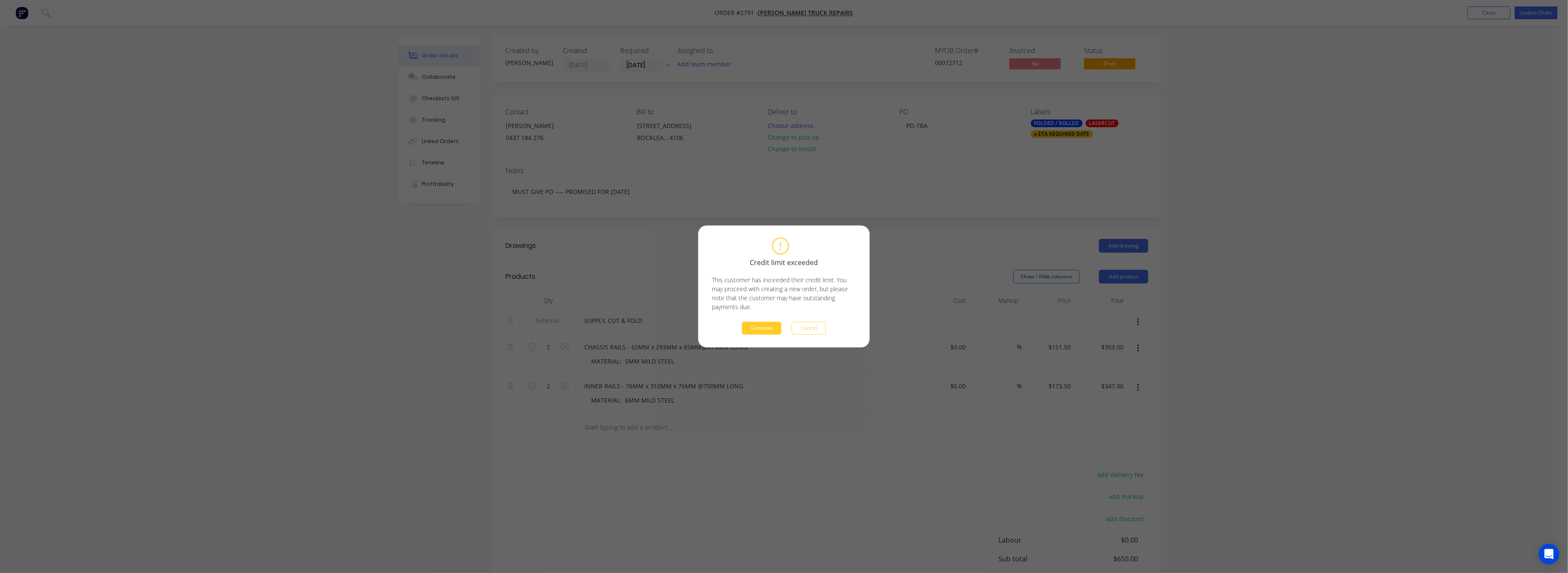
click at [777, 324] on button "Continue" at bounding box center [761, 328] width 39 height 13
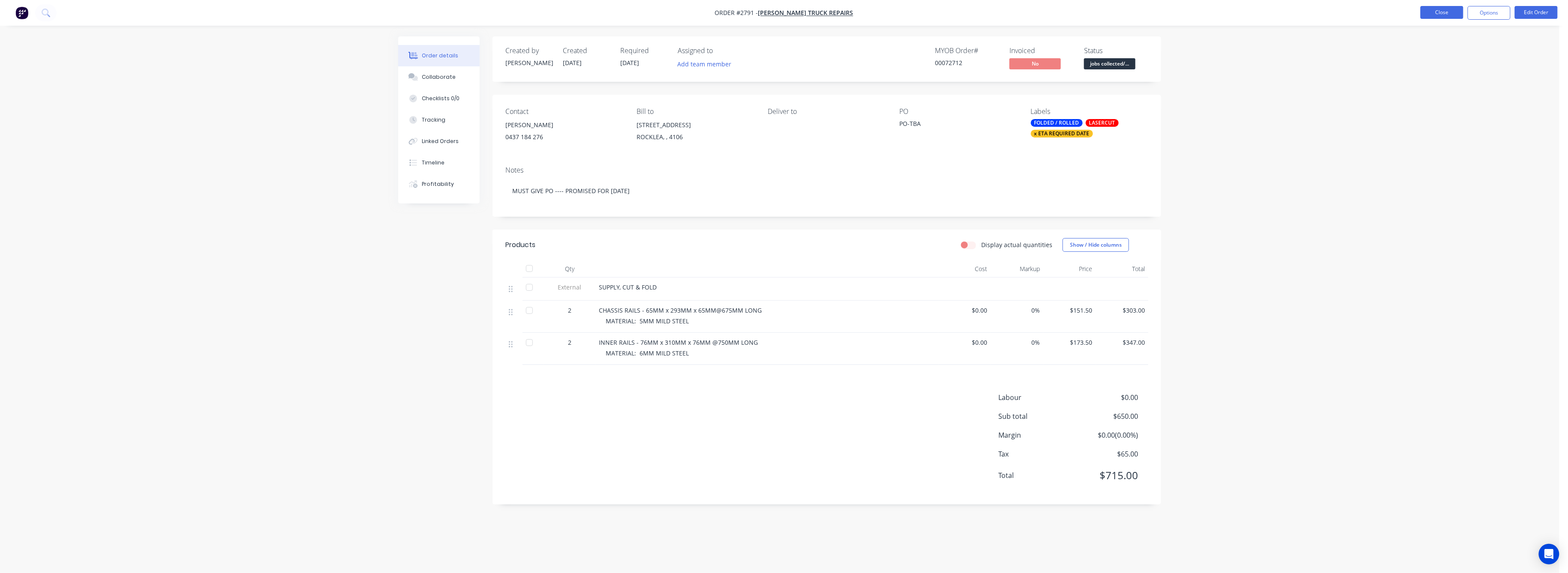
click at [1442, 10] on button "Close" at bounding box center [1442, 12] width 43 height 13
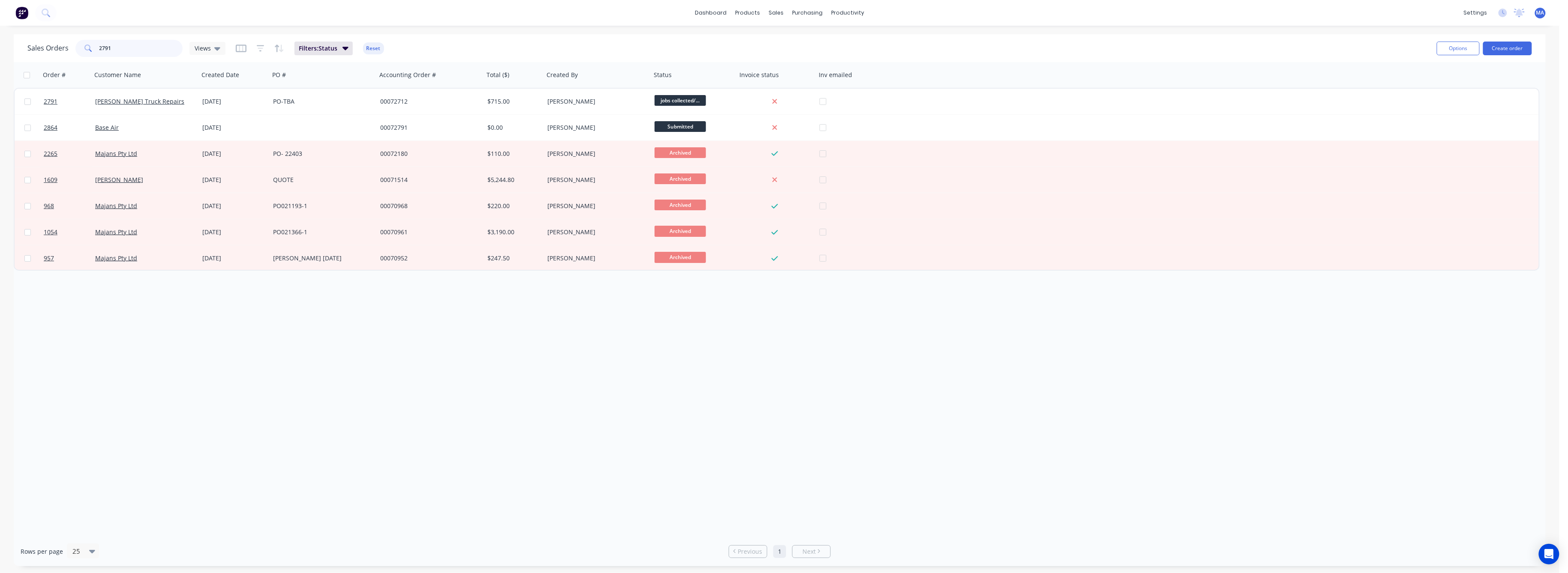
drag, startPoint x: 113, startPoint y: 51, endPoint x: 85, endPoint y: 55, distance: 28.3
click at [87, 51] on div "2791" at bounding box center [129, 48] width 107 height 17
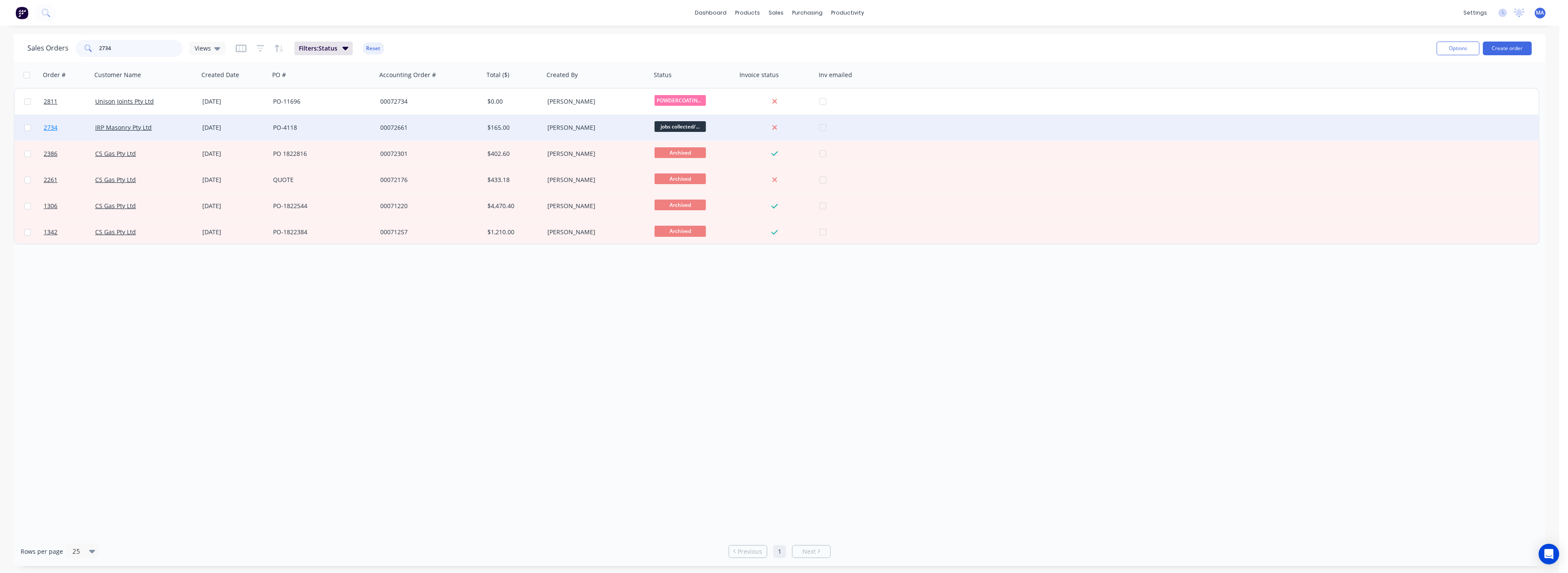
type input "2734"
click at [56, 126] on span "2734" at bounding box center [50, 128] width 13 height 9
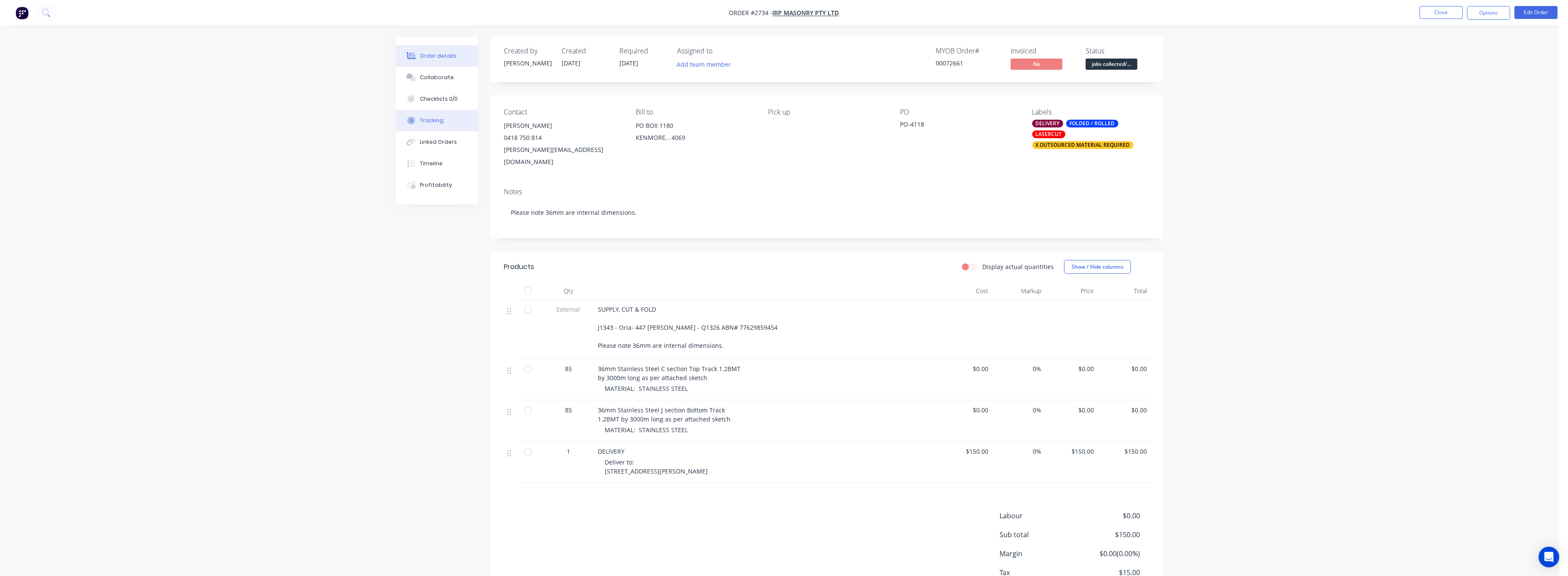
click at [433, 123] on div "Tracking" at bounding box center [432, 121] width 23 height 8
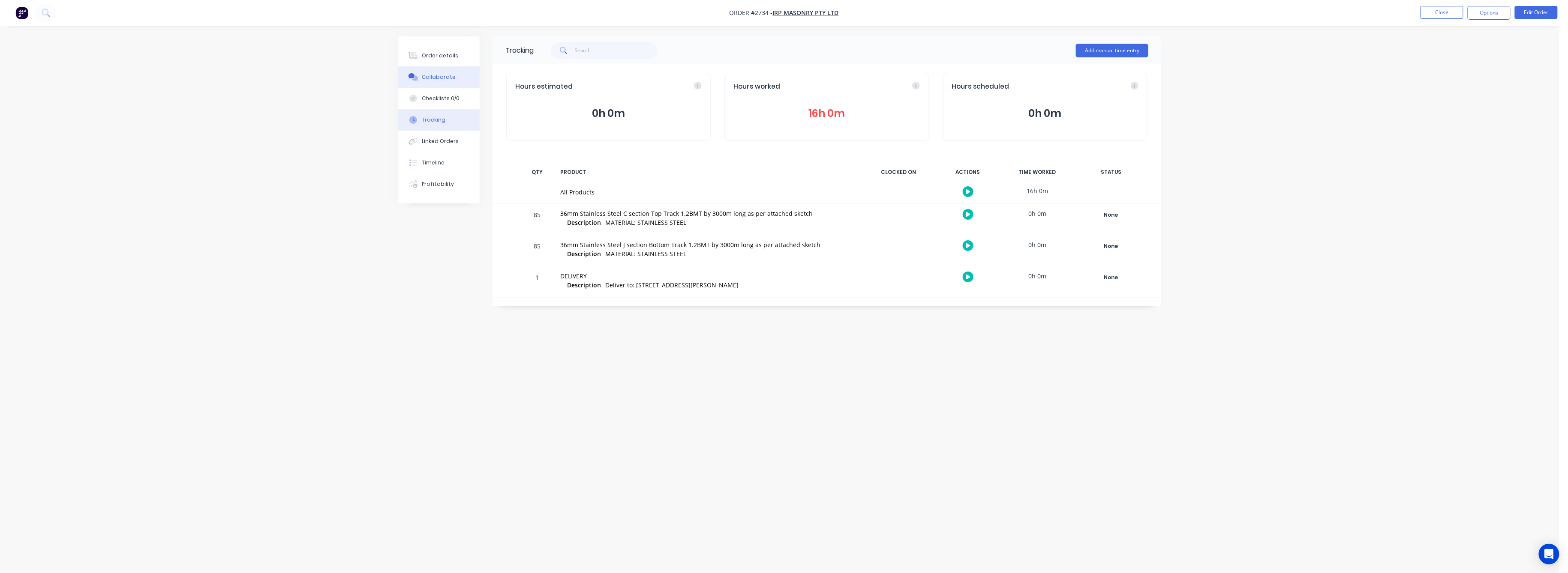
click at [434, 72] on button "Collaborate" at bounding box center [439, 77] width 81 height 21
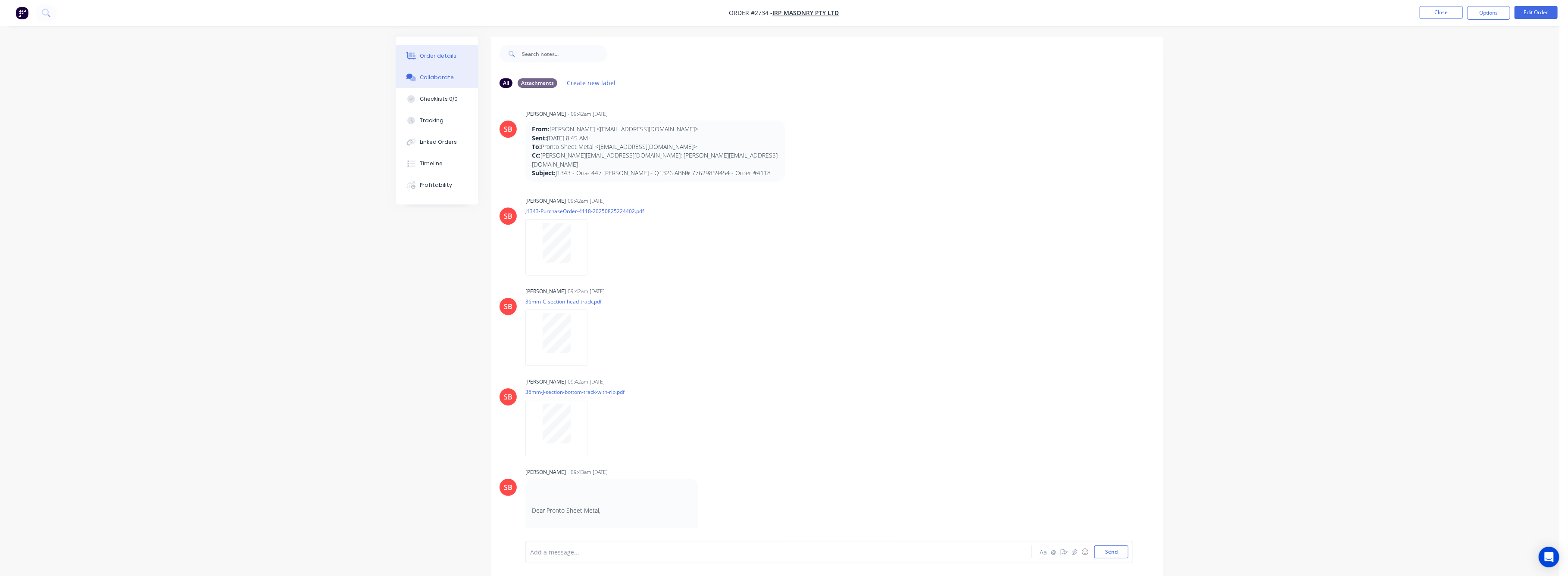
click at [439, 57] on div "Order details" at bounding box center [438, 56] width 36 height 8
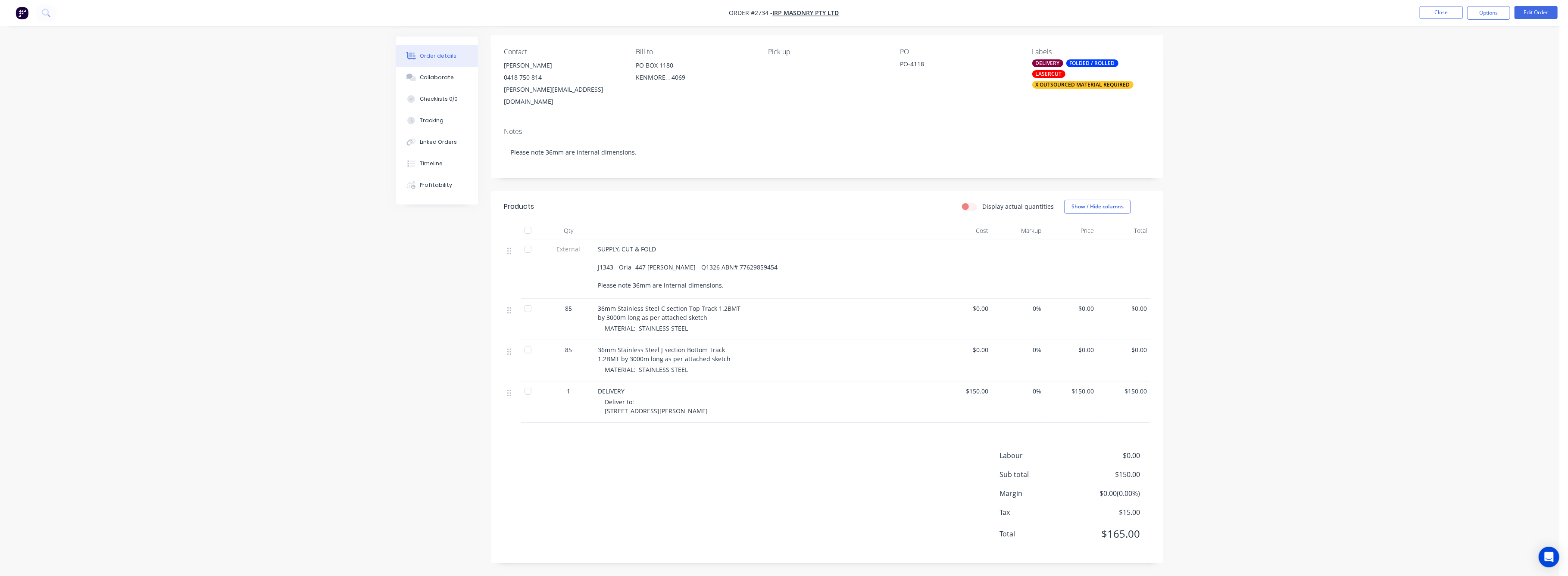
scroll to position [66, 0]
click at [1094, 299] on div "$0.00" at bounding box center [1071, 319] width 53 height 41
click at [1091, 304] on span "$0.00" at bounding box center [1071, 308] width 46 height 9
click at [1529, 7] on button "Edit Order" at bounding box center [1536, 12] width 43 height 13
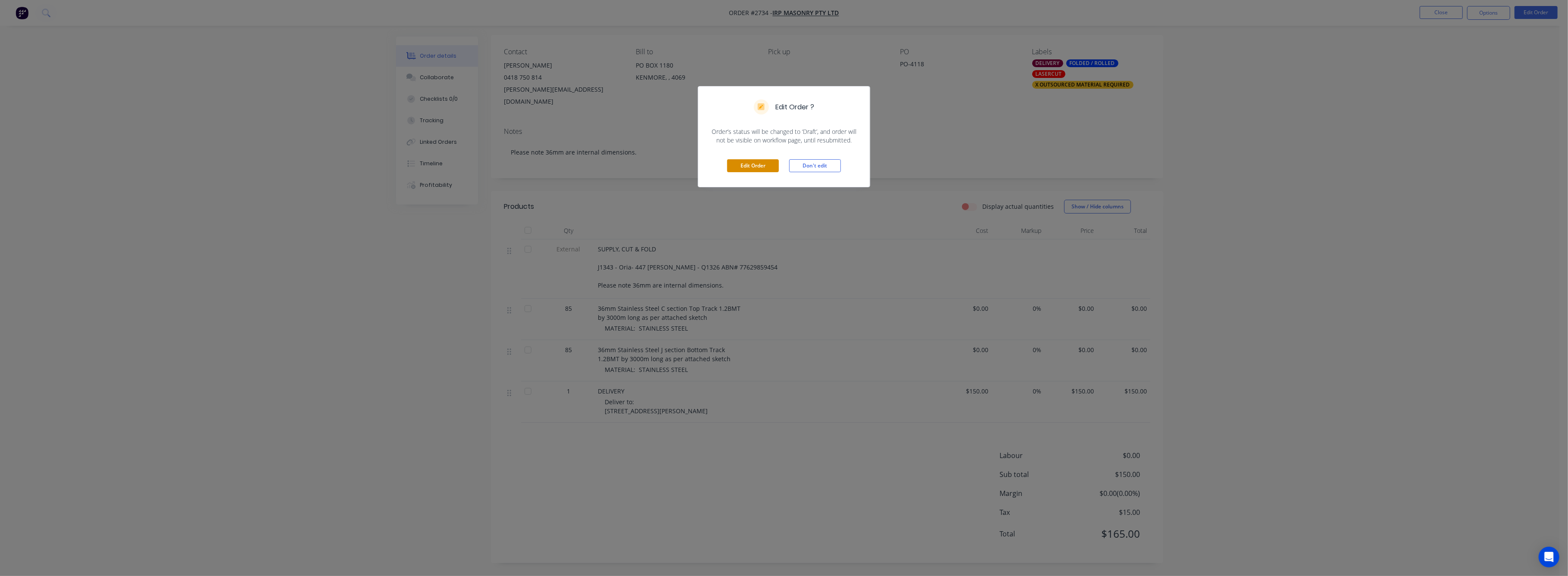
drag, startPoint x: 756, startPoint y: 166, endPoint x: 762, endPoint y: 169, distance: 6.7
click at [756, 166] on button "Edit Order" at bounding box center [753, 166] width 52 height 13
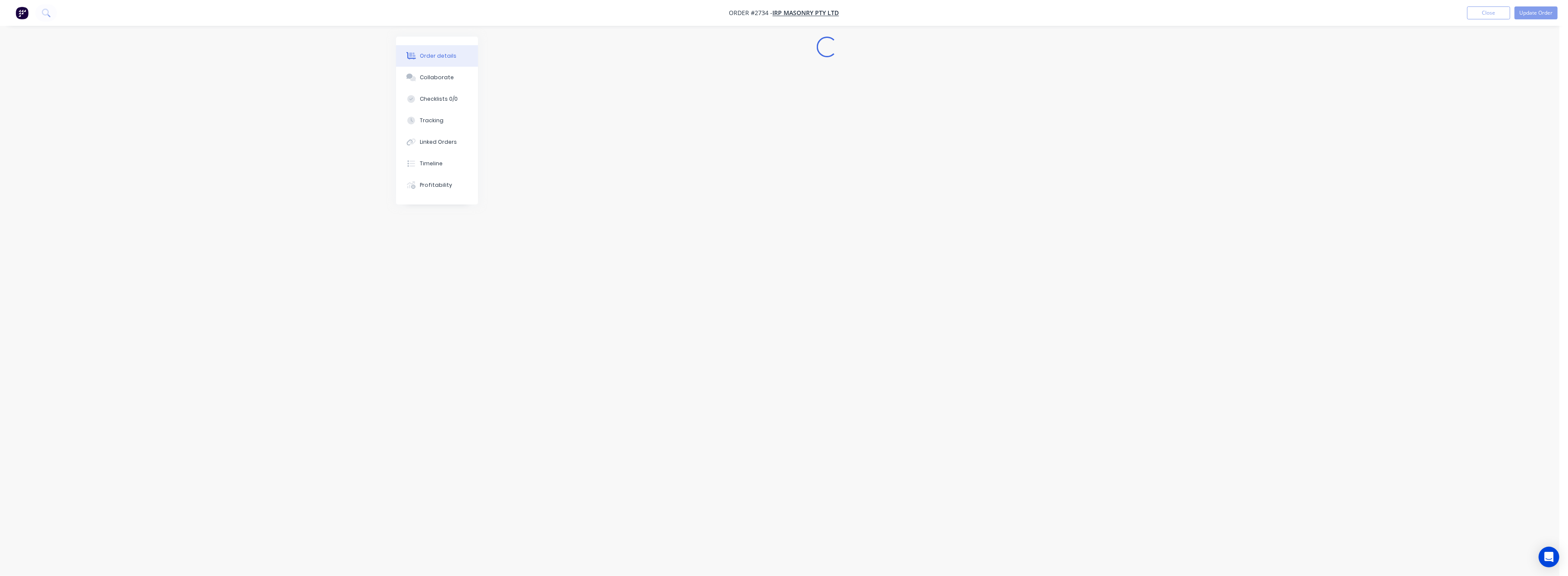
scroll to position [0, 0]
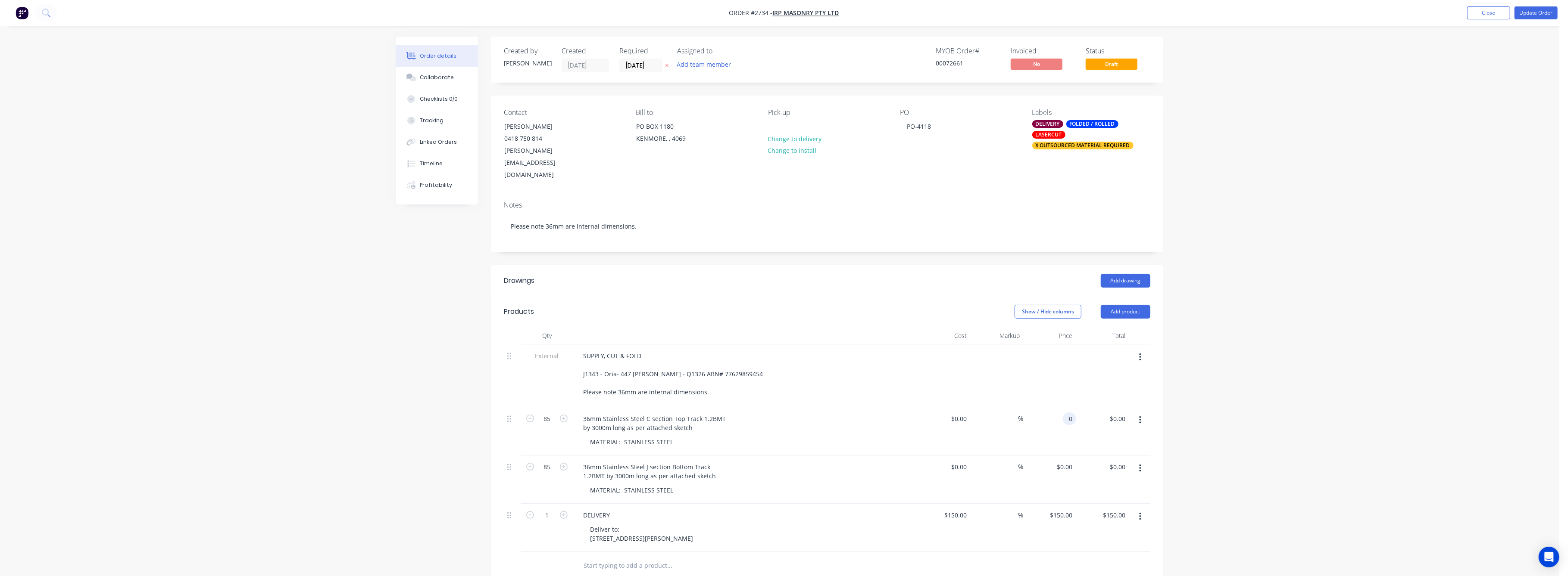
click at [1070, 412] on input "0" at bounding box center [1071, 418] width 10 height 12
type input "$60.00"
type input "$5,100.00"
click at [1222, 411] on div "Order details Collaborate Checklists 0/0 Tracking Linked Orders Timeline Profit…" at bounding box center [780, 399] width 1559 height 799
click at [1067, 461] on input "0" at bounding box center [1071, 467] width 10 height 12
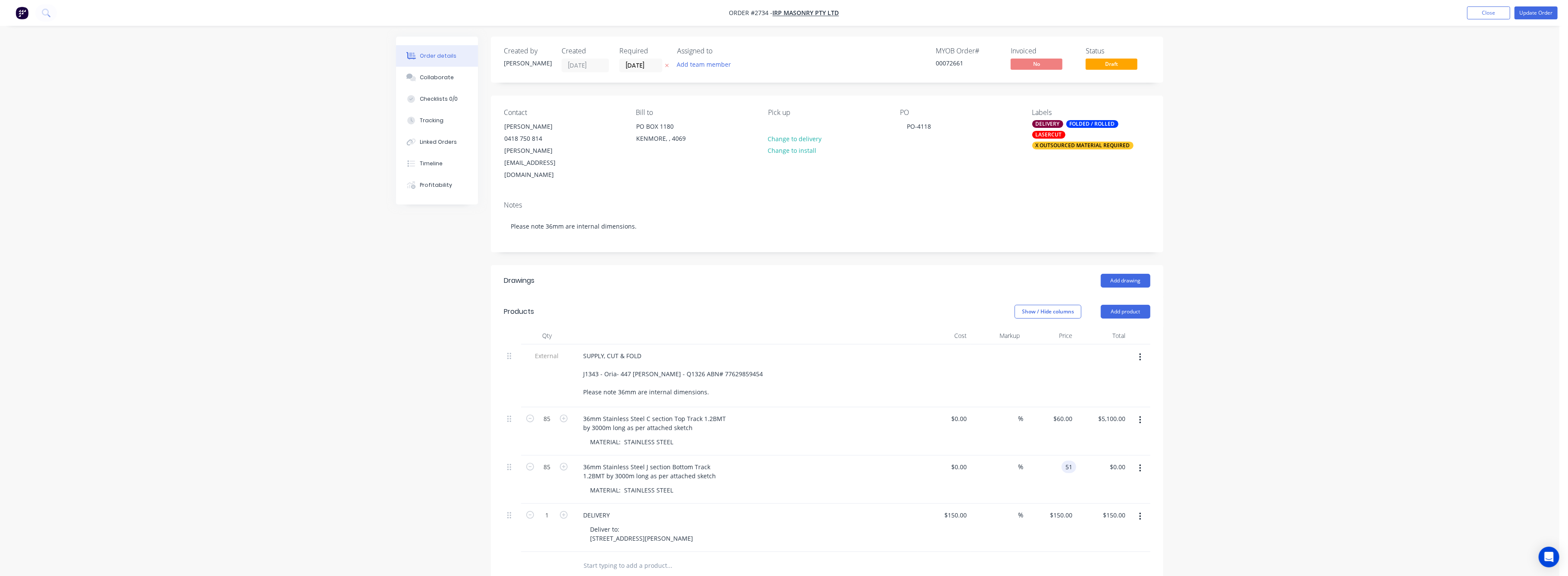
type input "$51.00"
type input "$4,335.00"
click at [1229, 455] on div "Order details Collaborate Checklists 0/0 Tracking Linked Orders Timeline Profit…" at bounding box center [780, 399] width 1559 height 799
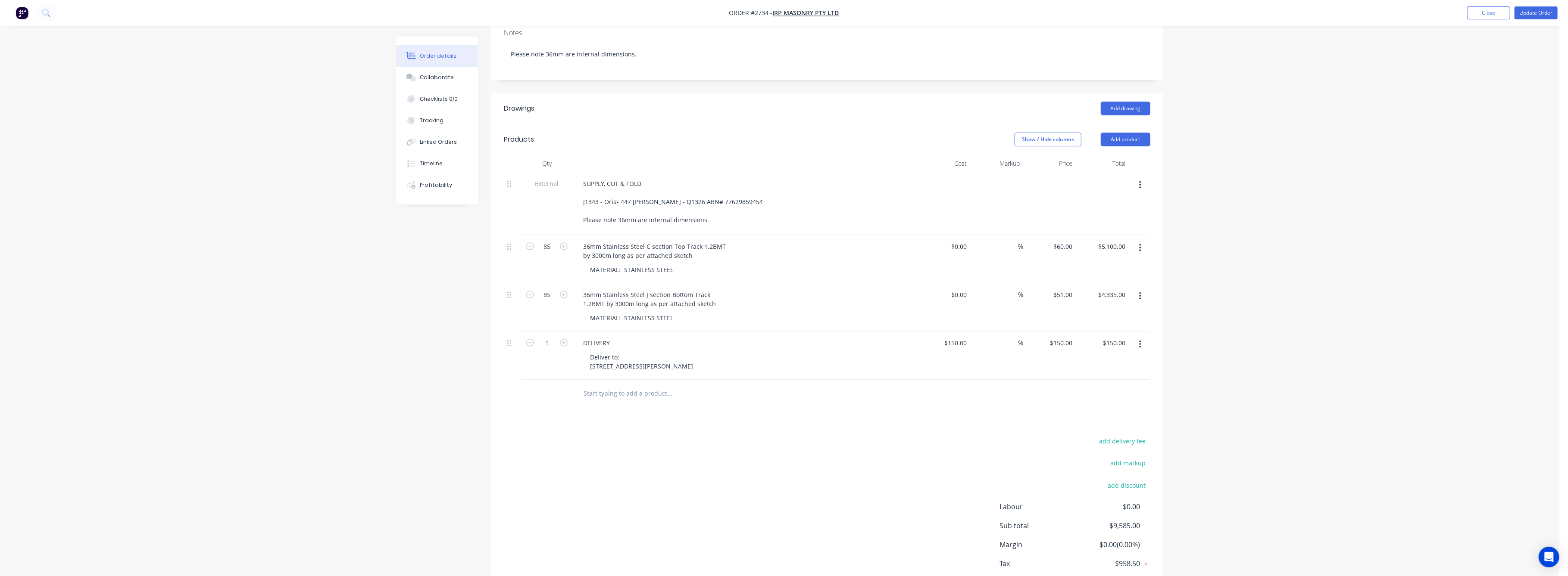
scroll to position [217, 0]
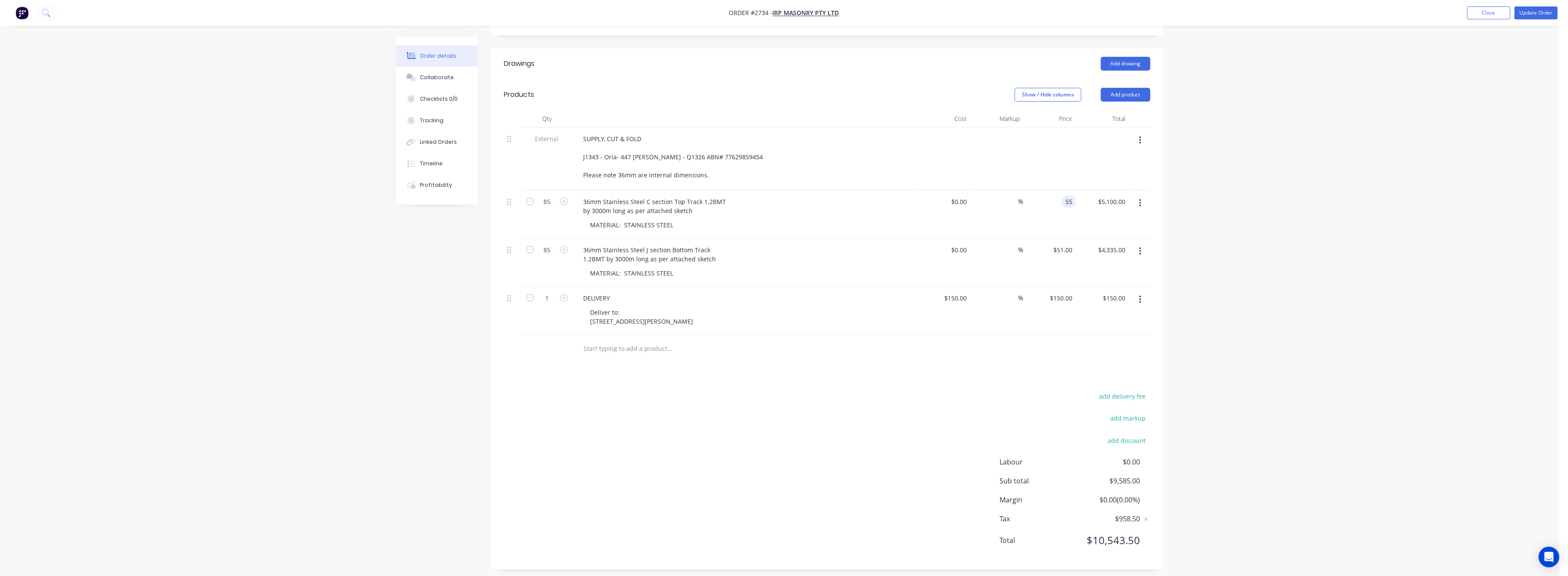
type input "$55.00"
type input "$4,675.00"
drag, startPoint x: 1193, startPoint y: 323, endPoint x: 1210, endPoint y: 330, distance: 18.4
click at [1199, 323] on div "Order details Collaborate Checklists 0/0 Tracking Linked Orders Timeline Profit…" at bounding box center [780, 182] width 1559 height 799
click at [1065, 244] on input "51" at bounding box center [1070, 250] width 11 height 12
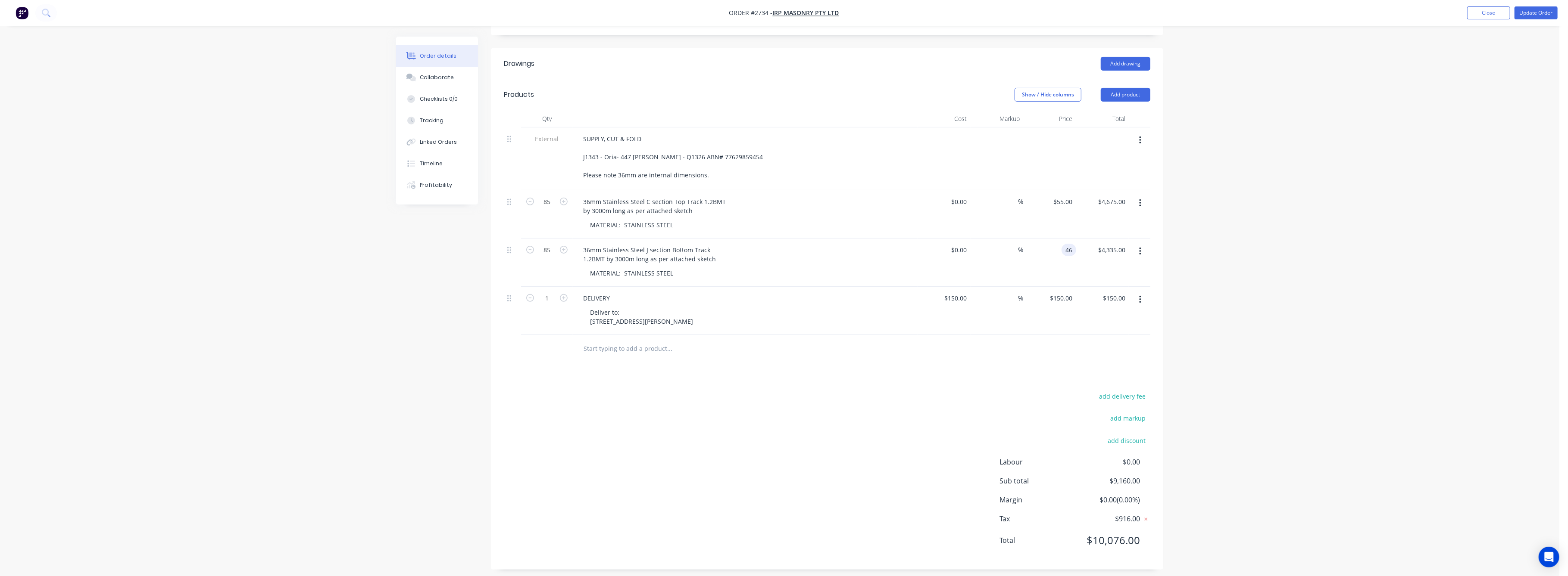
type input "$46.00"
type input "$3,910.00"
click at [1299, 294] on div "Order details Collaborate Checklists 0/0 Tracking Linked Orders Timeline Profit…" at bounding box center [780, 182] width 1559 height 799
click at [1530, 14] on button "Update Order" at bounding box center [1536, 12] width 43 height 13
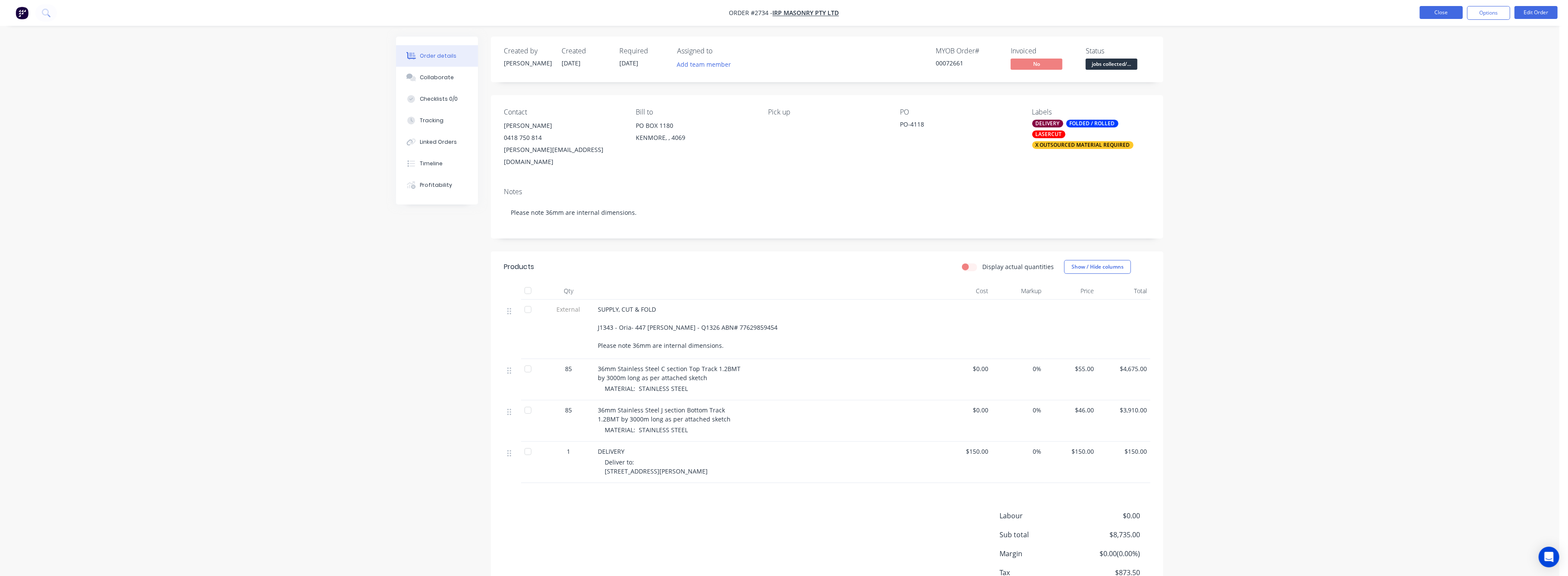
click at [1450, 12] on button "Close" at bounding box center [1441, 12] width 43 height 13
